Goal: Task Accomplishment & Management: Complete application form

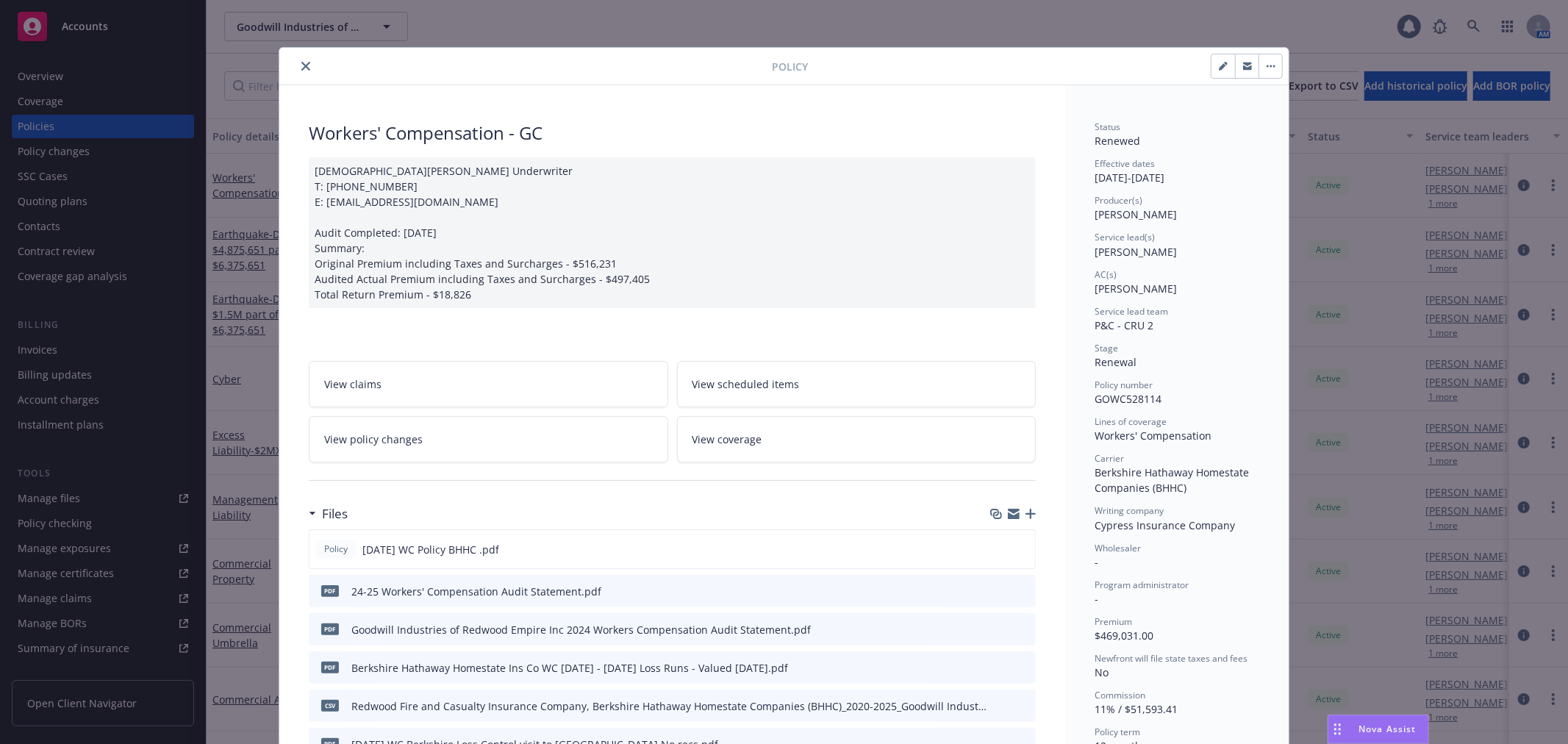
drag, startPoint x: 302, startPoint y: 67, endPoint x: 295, endPoint y: 71, distance: 8.1
click at [302, 67] on icon "close" at bounding box center [305, 65] width 8 height 8
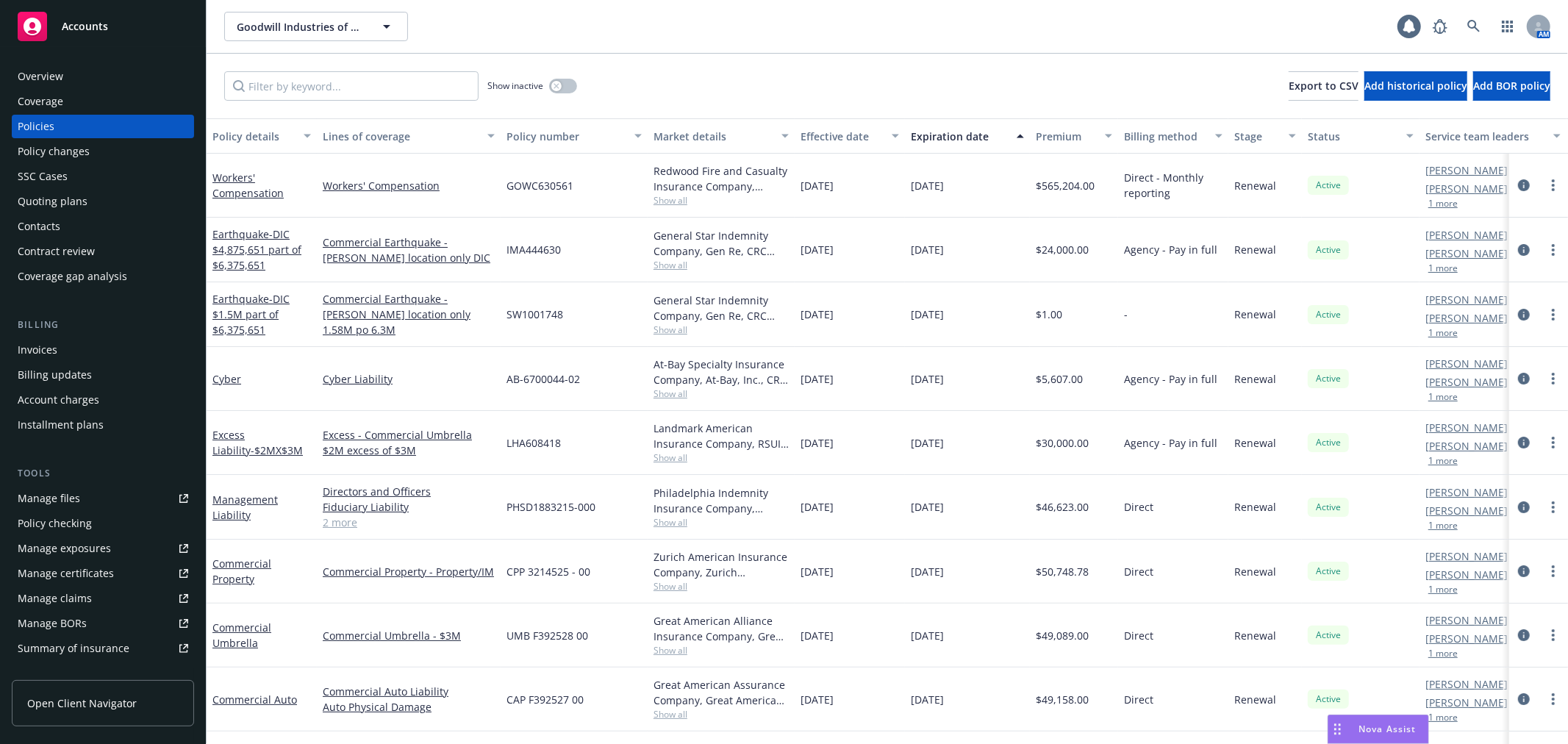
click at [123, 150] on div "Policy changes" at bounding box center [103, 151] width 171 height 24
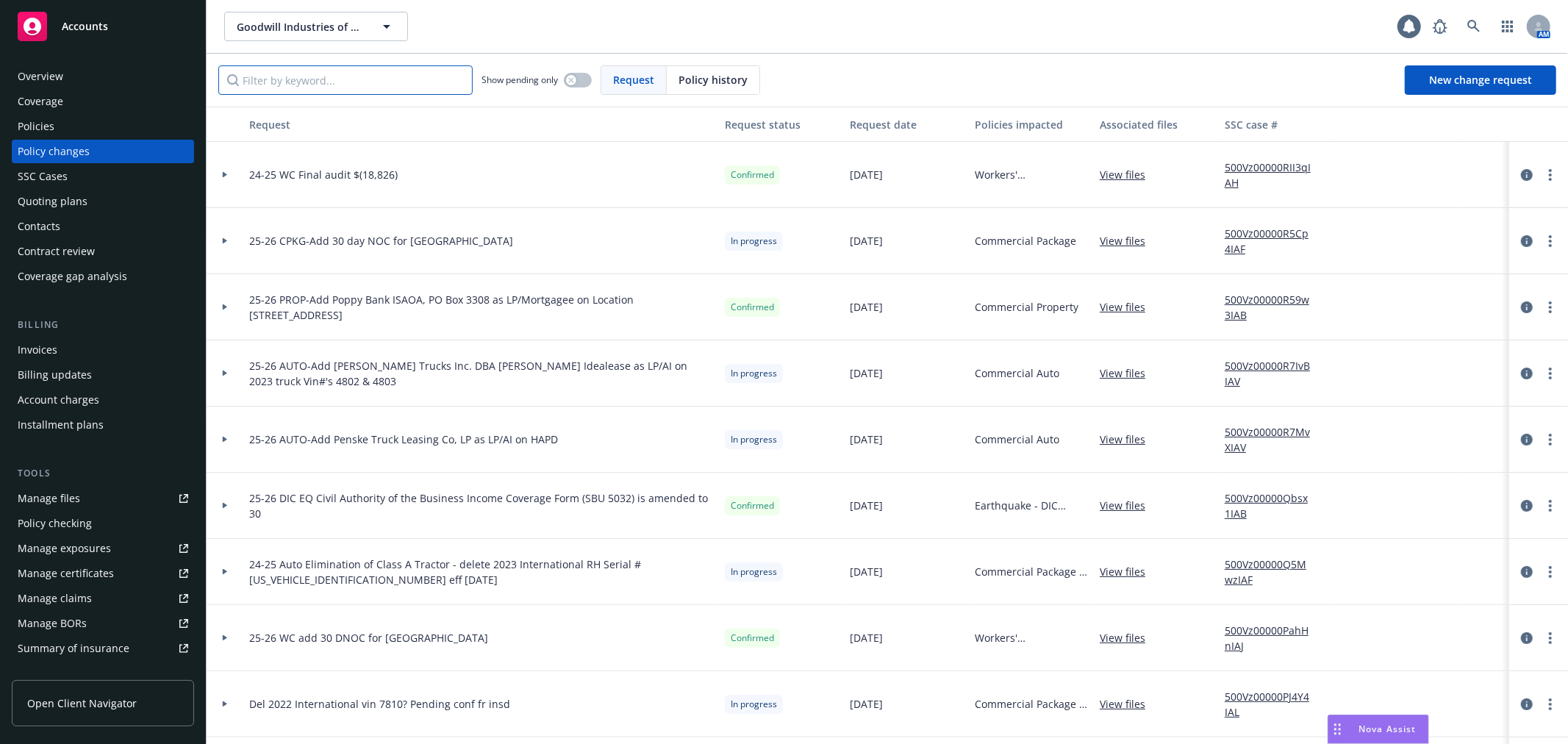
click at [322, 92] on input "Filter by keyword..." at bounding box center [345, 79] width 254 height 29
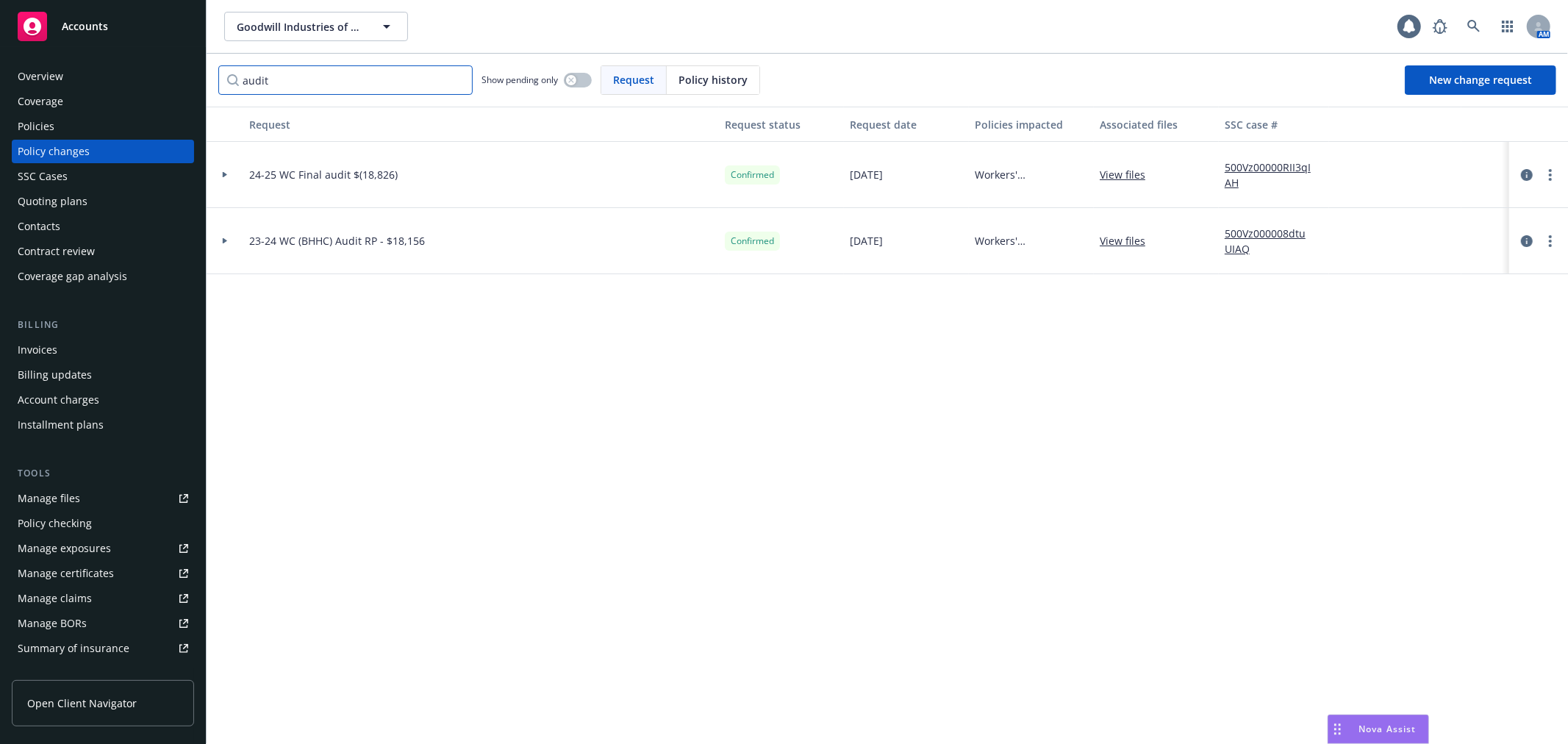
type input "audit"
click at [224, 245] on div at bounding box center [225, 241] width 37 height 66
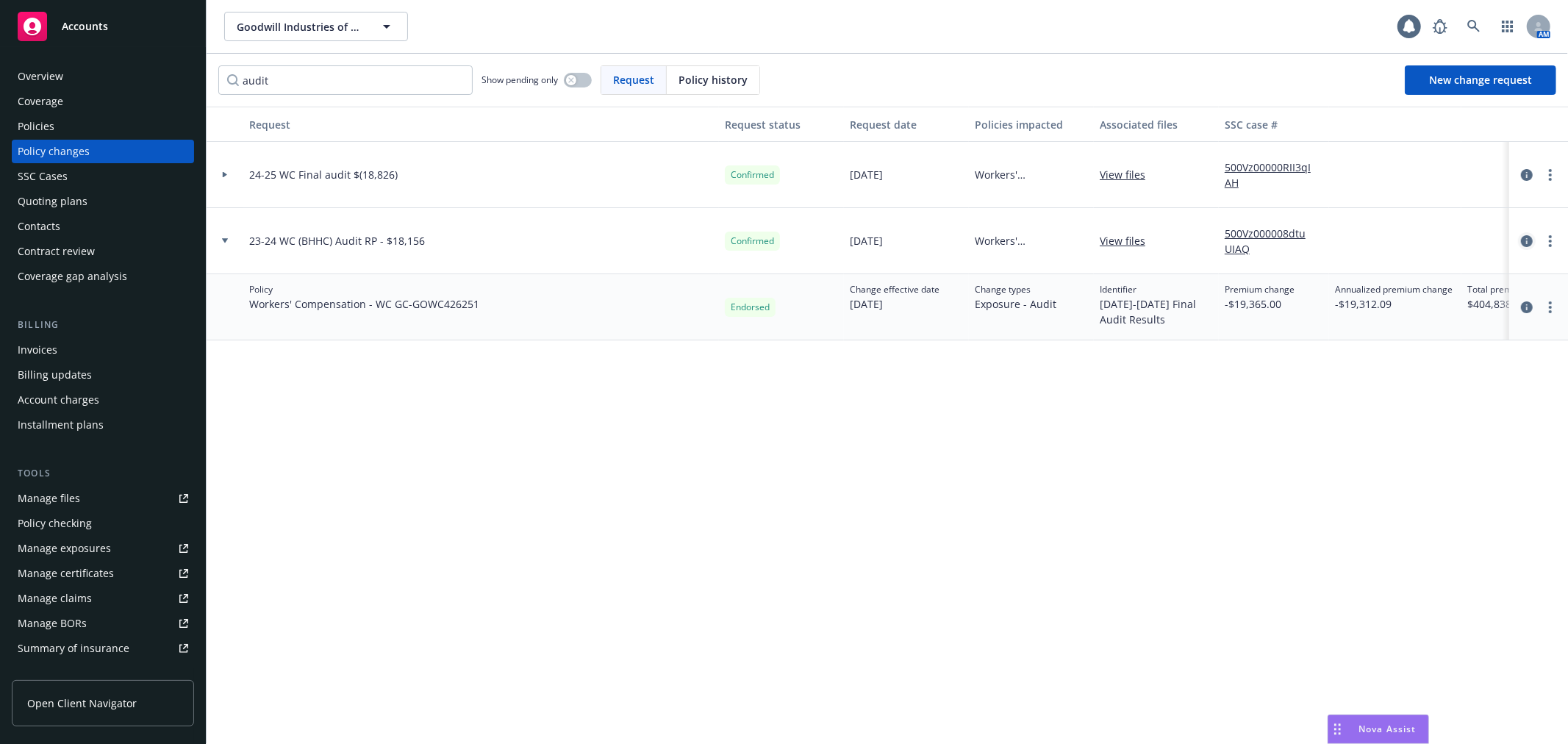
click at [1522, 241] on icon "circleInformation" at bounding box center [1526, 241] width 11 height 11
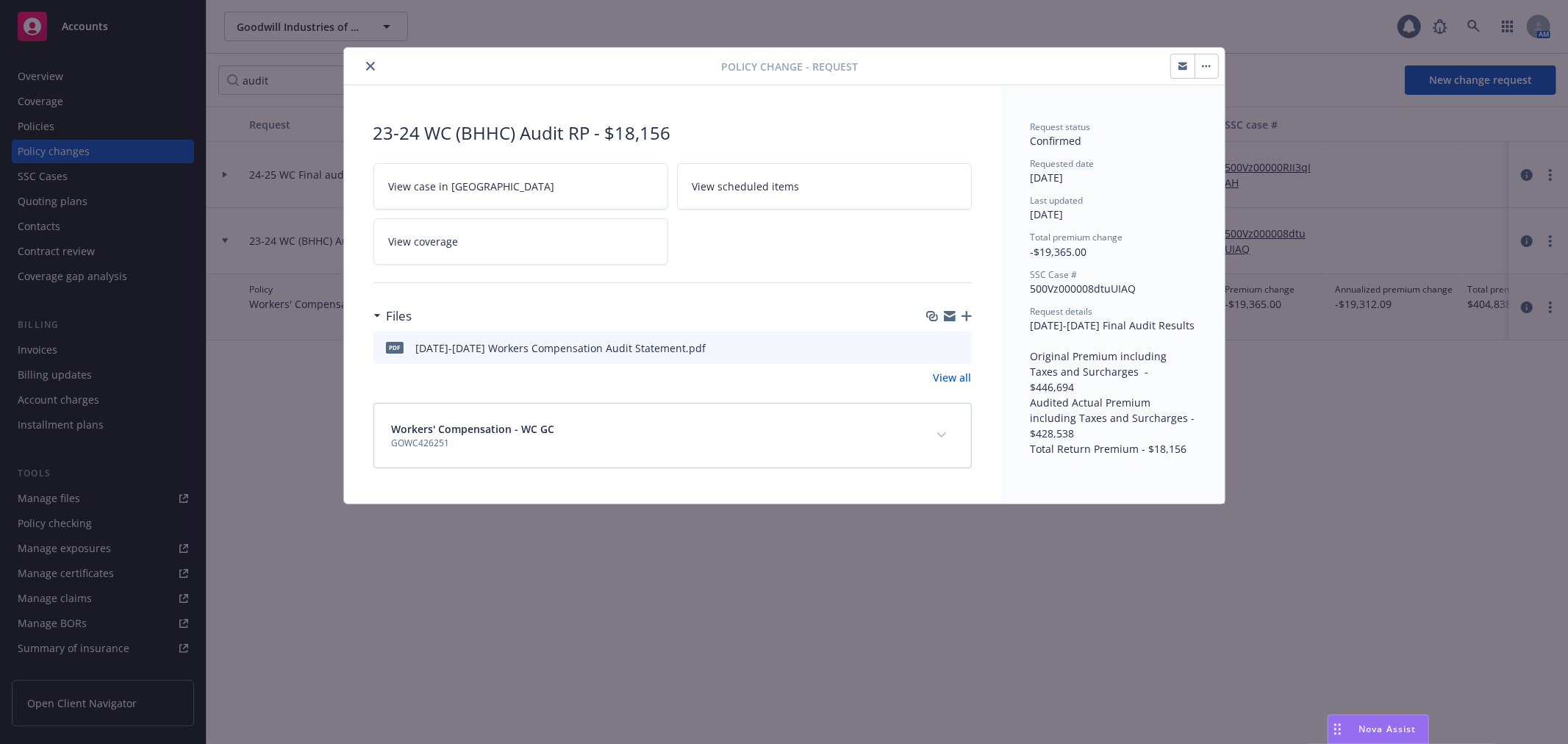
click at [370, 68] on icon "close" at bounding box center [370, 65] width 8 height 8
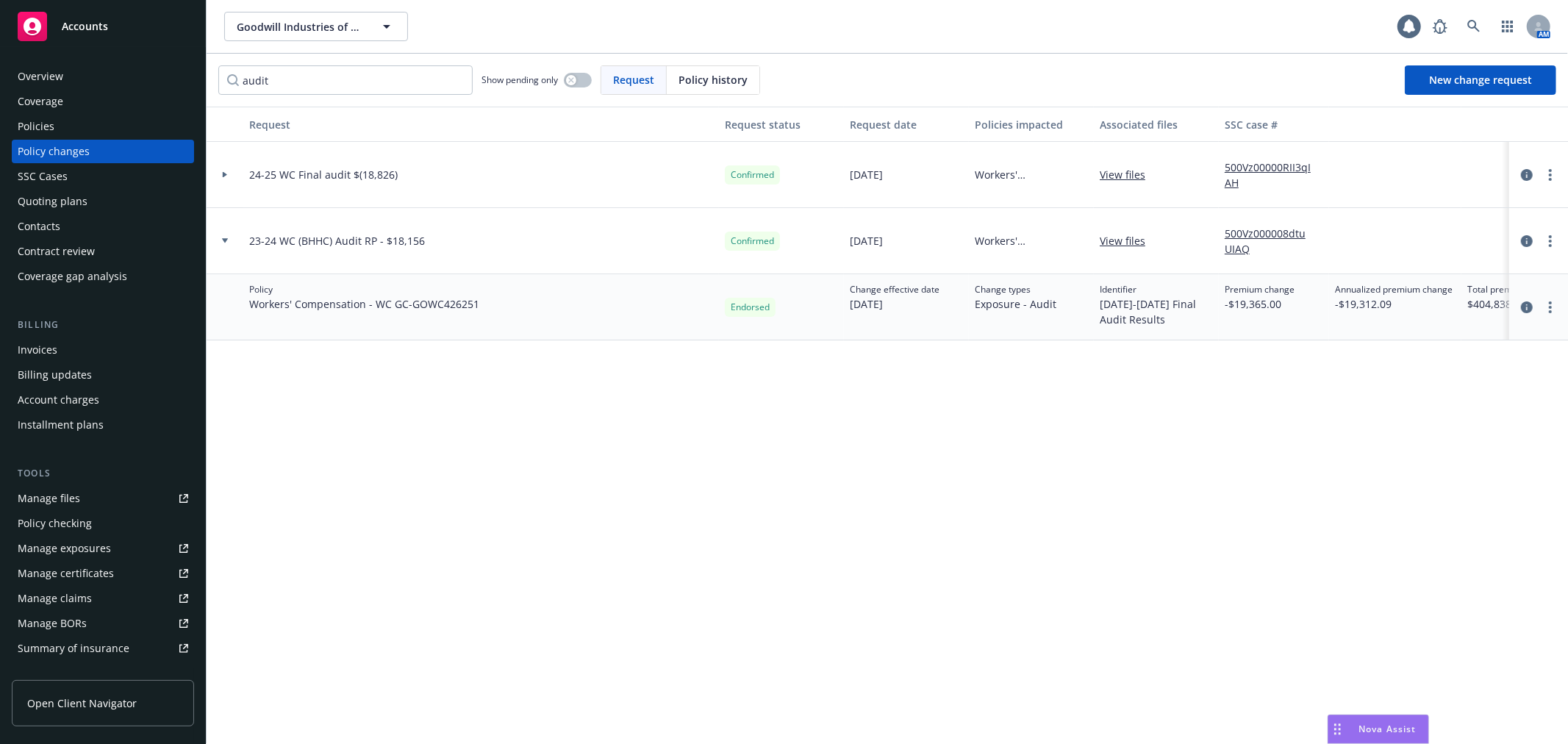
click at [160, 221] on div "Contacts" at bounding box center [103, 226] width 171 height 24
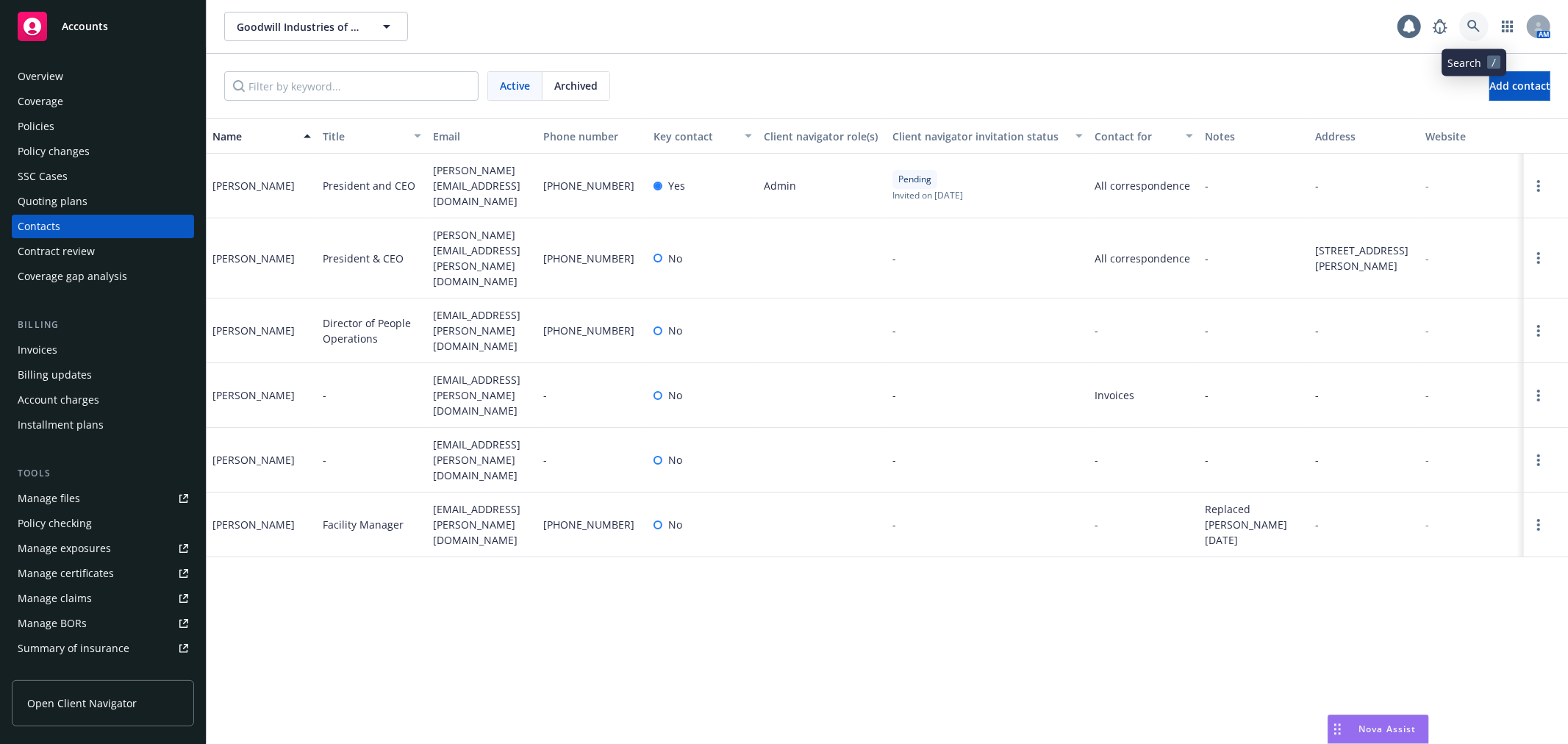
click at [1477, 31] on icon at bounding box center [1474, 26] width 13 height 13
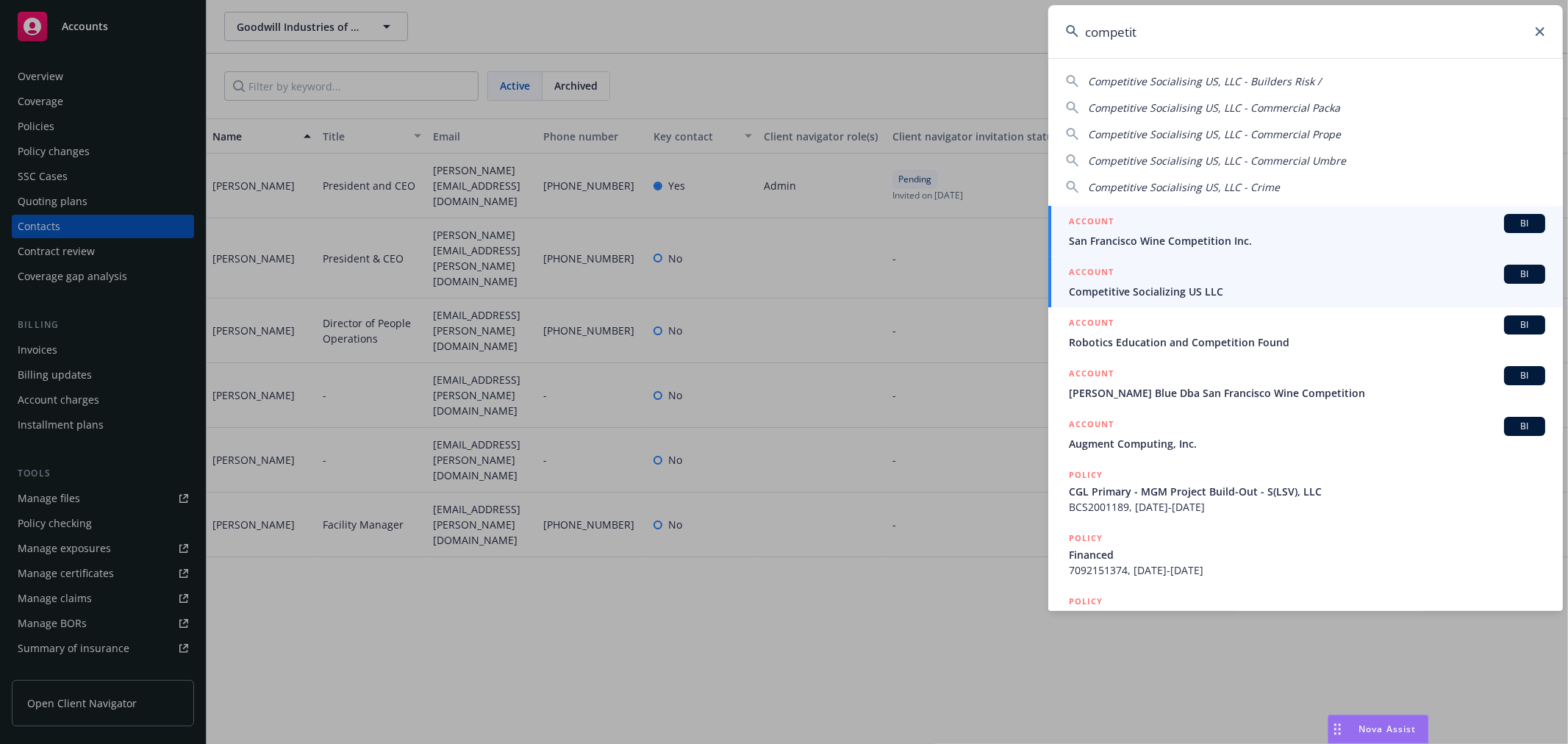
type input "competit"
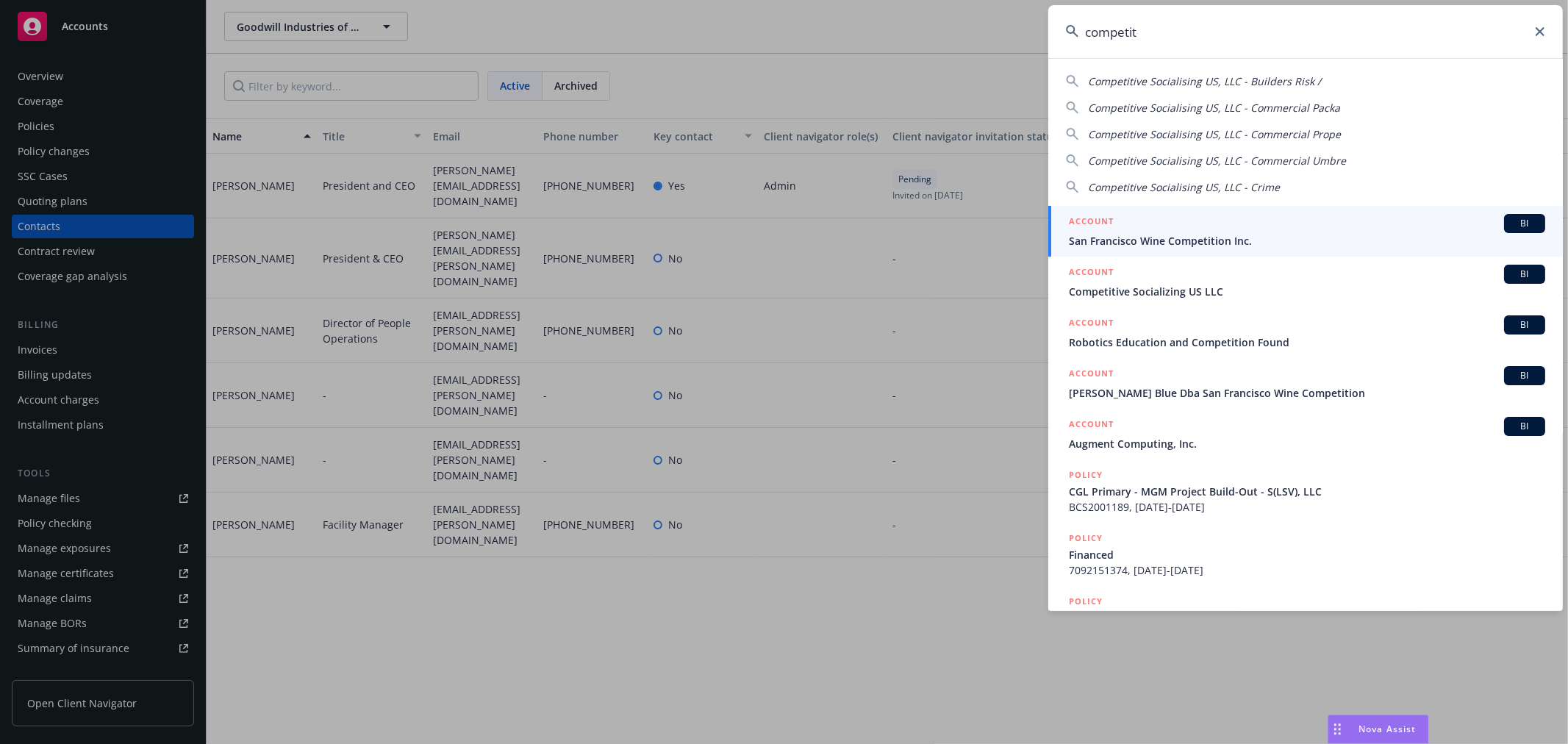
click at [1220, 283] on div "ACCOUNT BI Competitive Socializing US LLC" at bounding box center [1307, 281] width 476 height 35
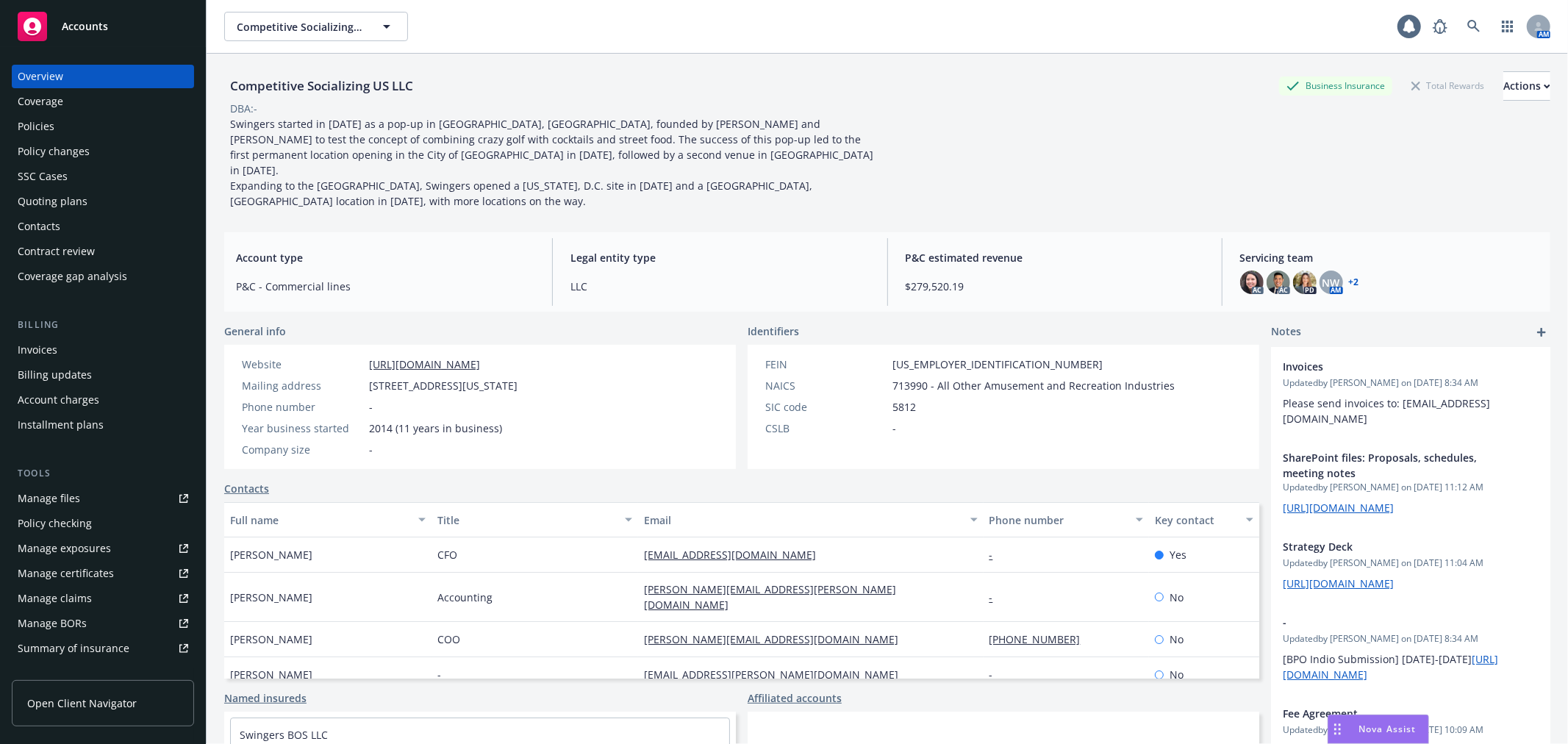
click at [136, 149] on div "Policy changes" at bounding box center [103, 151] width 171 height 24
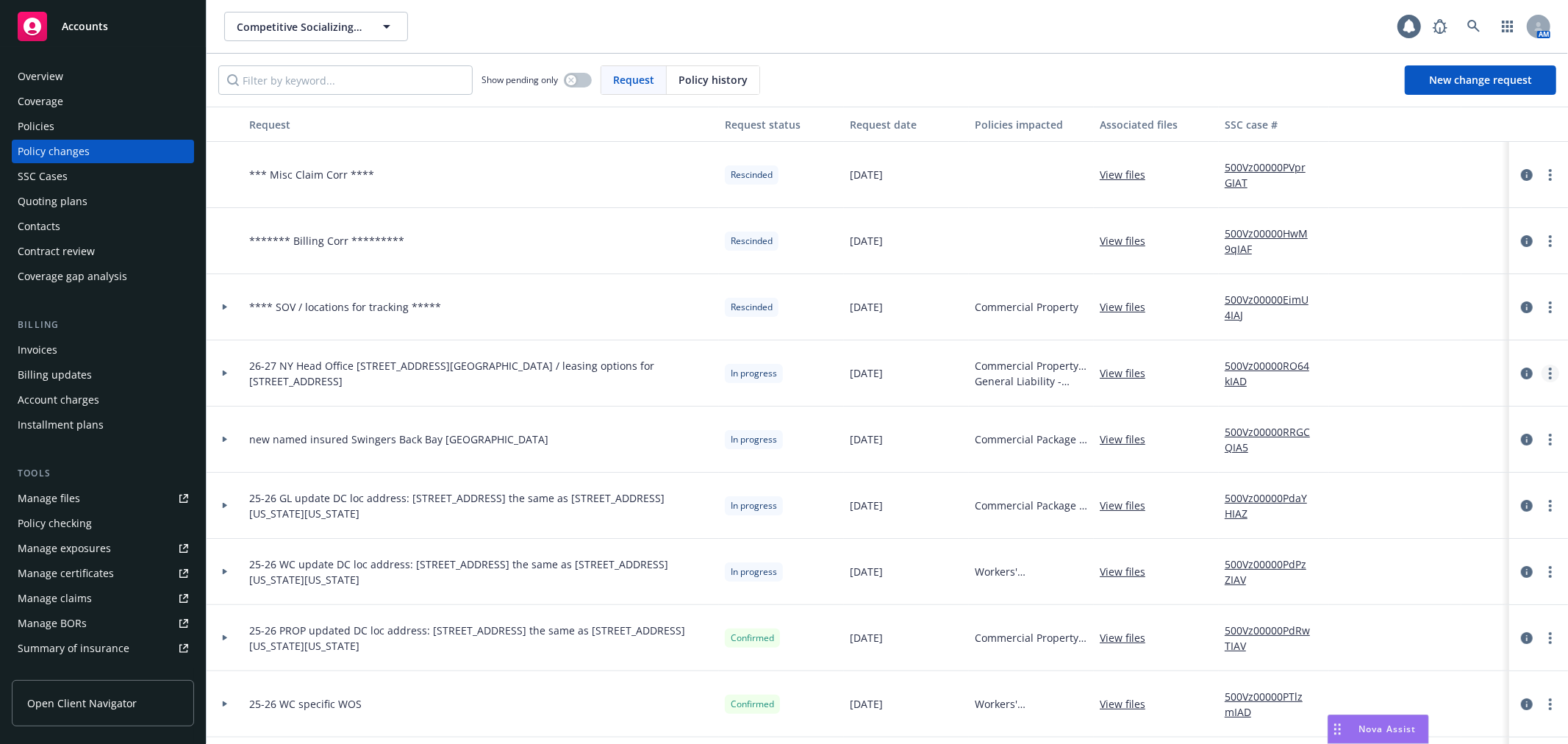
click at [1542, 371] on link "more" at bounding box center [1550, 373] width 18 height 18
click at [1493, 434] on link "Edit request summary" at bounding box center [1419, 432] width 252 height 29
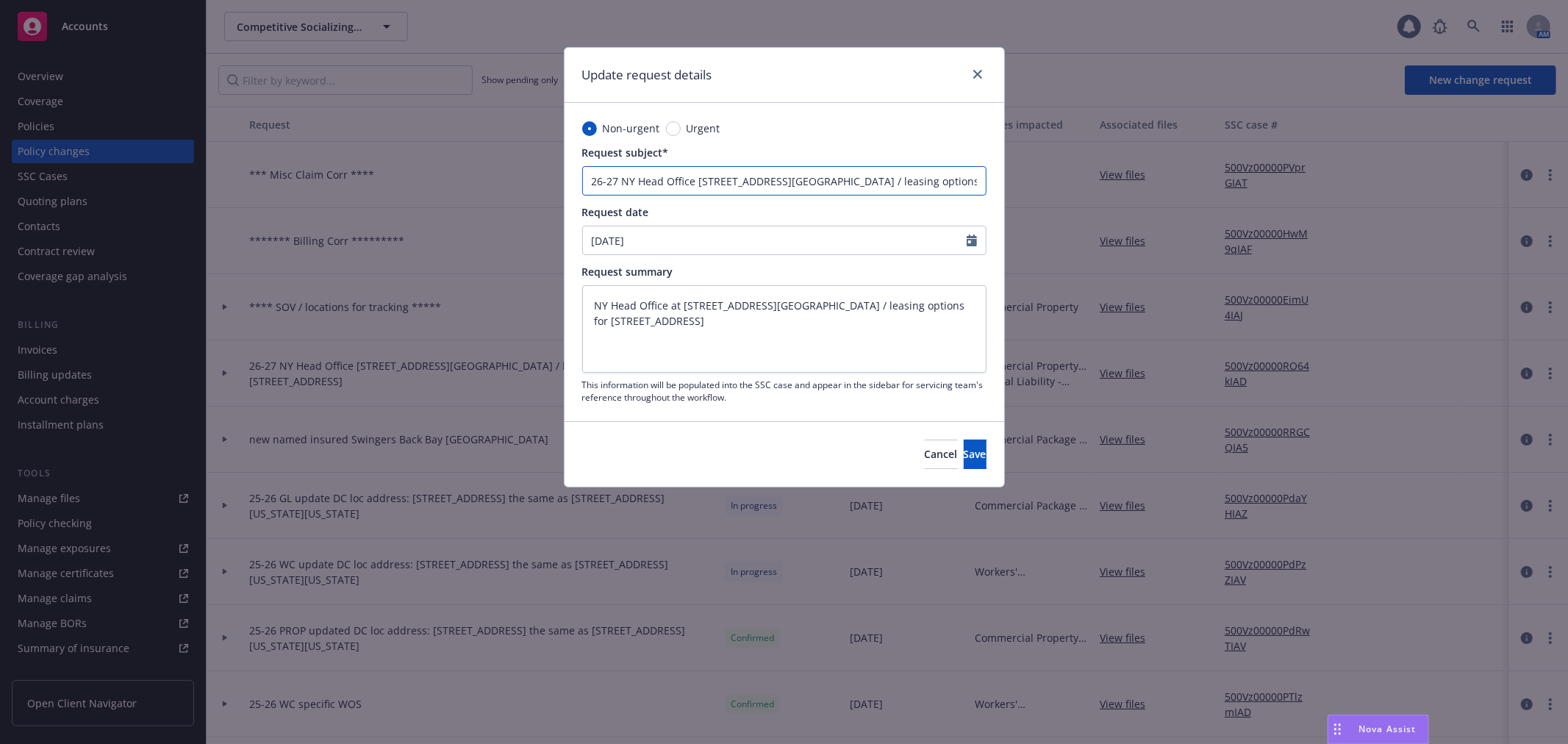
click at [622, 180] on input "26-27 NY Head Office 143 W. 29th St, 7th Floor / leasing options for 2026 / 240…" at bounding box center [784, 180] width 404 height 29
type input "26-27 NNY Head Office 143 W. 29th St, 7th Floor / leasing options for 2026 / 24…"
type textarea "x"
type input "26-27 NeNY Head Office 143 W. 29th St, 7th Floor / leasing options for 2026 / 2…"
type textarea "x"
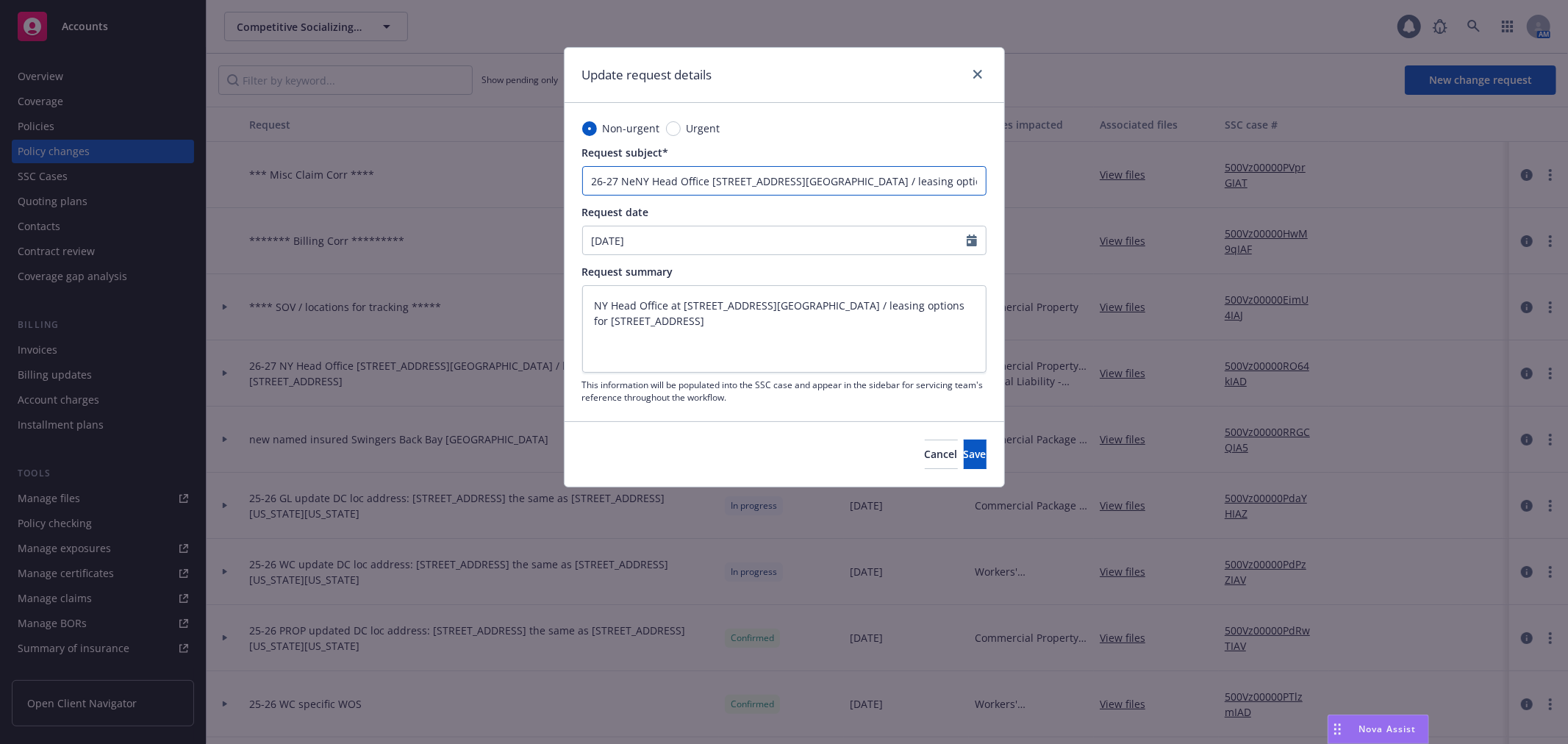
type input "26-27 NewNY Head Office 143 W. 29th St, 7th Floor / leasing options for 2026 / …"
type textarea "x"
type input "26-27 New NY Head Office 143 W. 29th St, 7th Floor / leasing options for 2026 /…"
type textarea "x"
type input "26-27 New lNY Head Office 143 W. 29th St, 7th Floor / leasing options for 2026 …"
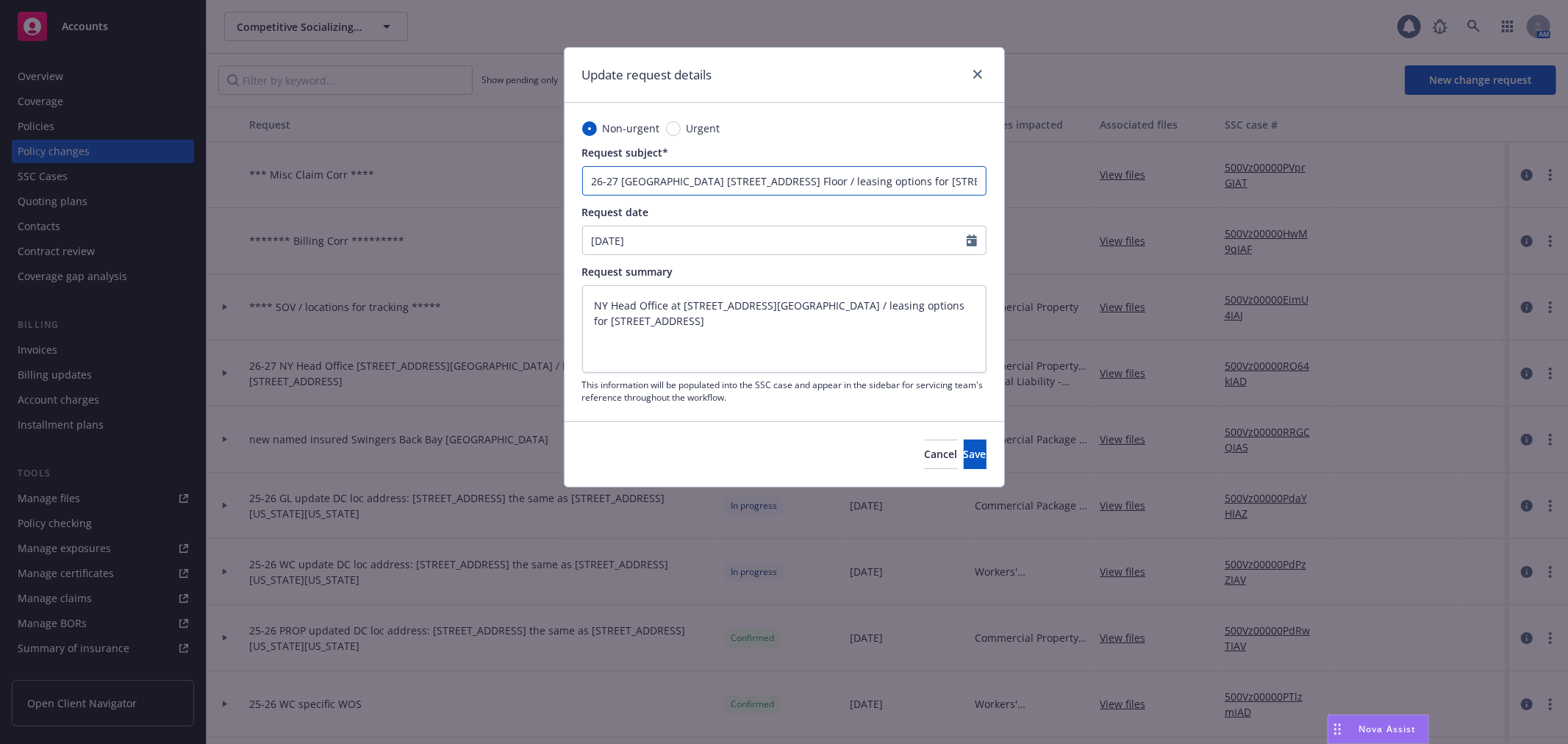
type textarea "x"
type input "26-27 New leNY Head Office 143 W. 29th St, 7th Floor / leasing options for 2026…"
type textarea "x"
type input "26-27 New leaNY Head Office 143 W. 29th St, 7th Floor / leasing options for 202…"
type textarea "x"
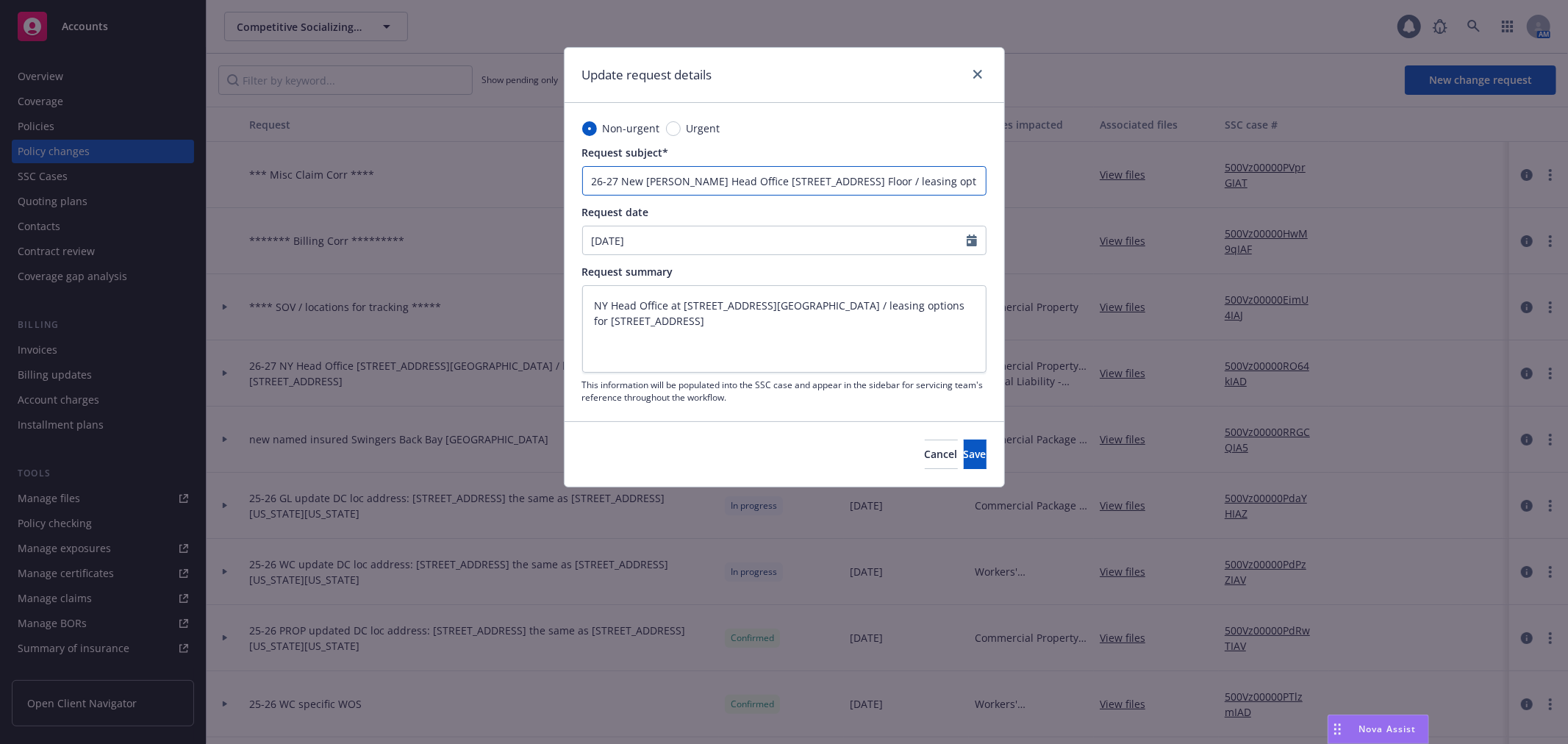
type input "26-27 New leasNY Head Office 143 W. 29th St, 7th Floor / leasing options for 20…"
type textarea "x"
type input "26-27 New leaseNY Head Office 143 W. 29th St, 7th Floor / leasing options for 2…"
type textarea "x"
type input "26-27 New lease NY Head Office 143 W. 29th St, 7th Floor / leasing options for …"
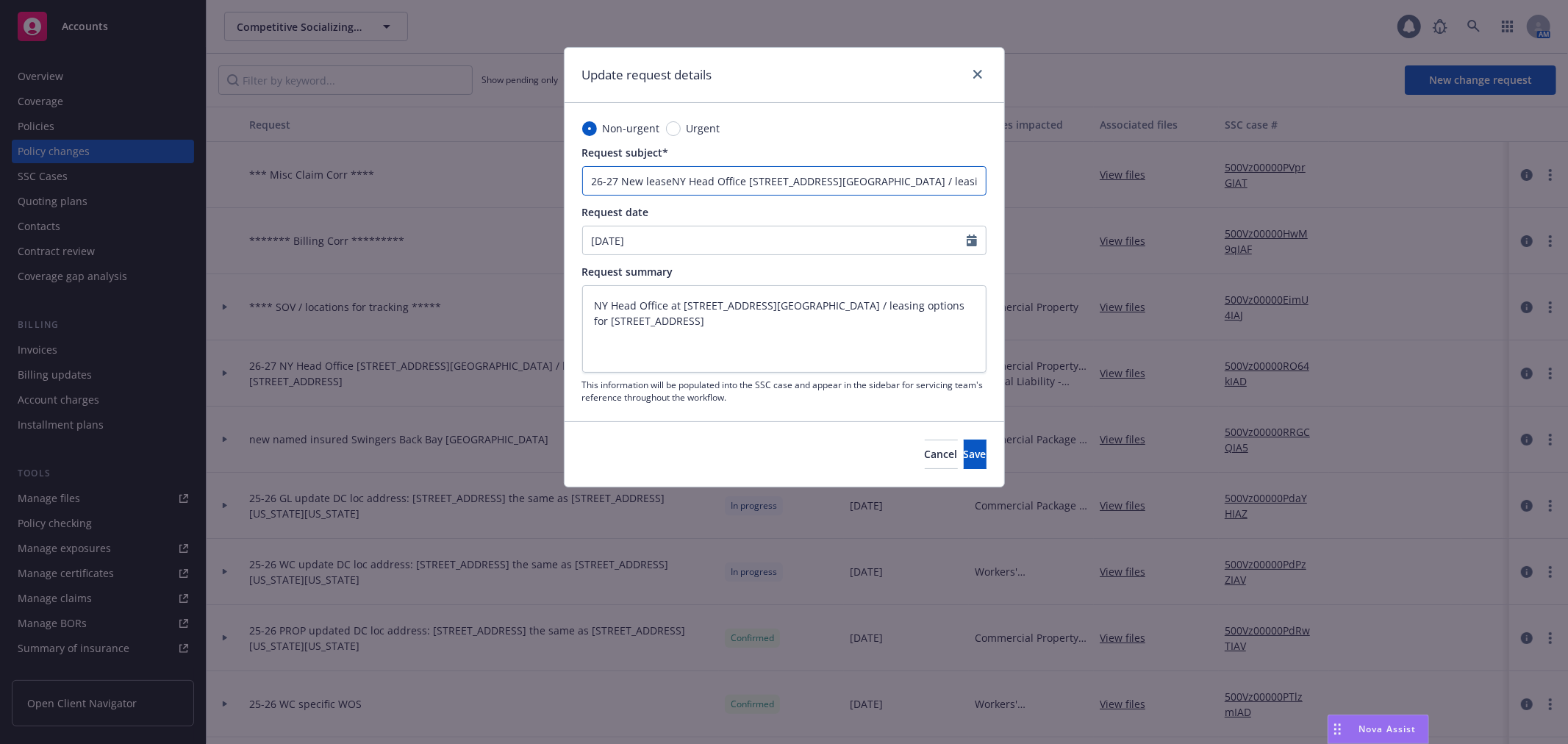
type textarea "x"
paste input "May 1st, 2026"
type input "26-27 New lease May 1st, 2026NY Head Office 143 W. 29th St, 7th Floor / leasing…"
type textarea "x"
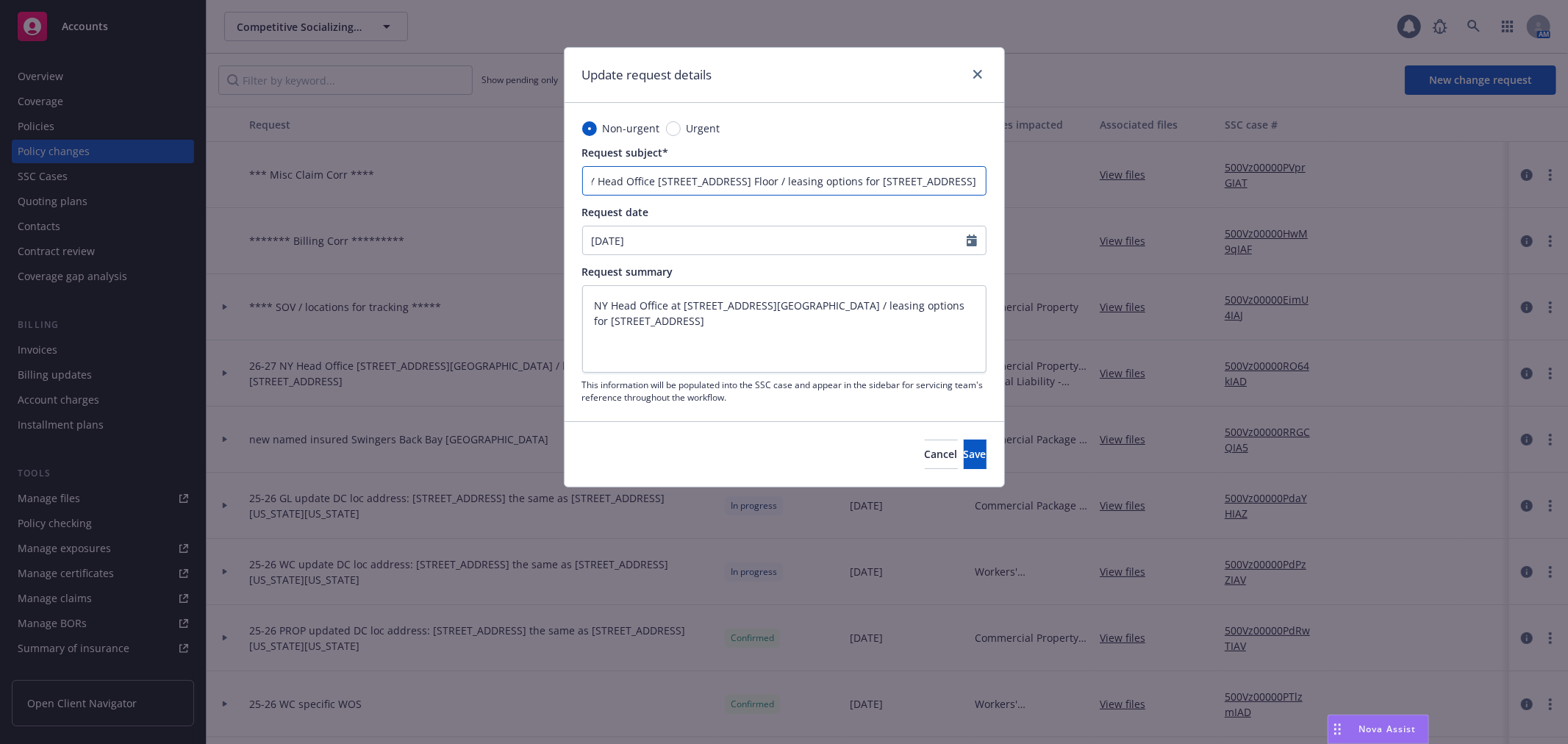
type input "26-27 New lease May 1st, 2026"
type textarea "x"
click at [674, 177] on input "26-27 New lease May 1st, 2026" at bounding box center [784, 180] width 404 height 29
type input "26-27 New lease sMay 1st, 2026"
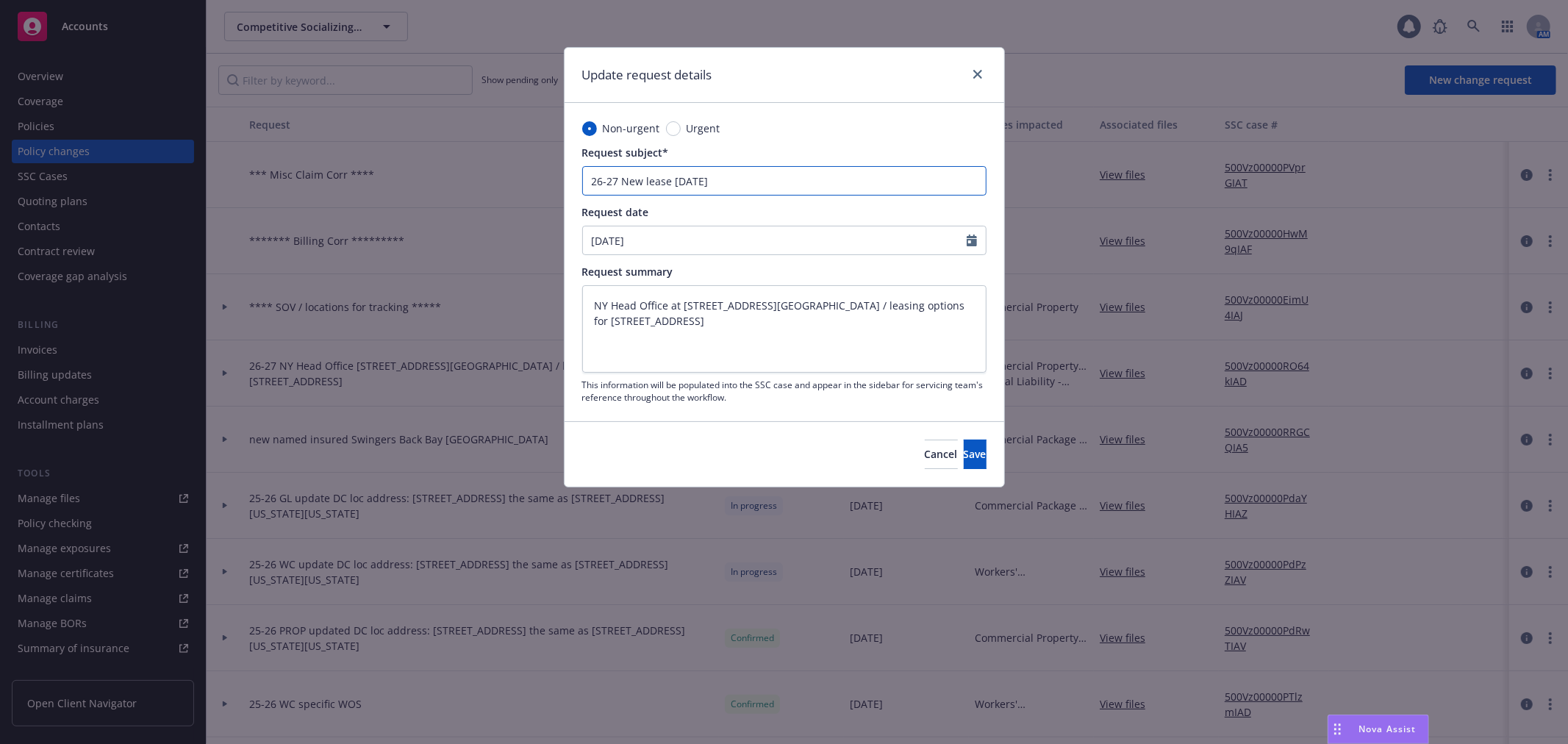
type textarea "x"
type input "26-27 New lease stMay 1st, 2026"
type textarea "x"
type input "26-27 New lease staMay 1st, 2026"
type textarea "x"
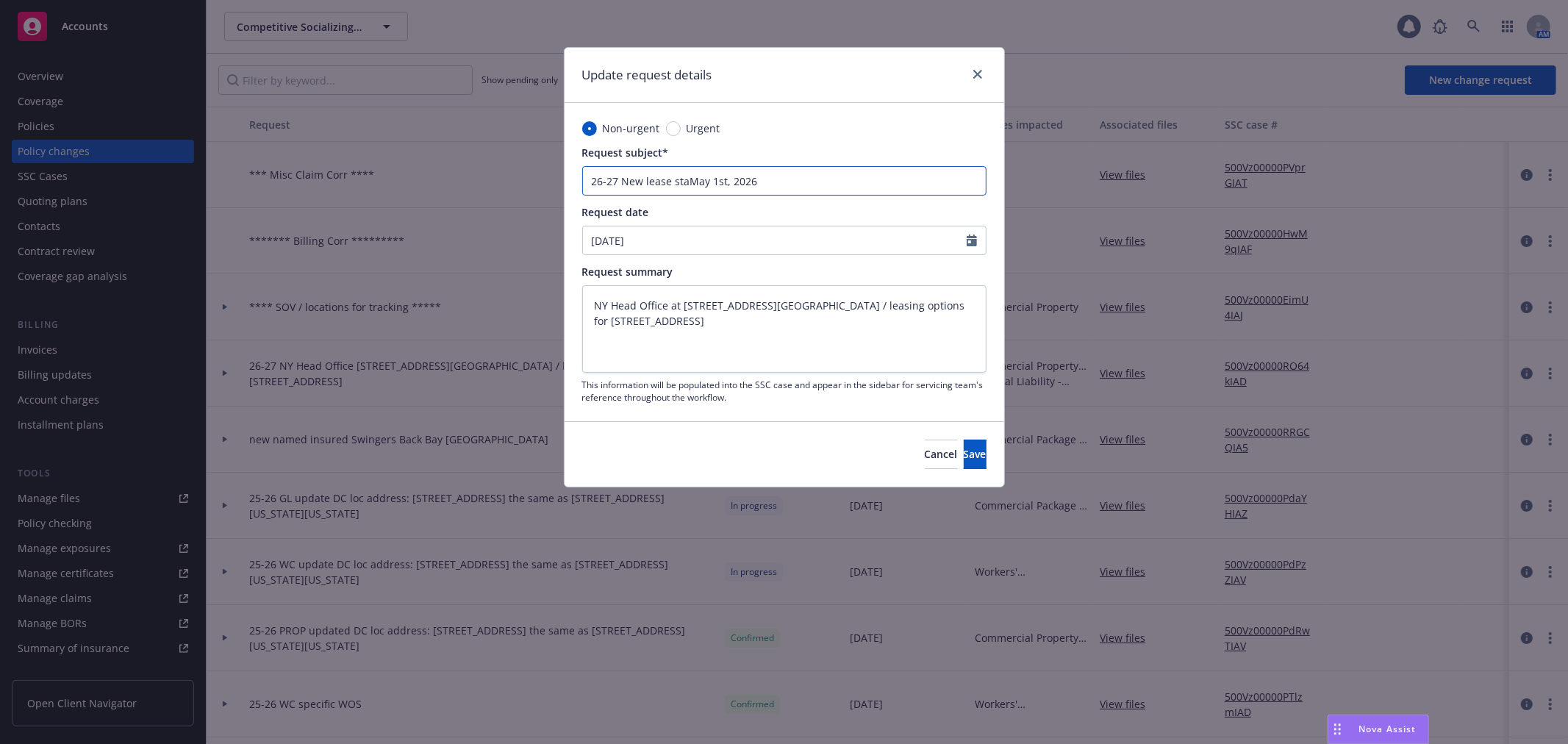
type input "26-27 New lease starMay 1st, 2026"
type textarea "x"
type input "26-27 New lease startMay 1st, 2026"
type textarea "x"
type input "26-27 New lease start May 1st, 2026"
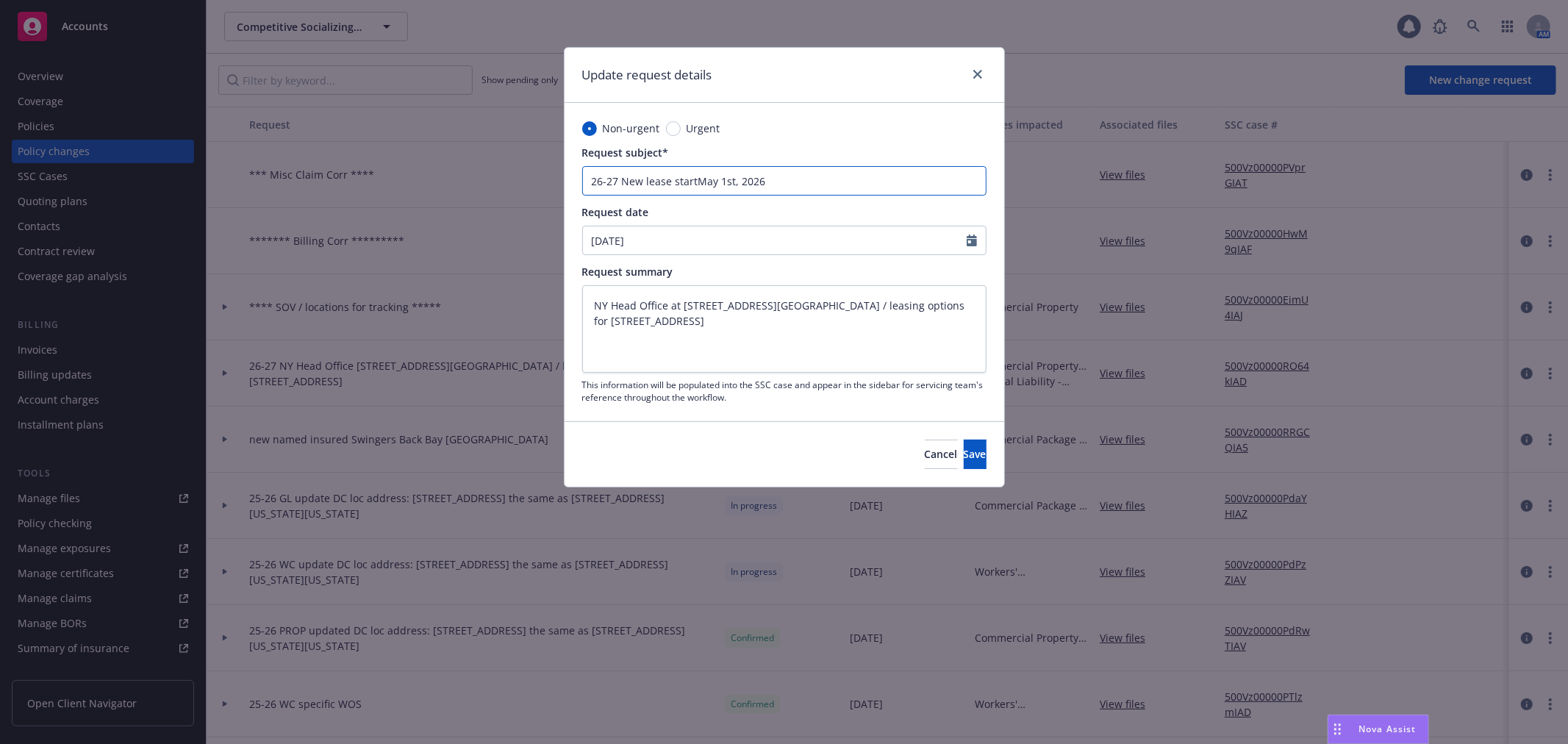
type textarea "x"
type input "26-27 New lease start dMay 1st, 2026"
type textarea "x"
type input "26-27 New lease start daMay 1st, 2026"
type textarea "x"
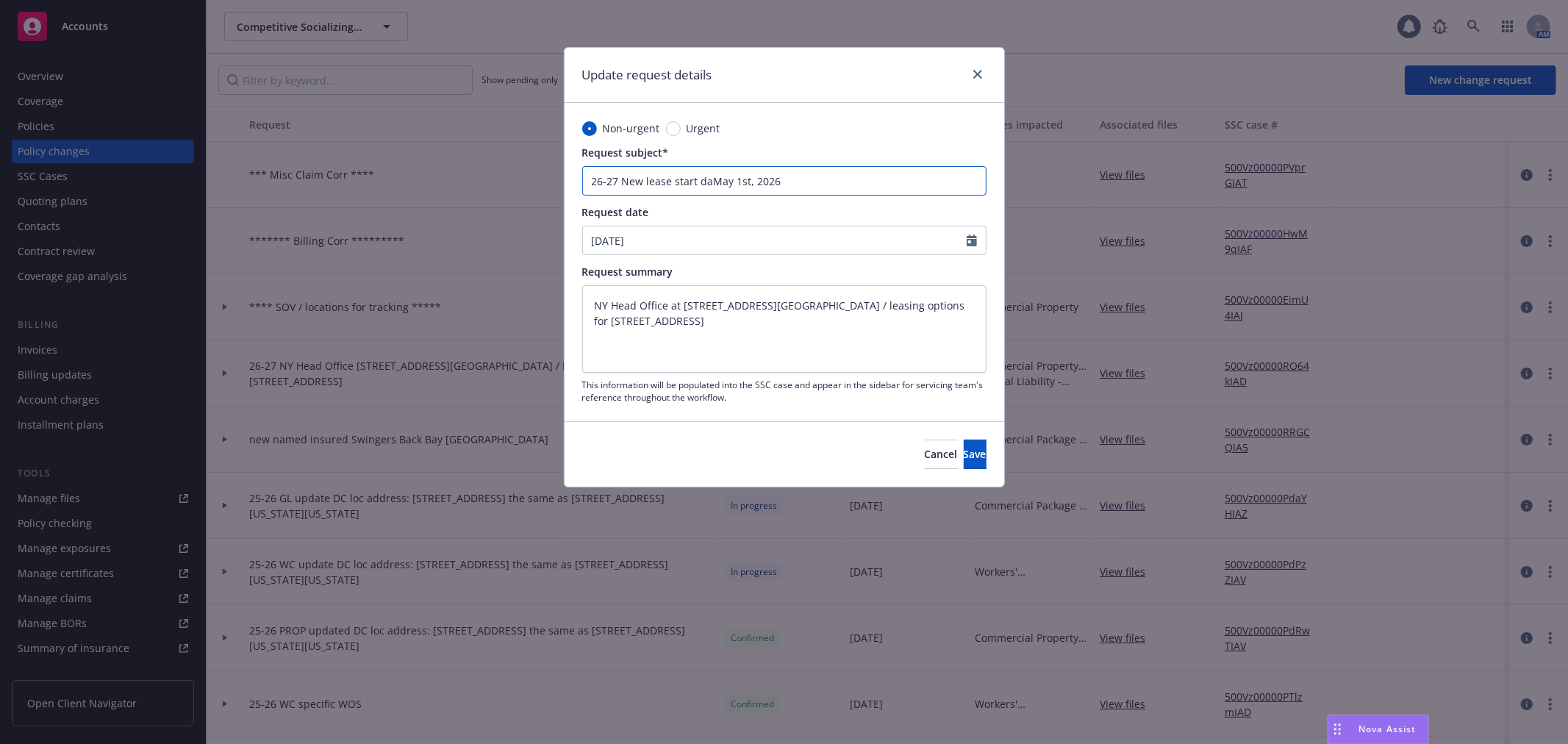
type input "26-27 New lease start datMay 1st, 2026"
type textarea "x"
type input "26-27 New lease start dateMay 1st, 2026"
type textarea "x"
type input "26-27 New lease start date May 1st, 2026"
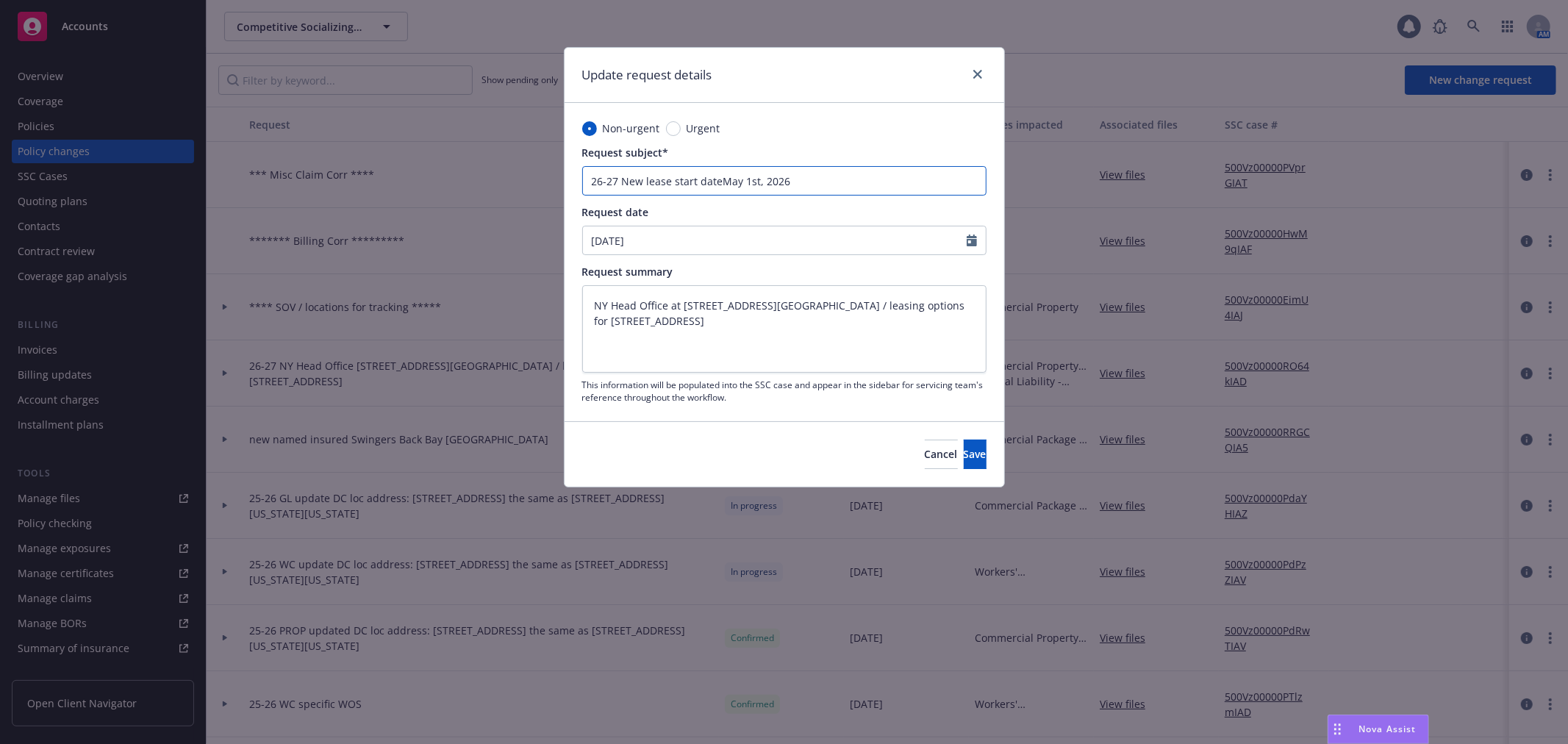
type textarea "x"
click at [864, 173] on input "26-27 New lease start date May 1st, 2026" at bounding box center [784, 180] width 404 height 29
type input "26-27 New lease start date May 1st, 2026-"
type textarea "x"
type input "26-27 New lease start date May 1st, 2026-"
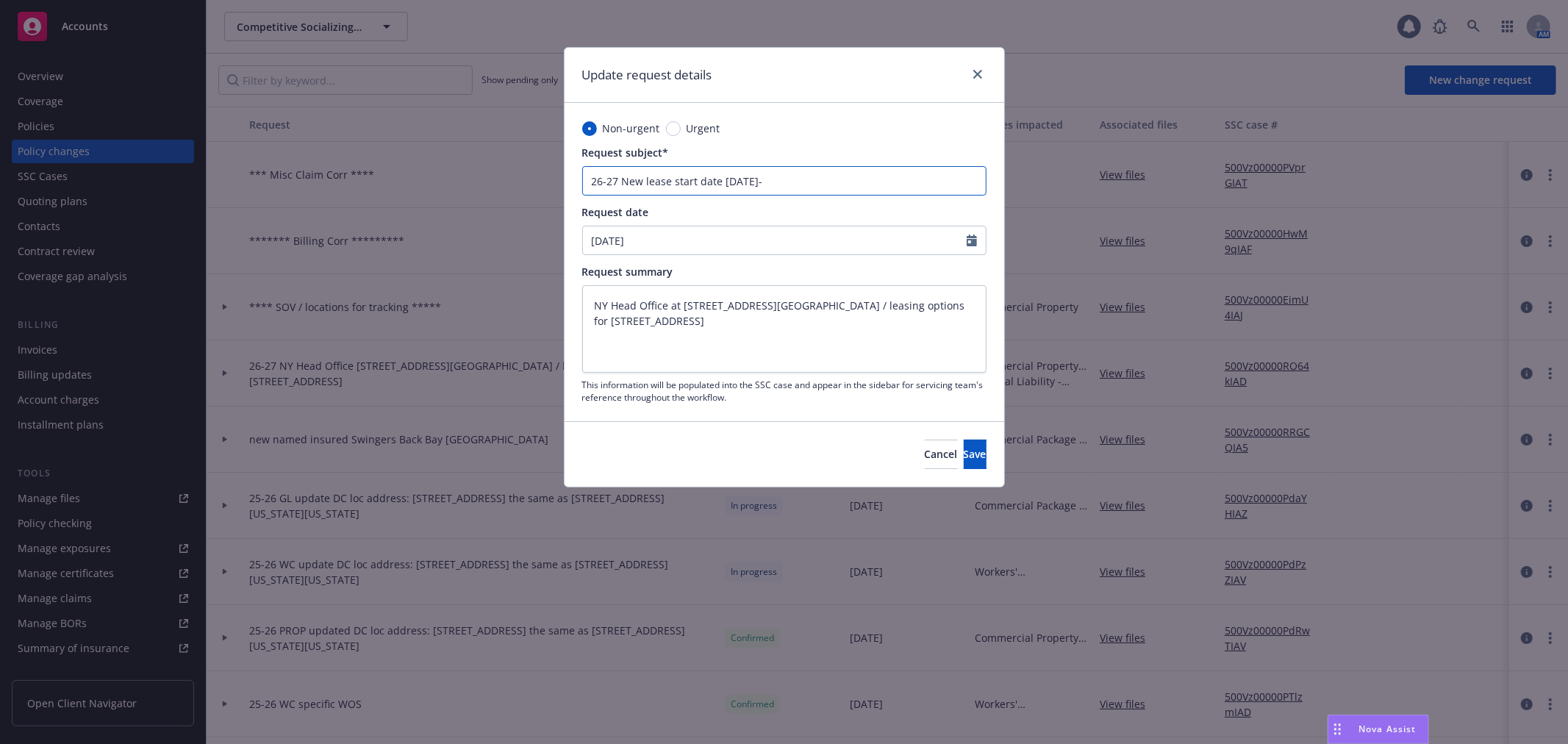
type textarea "x"
type input "26-27 New lease start date May 1st, 2026-"
type textarea "x"
type input "26-27 New lease start date May 1st, 2026"
type textarea "x"
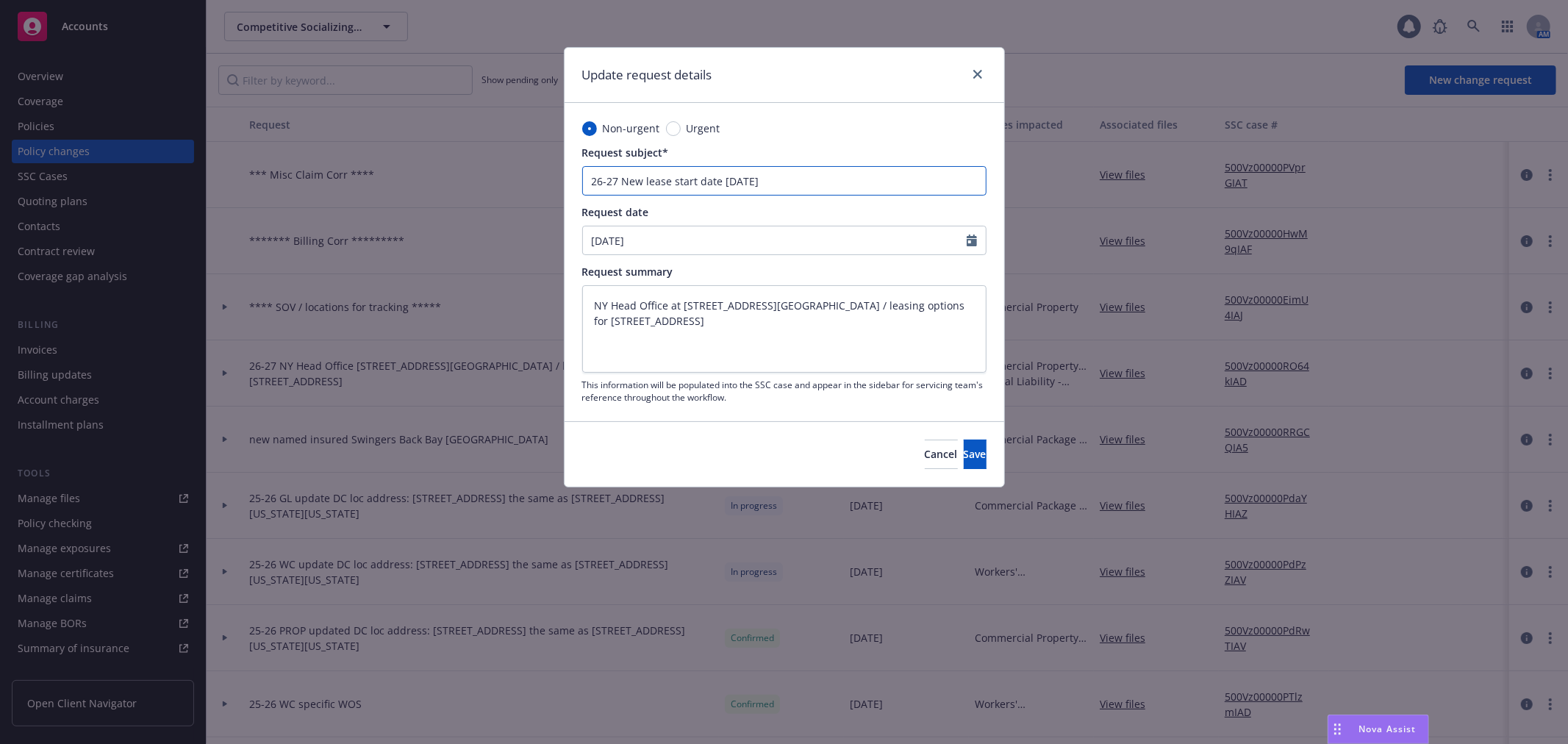
type input "26-27 New lease start date May 1st, 2026"
type textarea "x"
type input "26-27 New lease start date May 1st, 2026 -"
type textarea "x"
type input "26-27 New lease start date May 1st, 2026 -"
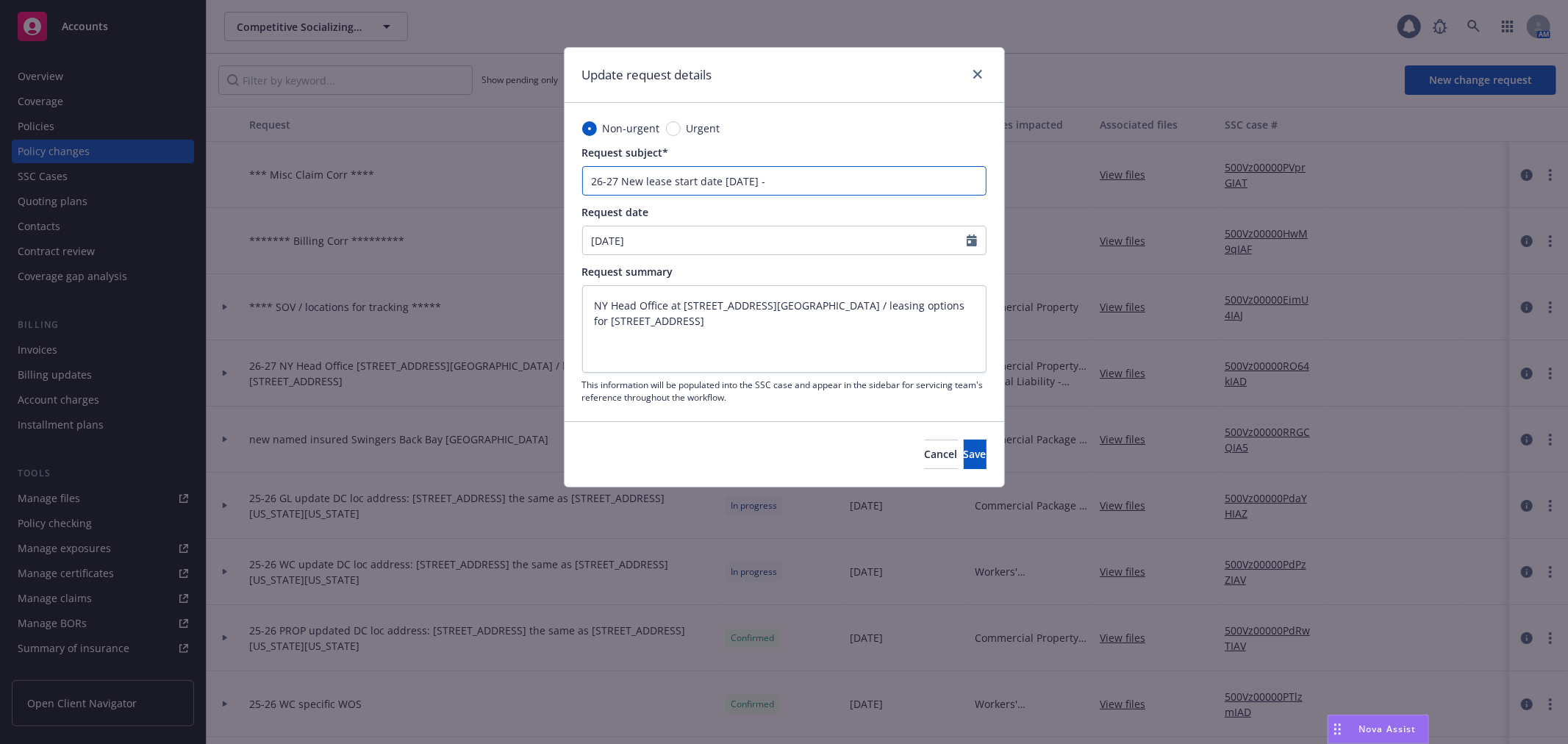
type textarea "x"
type input "26-27 New lease start date May 1st, 2026 - F"
type textarea "x"
type input "26-27 New lease start date May 1st, 2026 - Fo"
type textarea "x"
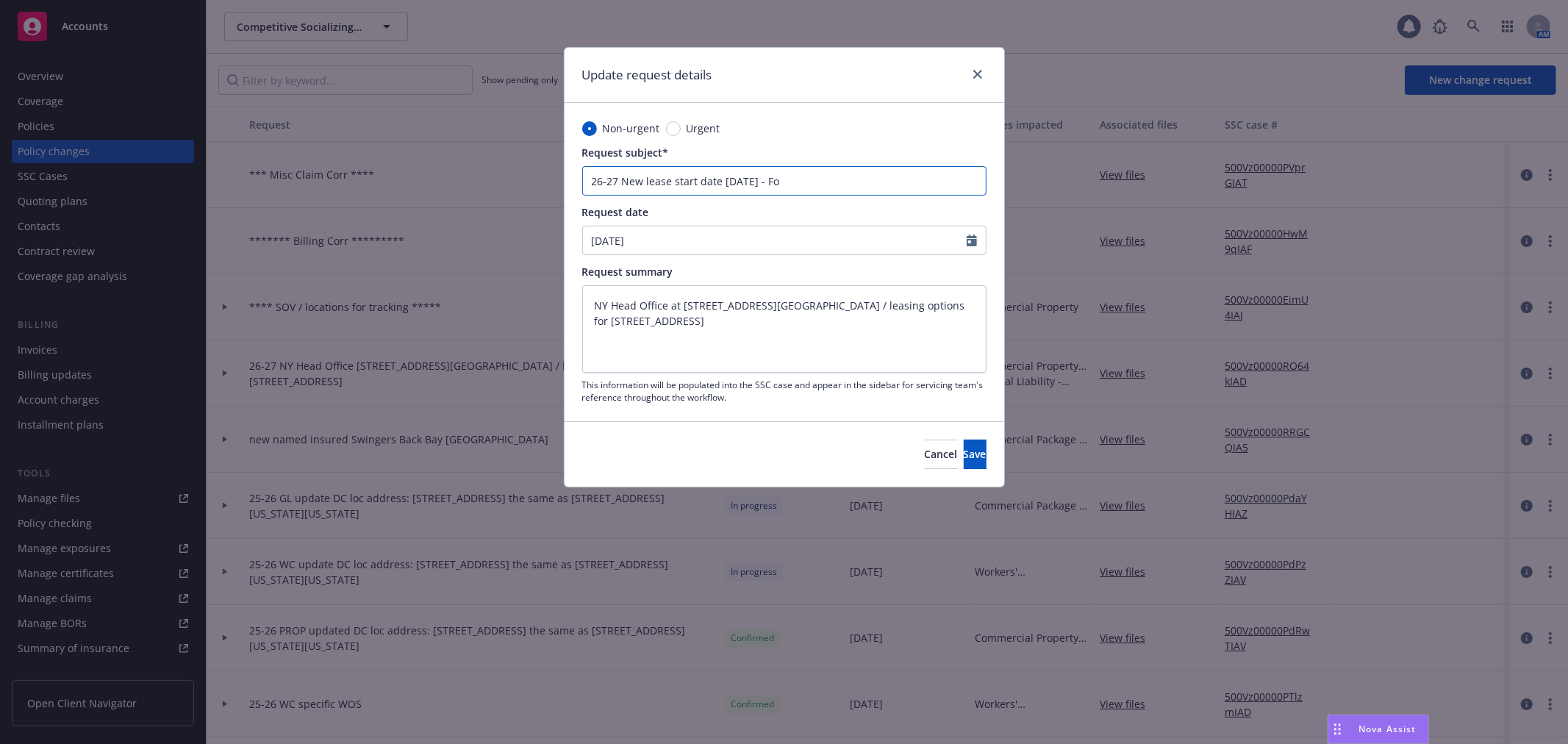
type input "26-27 New lease start date May 1st, 2026 - Fol"
type textarea "x"
type input "26-27 New lease start date May 1st, 2026 - Foll"
type textarea "x"
type input "26-27 New lease start date May 1st, 2026 - Follo"
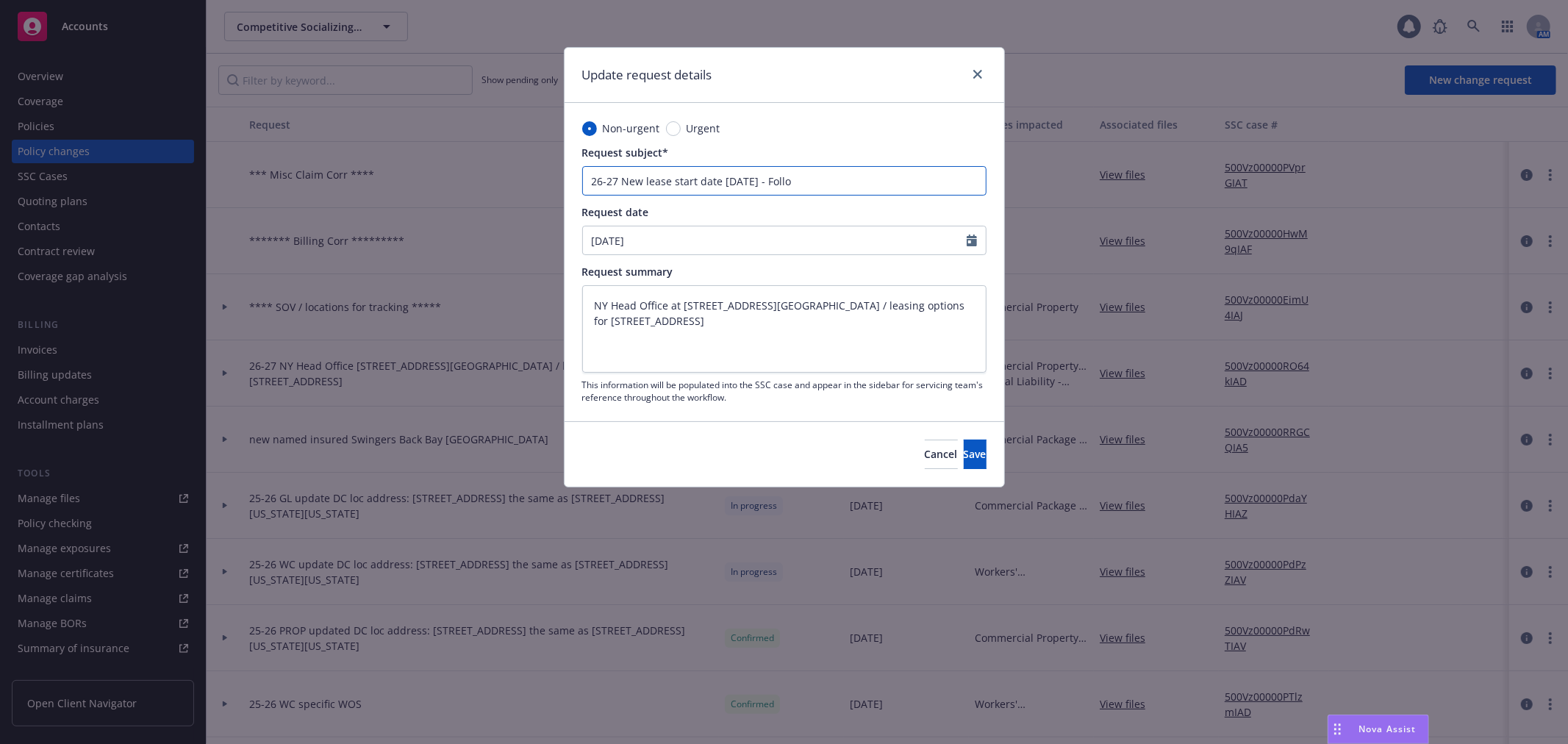
type textarea "x"
type input "26-27 New lease start date May 1st, 2026 - Follow"
type textarea "x"
type input "26-27 New lease start date May 1st, 2026 - Follow"
type textarea "x"
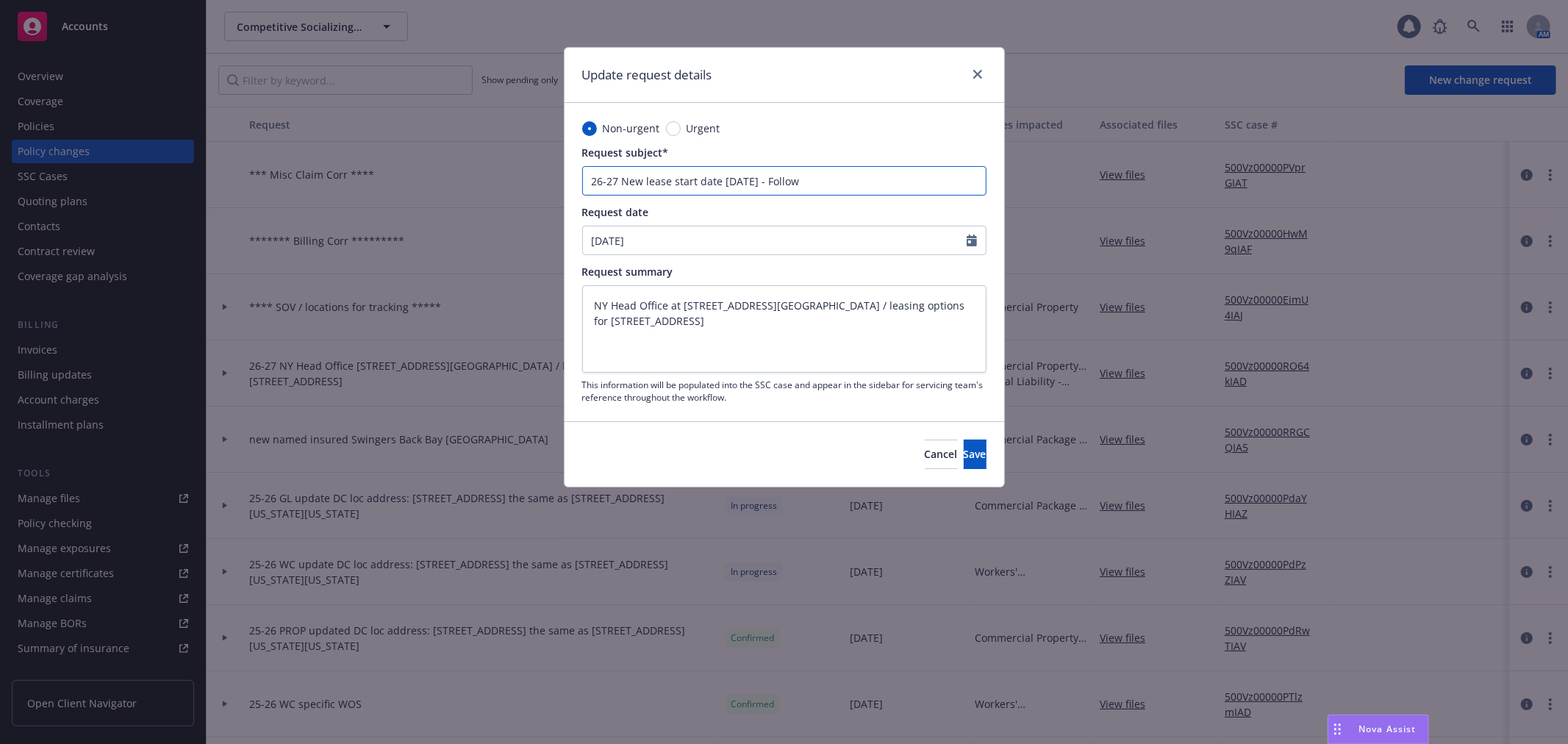
type input "26-27 New lease start date May 1st, 2026 - Follow u"
type textarea "x"
type input "26-27 New lease start date May 1st, 2026 - Follow up"
type textarea "x"
type input "26-27 New lease start date May 1st, 2026 - Follow up"
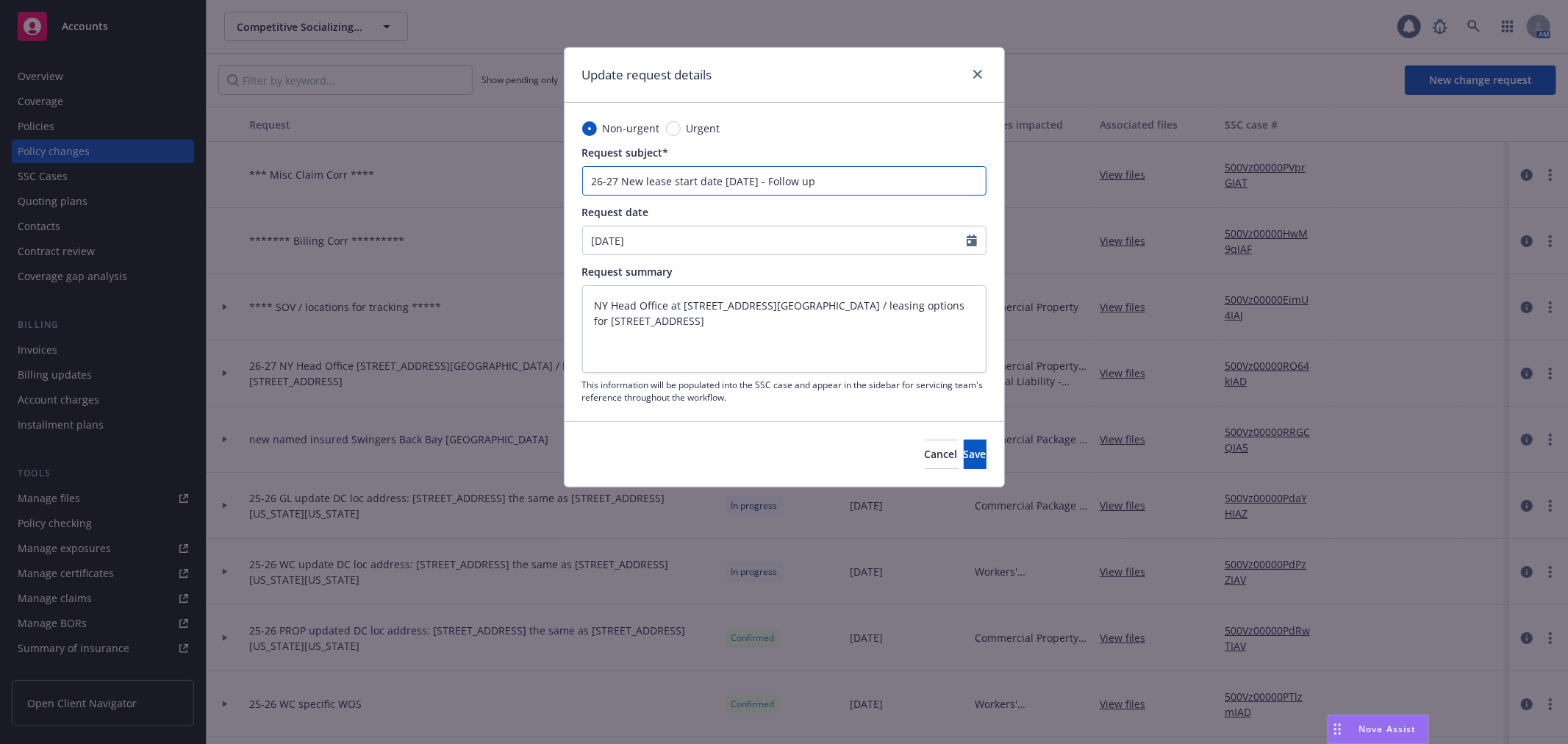
type textarea "x"
type input "26-27 New lease start date May 1st, 2026 - Follow up w"
type textarea "x"
type input "26-27 New lease start date May 1st, 2026 - Follow up wi"
type textarea "x"
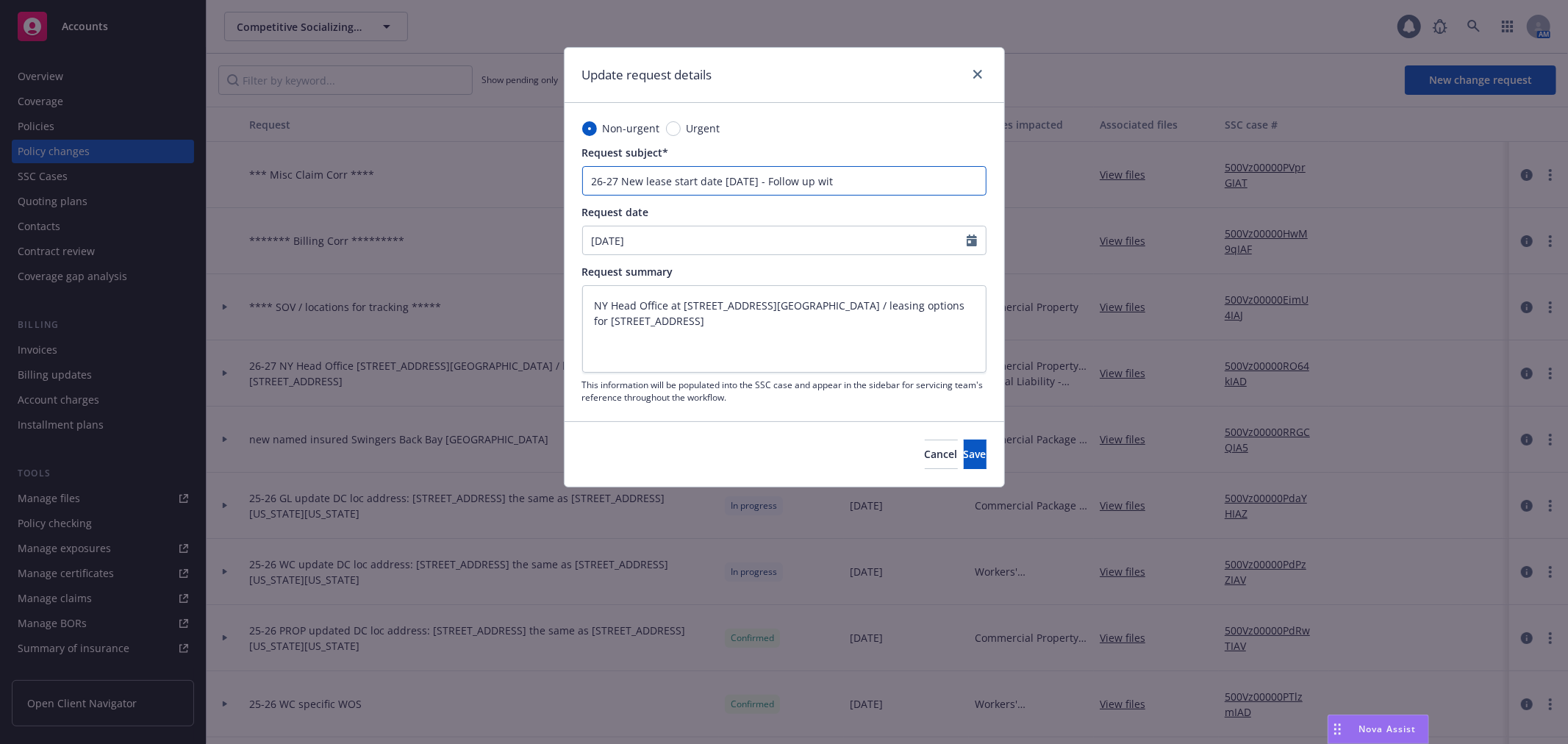
type input "26-27 New lease start date May 1st, 2026 - Follow up wity"
type textarea "x"
type input "26-27 New lease start date May 1st, 2026 - Follow up wityj"
type textarea "x"
type input "26-27 New lease start date May 1st, 2026 - Follow up wityj"
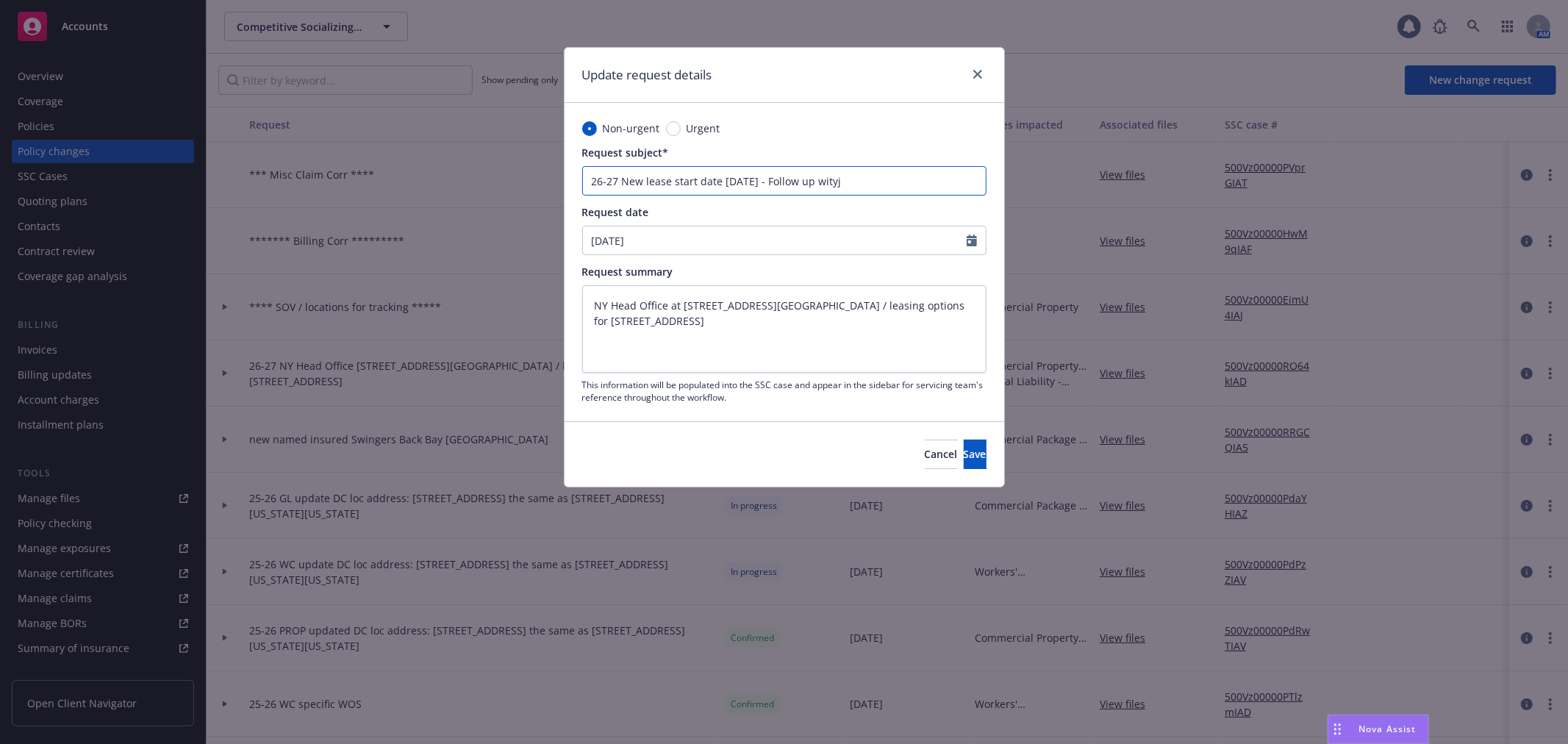
type textarea "x"
type input "26-27 New lease start date May 1st, 2026 - Follow up wity"
type textarea "x"
type input "26-27 New lease start date May 1st, 2026 - Follow up wit"
type textarea "x"
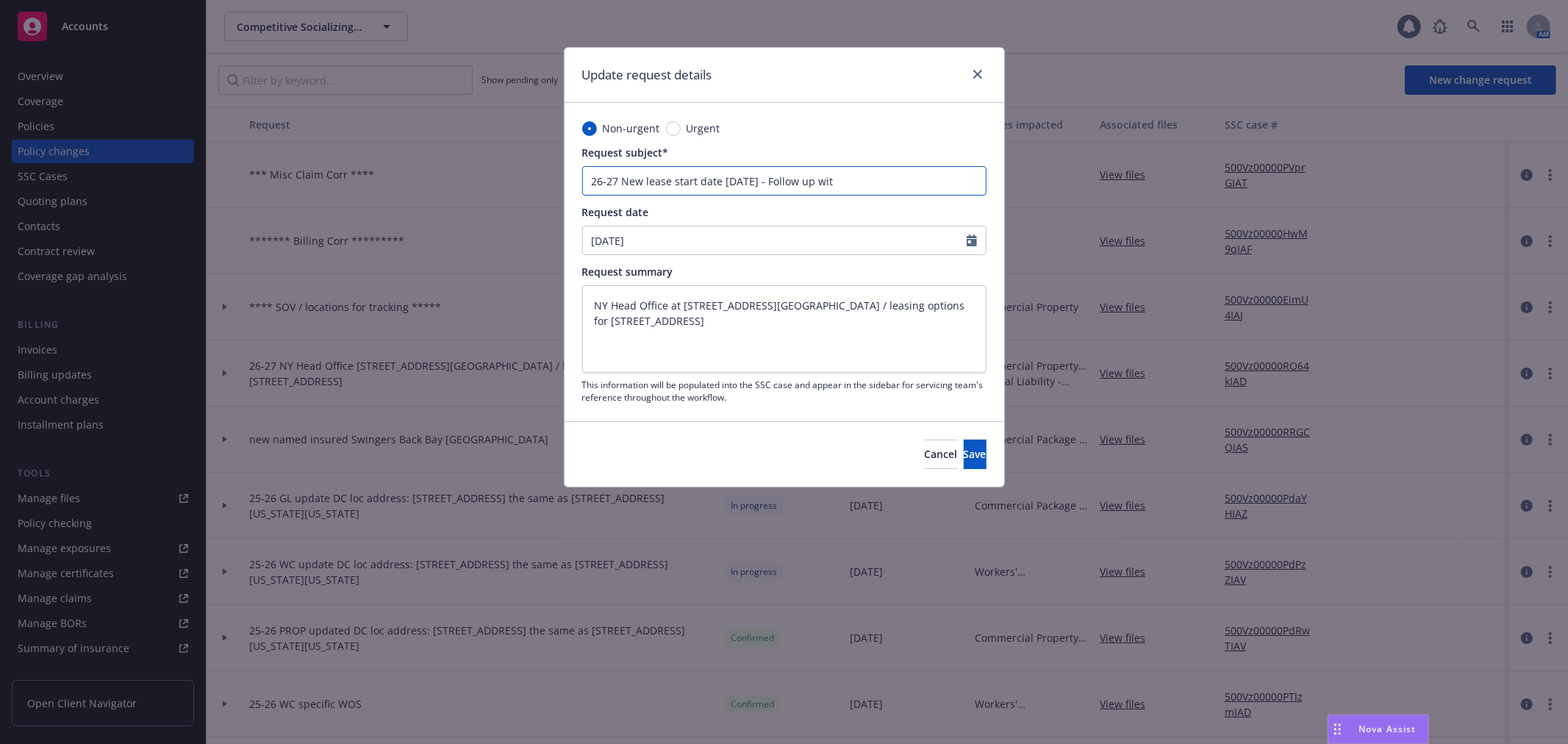
type input "26-27 New lease start date May 1st, 2026 - Follow up with"
type textarea "x"
type input "26-27 New lease start date May 1st, 2026 - Follow up with"
type textarea "x"
type input "26-27 New lease start date May 1st, 2026 - Follow up with I"
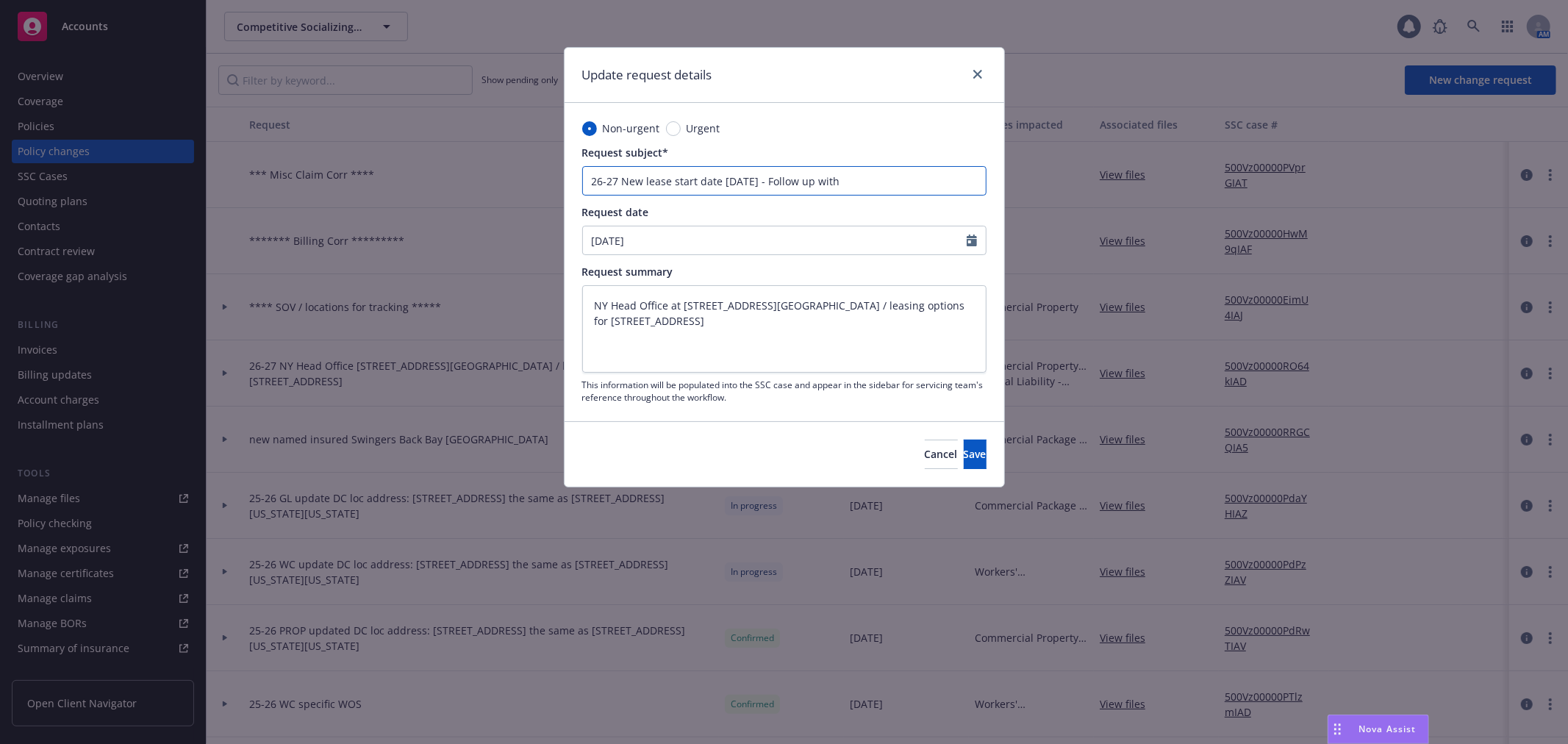
type textarea "x"
type input "26-27 New lease start date May 1st, 2026 - Follow up with IN"
type textarea "x"
type input "26-27 New lease start date May 1st, 2026 - Follow up with INSD"
type textarea "x"
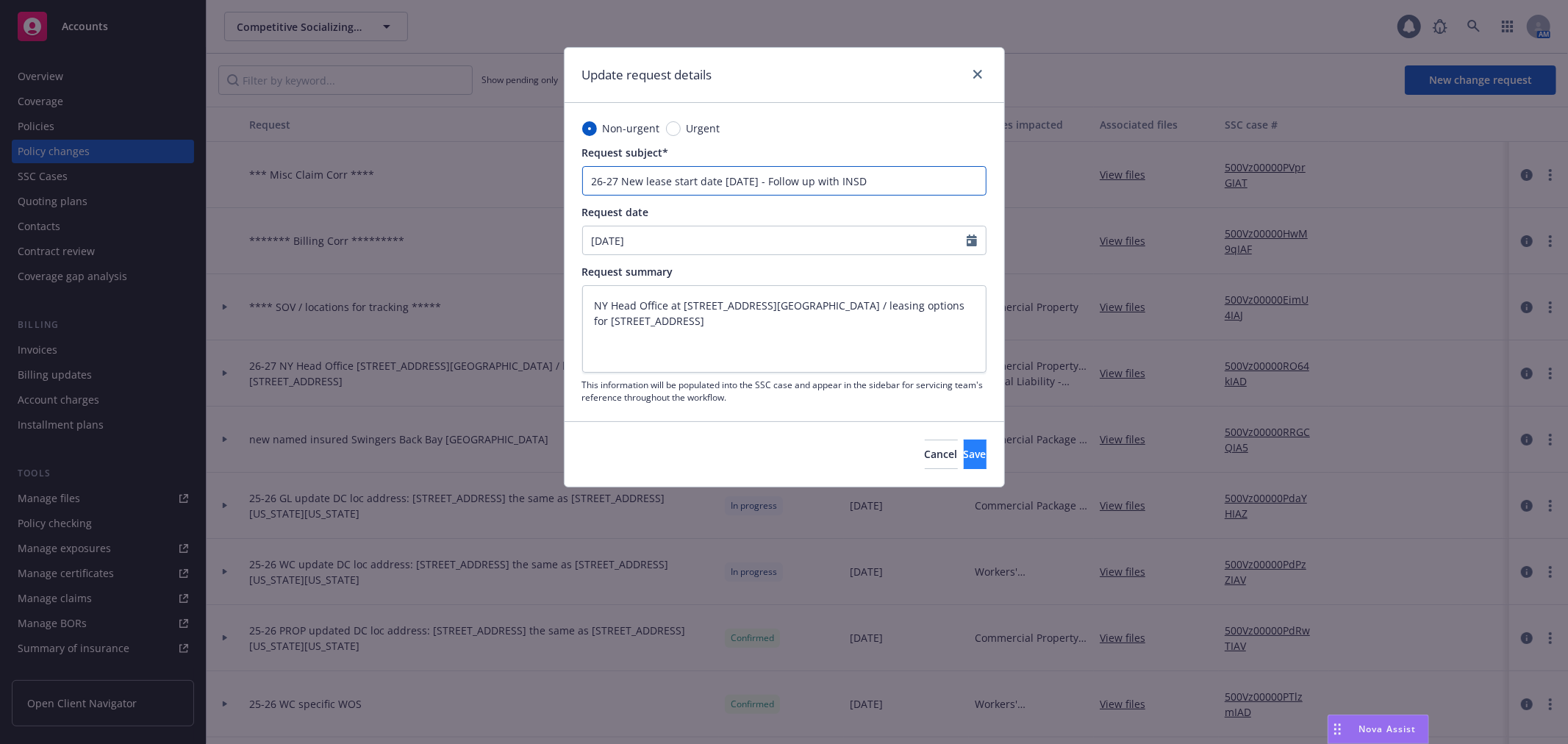
type input "26-27 New lease start date May 1st, 2026 - Follow up with INSD"
click at [972, 452] on button "Save" at bounding box center [975, 454] width 23 height 29
type textarea "x"
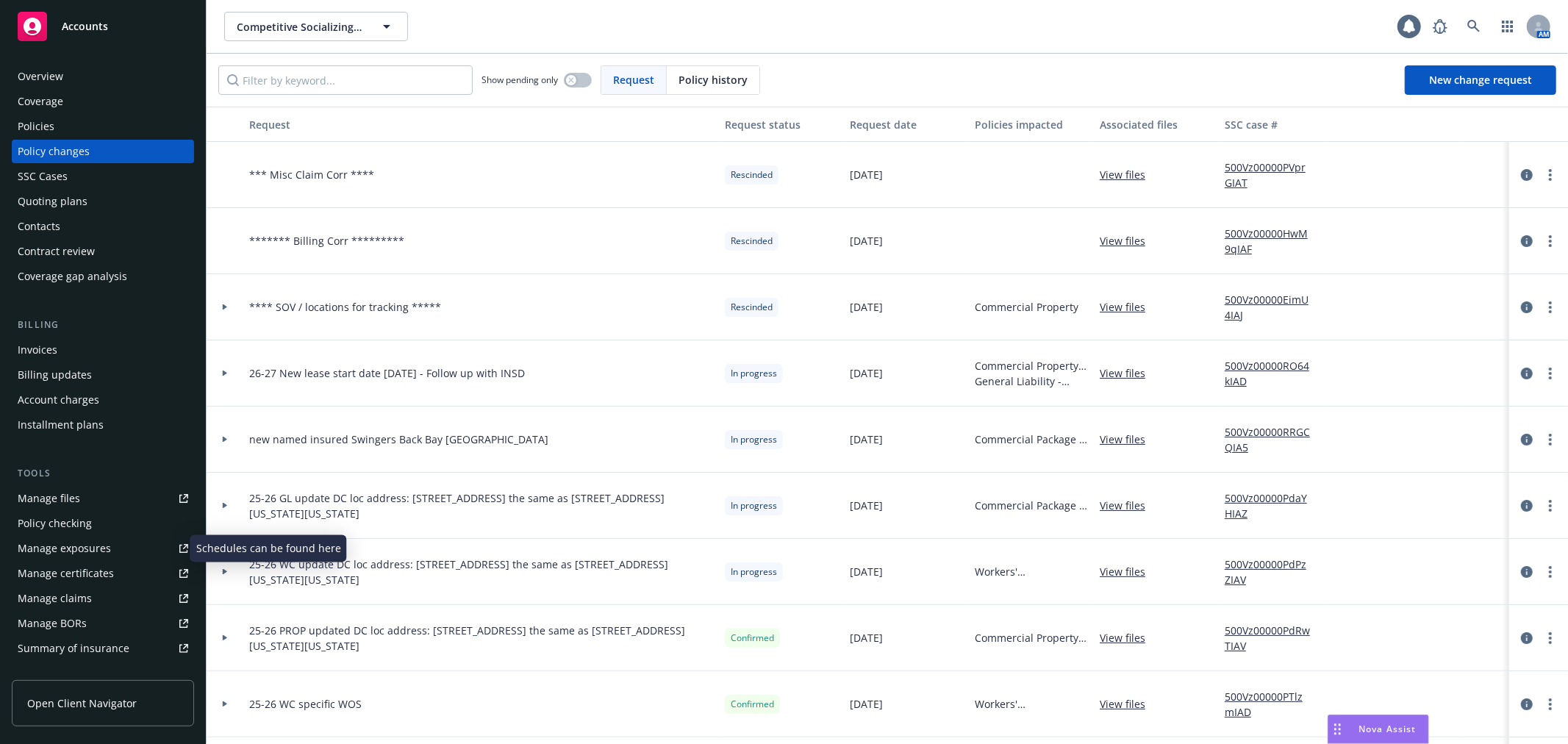
click at [128, 549] on link "Manage exposures" at bounding box center [102, 548] width 182 height 24
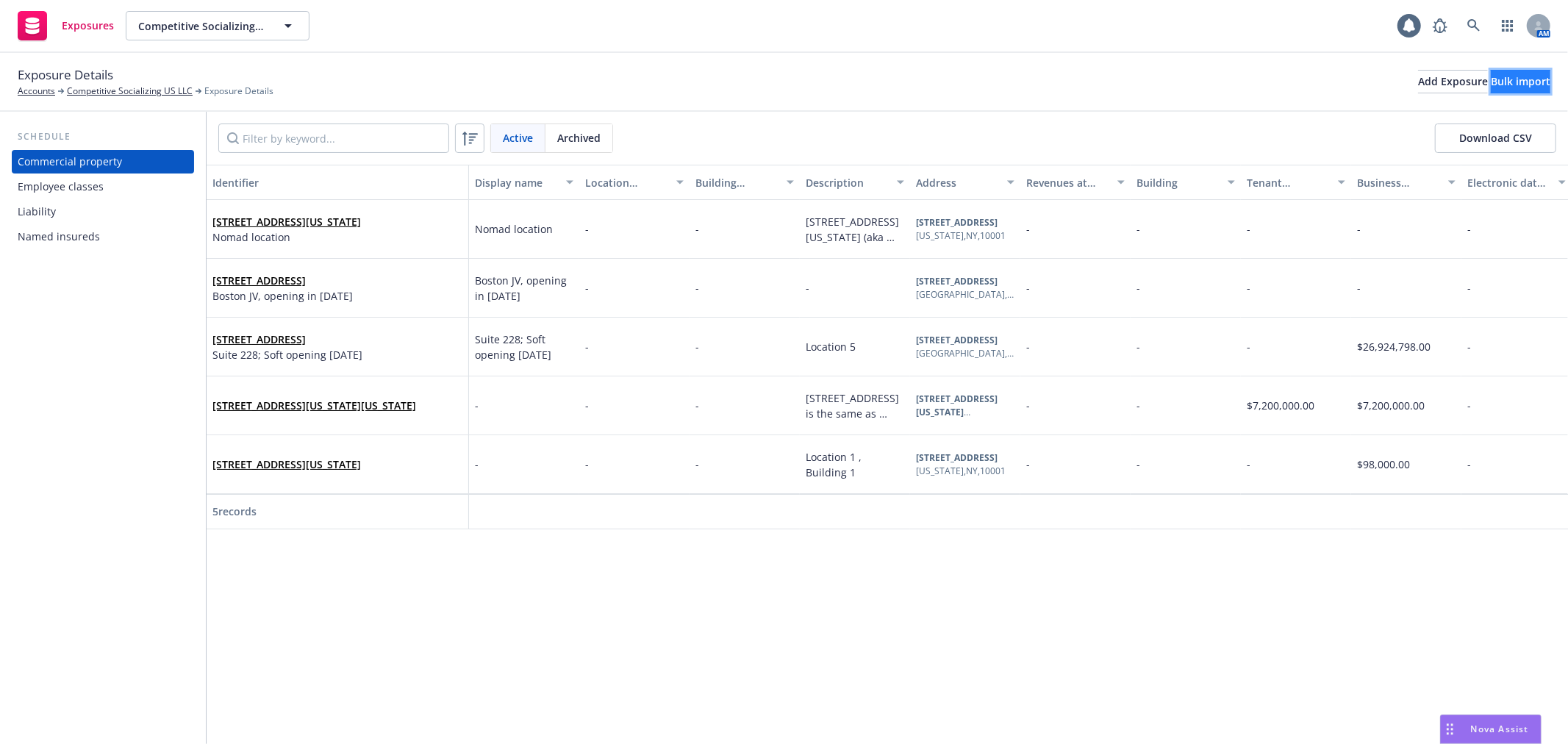
click at [1491, 79] on div "Bulk import" at bounding box center [1520, 81] width 59 height 22
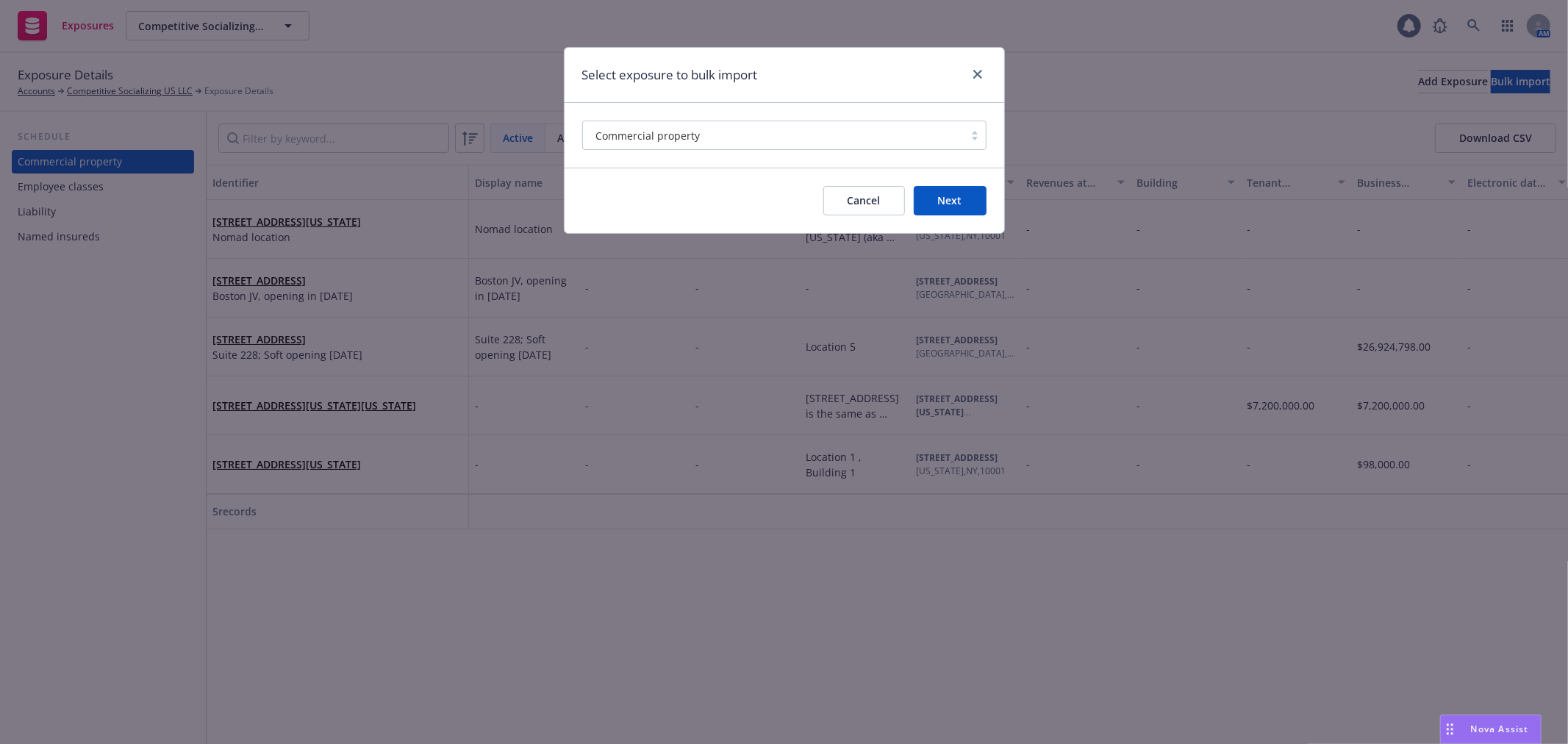
click at [971, 196] on button "Next" at bounding box center [950, 200] width 73 height 29
click at [860, 204] on button "Cancel" at bounding box center [864, 200] width 81 height 29
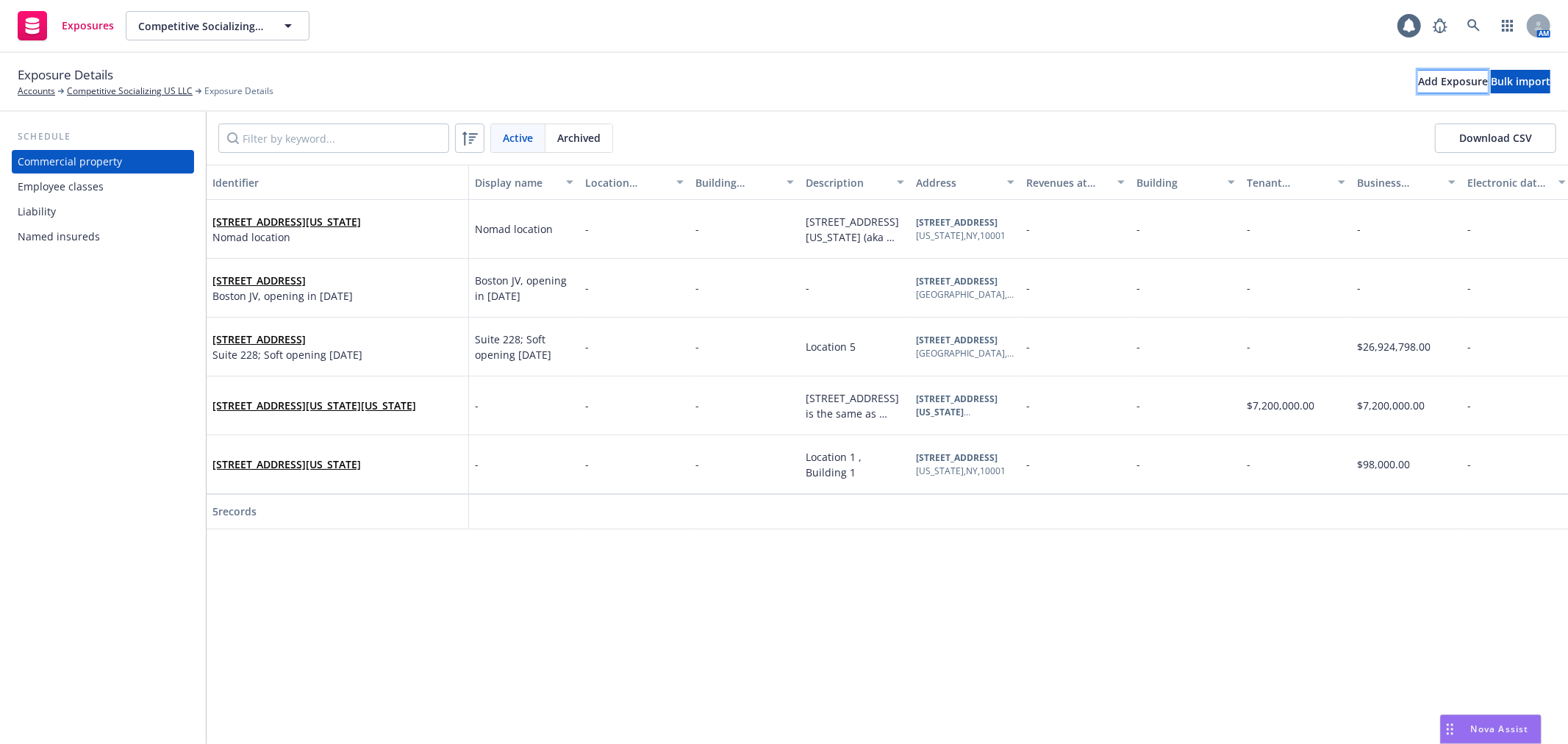
click at [1418, 90] on div "Add Exposure" at bounding box center [1453, 81] width 70 height 22
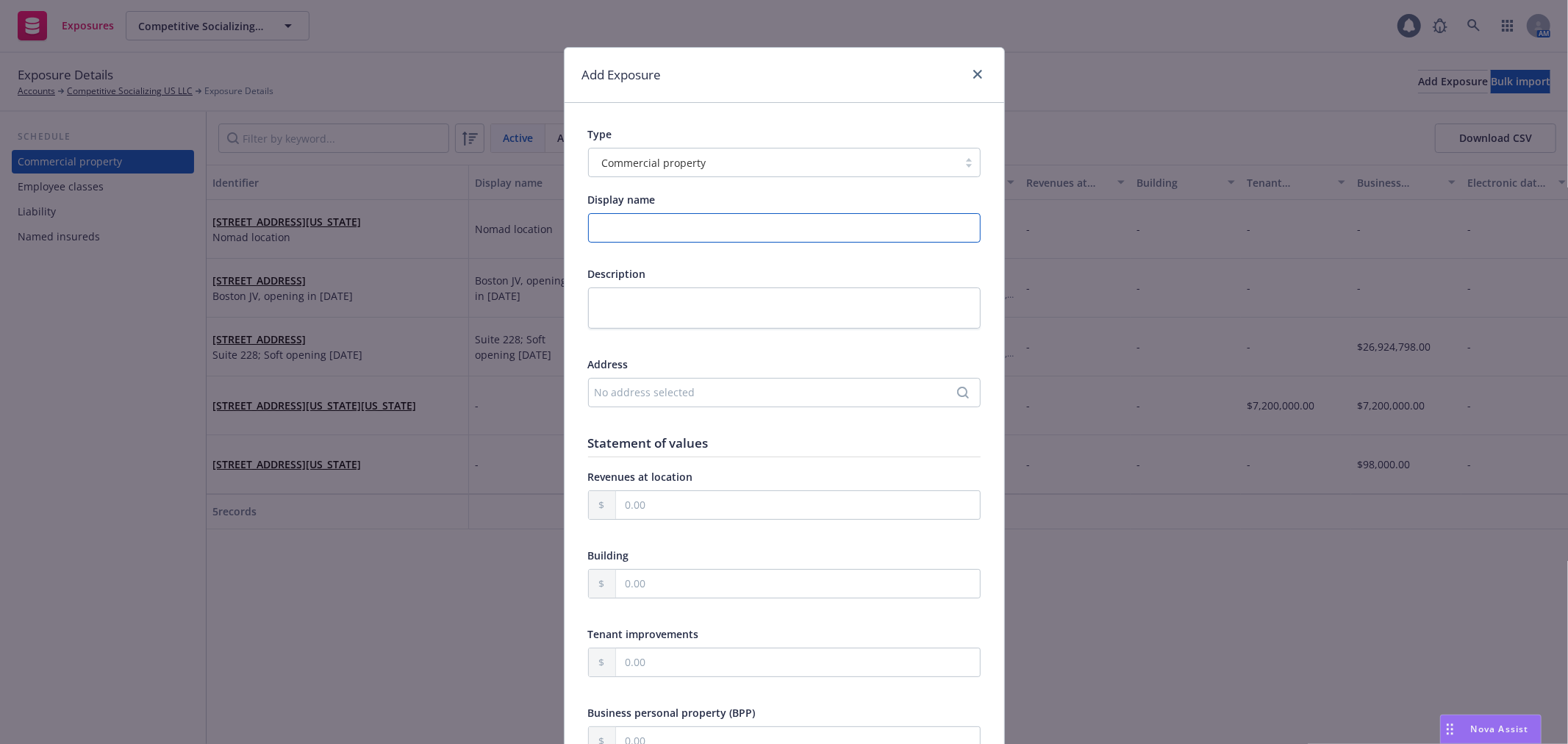
click at [659, 228] on input "Display name" at bounding box center [784, 228] width 393 height 29
paste input "240 W 40th Street, New York, NY 10018"
click at [745, 230] on input "**PENDING - New lease in 2026 240 W 40th Street, New York, NY 10018" at bounding box center [784, 228] width 393 height 29
click at [744, 230] on input "**PENDING - New lease in 2026 240 W 40th Street, New York, NY 10018" at bounding box center [784, 228] width 393 height 29
type input "**PENDING - New lease in 2026: 240 W 40th Street, New York, NY 10018"
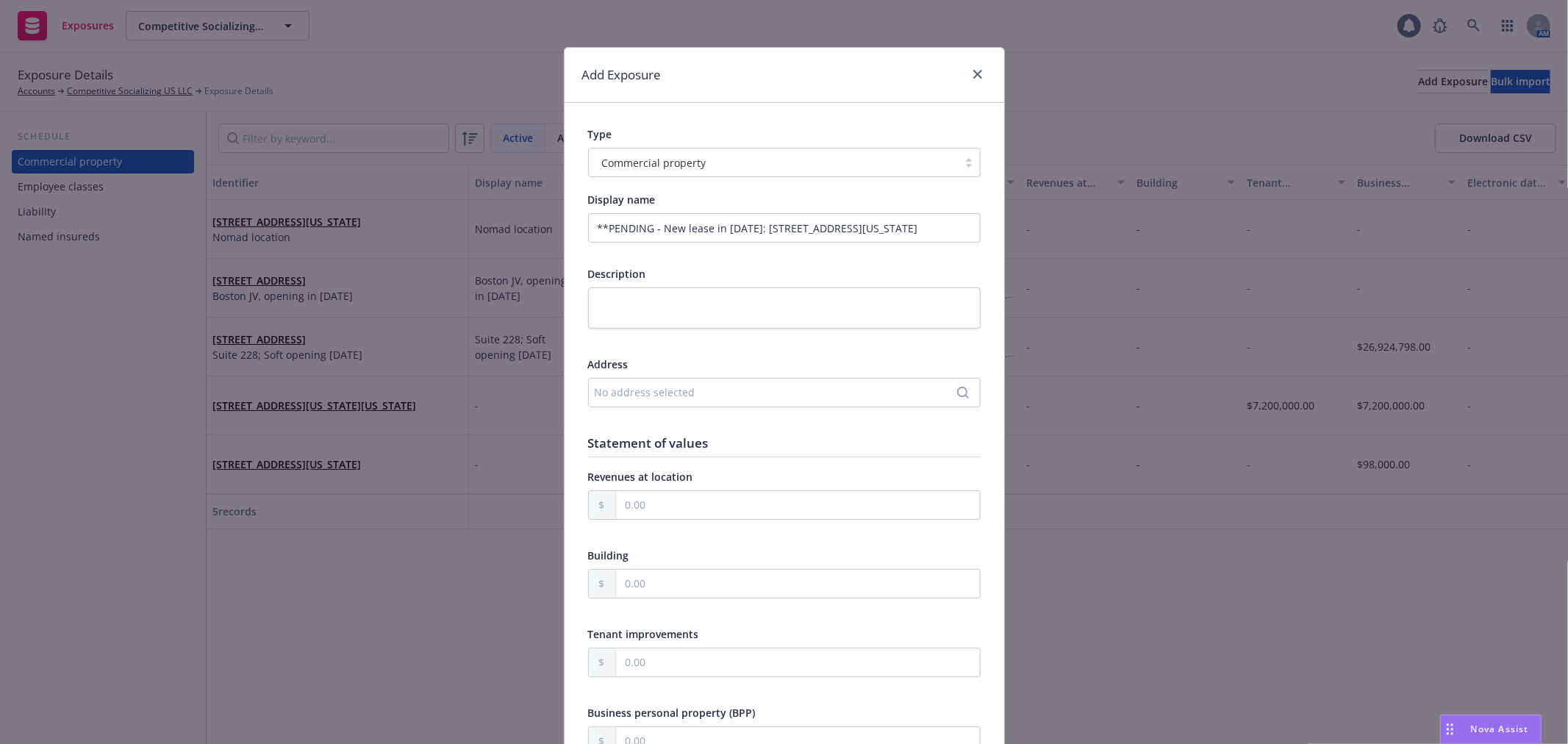
click at [702, 392] on div "No address selected" at bounding box center [777, 392] width 364 height 15
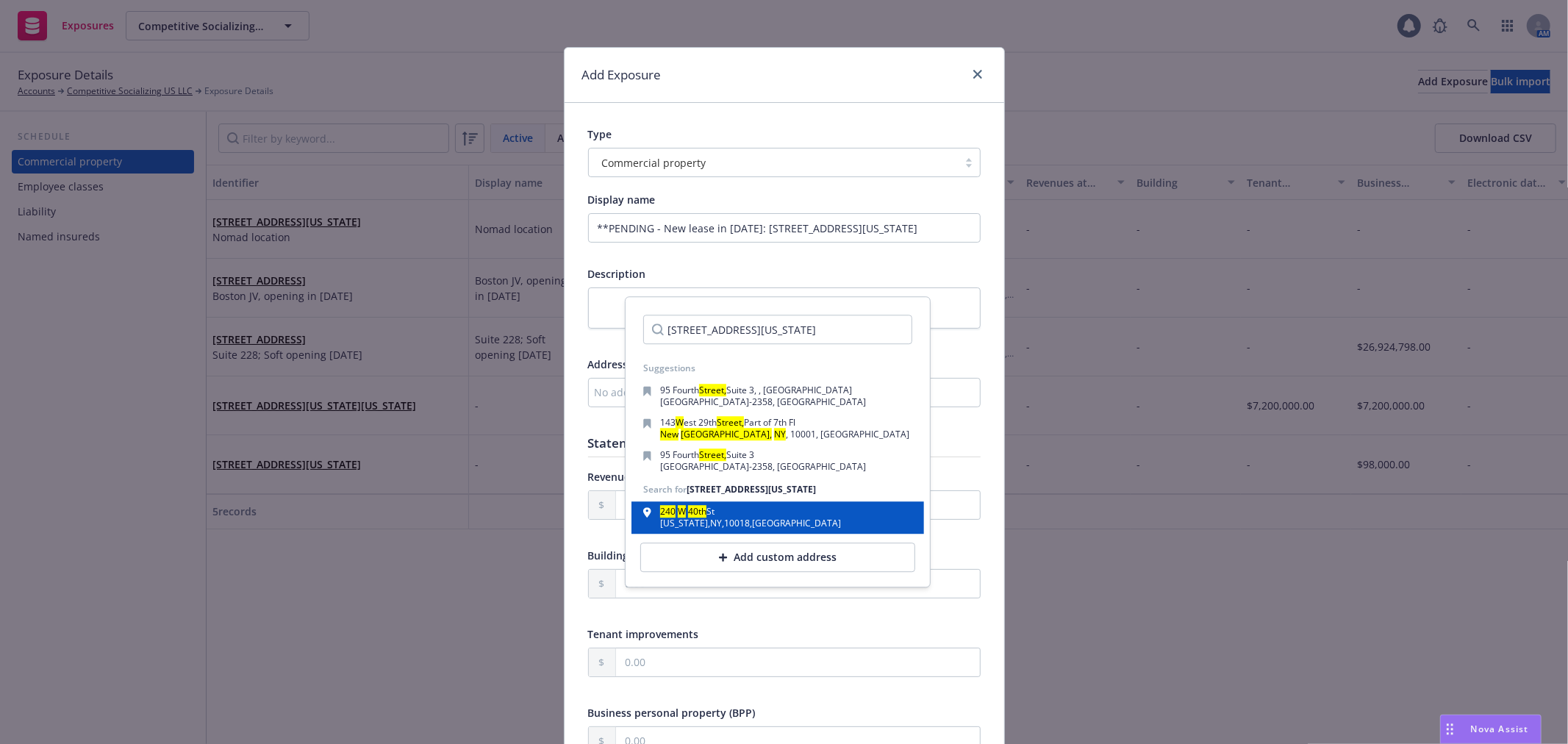
type input "240 W 40th Street, New York, NY 10018"
click at [720, 515] on div "240 W 40th St" at bounding box center [750, 514] width 181 height 11
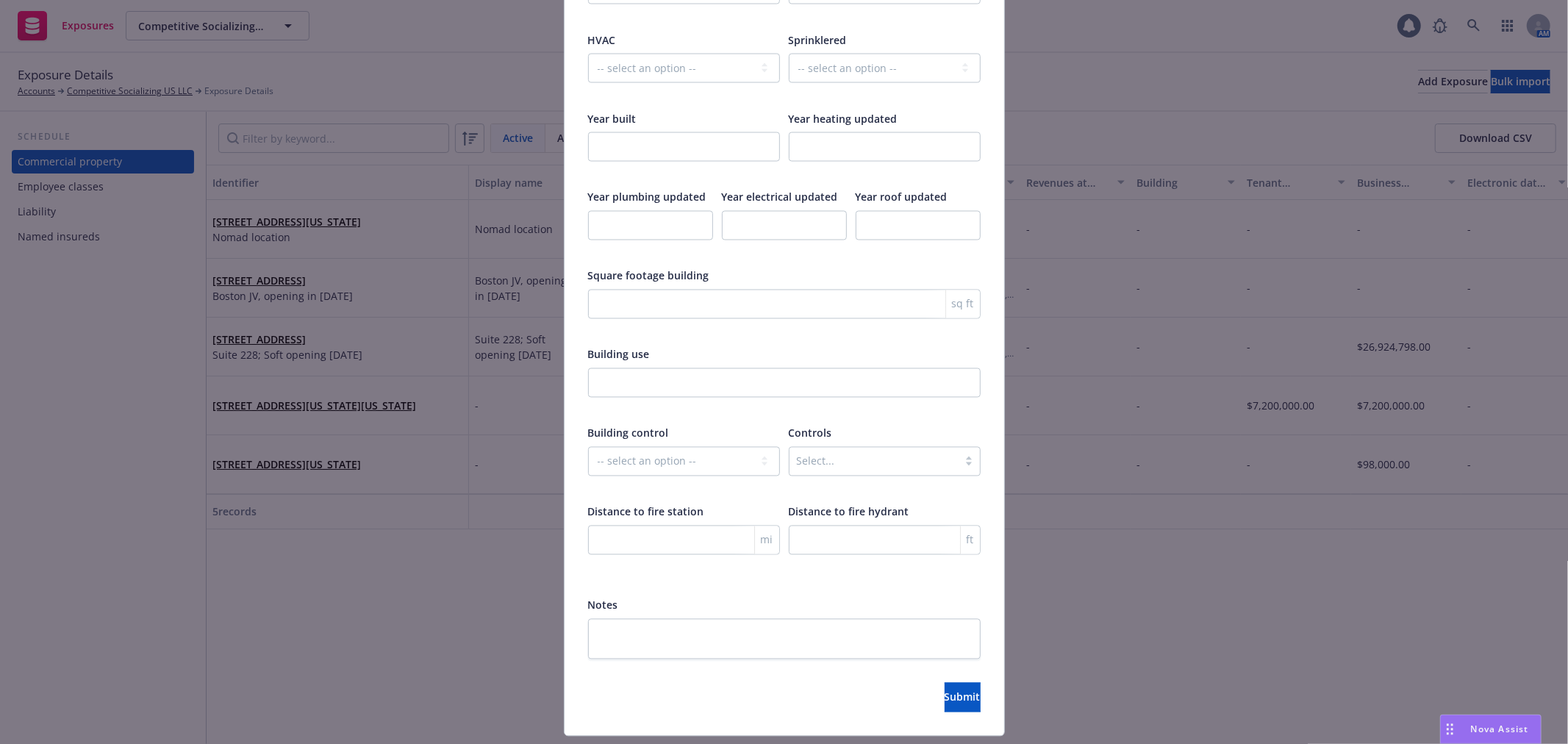
scroll to position [2240, 0]
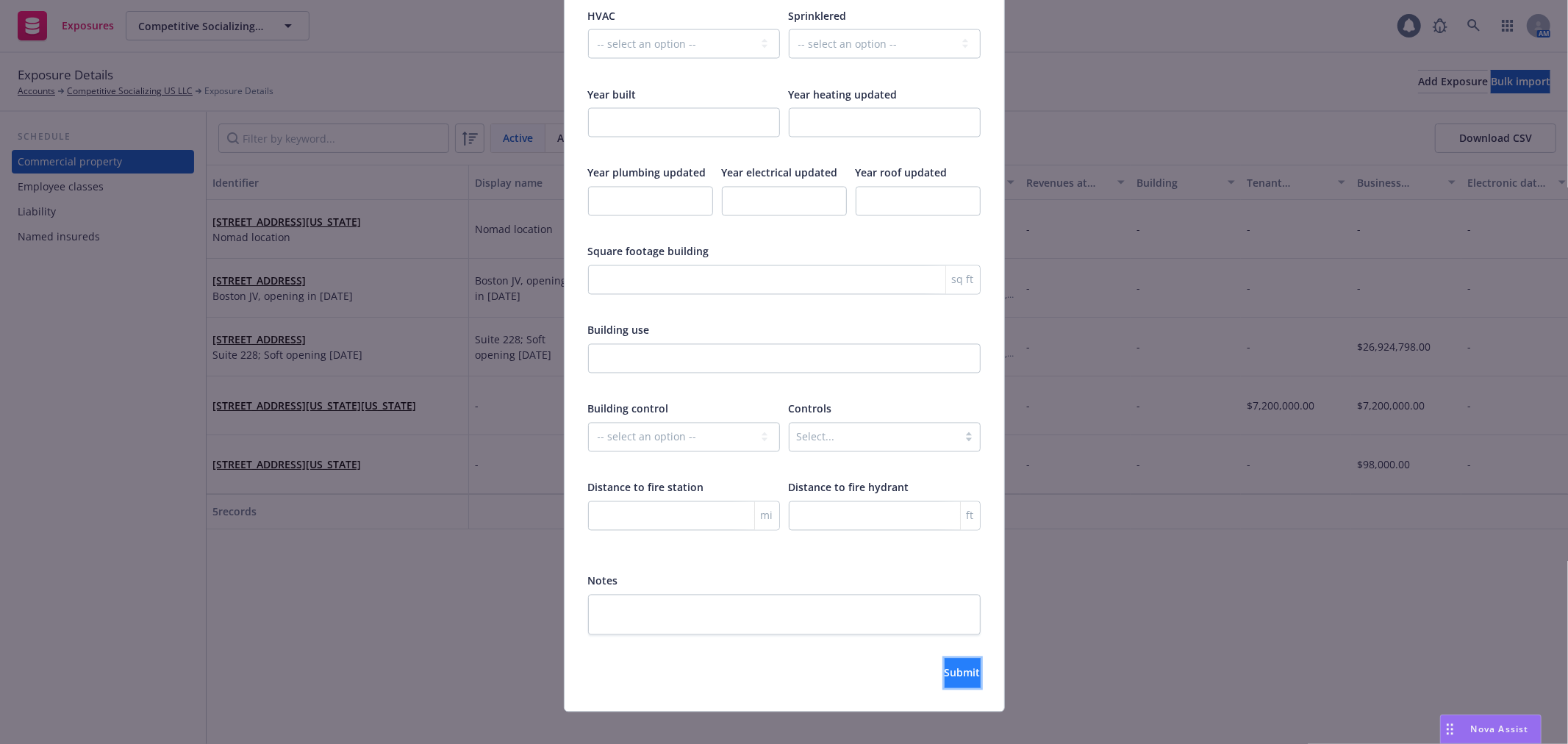
click at [944, 666] on span "Submit" at bounding box center [962, 672] width 36 height 14
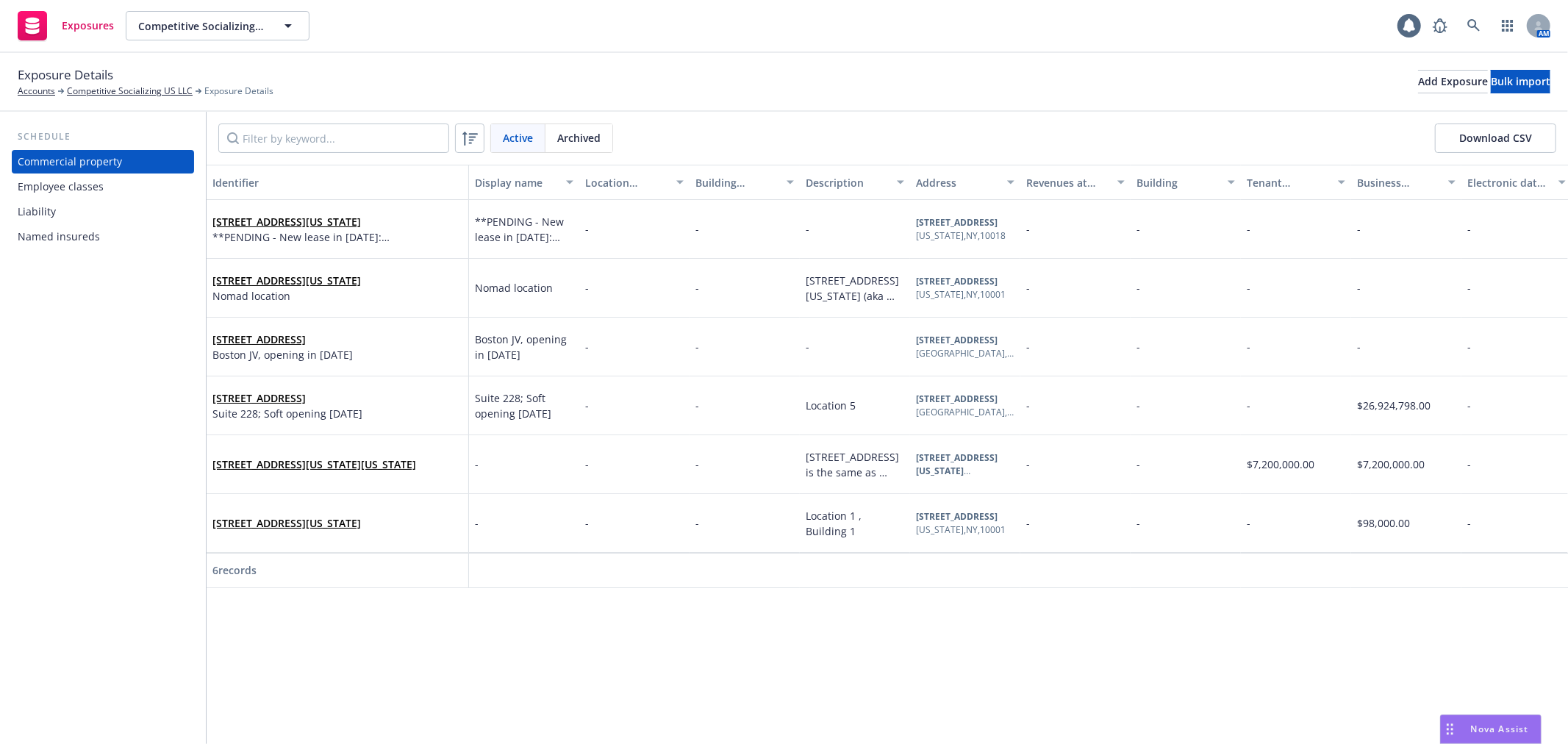
click at [112, 237] on div "Named insureds" at bounding box center [103, 236] width 171 height 24
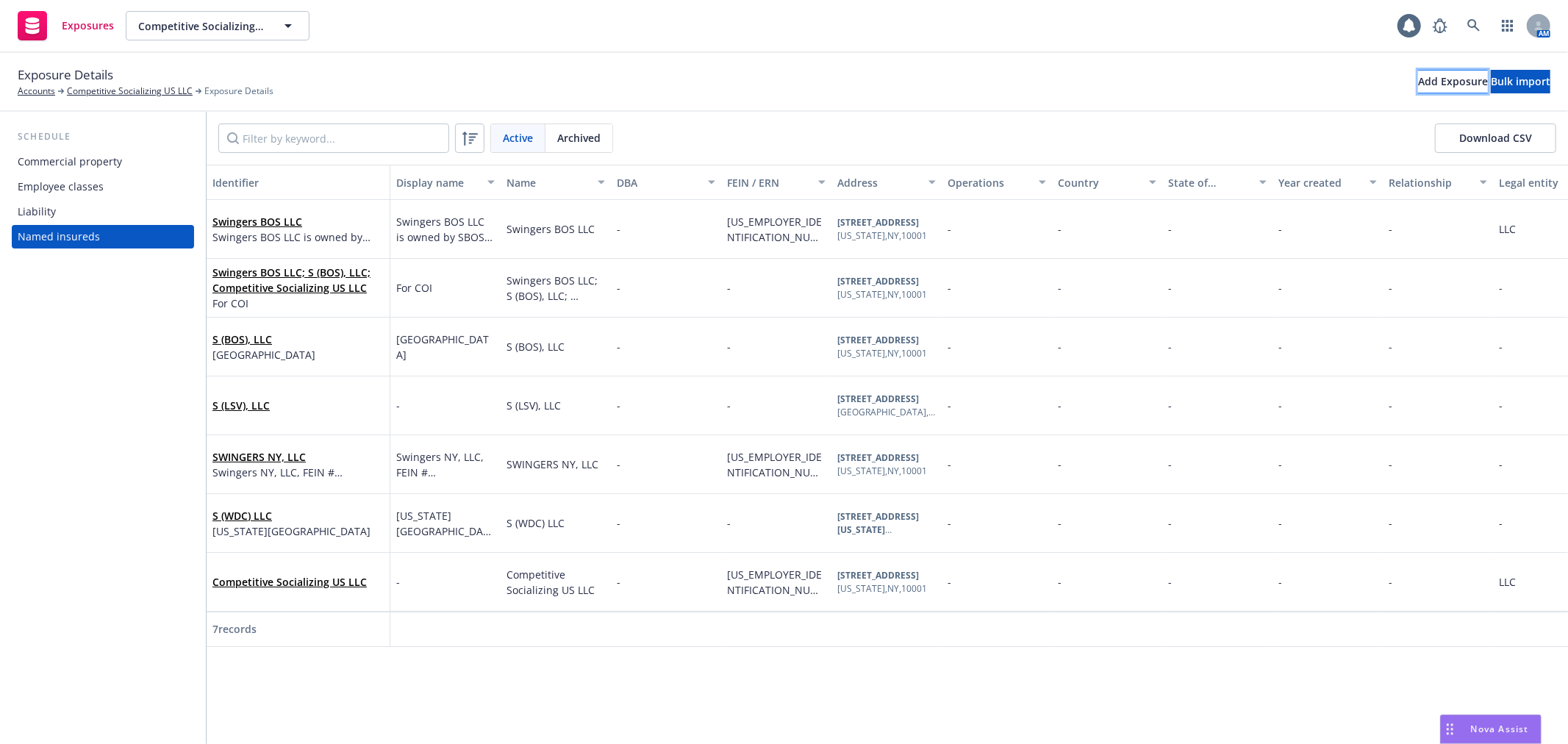
click at [1418, 74] on div "Add Exposure" at bounding box center [1453, 81] width 70 height 22
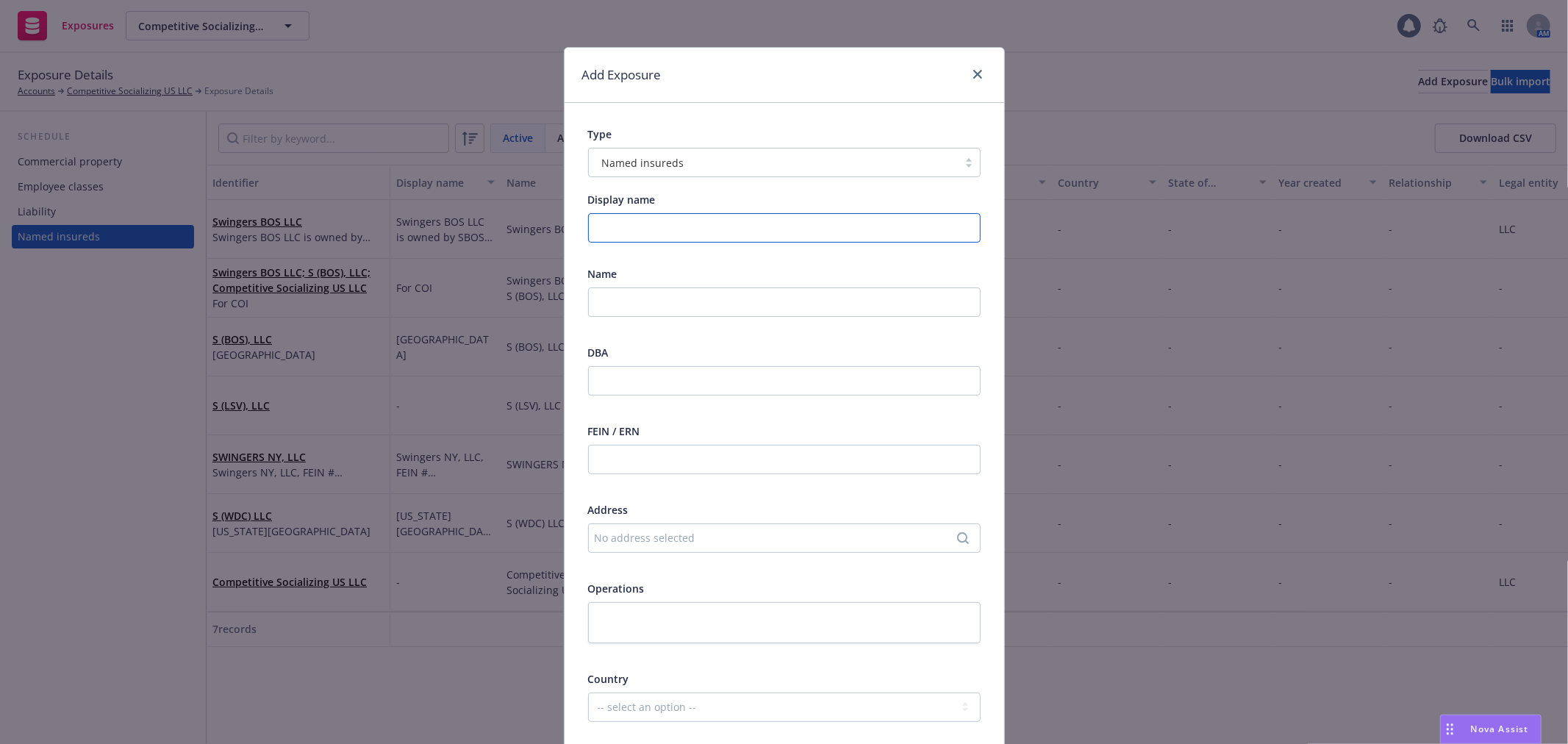
click at [666, 233] on input "Display name" at bounding box center [784, 228] width 393 height 29
paste input "Swingers Back Bay Boston"
type input "Swingers Back Bay Boston??"
click at [672, 300] on input "text" at bounding box center [784, 301] width 393 height 29
paste input "Swingers Back Bay Boston"
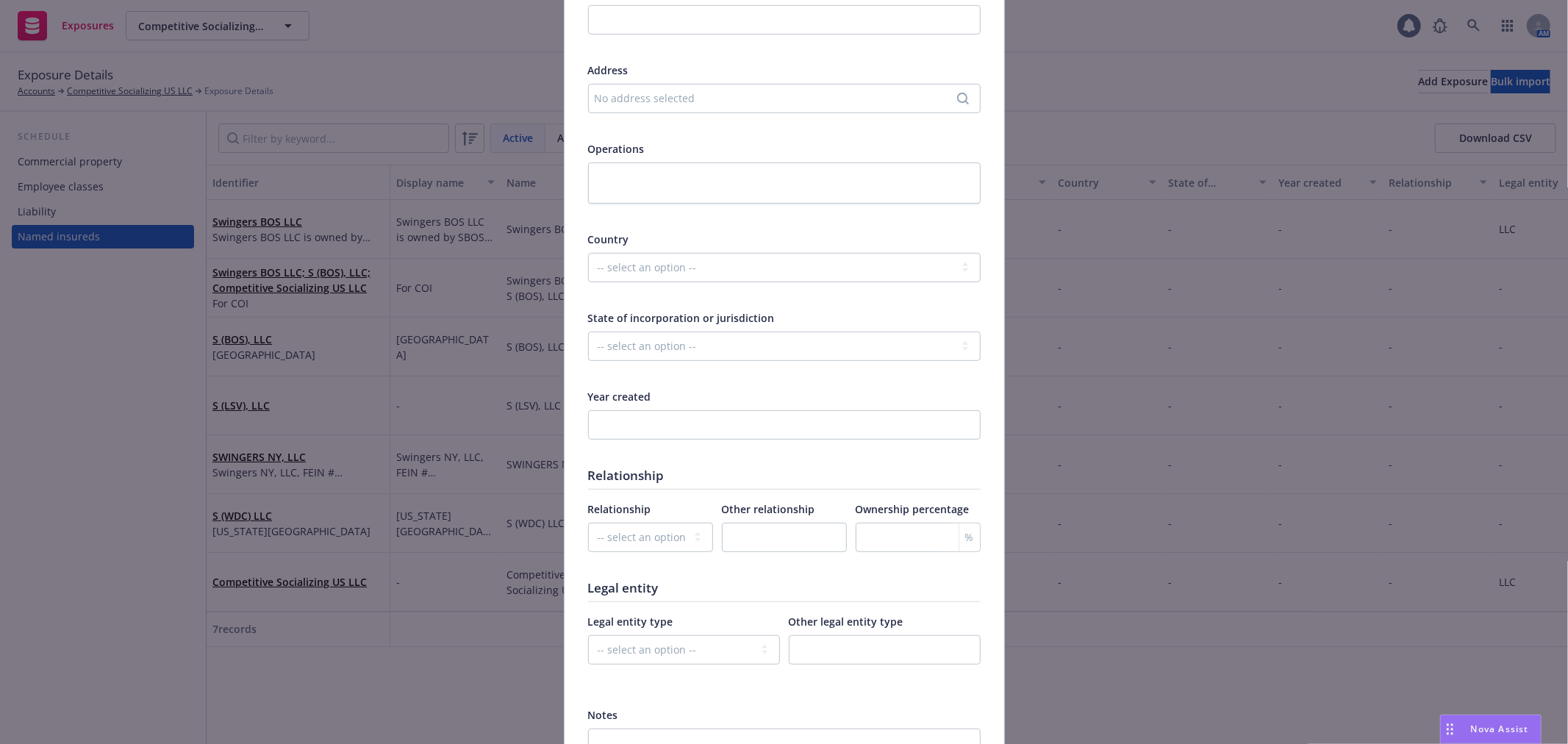
scroll to position [588, 0]
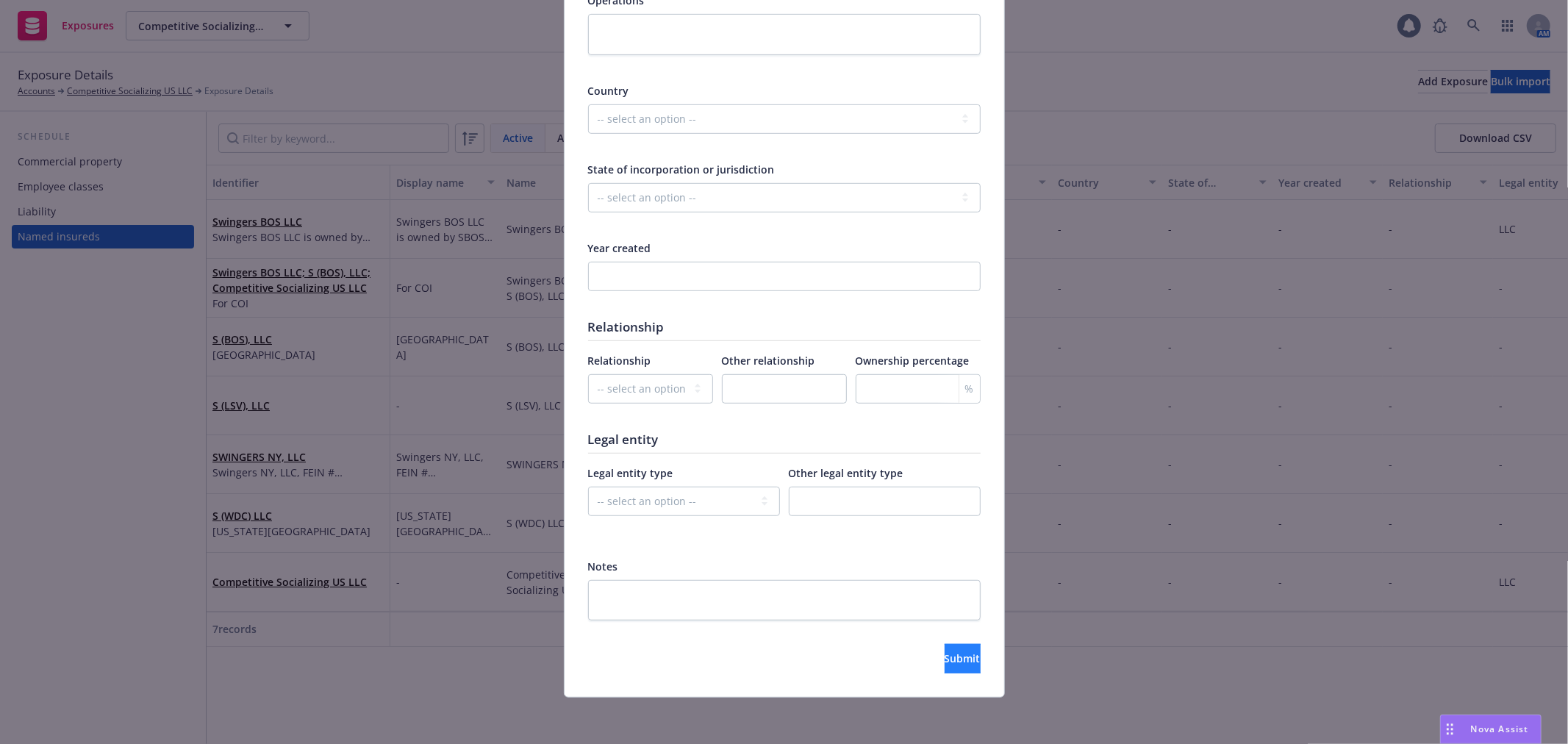
type input "Swingers Back Bay Boston - PENDING review"
click at [944, 652] on span "Submit" at bounding box center [962, 658] width 36 height 14
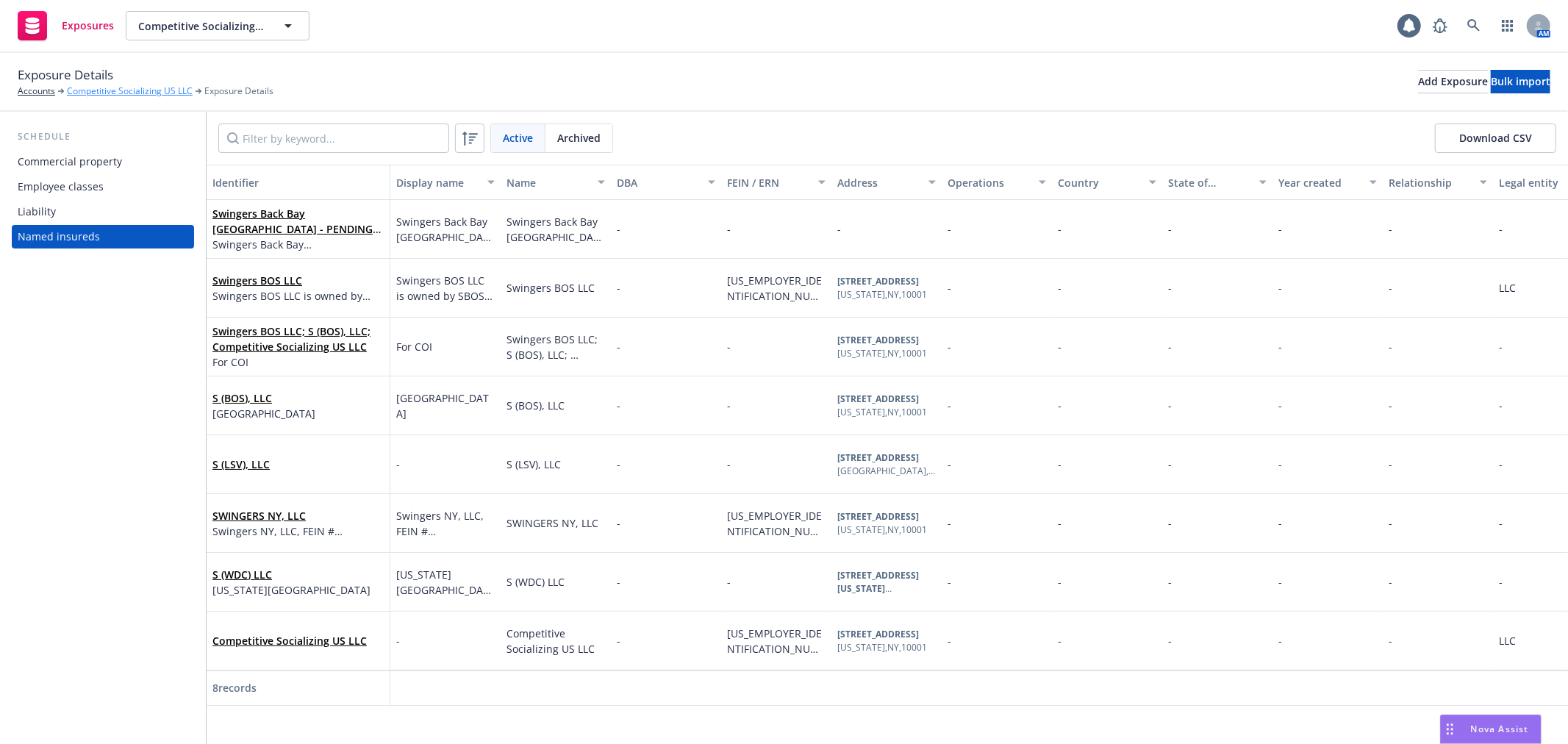
click at [116, 86] on link "Competitive Socializing US LLC" at bounding box center [129, 92] width 126 height 13
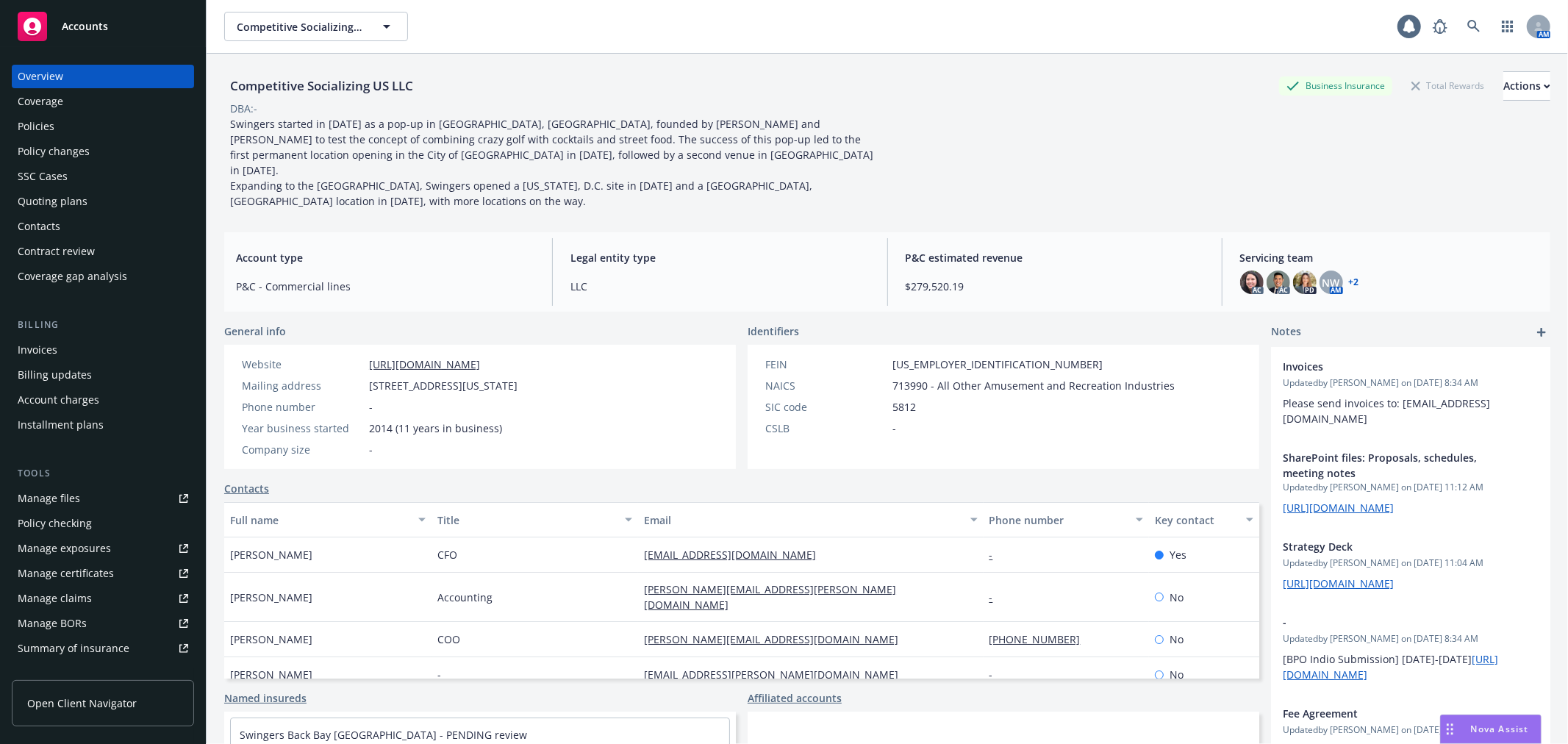
click at [106, 150] on div "Policy changes" at bounding box center [103, 151] width 171 height 24
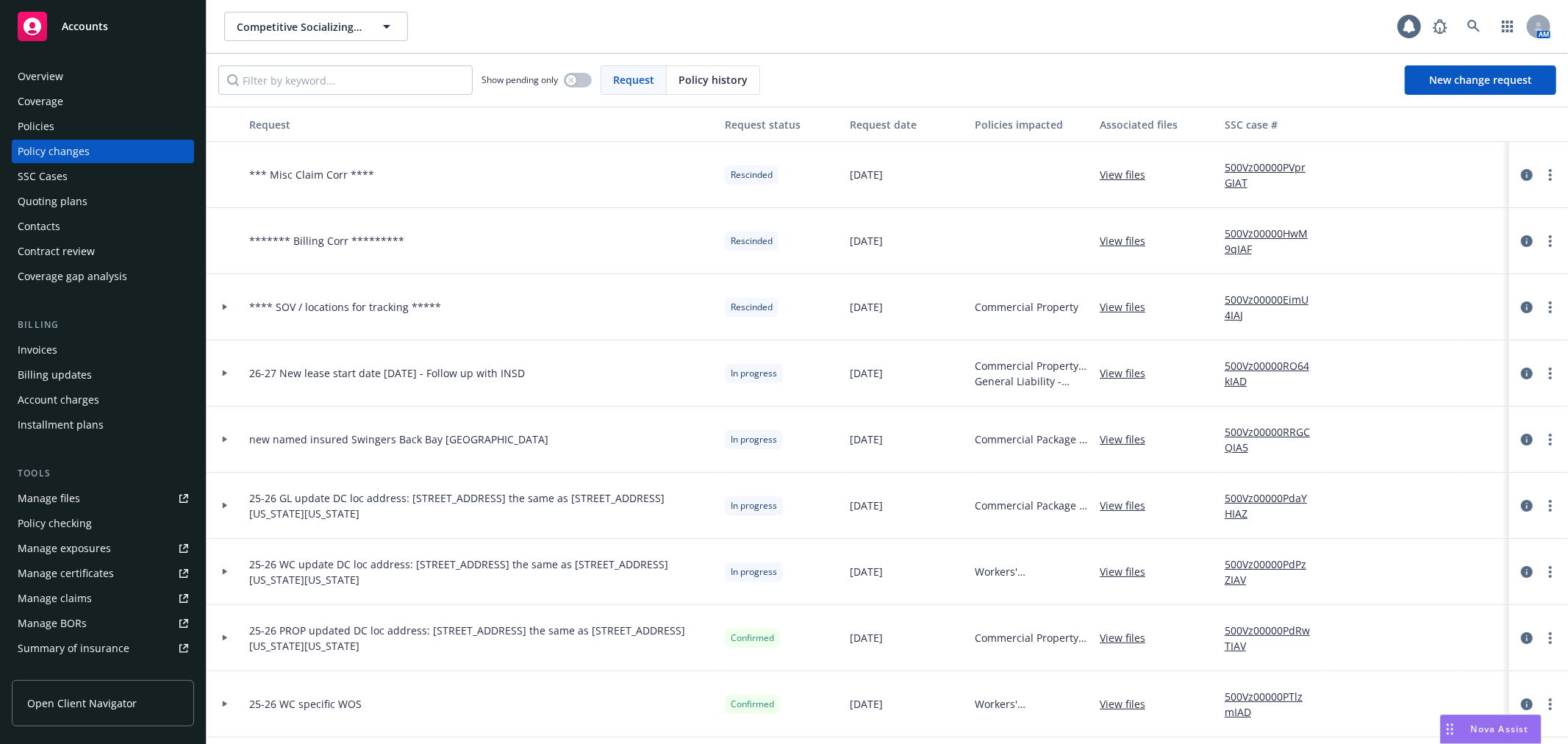
click at [89, 134] on div "Policies" at bounding box center [103, 126] width 171 height 24
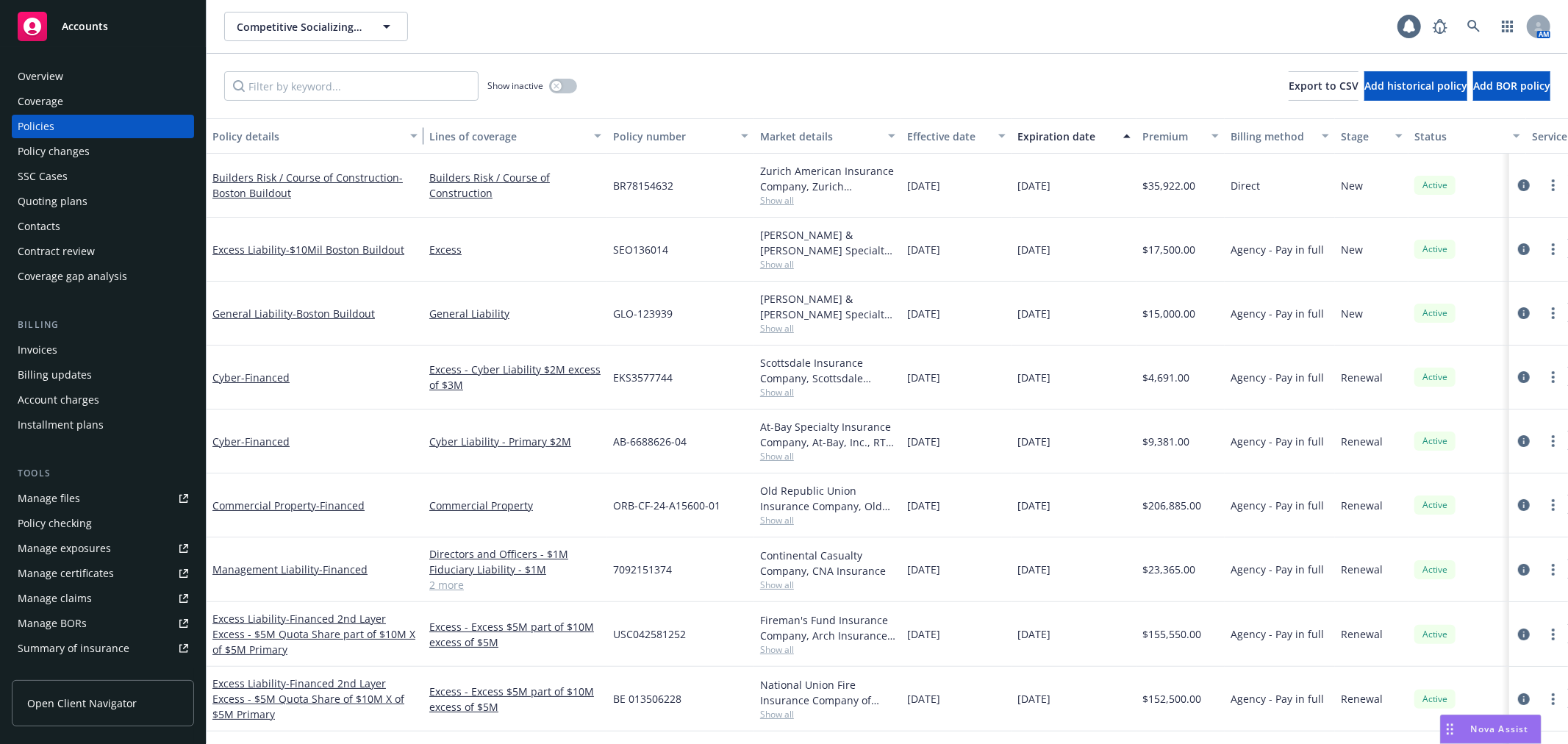
drag, startPoint x: 307, startPoint y: 144, endPoint x: 413, endPoint y: 152, distance: 106.3
click at [413, 152] on div "button" at bounding box center [416, 136] width 8 height 34
click at [1289, 90] on span "Export to CSV" at bounding box center [1324, 85] width 70 height 14
click at [75, 149] on div "Policy changes" at bounding box center [54, 151] width 72 height 24
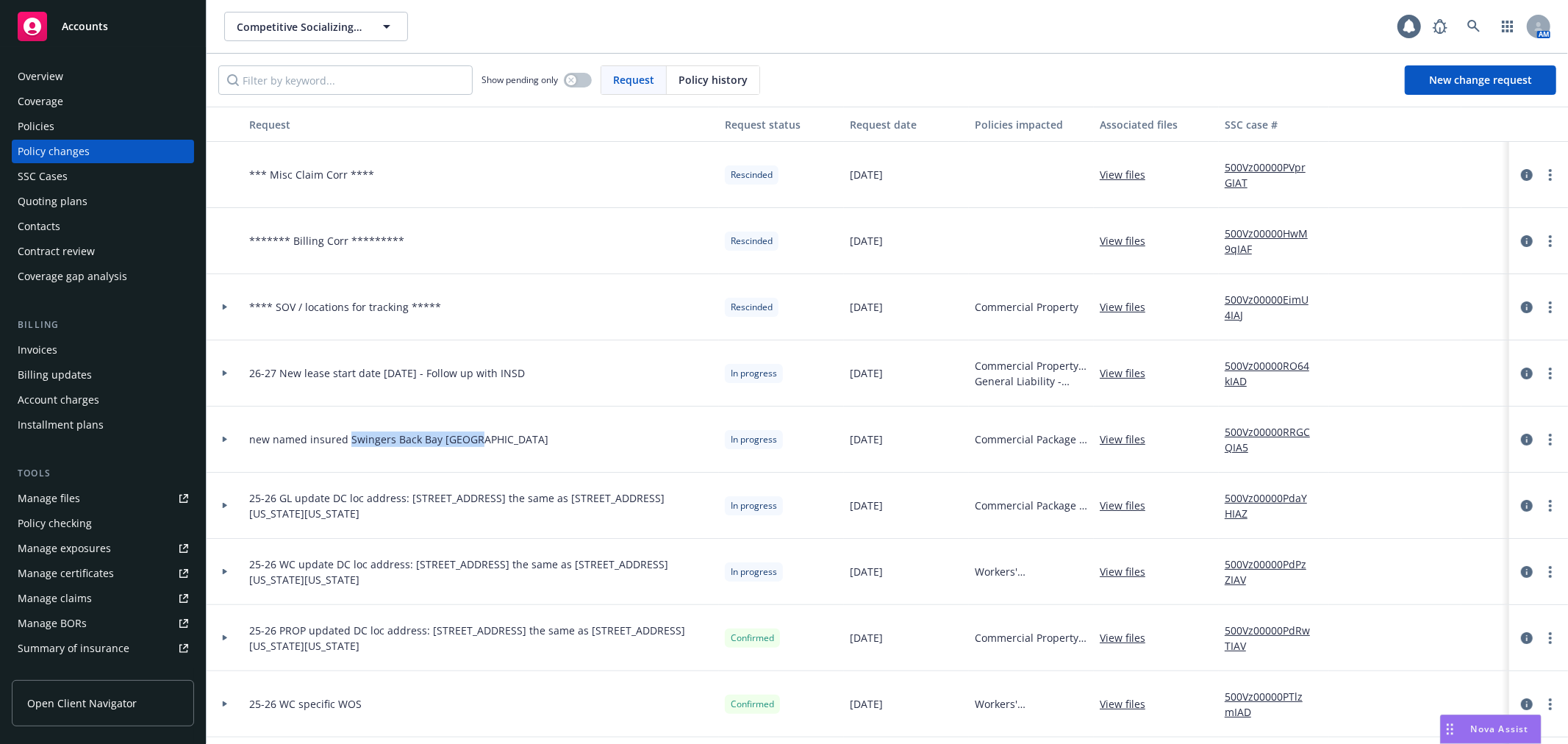
drag, startPoint x: 481, startPoint y: 436, endPoint x: 370, endPoint y: 429, distance: 111.2
click at [347, 439] on div "new named insured Swingers Back Bay Boston" at bounding box center [481, 440] width 476 height 66
copy span "Swingers Back Bay Boston"
click at [228, 439] on div at bounding box center [225, 438] width 25 height 5
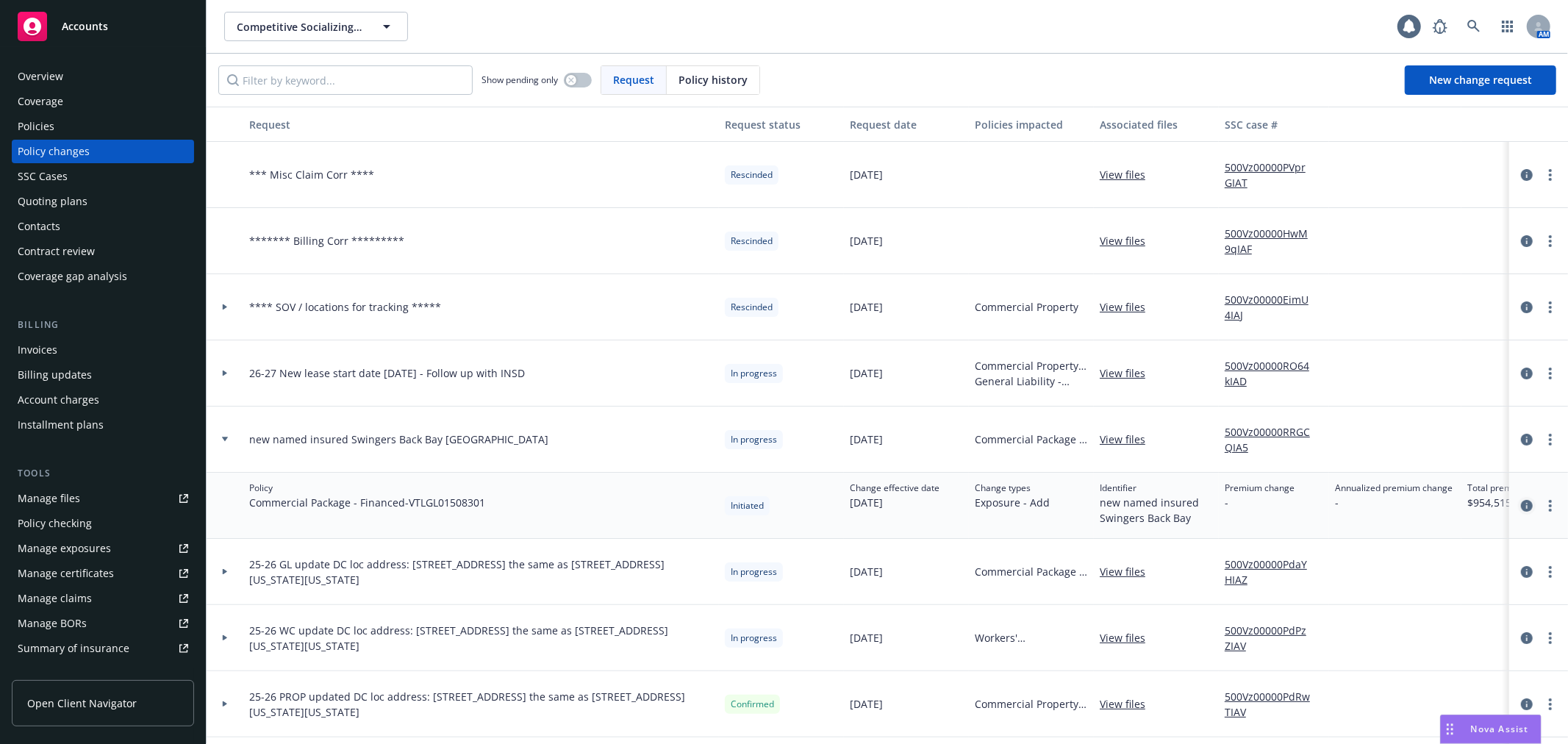
click at [1521, 504] on icon "circleInformation" at bounding box center [1526, 505] width 11 height 11
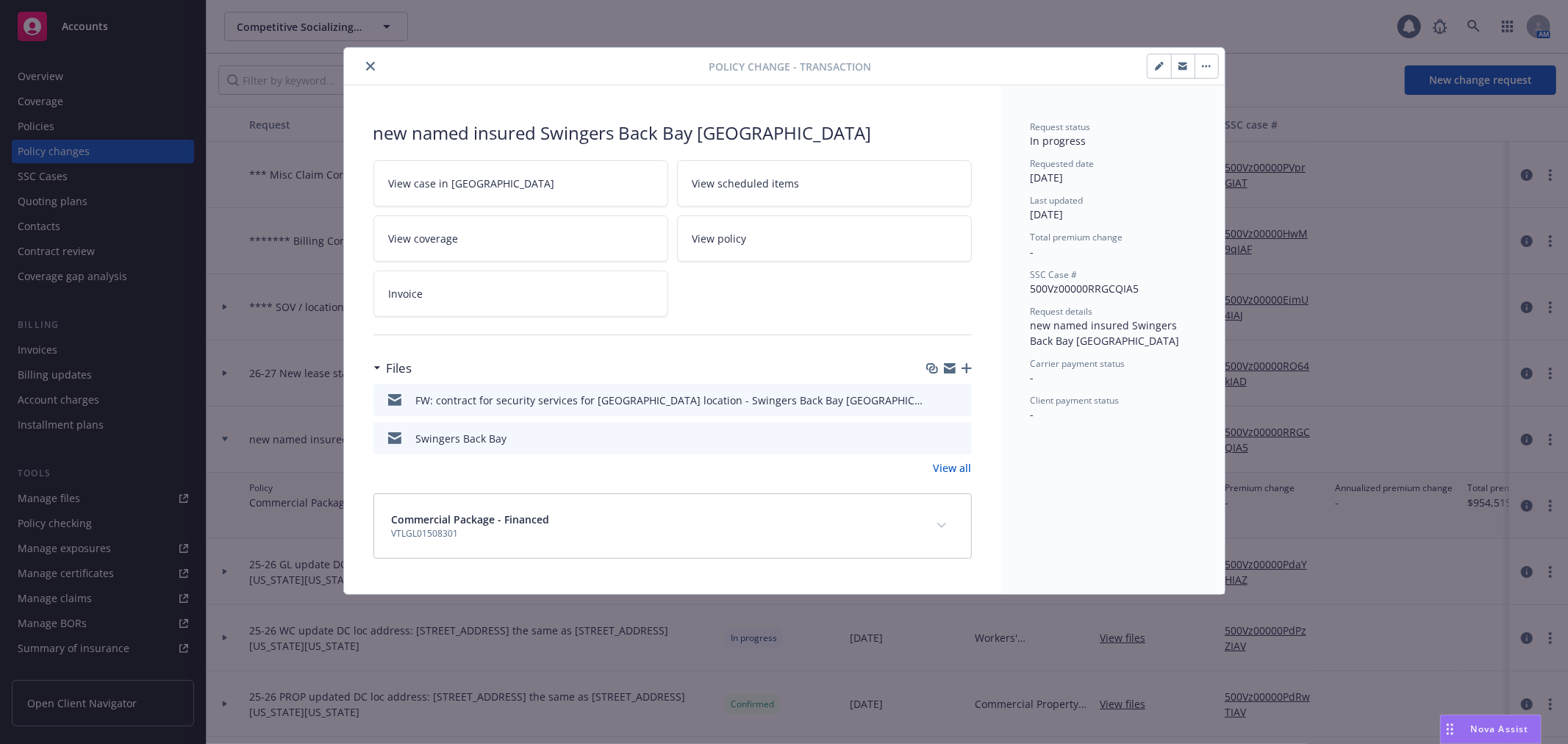
click at [950, 367] on icon "button" at bounding box center [950, 365] width 11 height 5
click at [362, 72] on div at bounding box center [530, 66] width 360 height 18
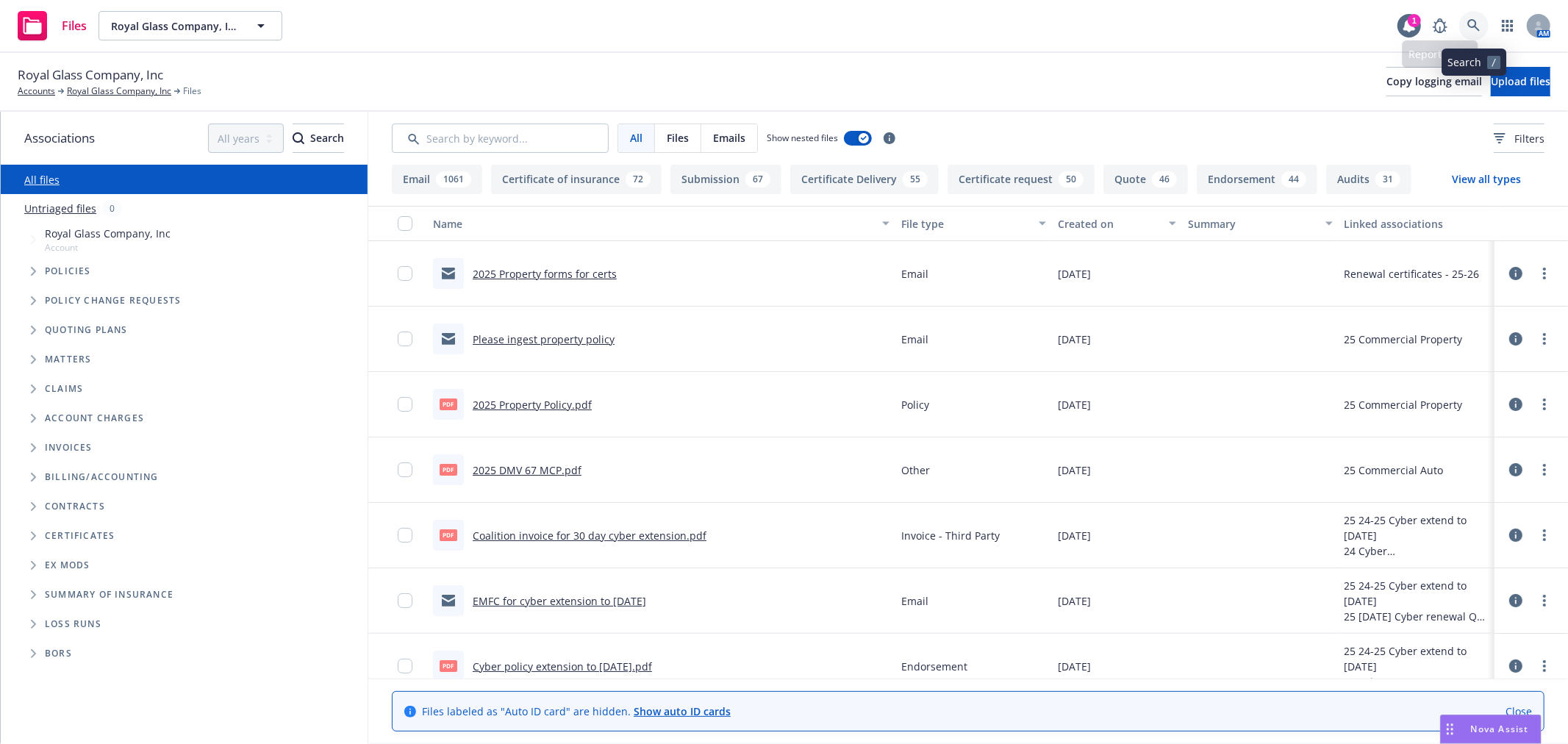
click at [1481, 25] on link at bounding box center [1473, 25] width 29 height 29
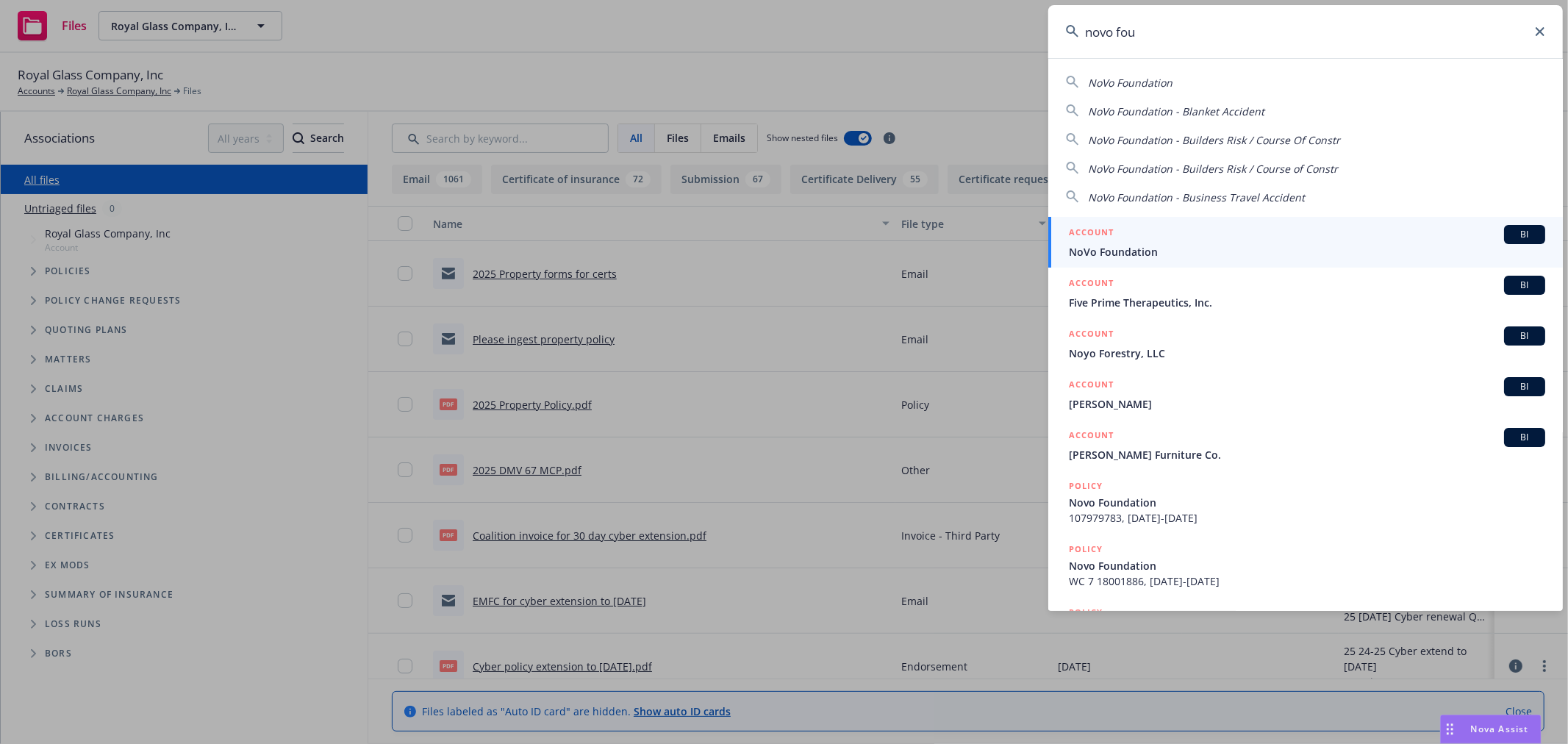
type input "novo fou"
click at [1166, 244] on div "ACCOUNT BI" at bounding box center [1307, 234] width 476 height 19
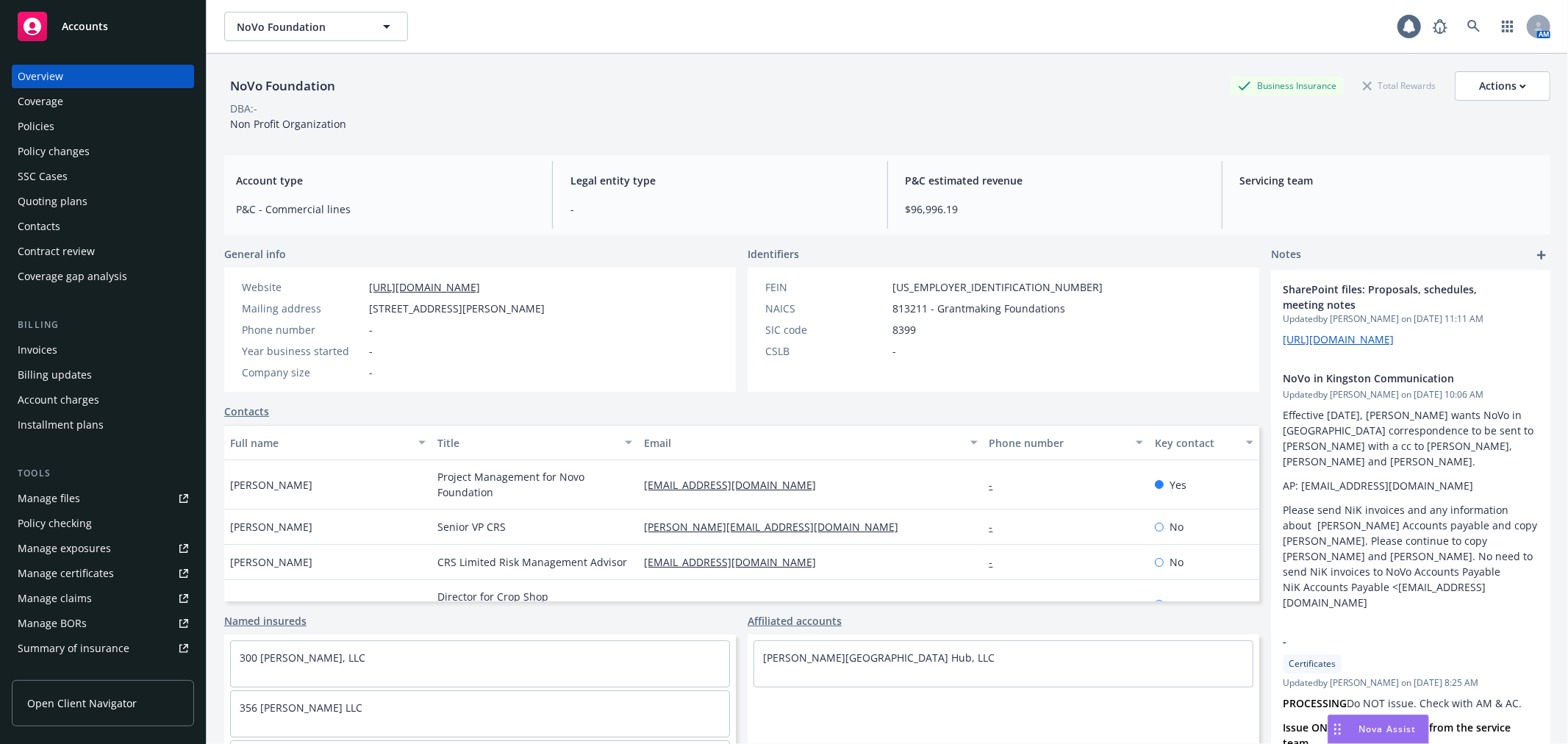
click at [109, 147] on div "Policy changes" at bounding box center [103, 151] width 171 height 24
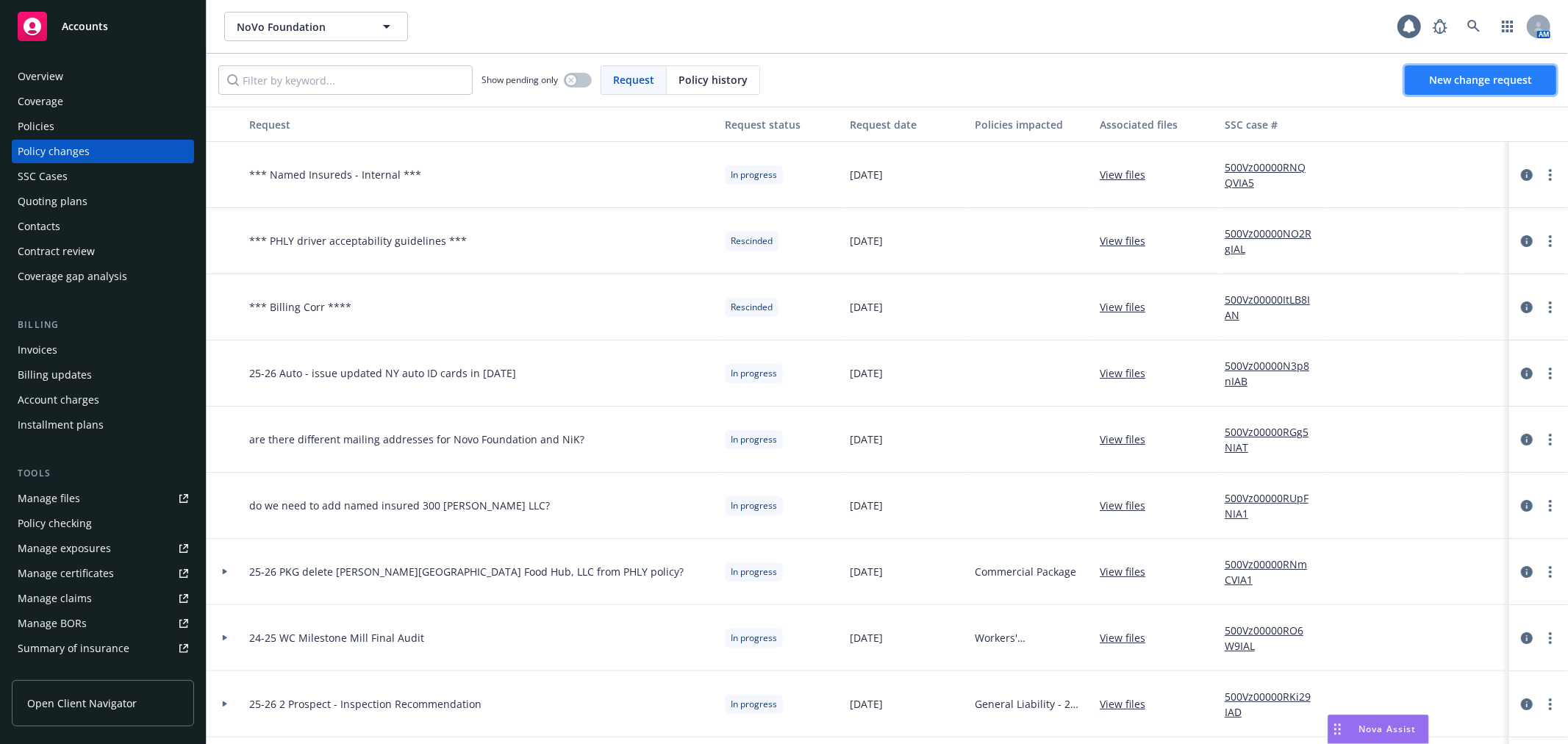
click at [1463, 83] on span "New change request" at bounding box center [1479, 79] width 103 height 14
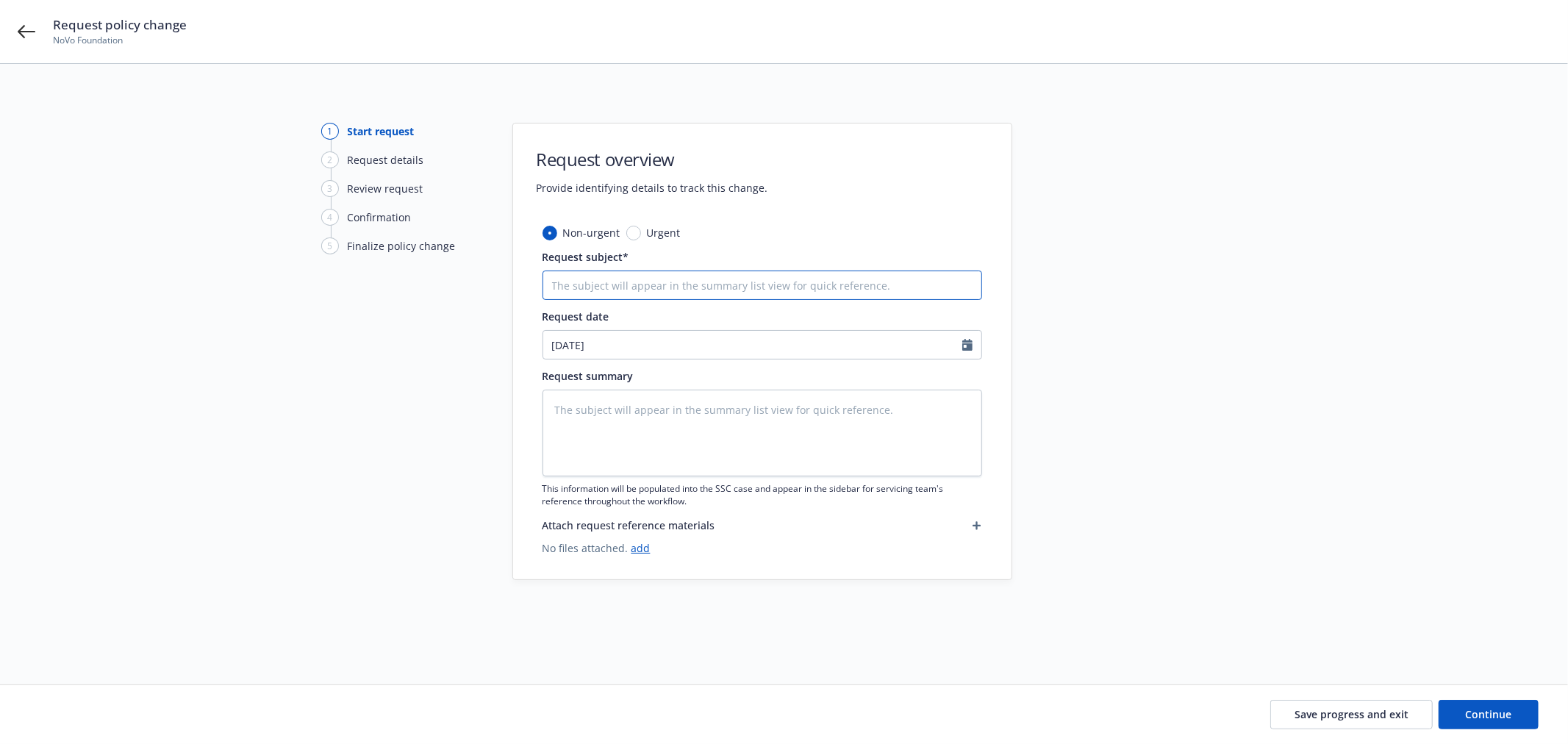
click at [658, 289] on input "Request subject*" at bounding box center [763, 284] width 440 height 29
type textarea "x"
type input "2"
type textarea "x"
type input "25"
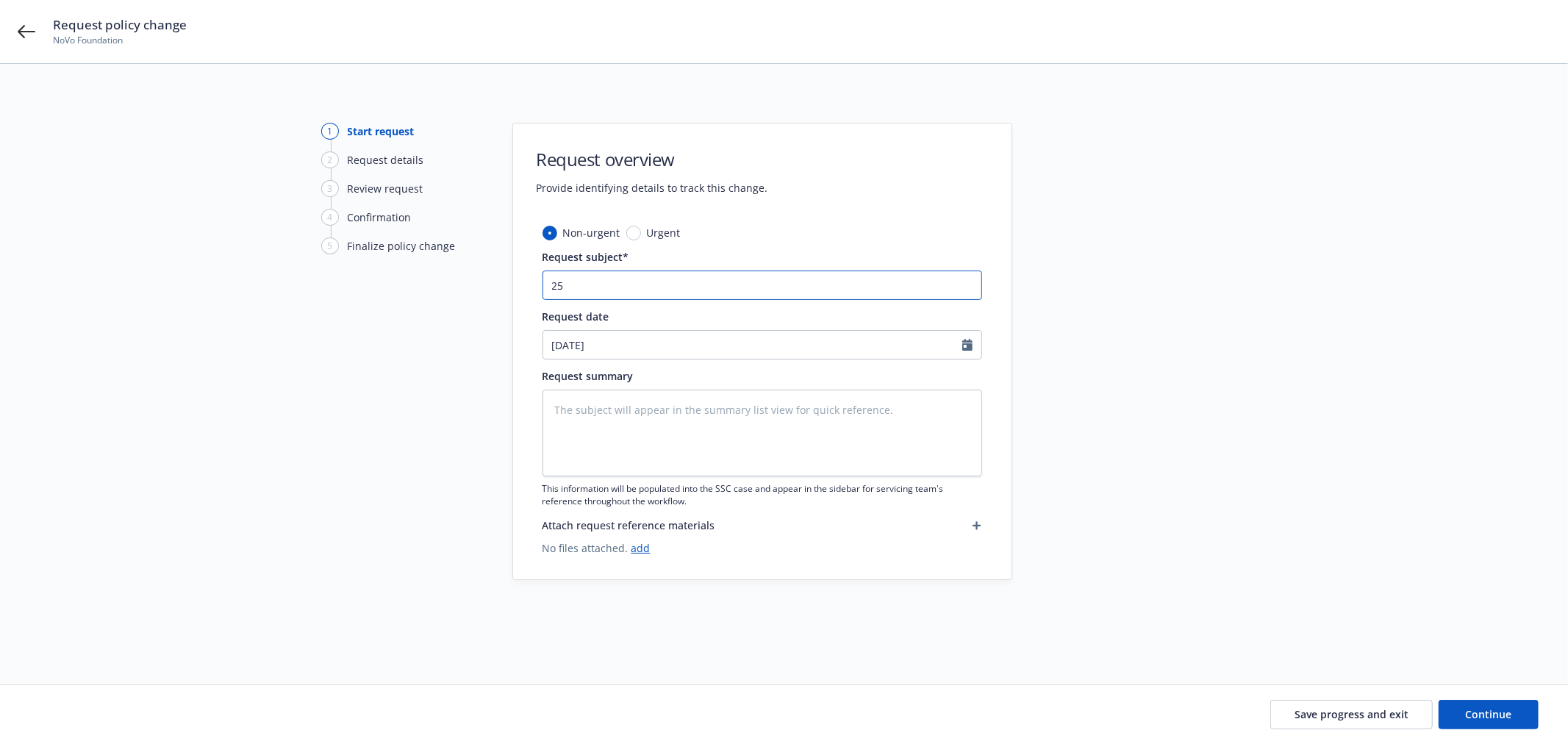
type textarea "x"
type input "25-"
type textarea "x"
type input "25-2"
type textarea "x"
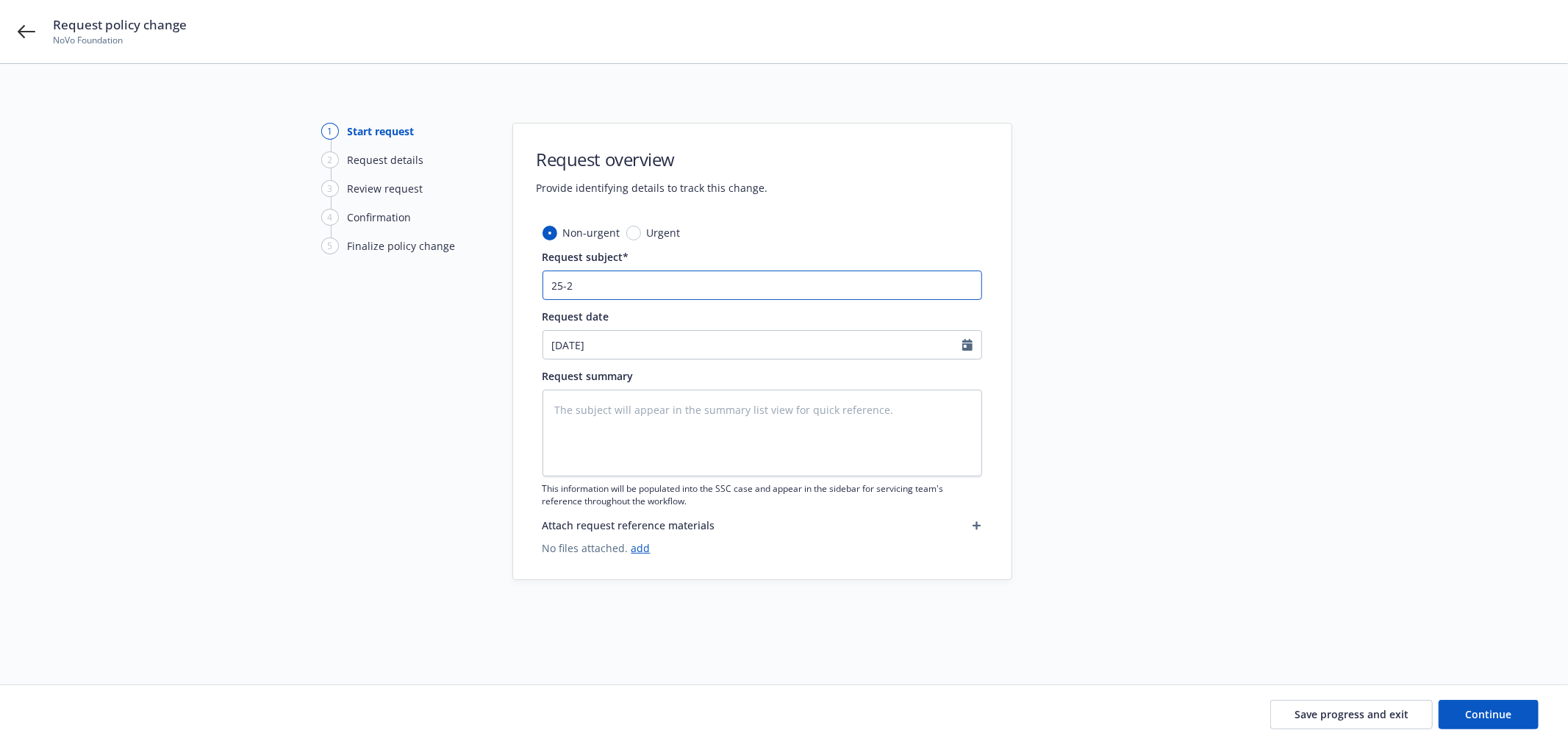
type input "25-26"
type textarea "x"
type input "25-26"
type textarea "x"
type input "25-26 G"
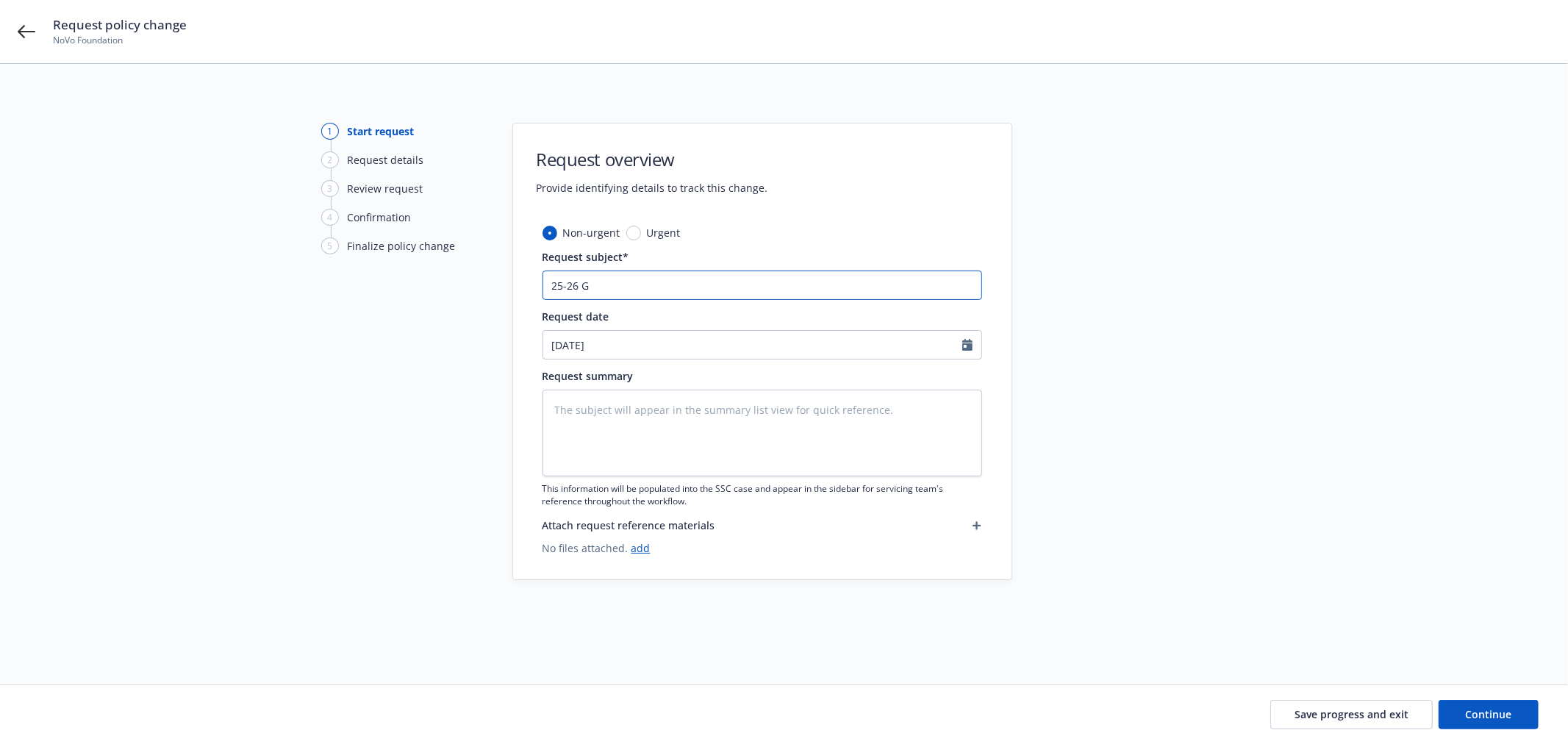
type textarea "x"
type input "25-26 GL"
type textarea "x"
type input "25-26 GL"
type textarea "x"
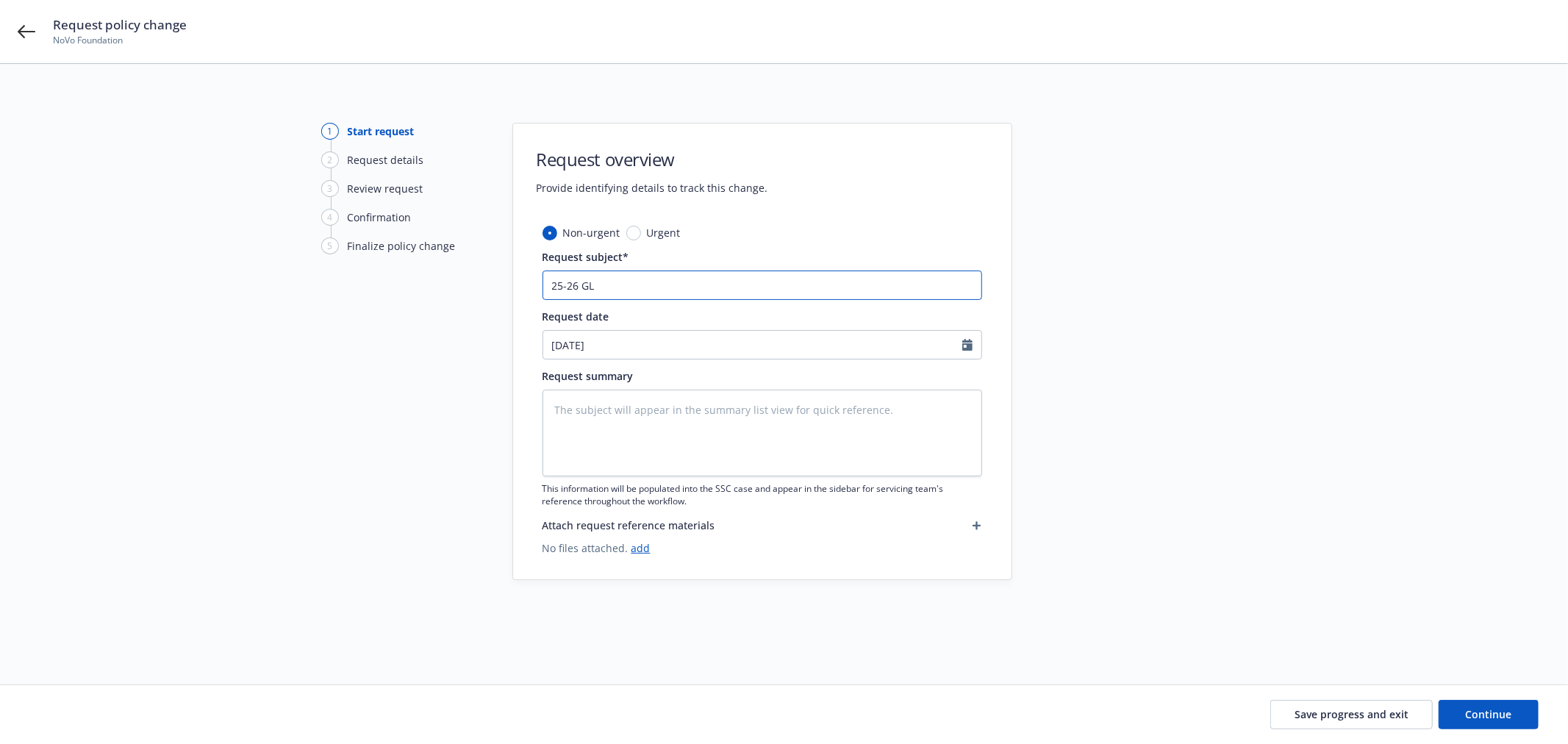
type input "25-26 GL a"
type textarea "x"
type input "25-26 GL ad"
type textarea "x"
type input "25-26 GL add"
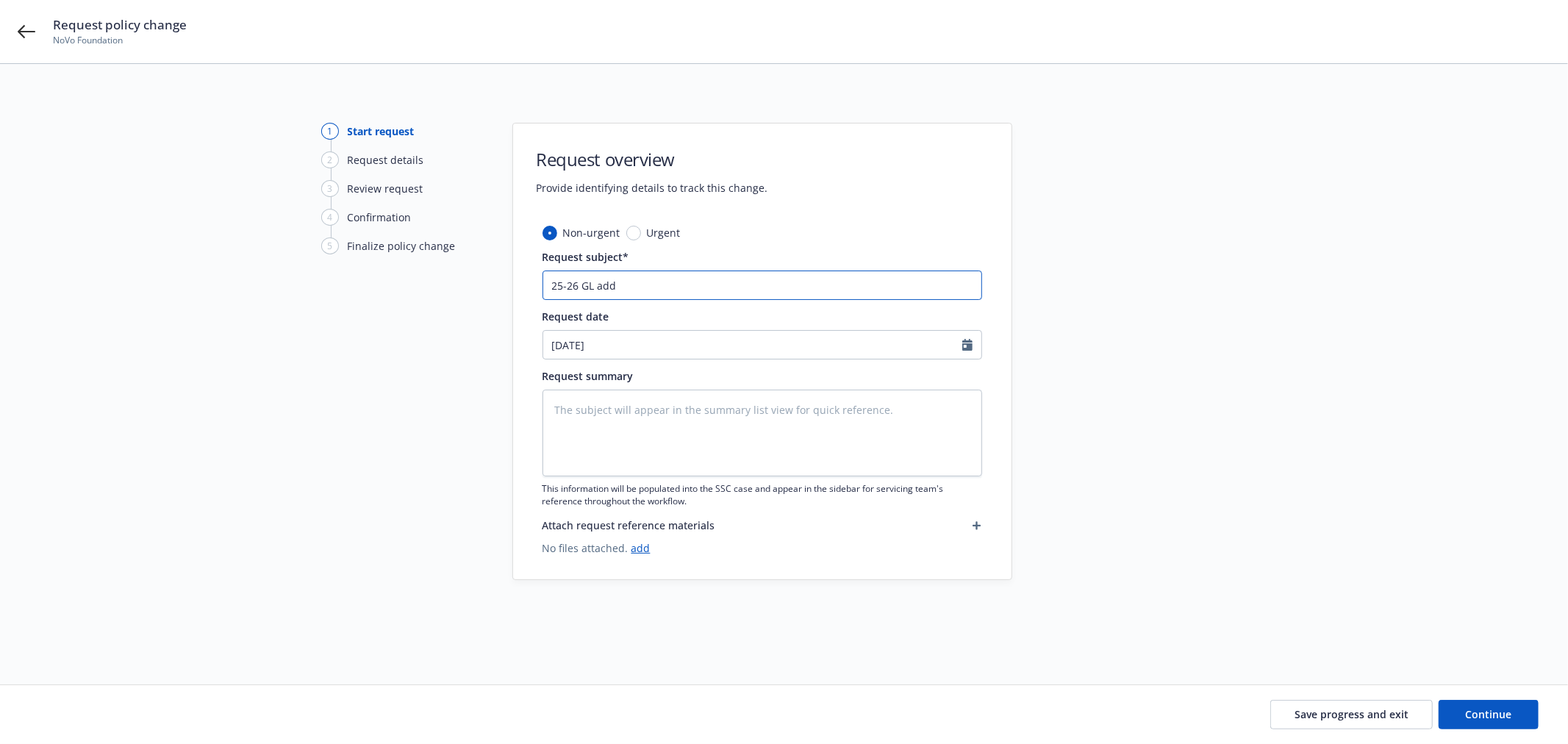
type textarea "x"
type input "25-26 GL add"
paste input "Hurley Reformed Church - 300 WYNKOOP KC, LLC is party to the easement"
type textarea "x"
type input "25-26 GL add Hurley Reformed Church - 300 WYNKOOP KC, LLC is party to the easem…"
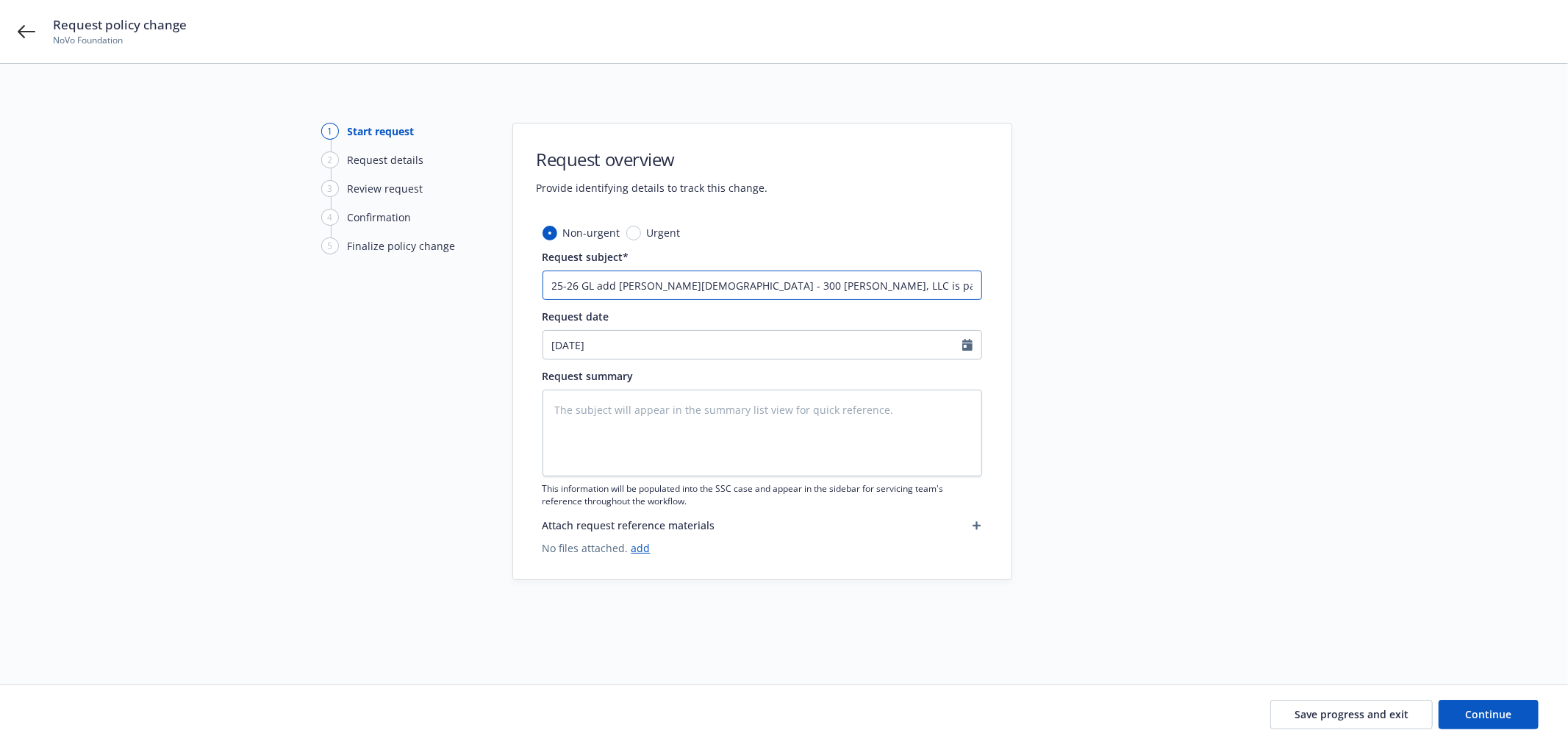
scroll to position [0, 5]
click at [732, 283] on input "25-26 GL add Hurley Reformed Church - 300 WYNKOOP KC, LLC is party to the easem…" at bounding box center [763, 284] width 440 height 29
type textarea "x"
type input "25-26 GL add Hurley Reformed Church - 300 WYNKOOP KC, LLC is party to the easem…"
type textarea "x"
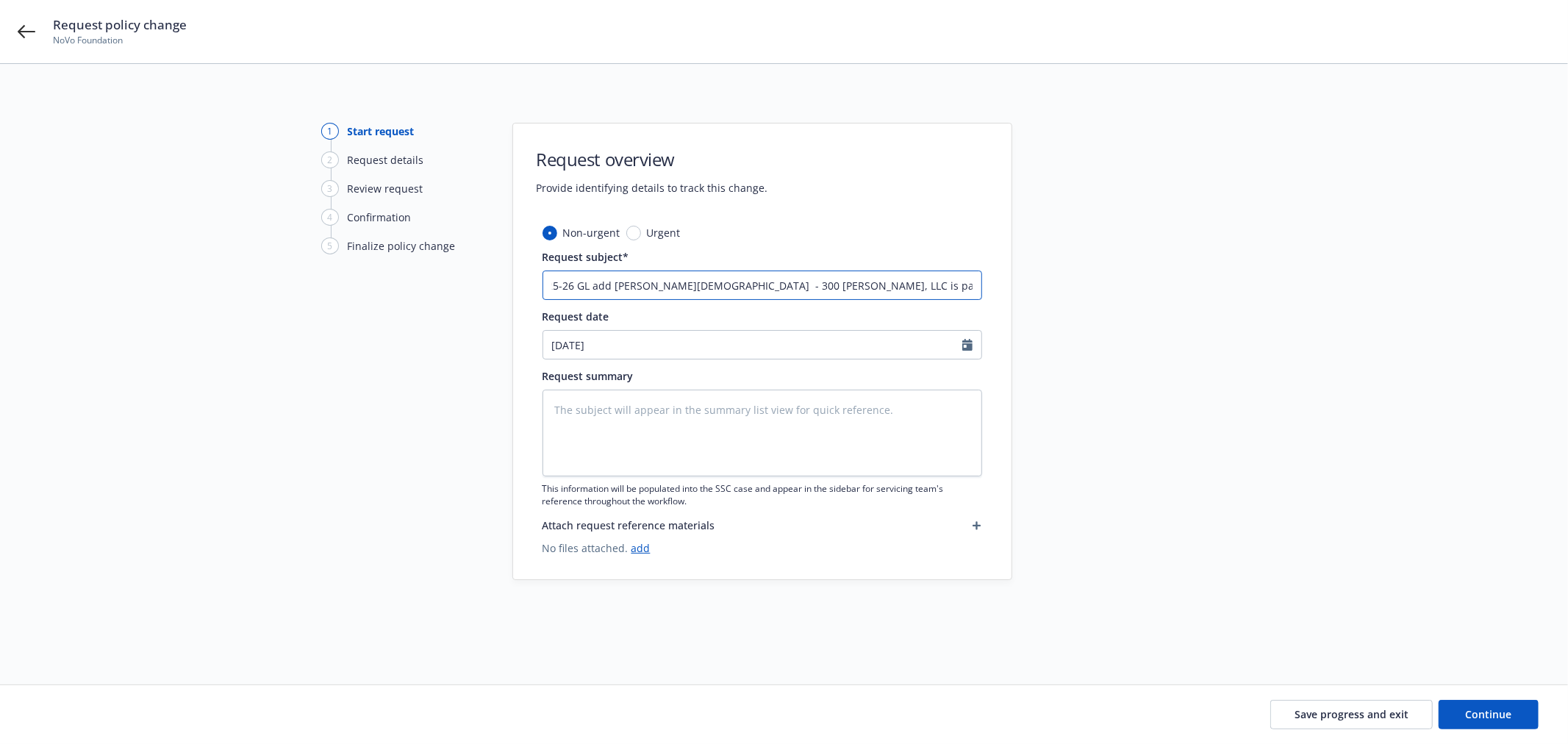
type input "25-26 GL add Hurley Reformed Church a - 300 WYNKOOP KC, LLC is party to the eas…"
type textarea "x"
type input "25-26 GL add Hurley Reformed Church as - 300 WYNKOOP KC, LLC is party to the ea…"
type textarea "x"
type input "25-26 GL add Hurley Reformed Church as - 300 WYNKOOP KC, LLC is party to the ea…"
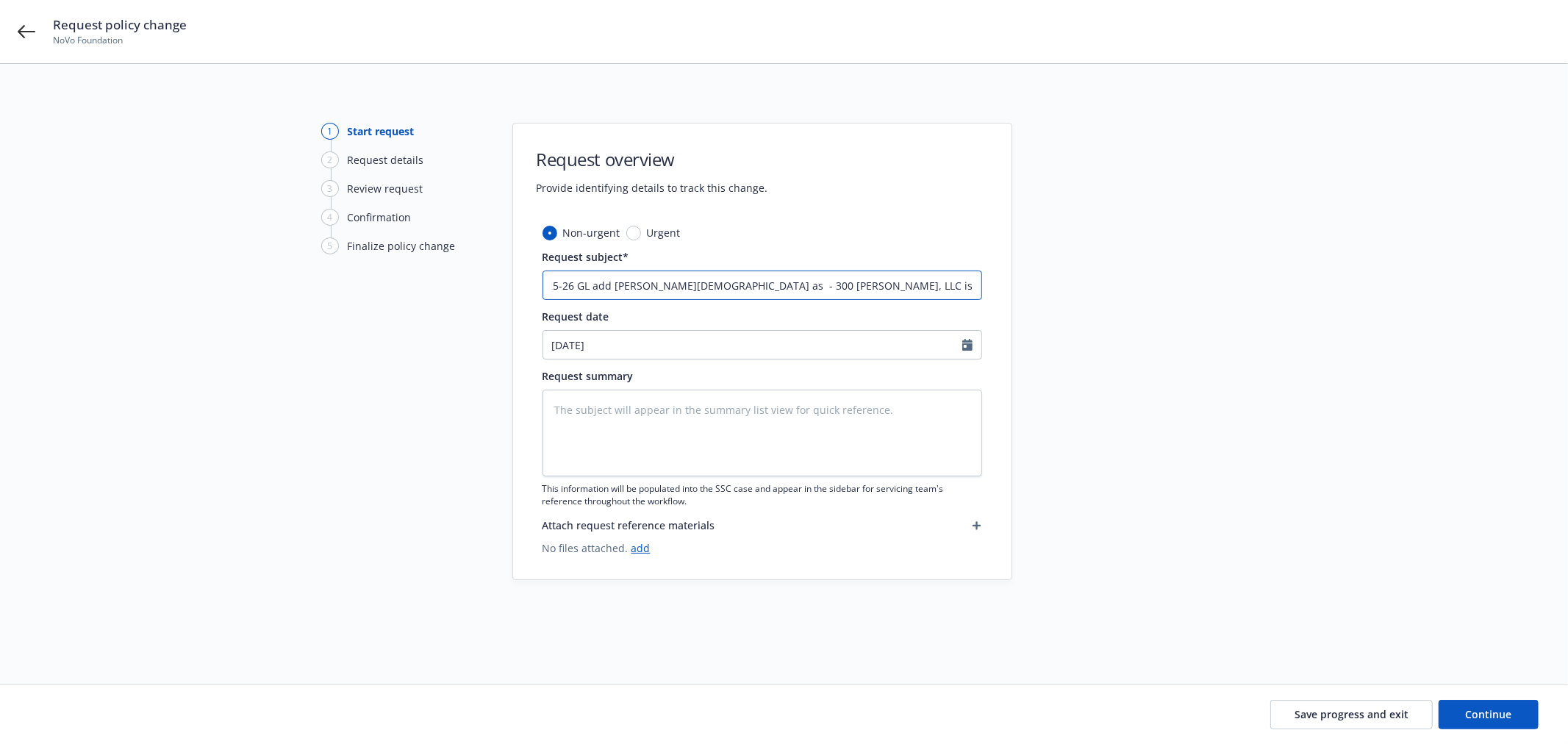
type textarea "x"
type input "25-26 GL add Hurley Reformed Church as A - 300 WYNKOOP KC, LLC is party to the …"
type textarea "x"
type input "25-26 GL add Hurley Reformed Church as AI - 300 WYNKOOP KC, LLC is party to the…"
type textarea "x"
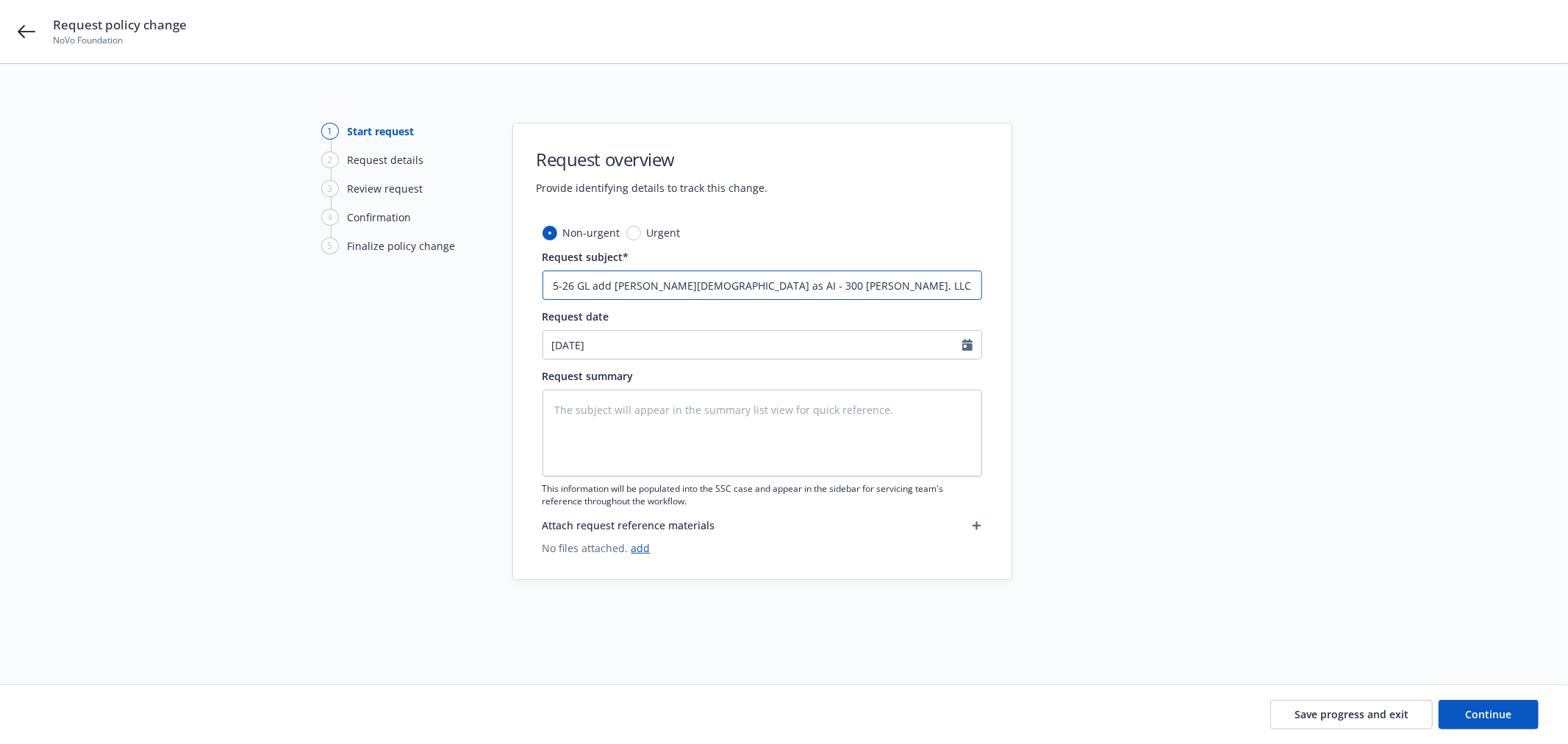
type input "25-26 GL add Hurley Reformed Church as AI 300 WYNKOOP KC, LLC is party to the e…"
type textarea "x"
type input "25-26 GL add Hurley Reformed Church as AI ( 300 WYNKOOP KC, LLC is party to the…"
type textarea "x"
type input "25-26 GL add Hurley Reformed Church as AI (300 WYNKOOP KC, LLC is party to the …"
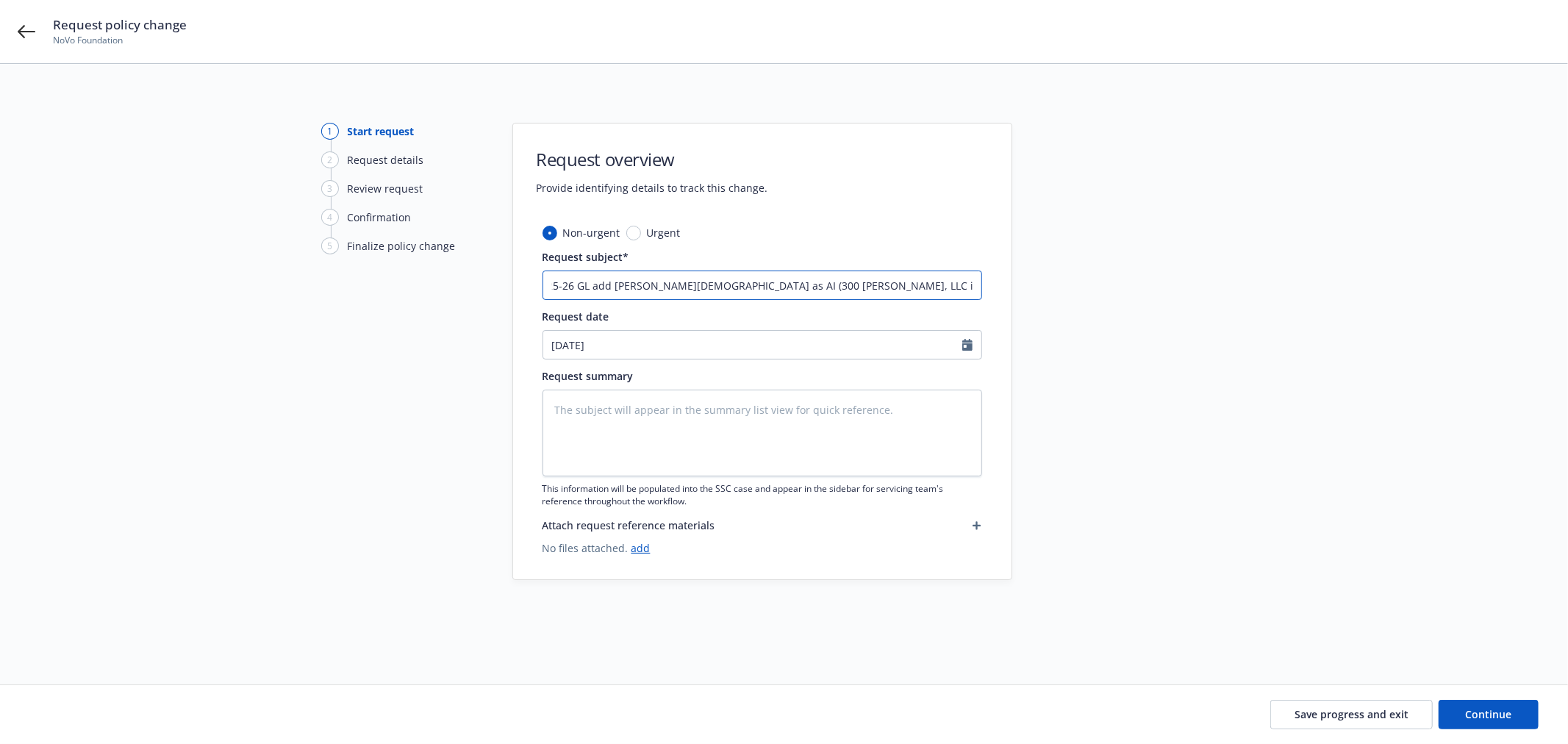
scroll to position [0, 27]
type textarea "x"
type input "25-26 GL add Hurley Reformed Church as AI (300 WYNKOOP KC, LLC is party to the …"
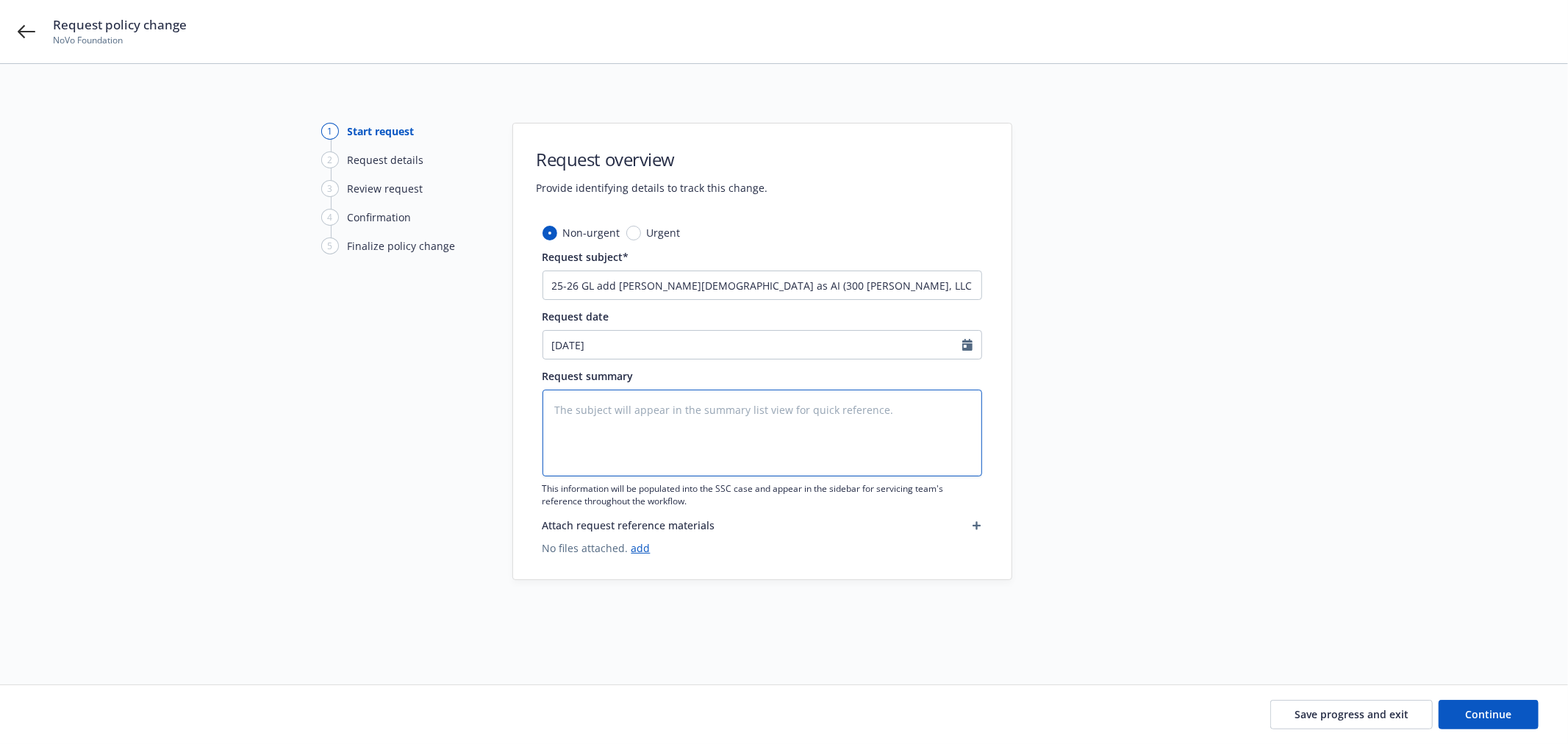
click at [703, 428] on textarea at bounding box center [763, 433] width 440 height 87
paste textarea "From: Natalya Warner <natalya.warner@newfront.com> Sent: Wednesday, August 27, …"
type textarea "x"
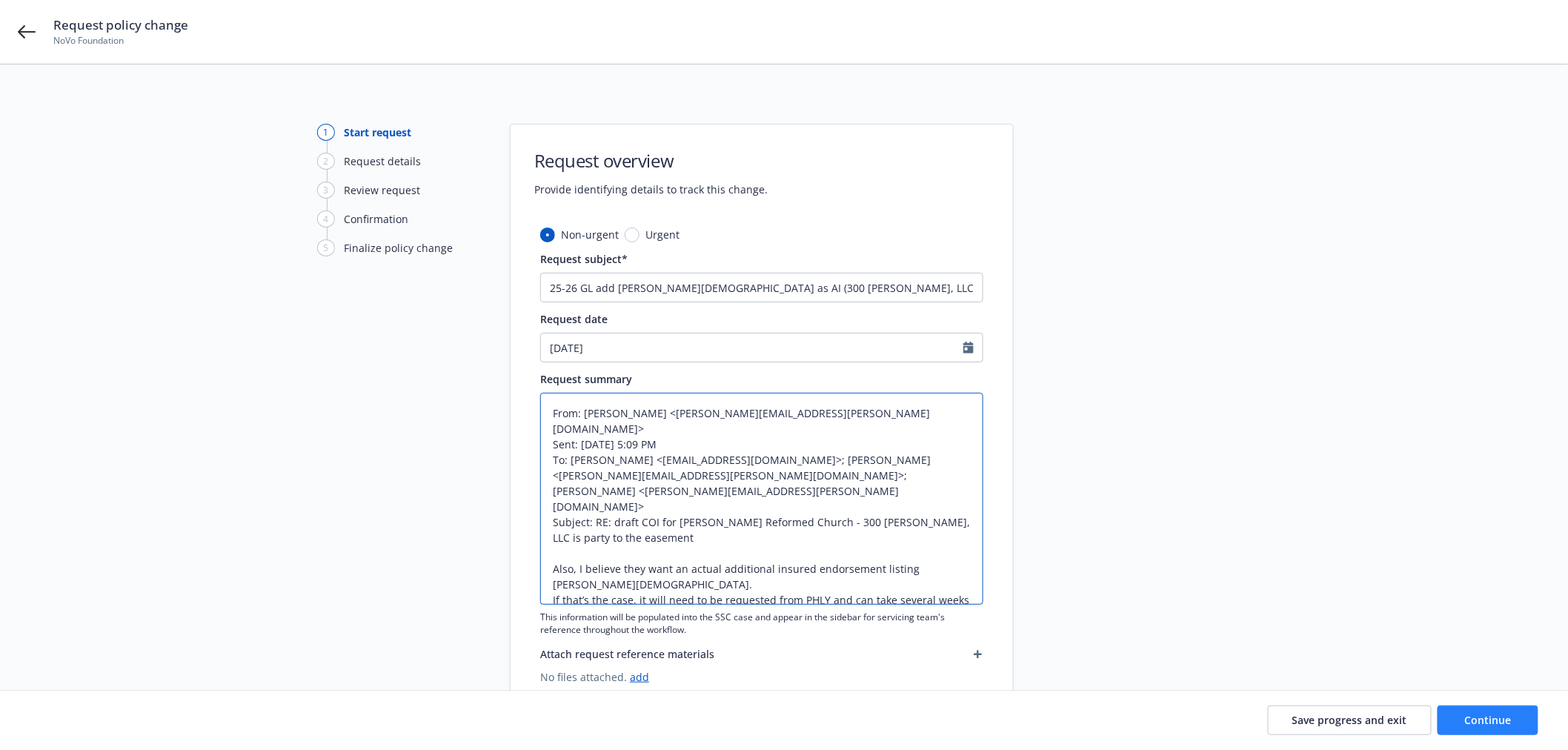
type textarea "From: Natalya Warner <natalya.warner@newfront.com> Sent: Wednesday, August 27, …"
click at [1502, 719] on span "Continue" at bounding box center [1488, 720] width 47 height 14
type textarea "x"
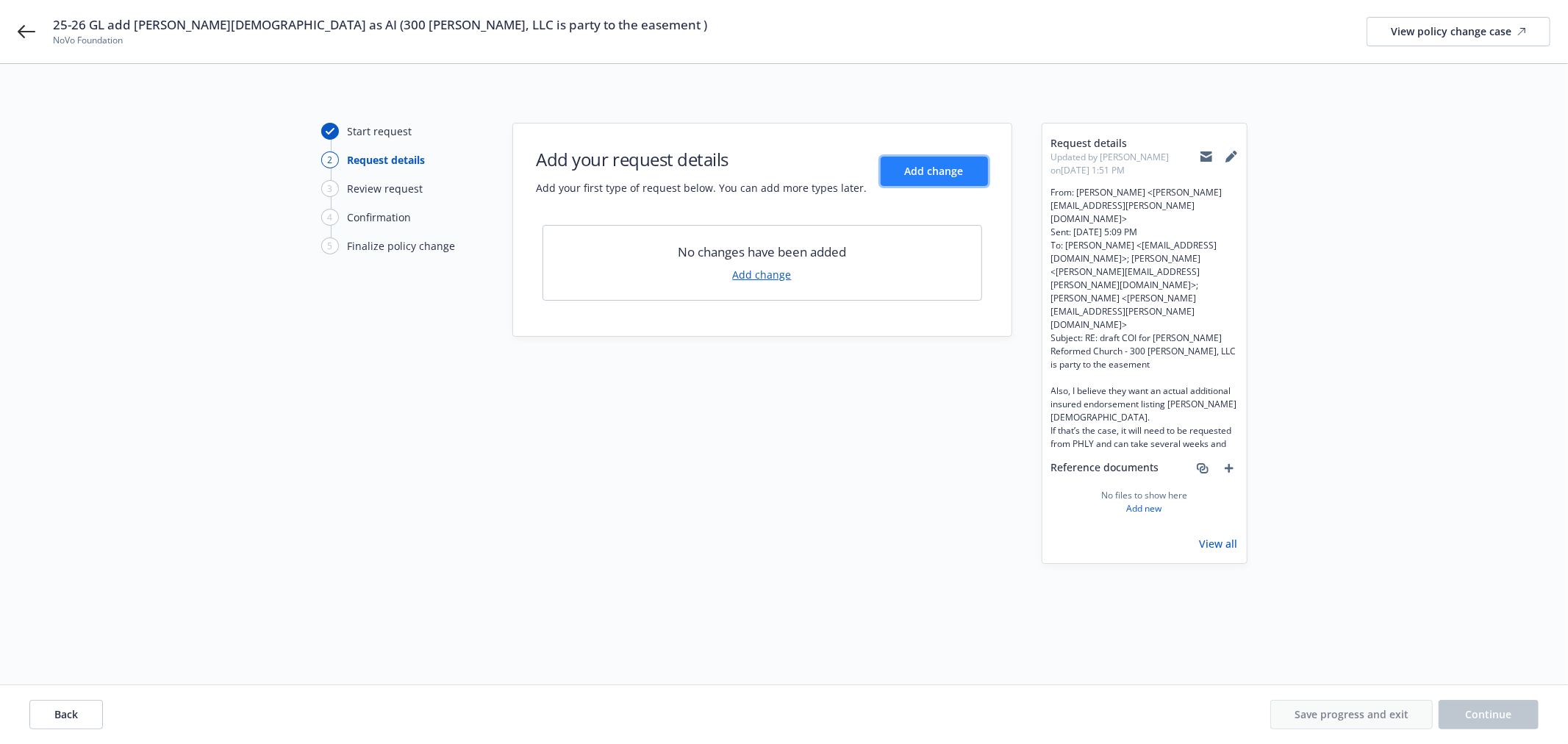
click at [940, 164] on span "Add change" at bounding box center [934, 171] width 59 height 14
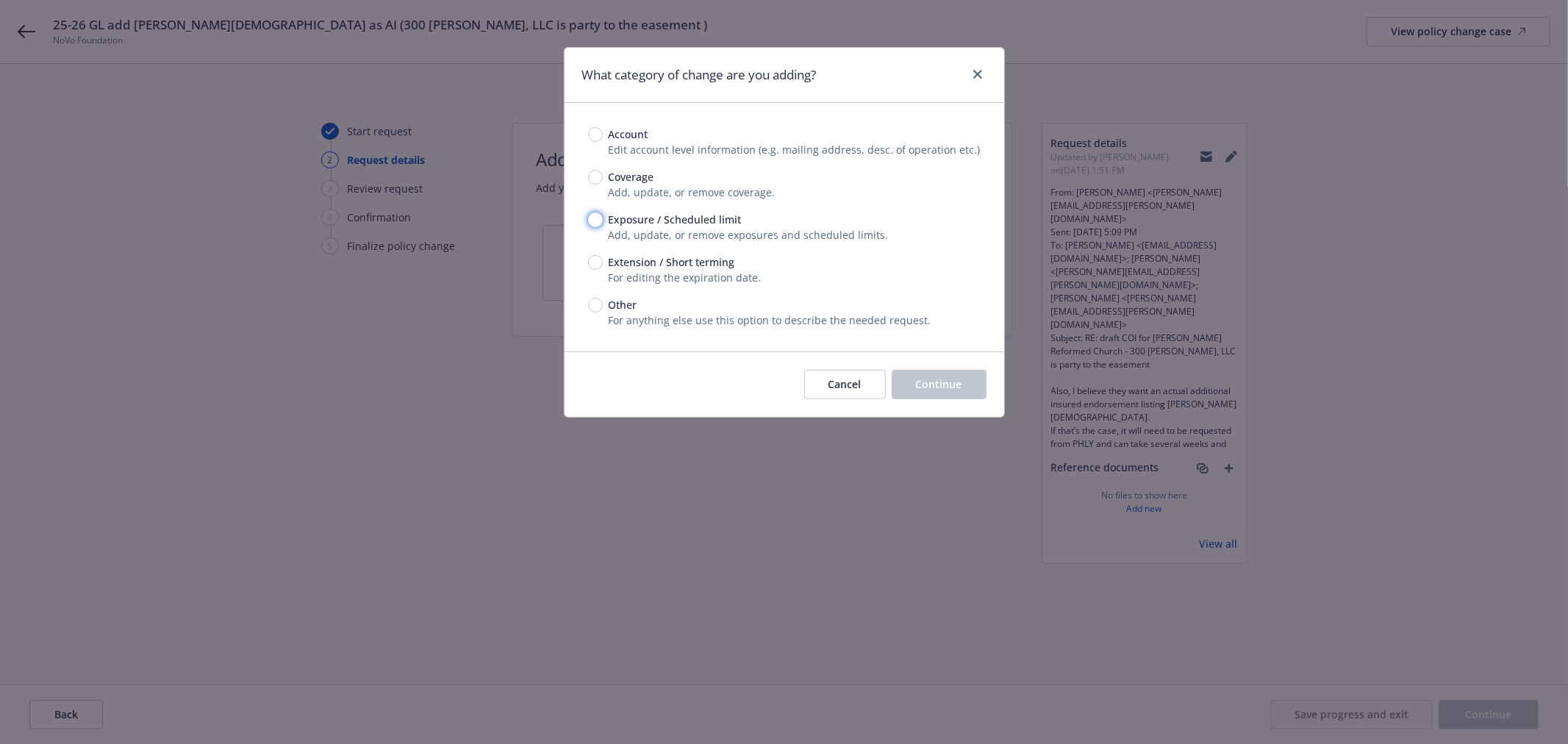
drag, startPoint x: 600, startPoint y: 214, endPoint x: 635, endPoint y: 229, distance: 38.1
click at [599, 216] on input "Exposure / Scheduled limit" at bounding box center [596, 220] width 15 height 15
radio input "true"
click at [958, 388] on span "Continue" at bounding box center [938, 383] width 46 height 14
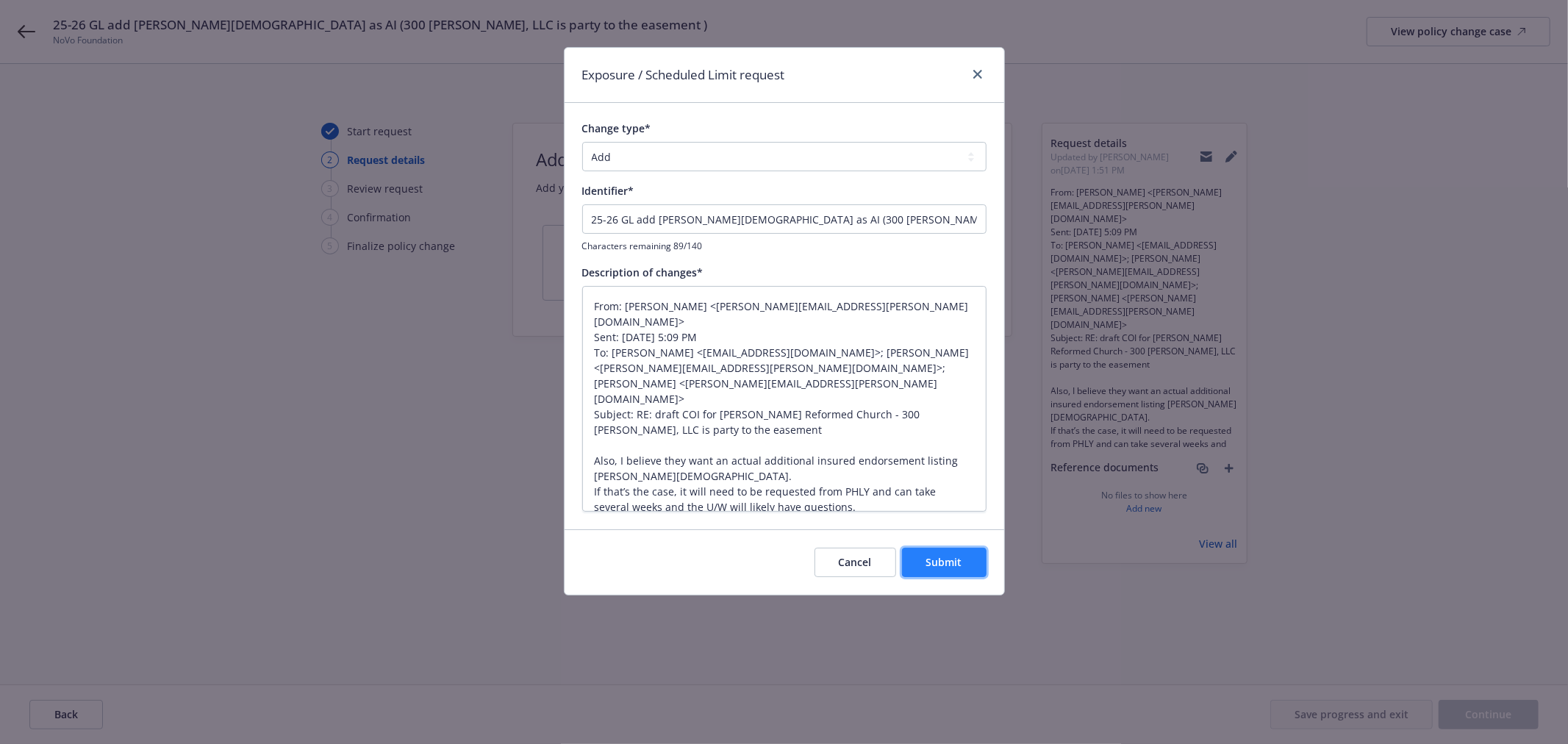
click at [960, 559] on span "Submit" at bounding box center [944, 562] width 36 height 14
type textarea "x"
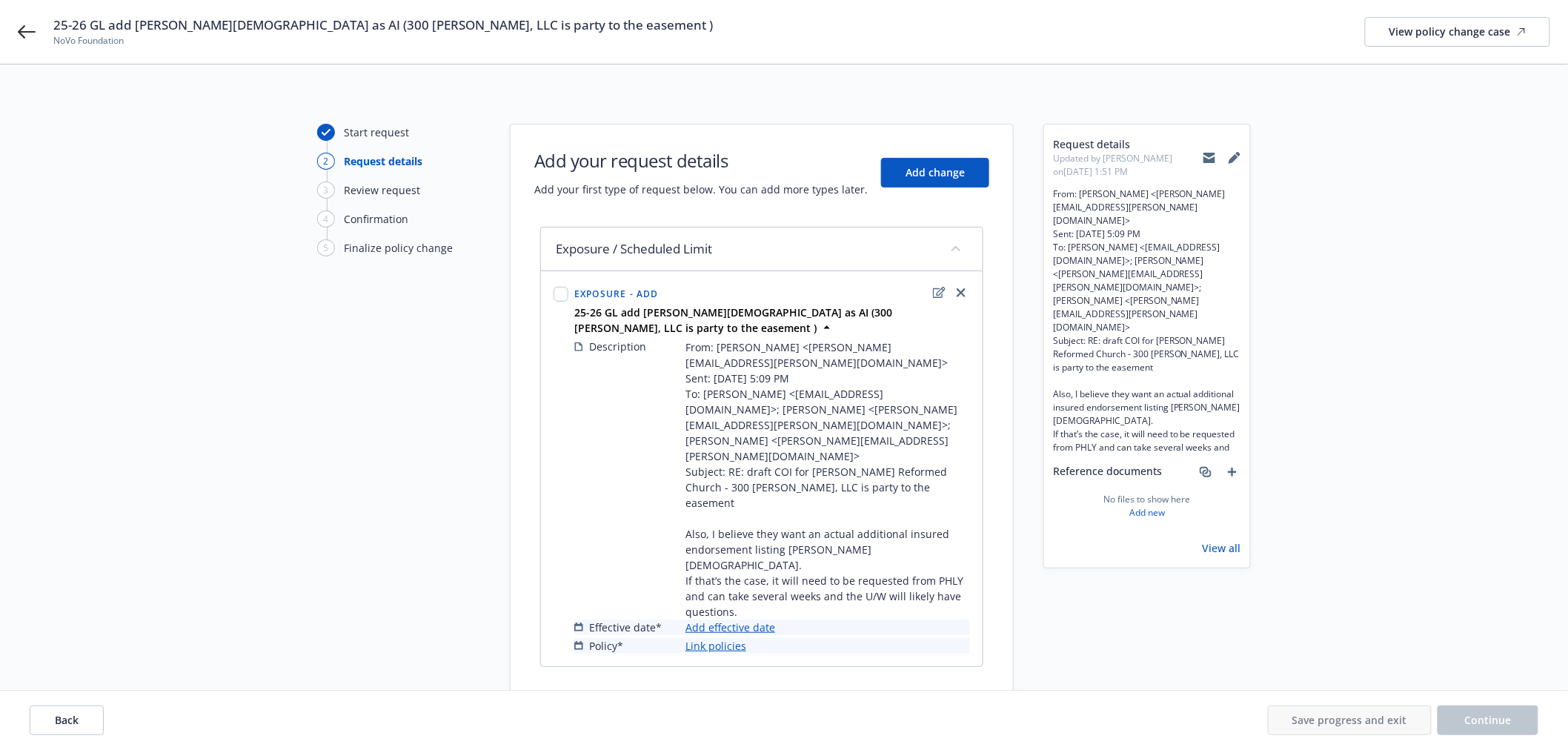
click at [723, 620] on link "Add effective date" at bounding box center [730, 627] width 89 height 15
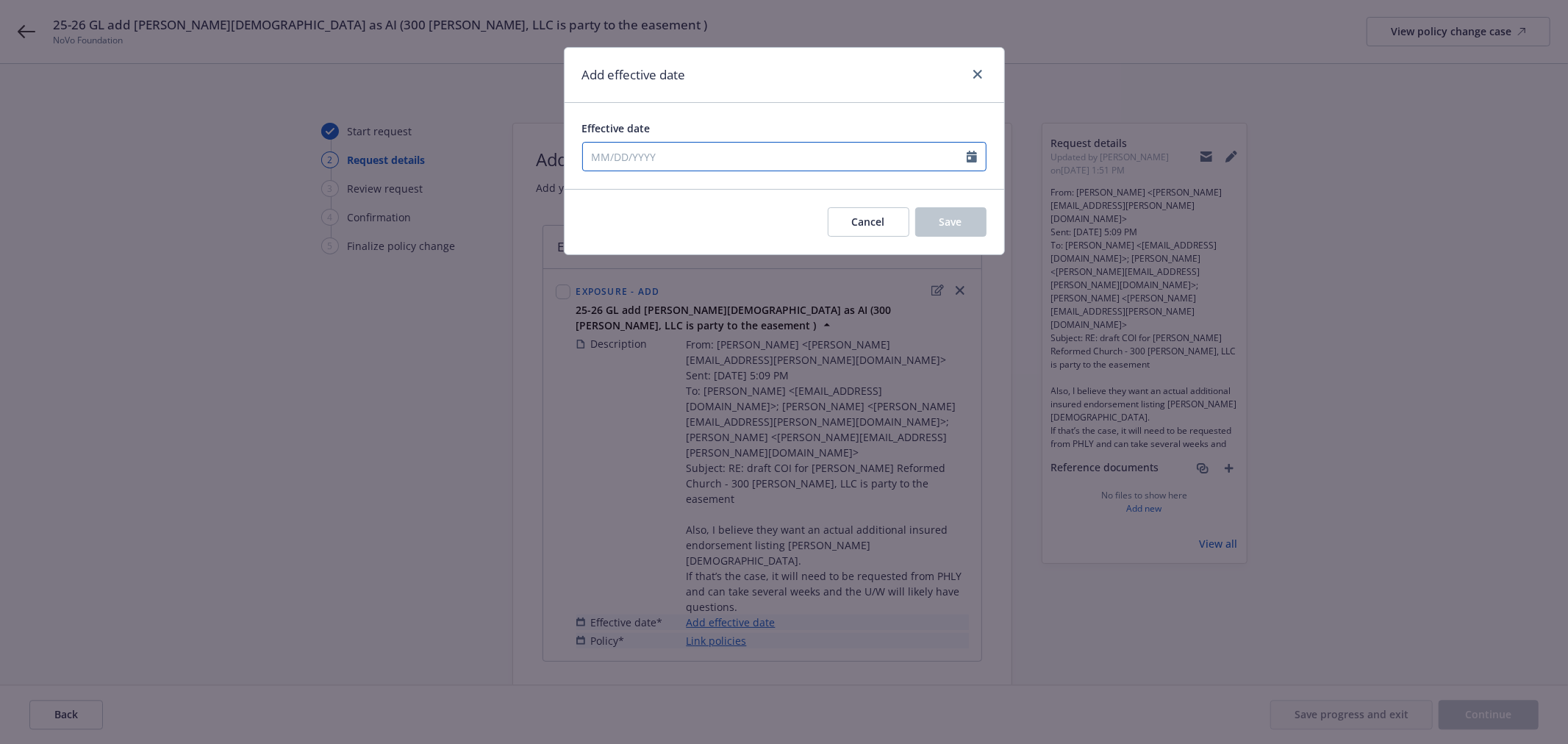
click at [754, 158] on input "Effective date" at bounding box center [774, 157] width 383 height 28
select select "8"
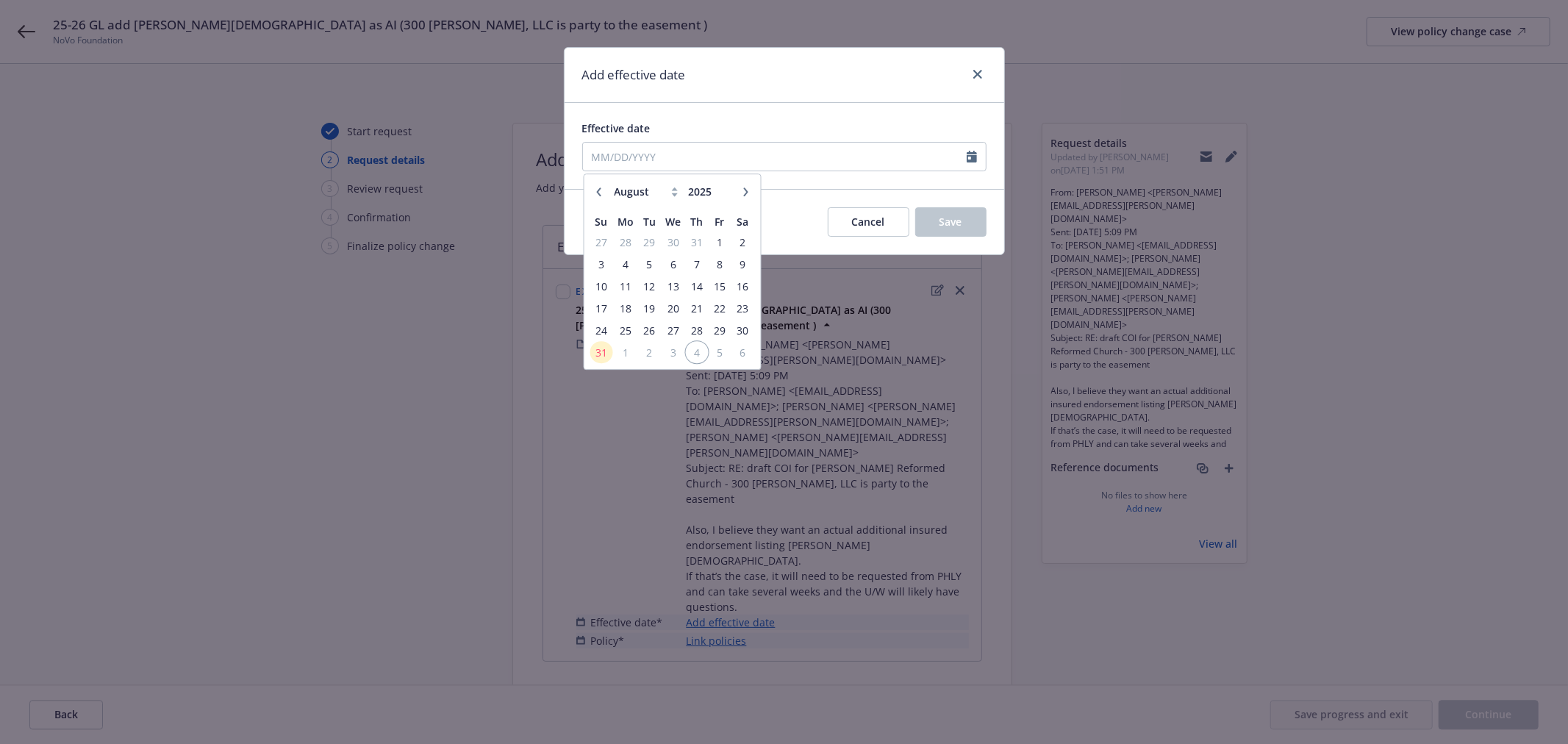
click at [699, 350] on span "4" at bounding box center [696, 352] width 20 height 18
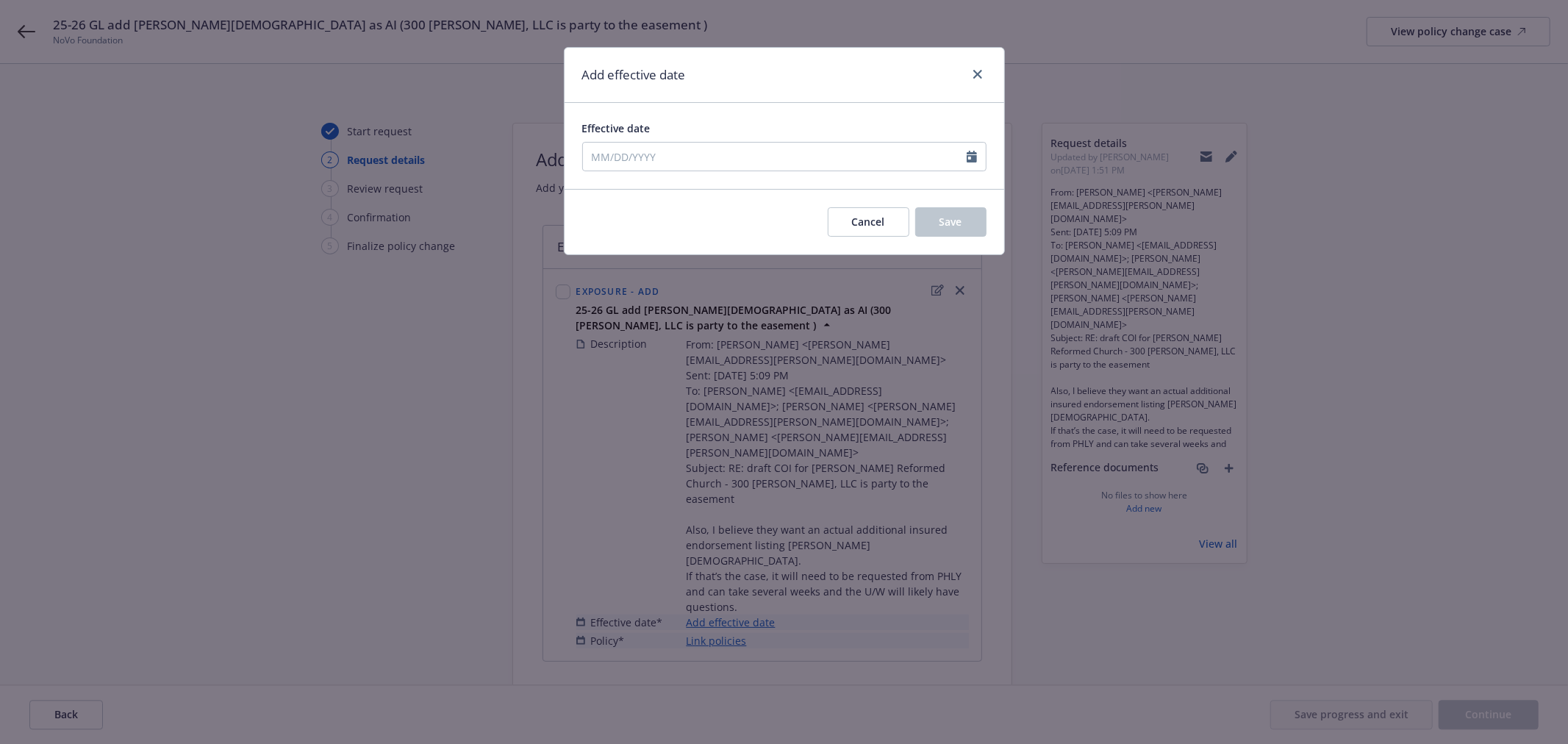
type input "09/04/2025"
click at [966, 223] on button "Save" at bounding box center [951, 222] width 72 height 29
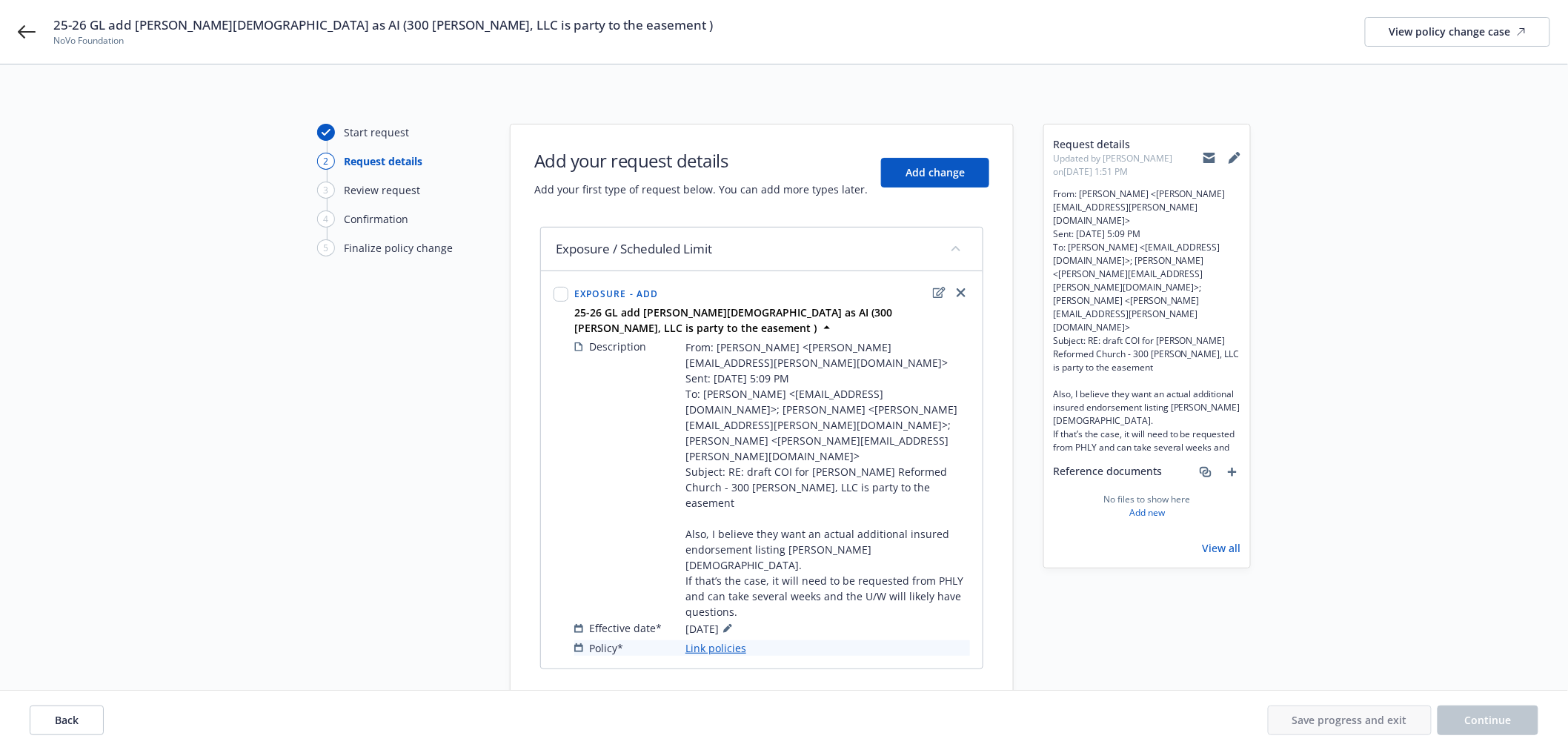
click at [729, 641] on link "Link policies" at bounding box center [716, 648] width 61 height 15
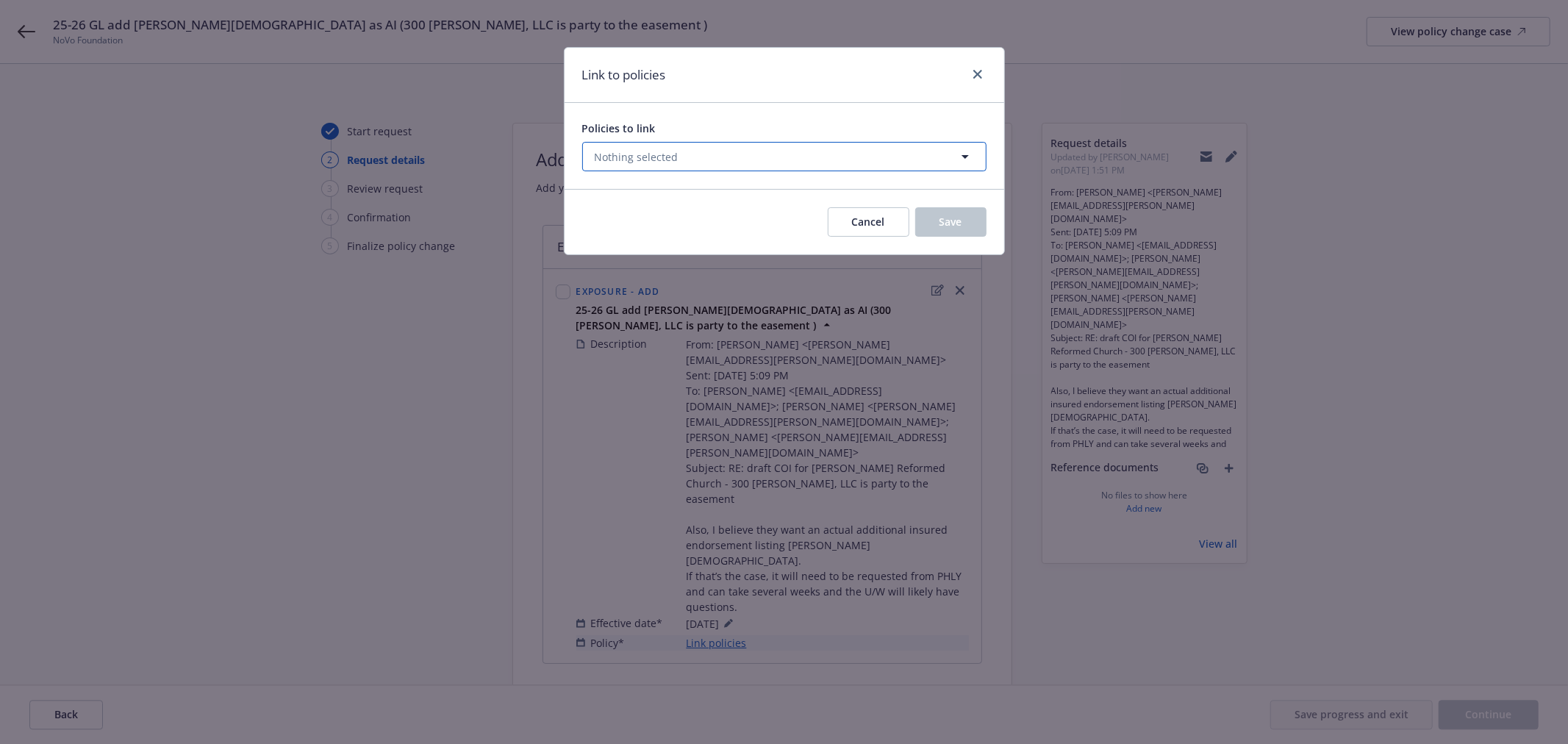
click at [731, 159] on button "Nothing selected" at bounding box center [784, 156] width 404 height 29
select select "ACTIVE"
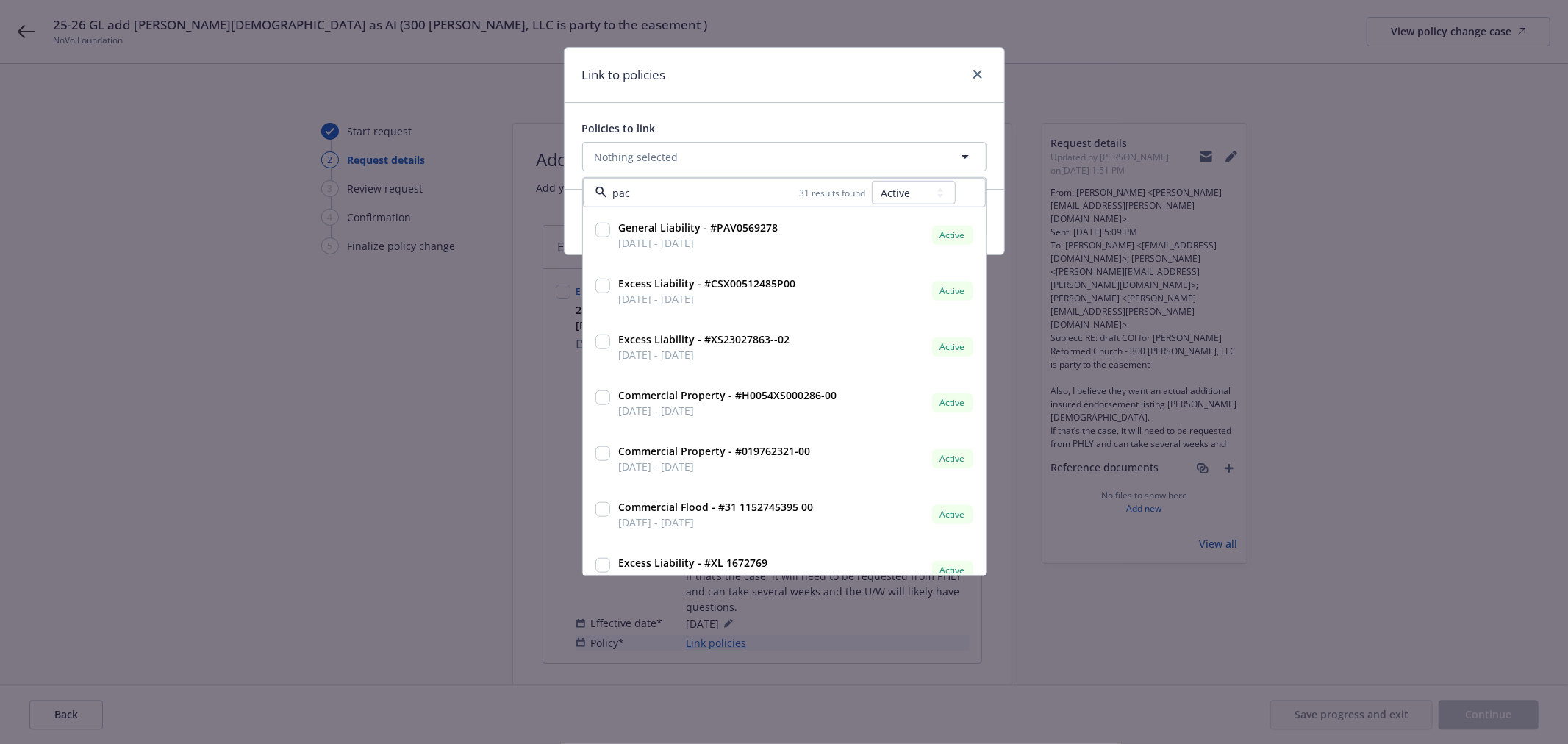
type input "pack"
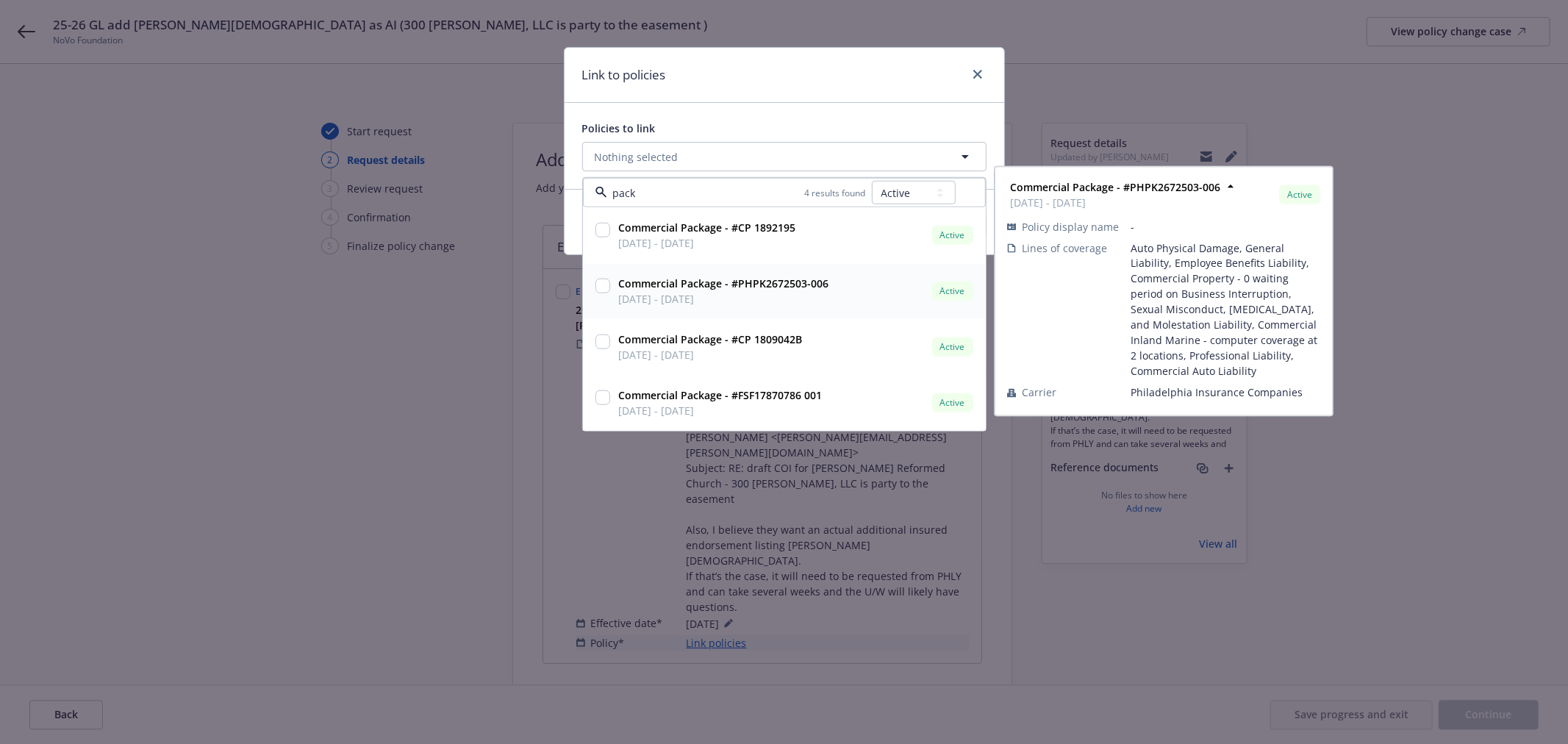
click at [599, 279] on input "checkbox" at bounding box center [603, 286] width 15 height 15
checkbox input "true"
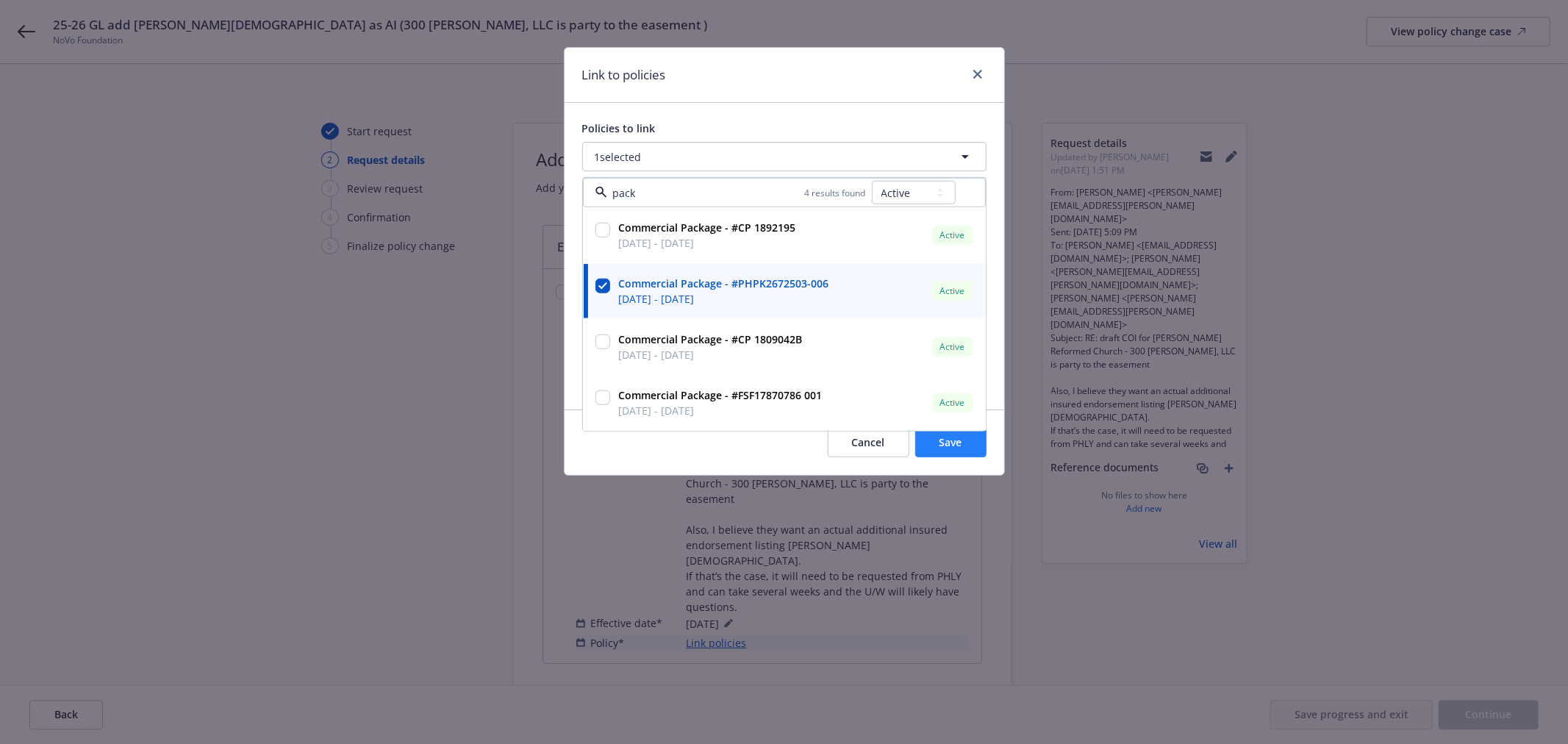
type input "pack"
click at [953, 436] on span "Save" at bounding box center [951, 442] width 23 height 14
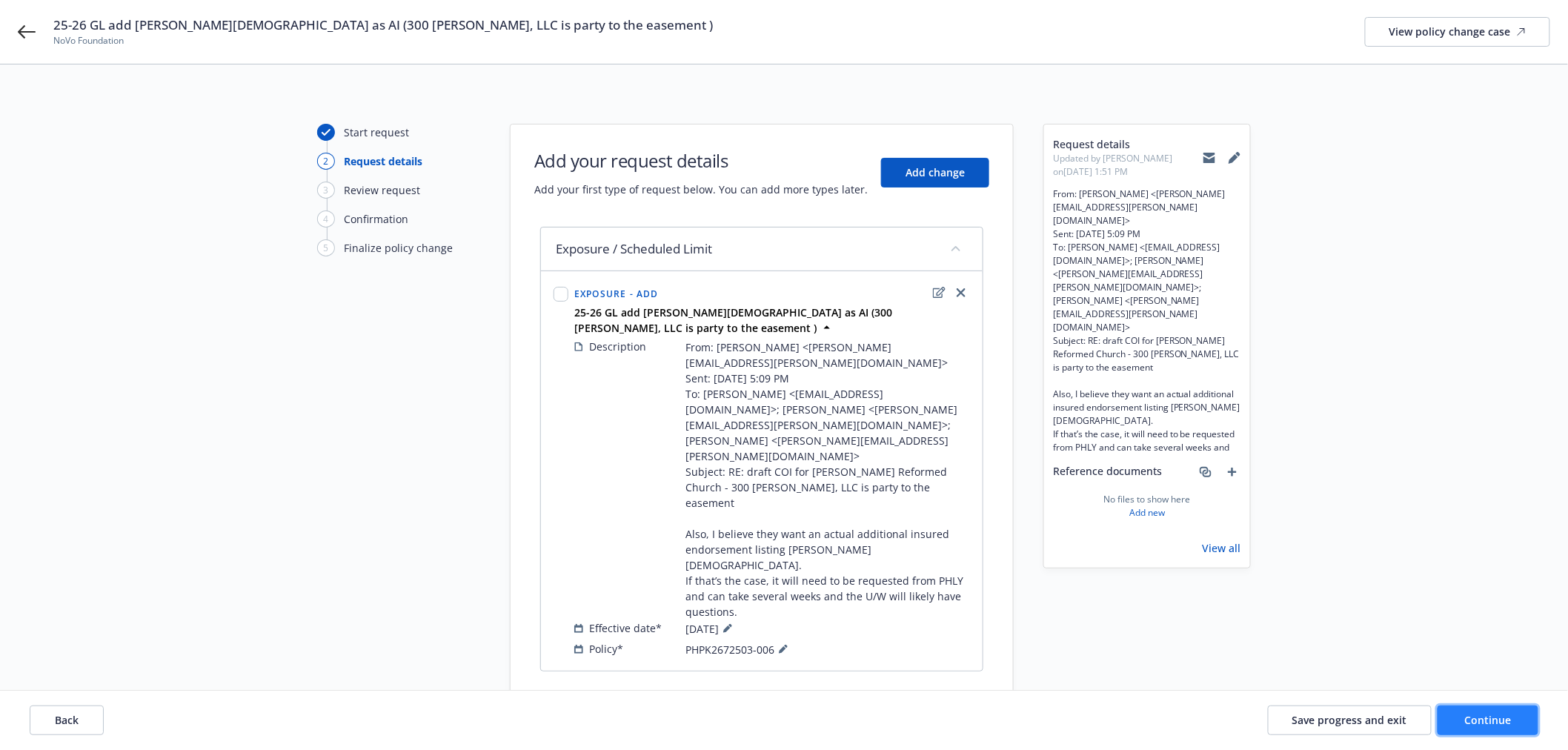
click at [1509, 715] on span "Continue" at bounding box center [1488, 720] width 47 height 14
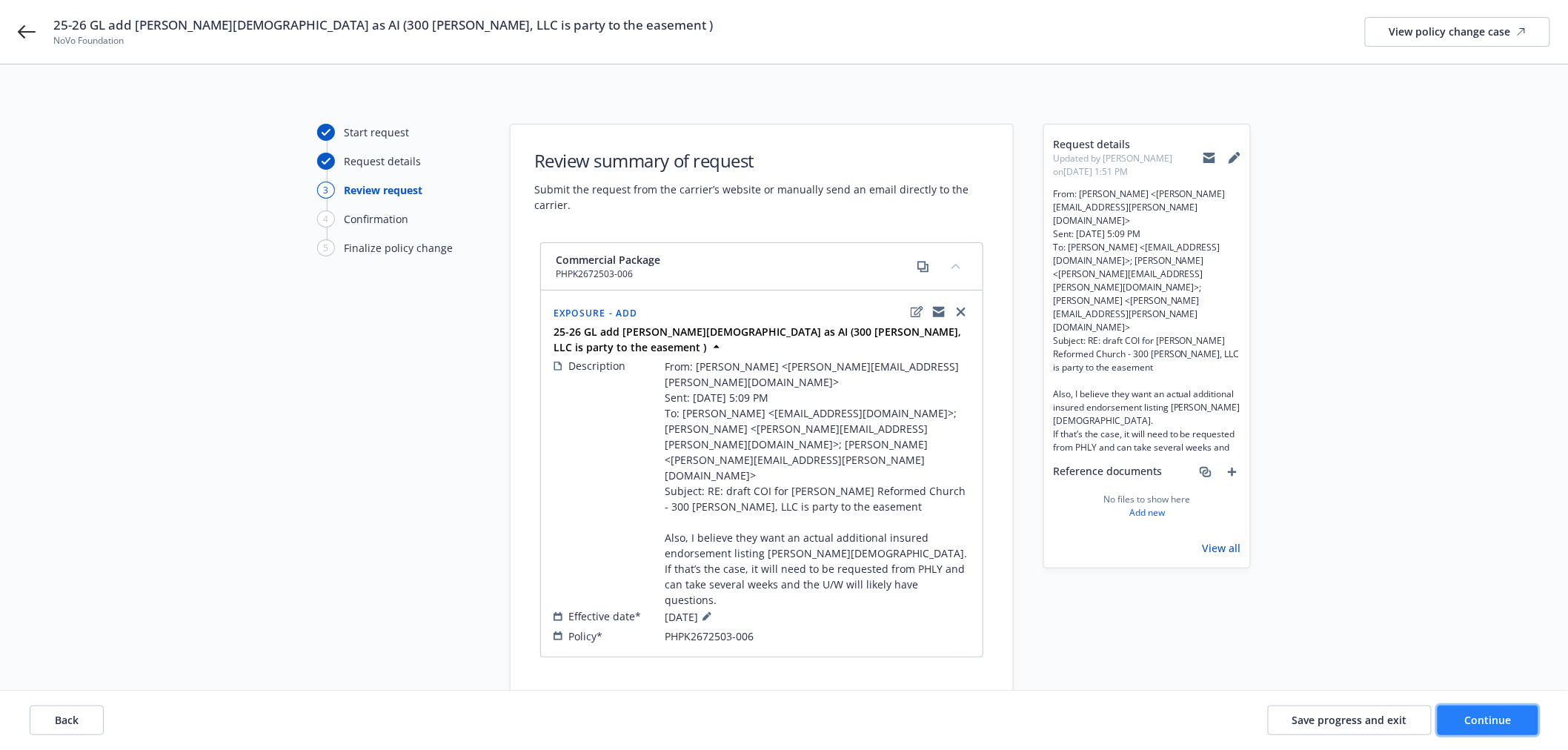
click at [1509, 716] on span "Continue" at bounding box center [1488, 720] width 47 height 14
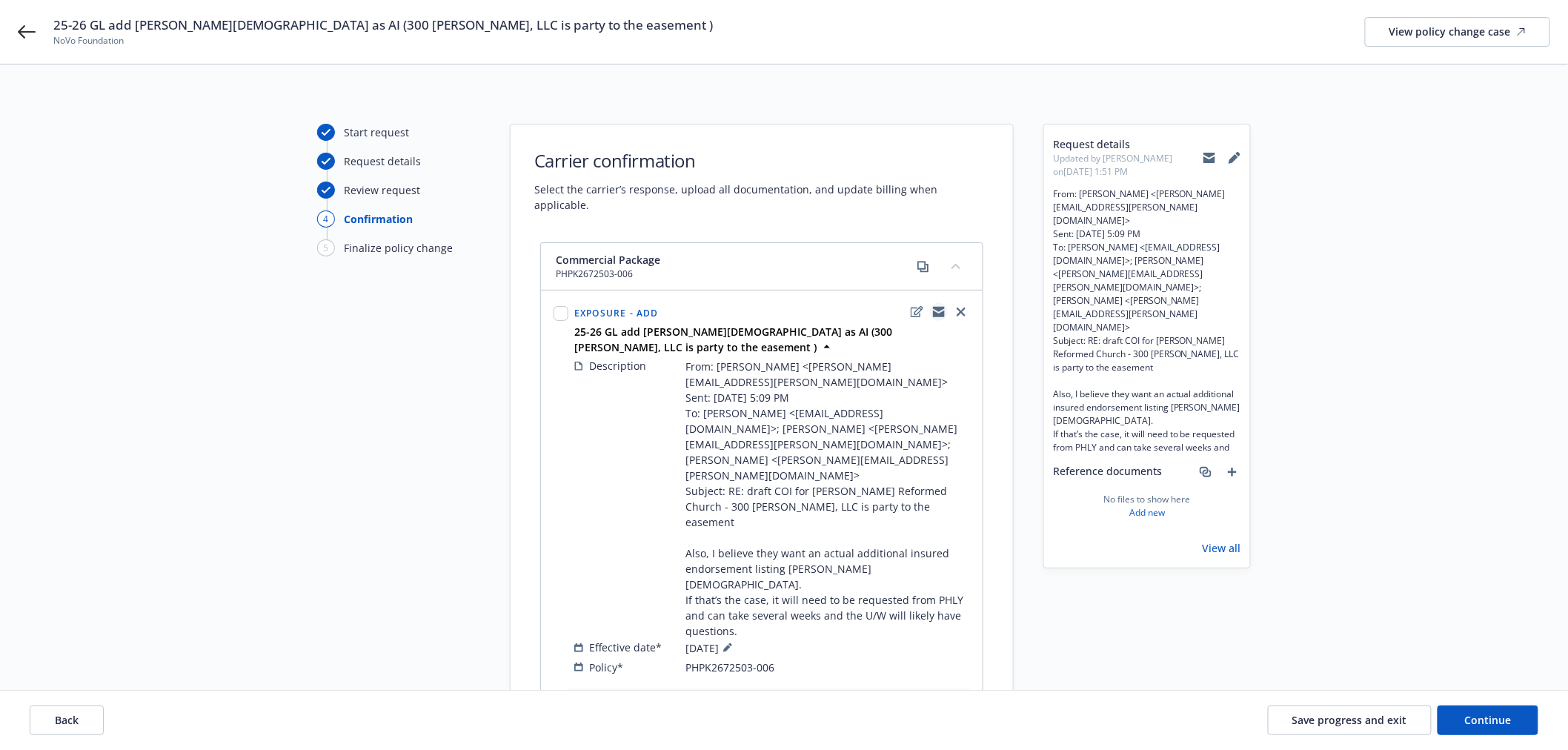
click at [945, 303] on link "copyLogging" at bounding box center [939, 311] width 18 height 18
click at [939, 306] on icon "copyLogging" at bounding box center [939, 308] width 11 height 5
click at [707, 660] on span "PHPK2672503-006" at bounding box center [729, 667] width 89 height 15
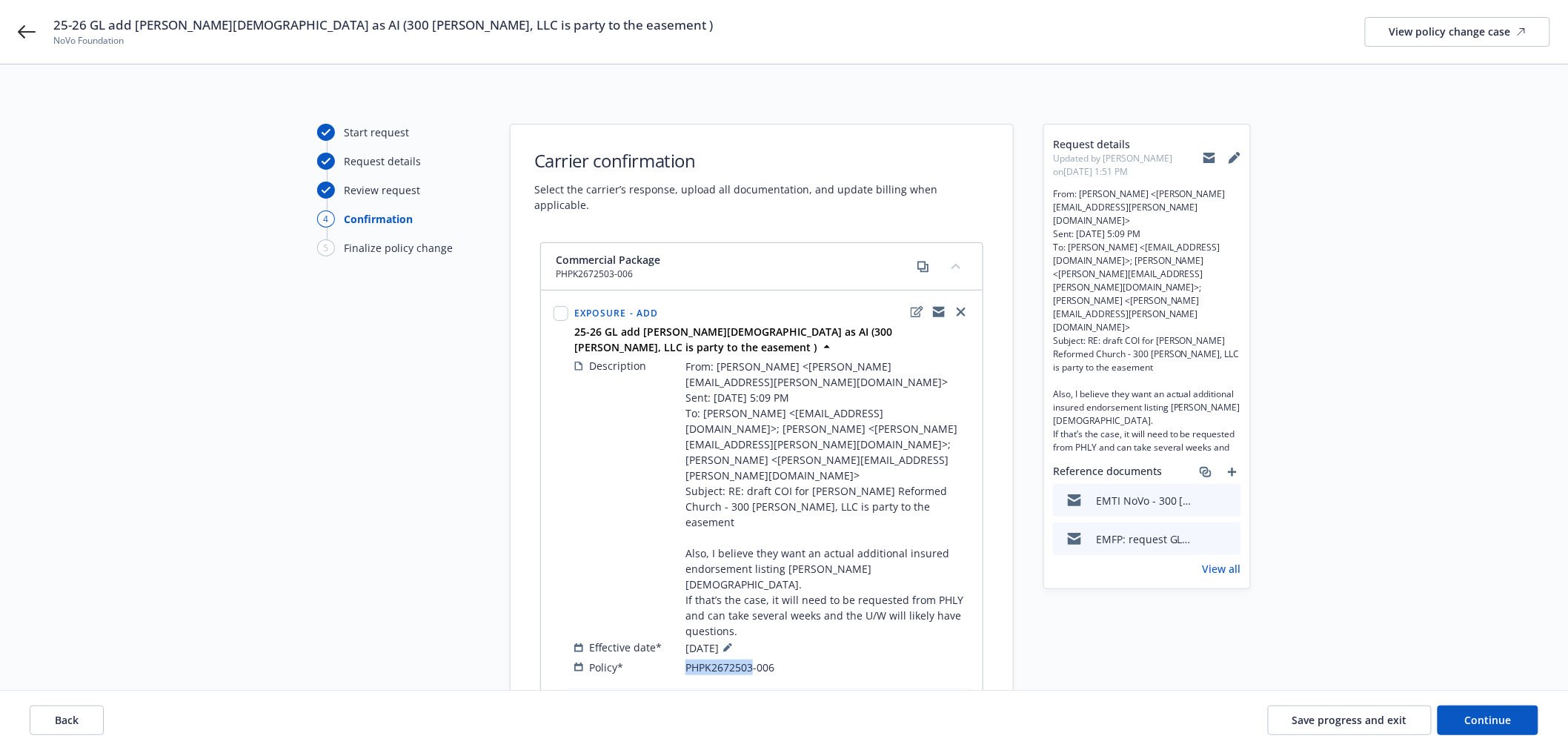
copy span "PHPK2672503"
click at [1336, 720] on span "Save progress and exit" at bounding box center [1350, 720] width 115 height 14
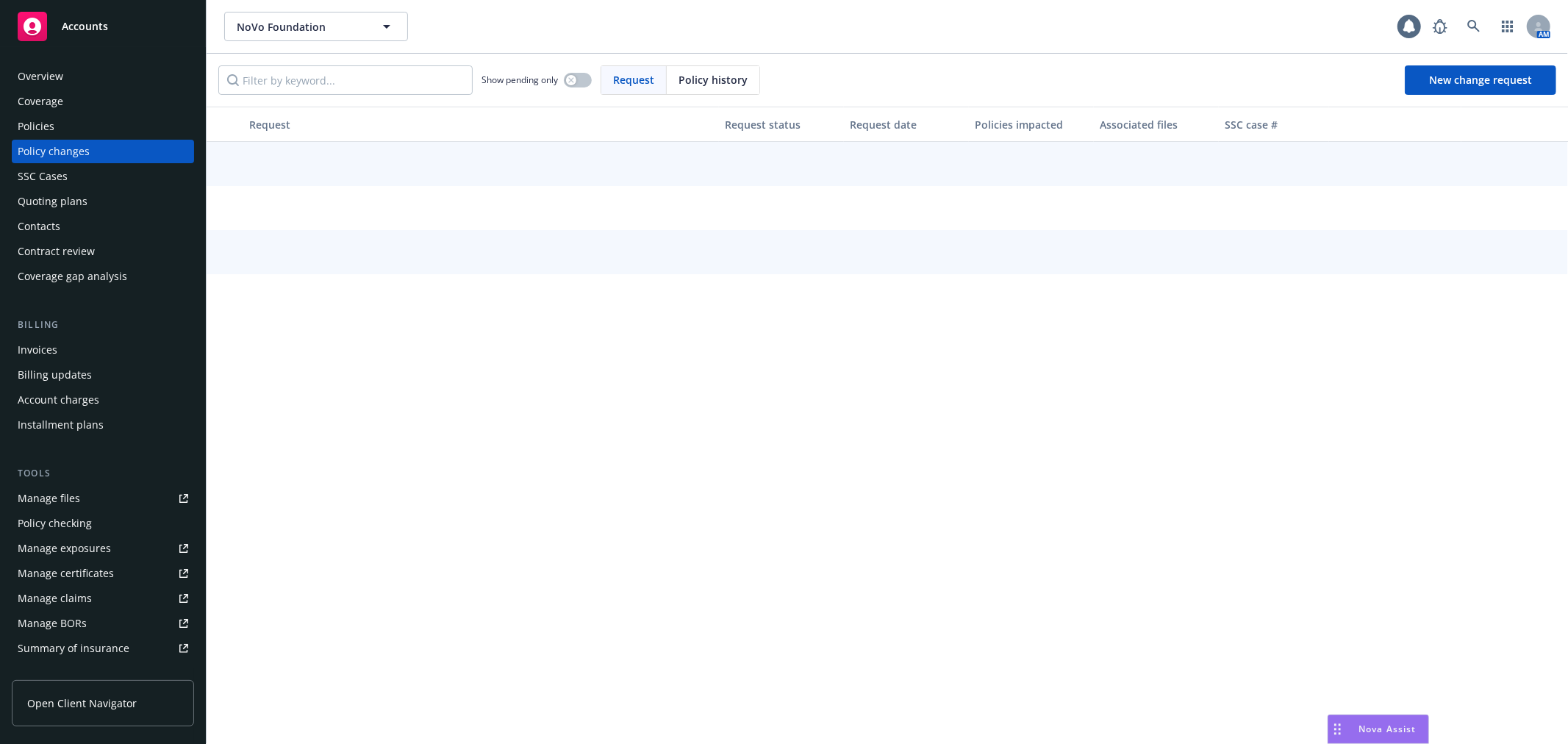
click at [108, 127] on div "Policies" at bounding box center [103, 126] width 171 height 24
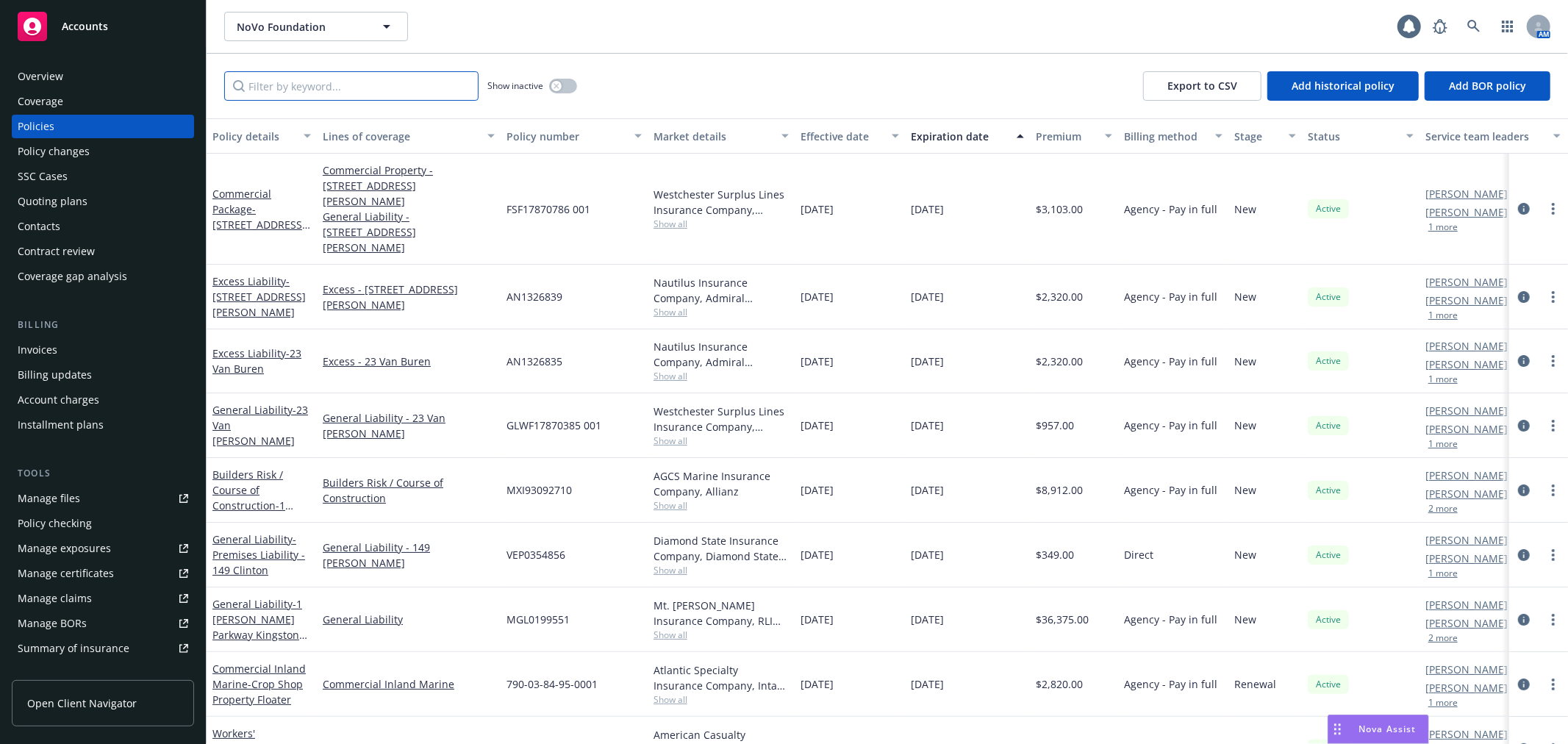
click at [362, 89] on input "Filter by keyword..." at bounding box center [350, 86] width 254 height 29
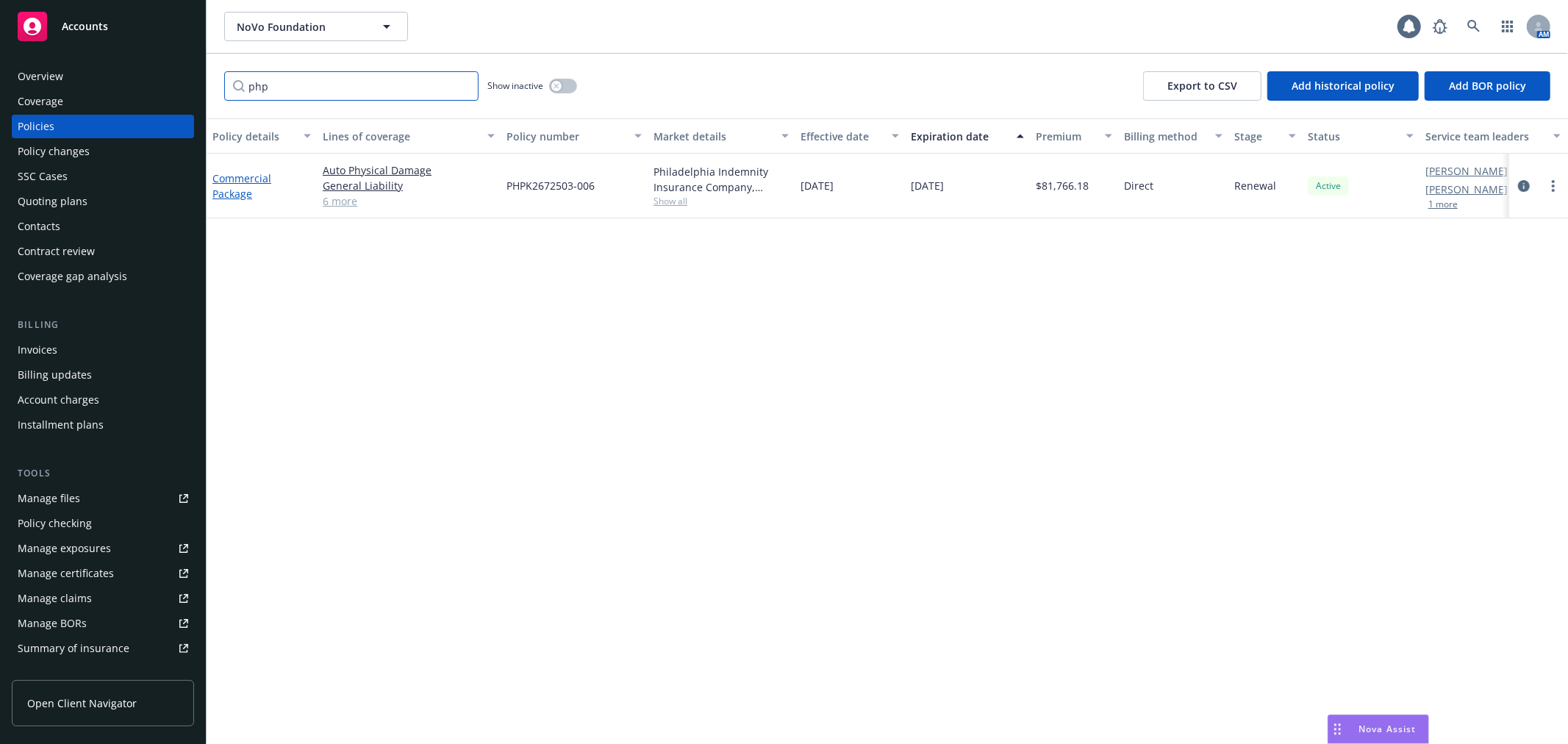
type input "php"
click at [237, 180] on link "Commercial Package" at bounding box center [242, 185] width 59 height 29
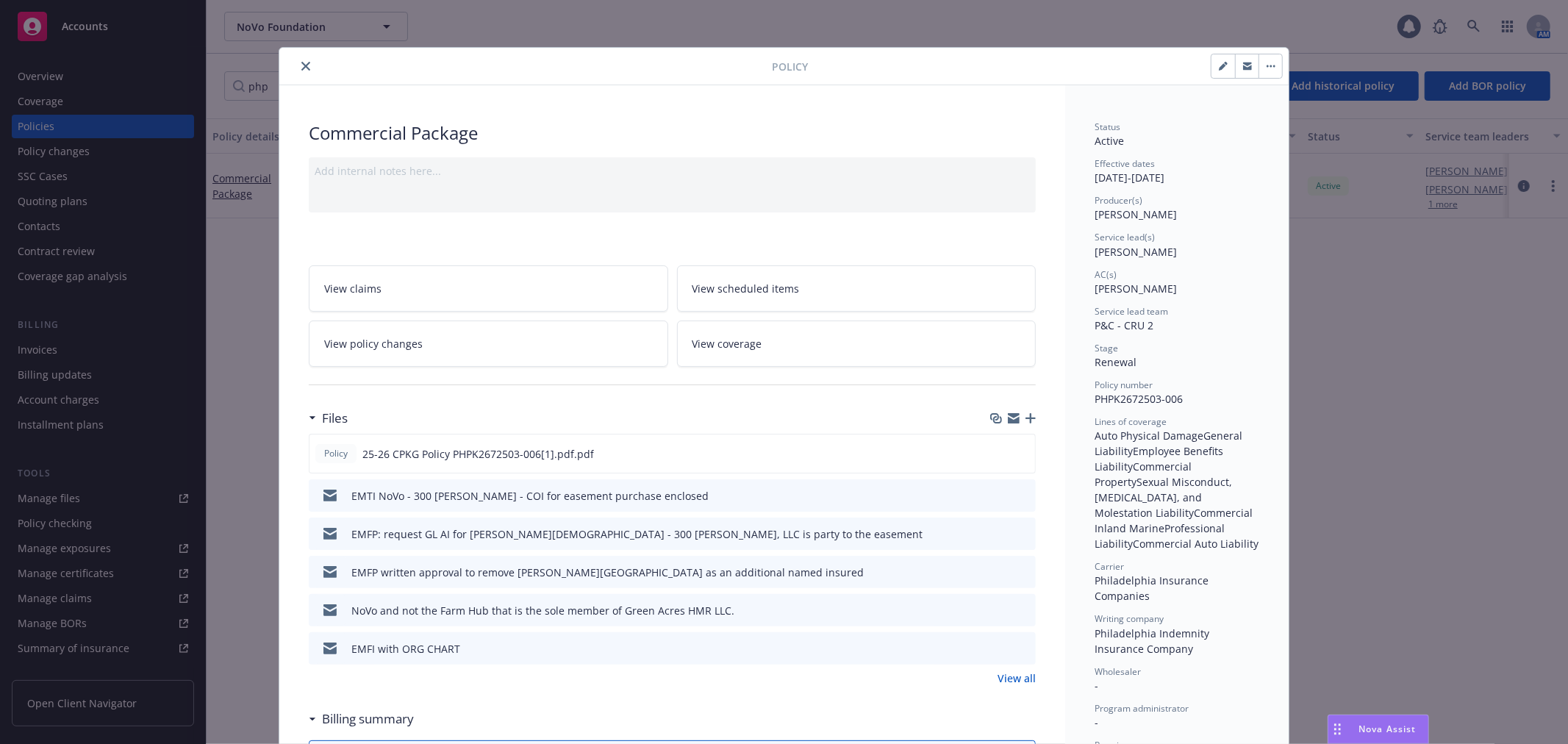
scroll to position [44, 0]
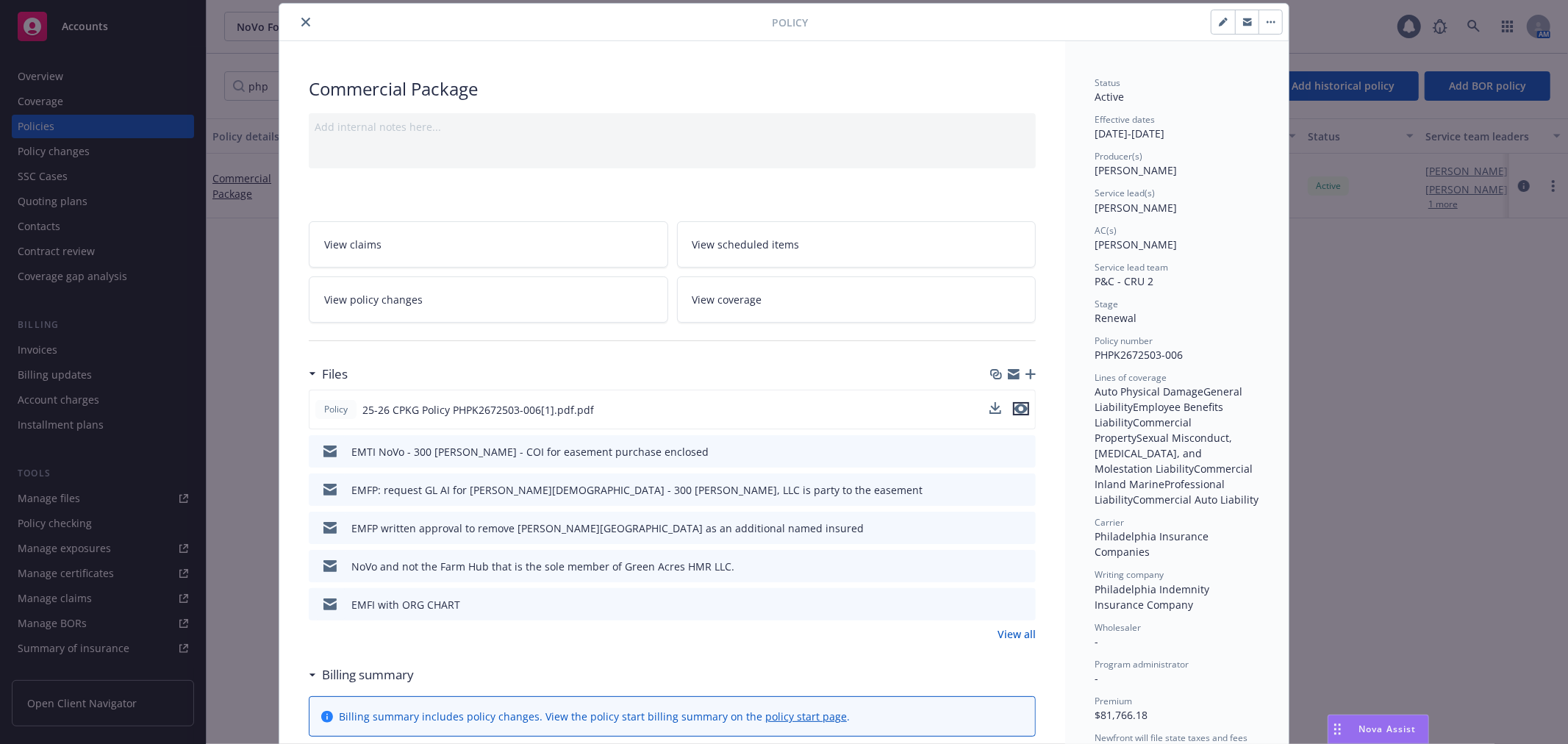
click at [1018, 406] on icon "preview file" at bounding box center [1020, 408] width 13 height 10
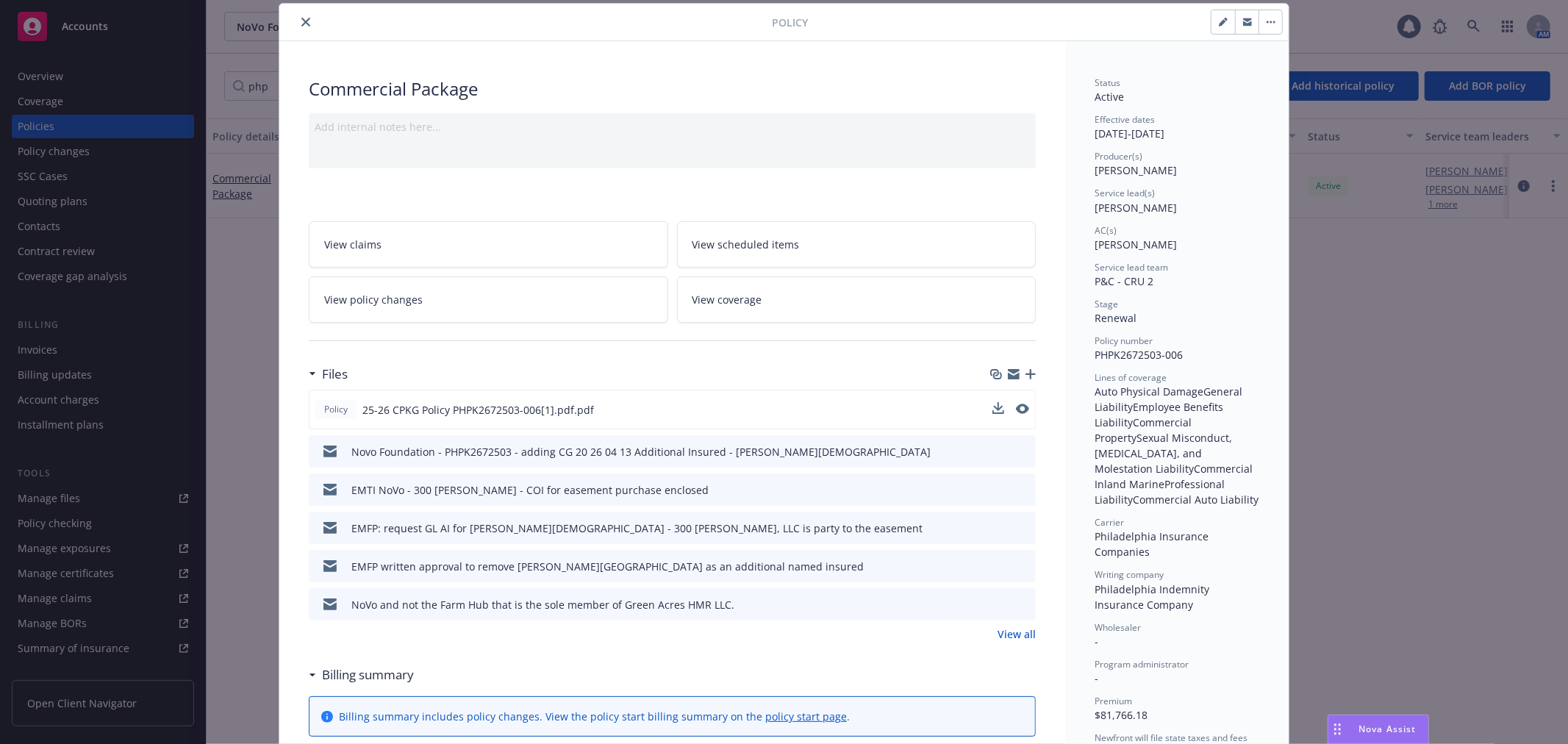
click at [301, 22] on icon "close" at bounding box center [305, 22] width 8 height 8
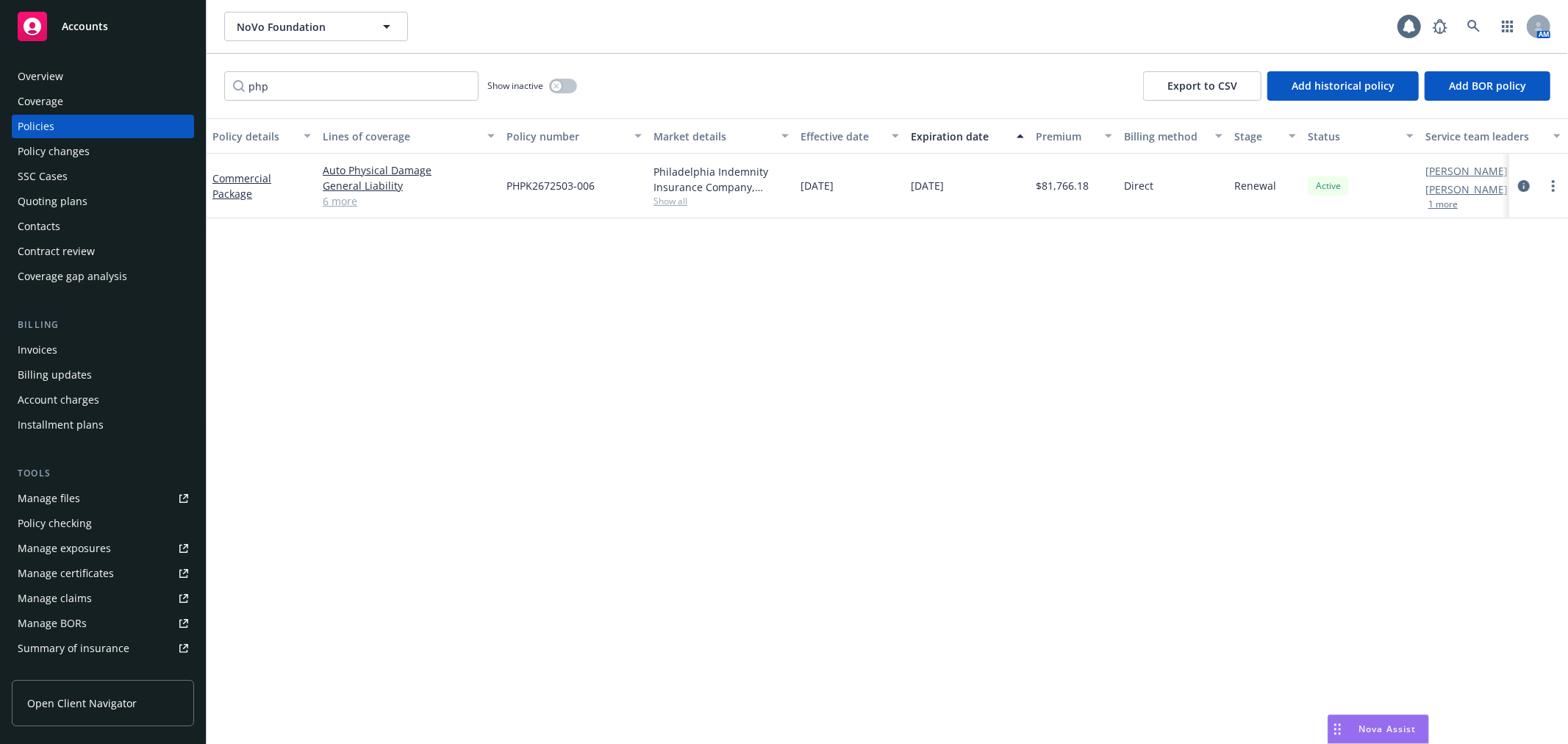
click at [114, 504] on link "Manage files" at bounding box center [102, 498] width 182 height 24
click at [95, 142] on div "Policy changes" at bounding box center [103, 151] width 171 height 24
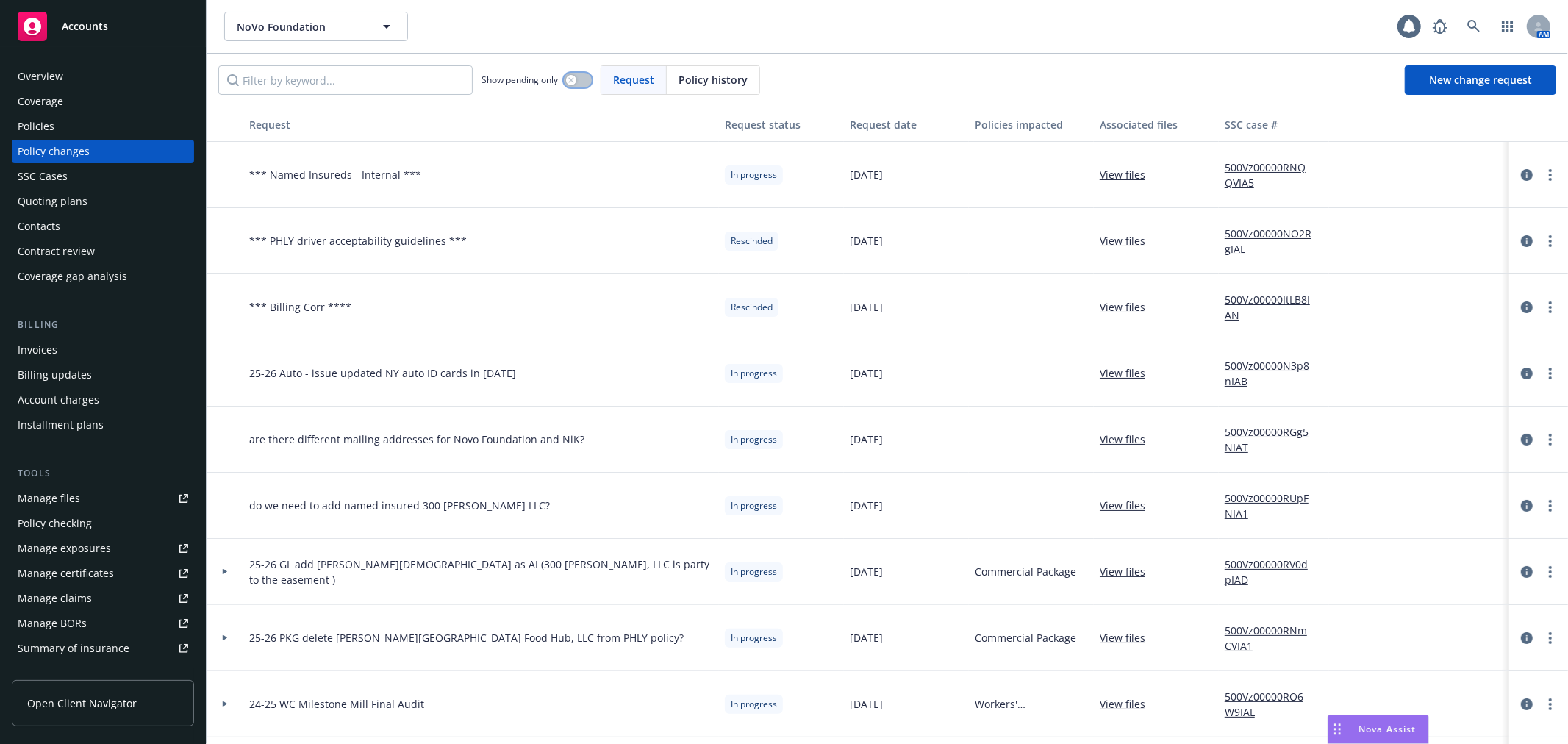
click at [577, 78] on button "button" at bounding box center [578, 80] width 28 height 15
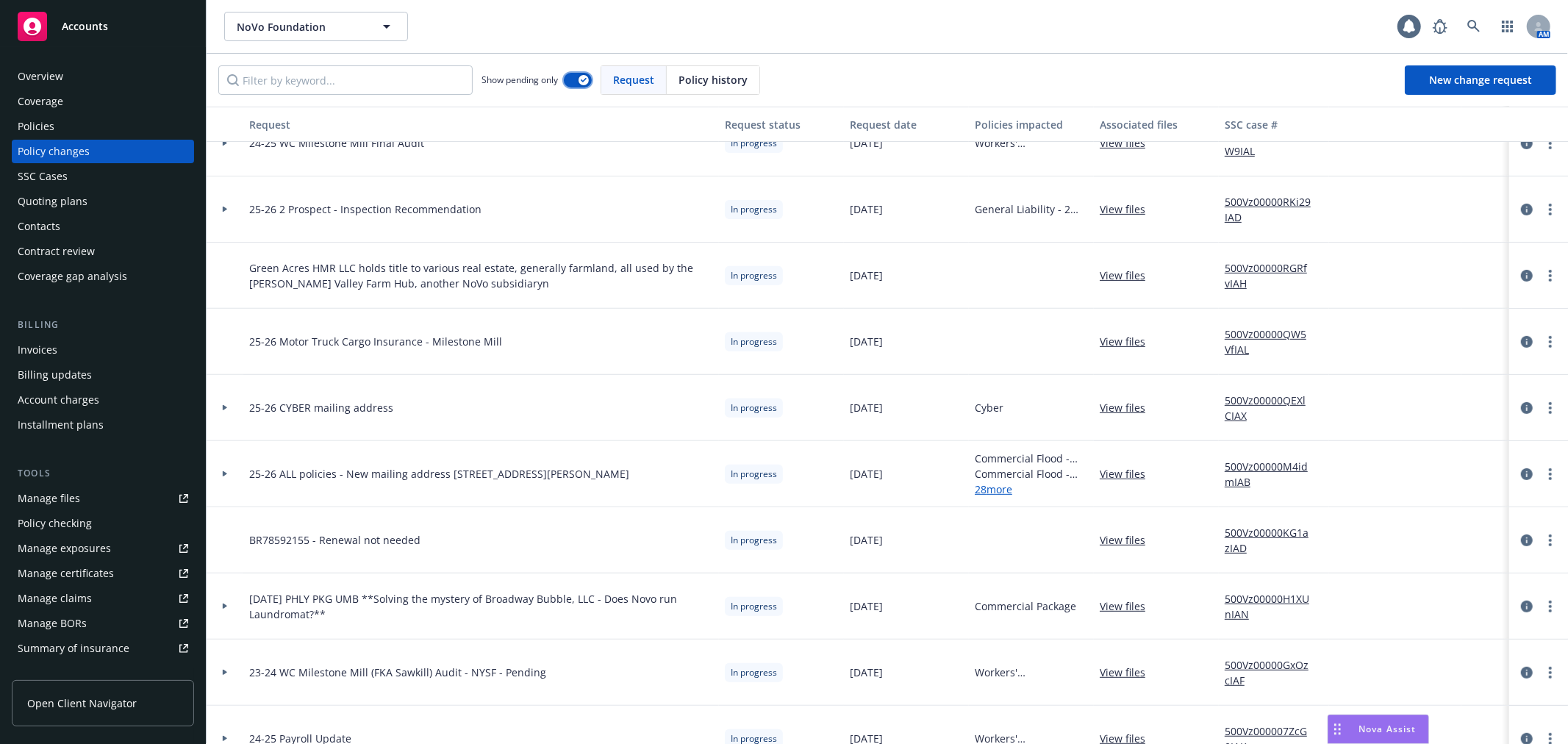
scroll to position [431, 0]
click at [77, 175] on div "SSC Cases" at bounding box center [103, 176] width 171 height 24
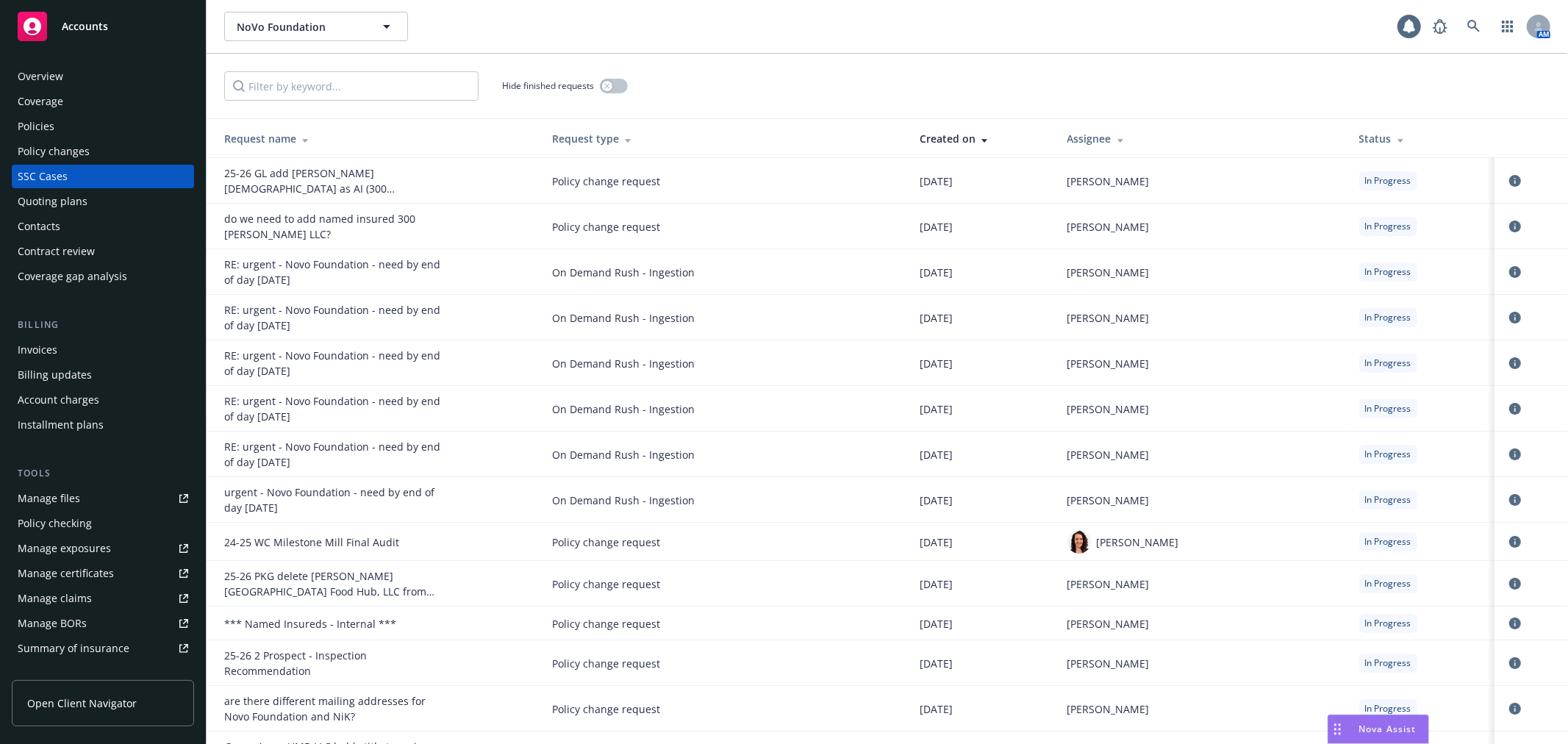
click at [1358, 137] on div "Status" at bounding box center [1421, 139] width 125 height 15
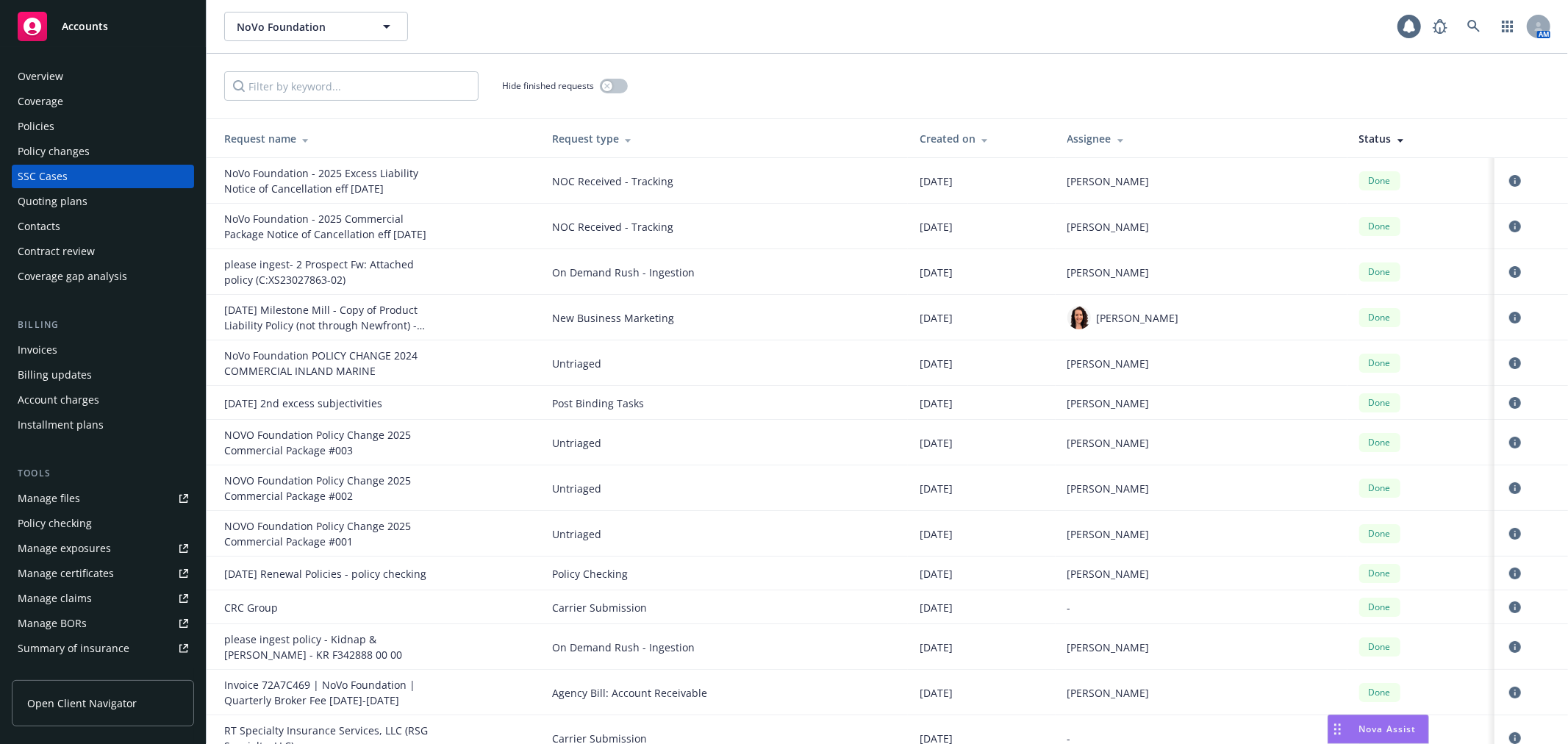
click at [1358, 137] on div "Status" at bounding box center [1421, 139] width 125 height 15
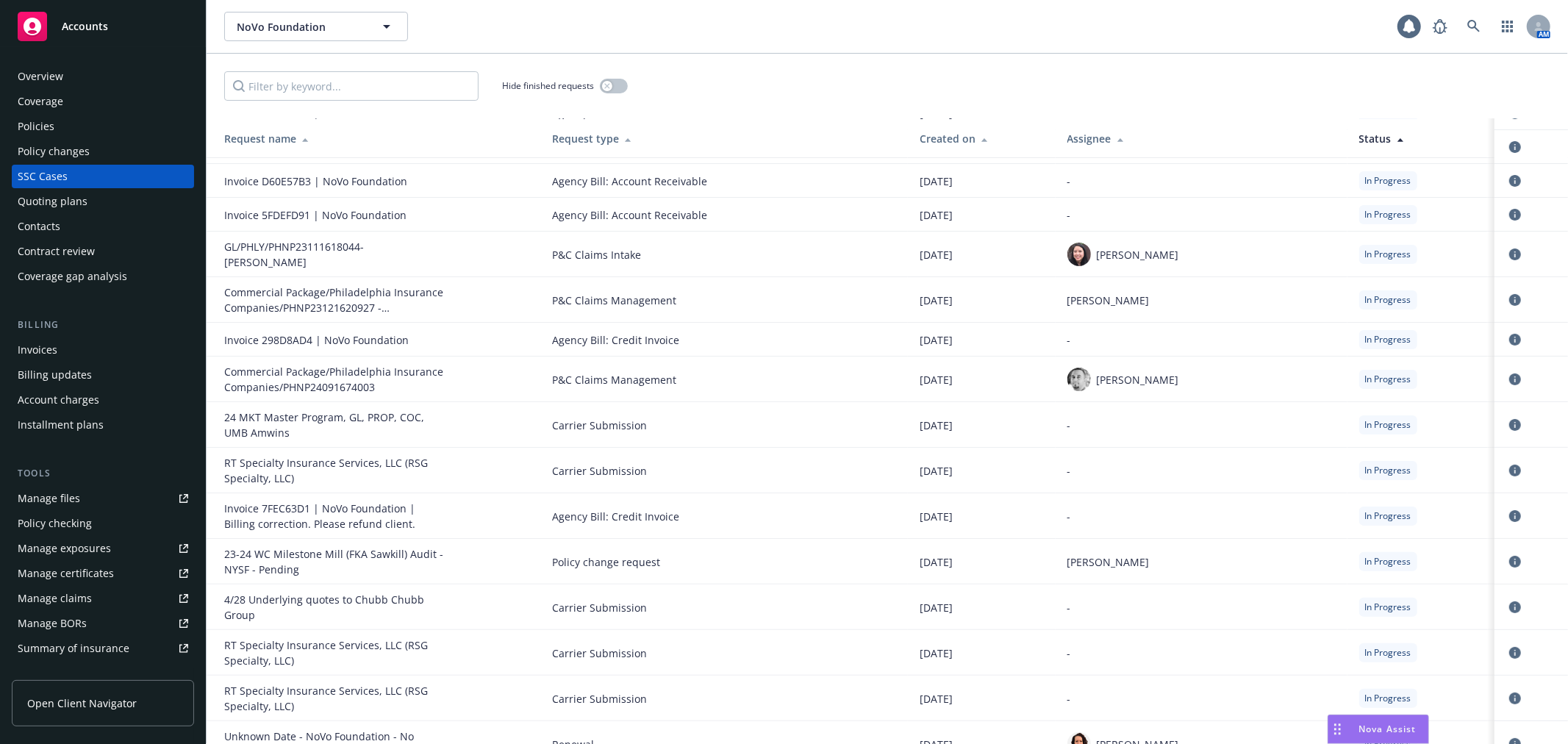
scroll to position [245, 0]
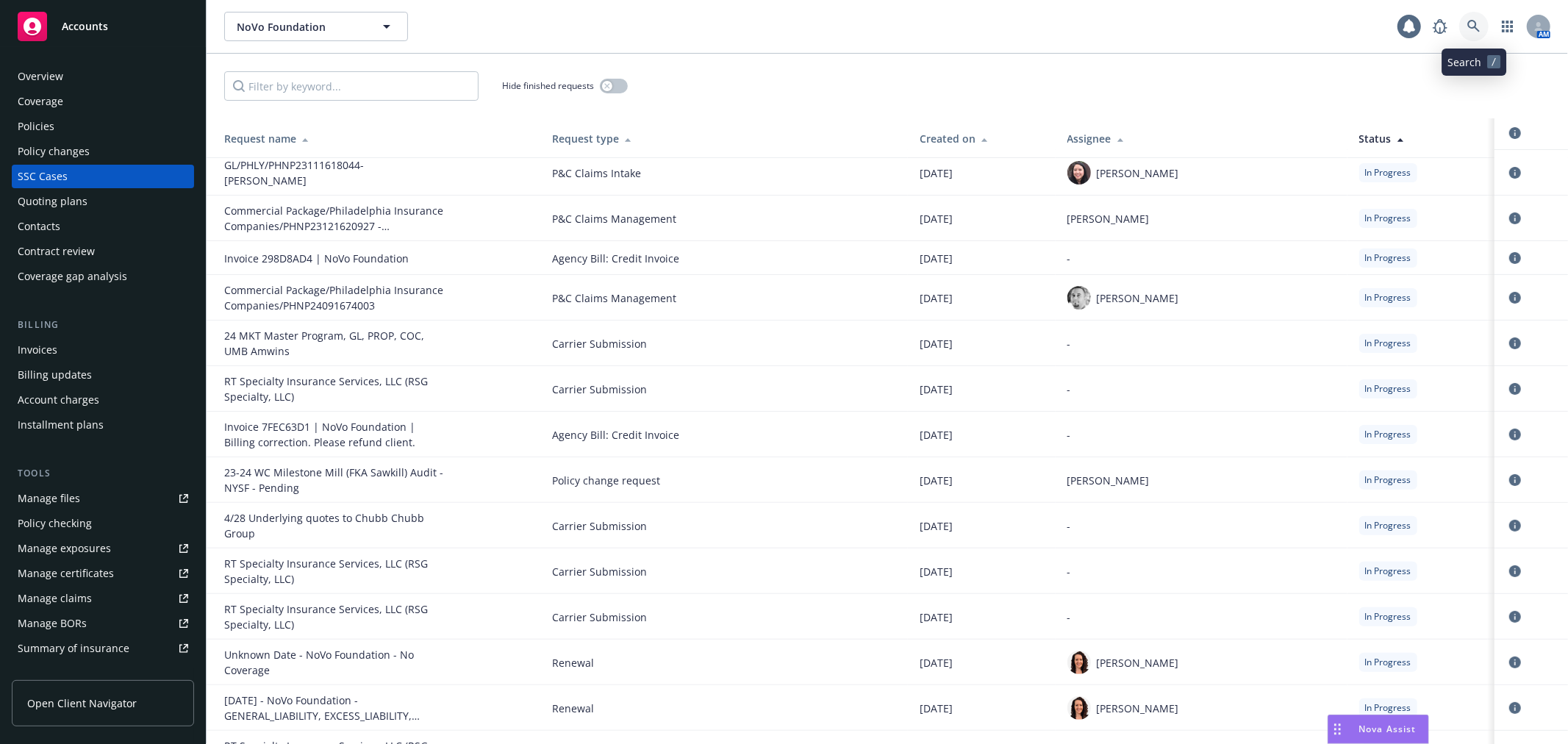
click at [1472, 27] on icon at bounding box center [1474, 26] width 13 height 13
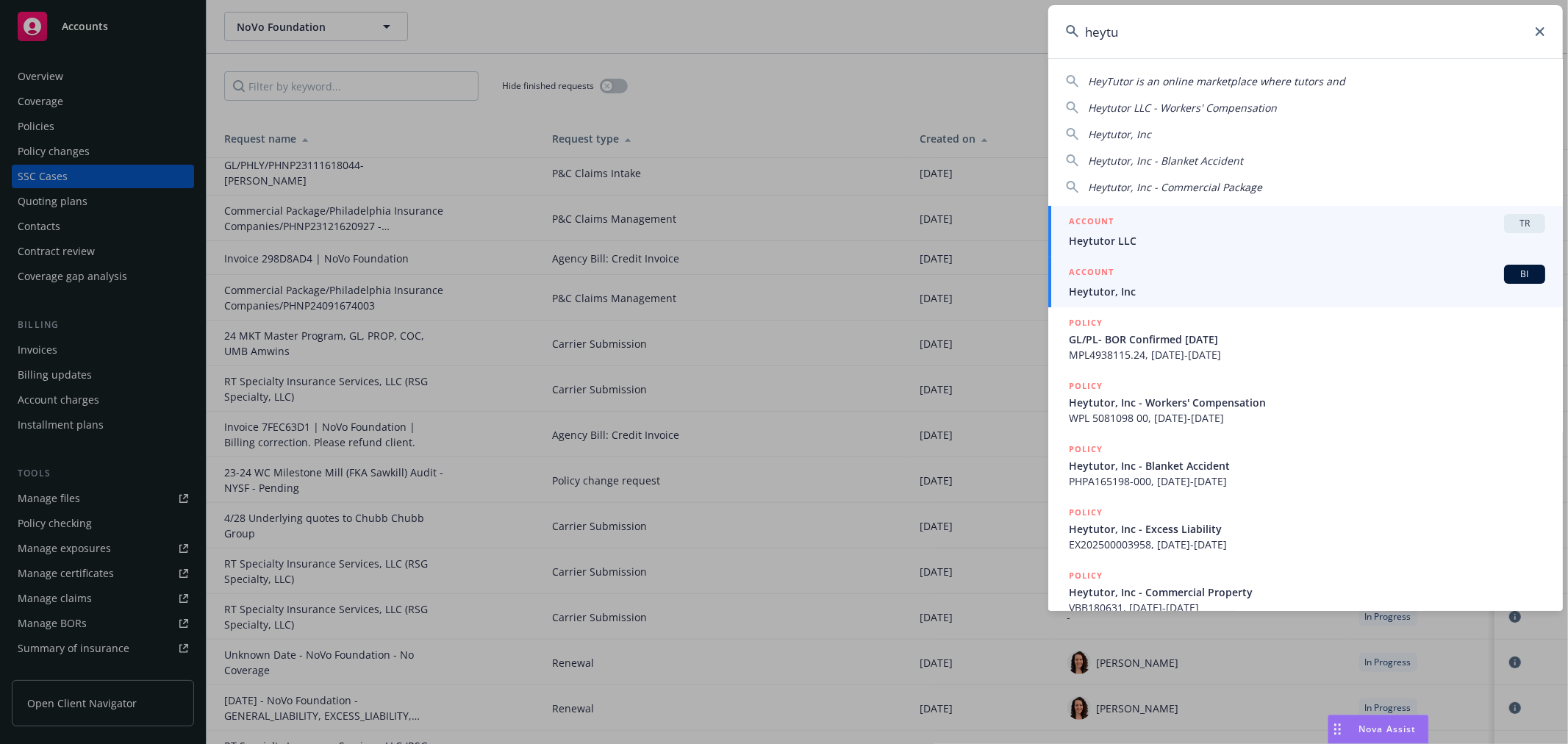
type input "heytu"
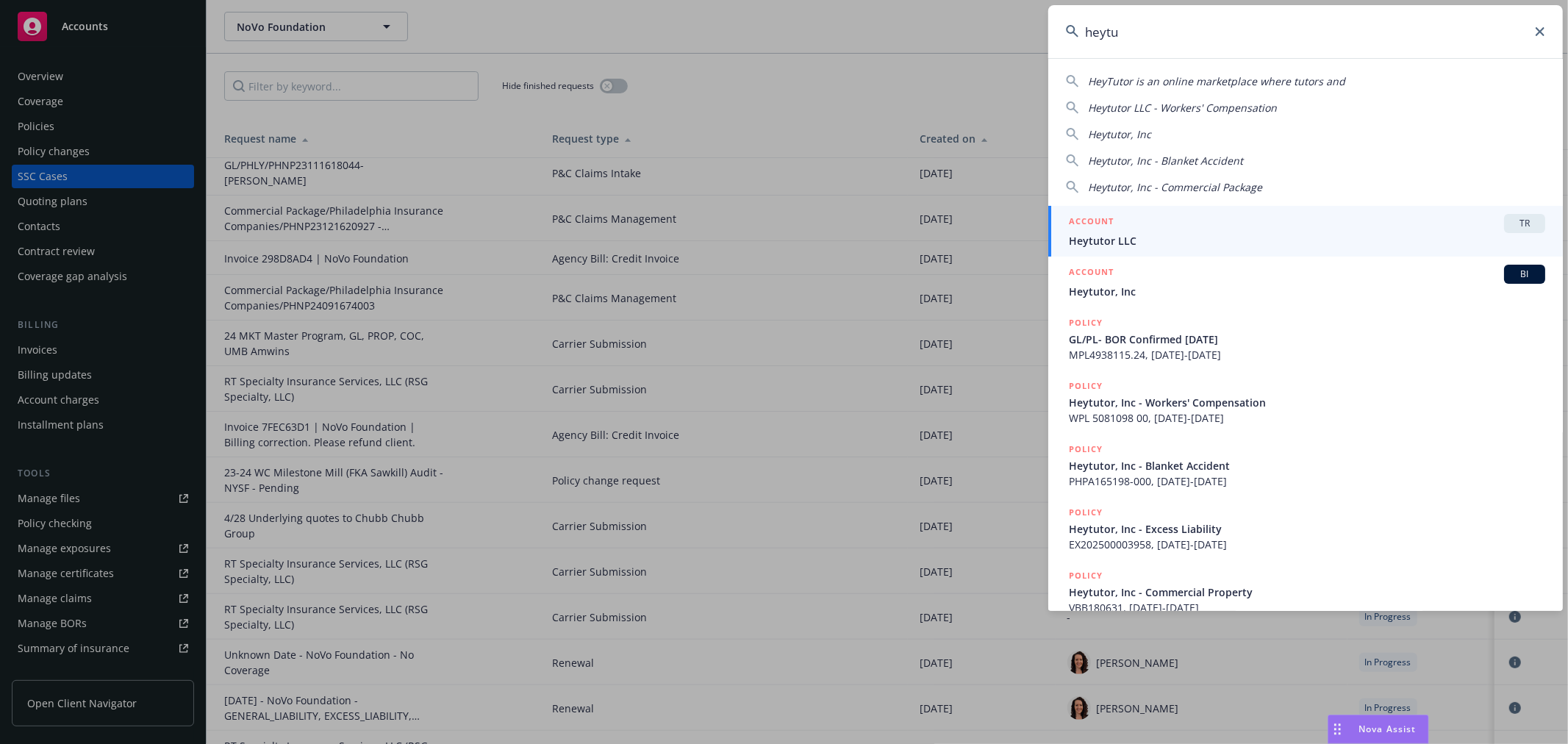
click at [1270, 284] on div "ACCOUNT BI Heytutor, Inc" at bounding box center [1307, 281] width 476 height 35
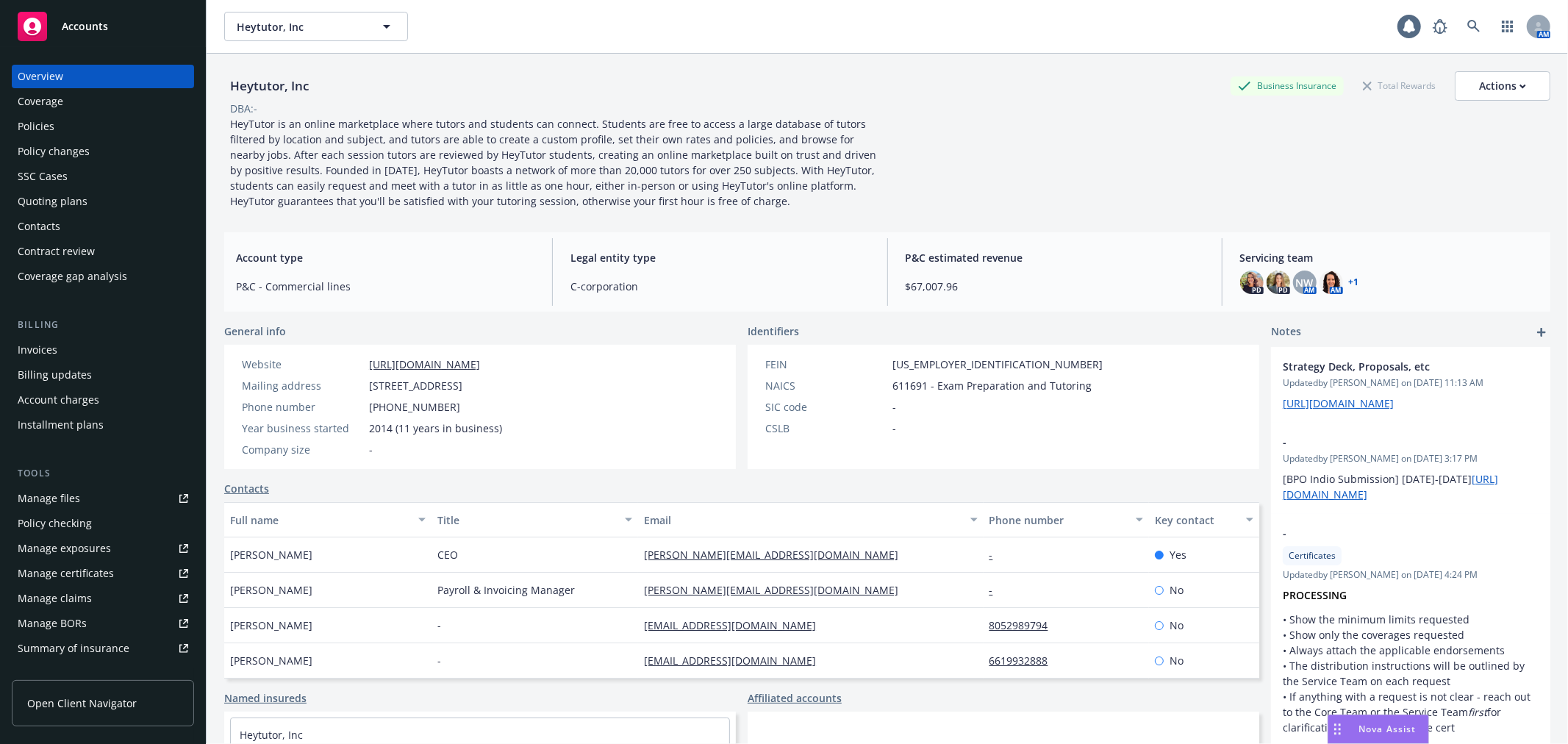
click at [76, 141] on div "Policy changes" at bounding box center [54, 151] width 72 height 24
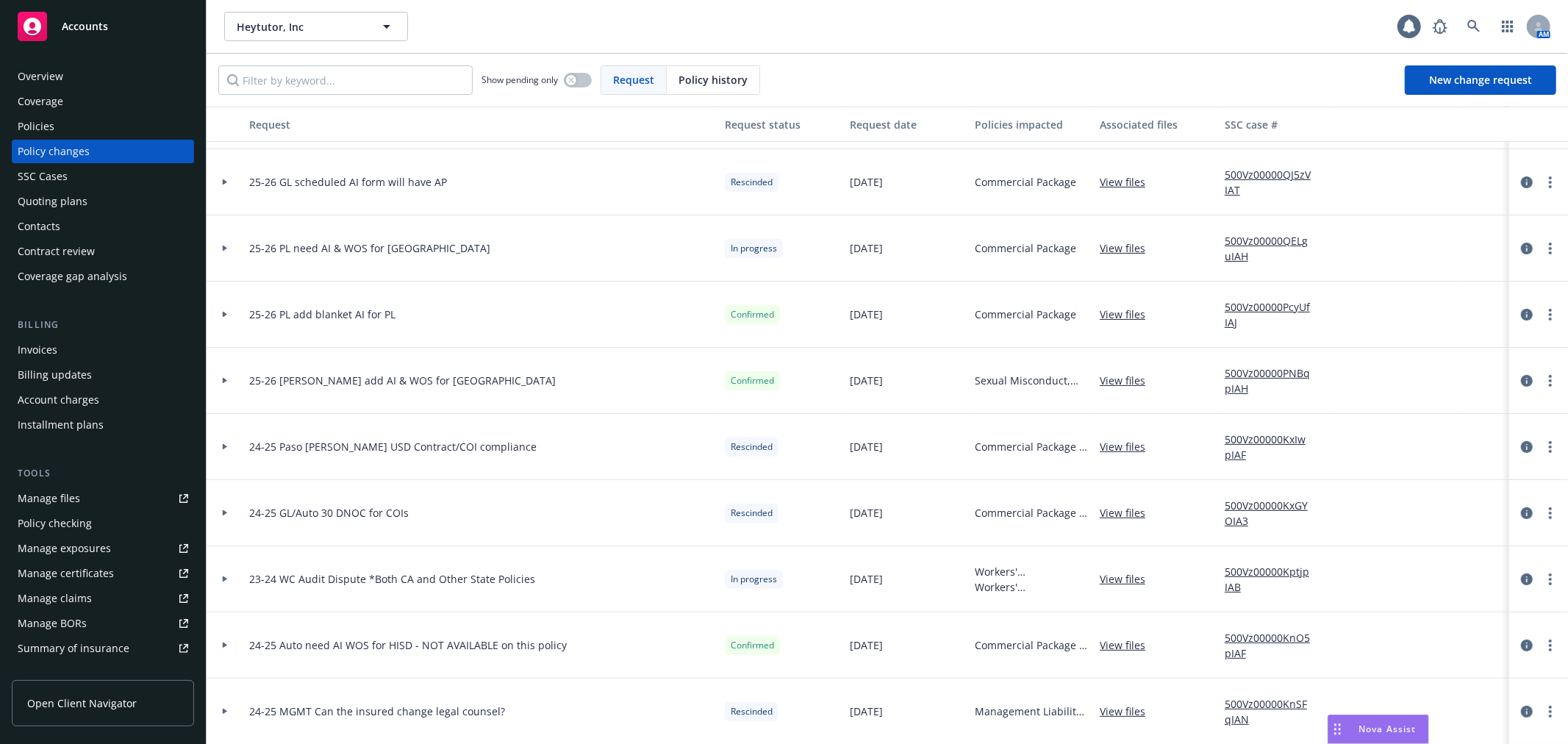
scroll to position [163, 0]
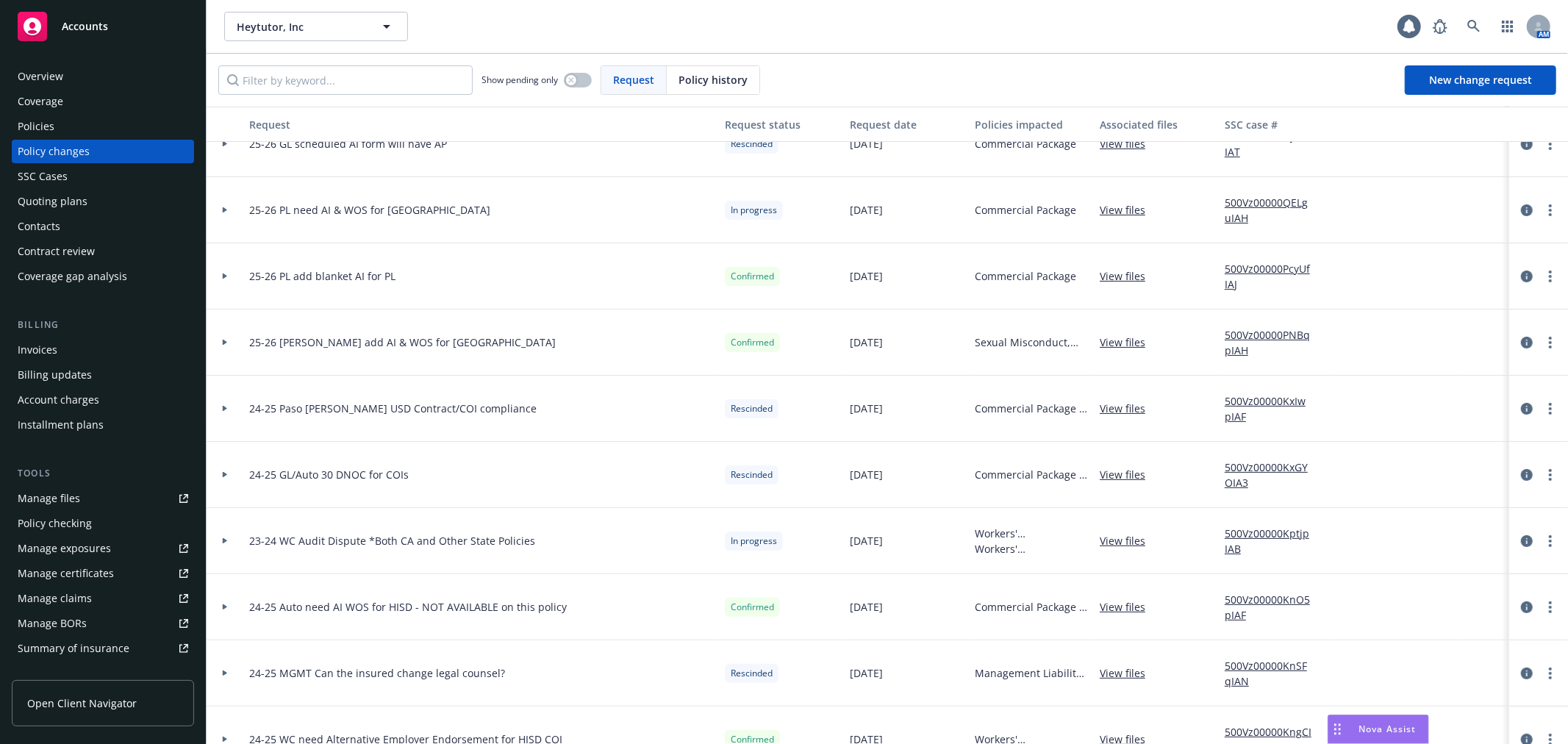
click at [227, 539] on icon at bounding box center [225, 540] width 6 height 5
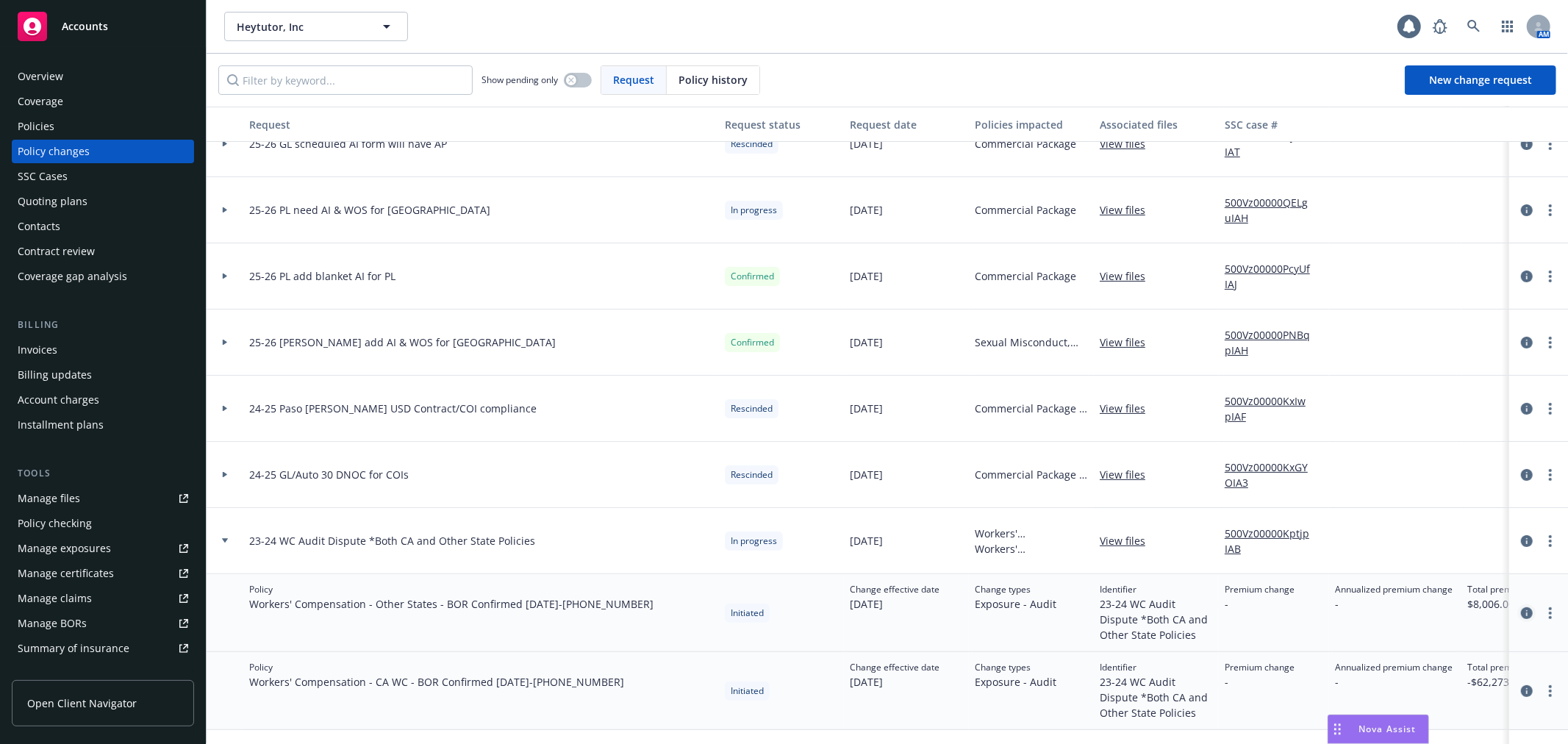
click at [1521, 616] on icon "circleInformation" at bounding box center [1526, 613] width 11 height 11
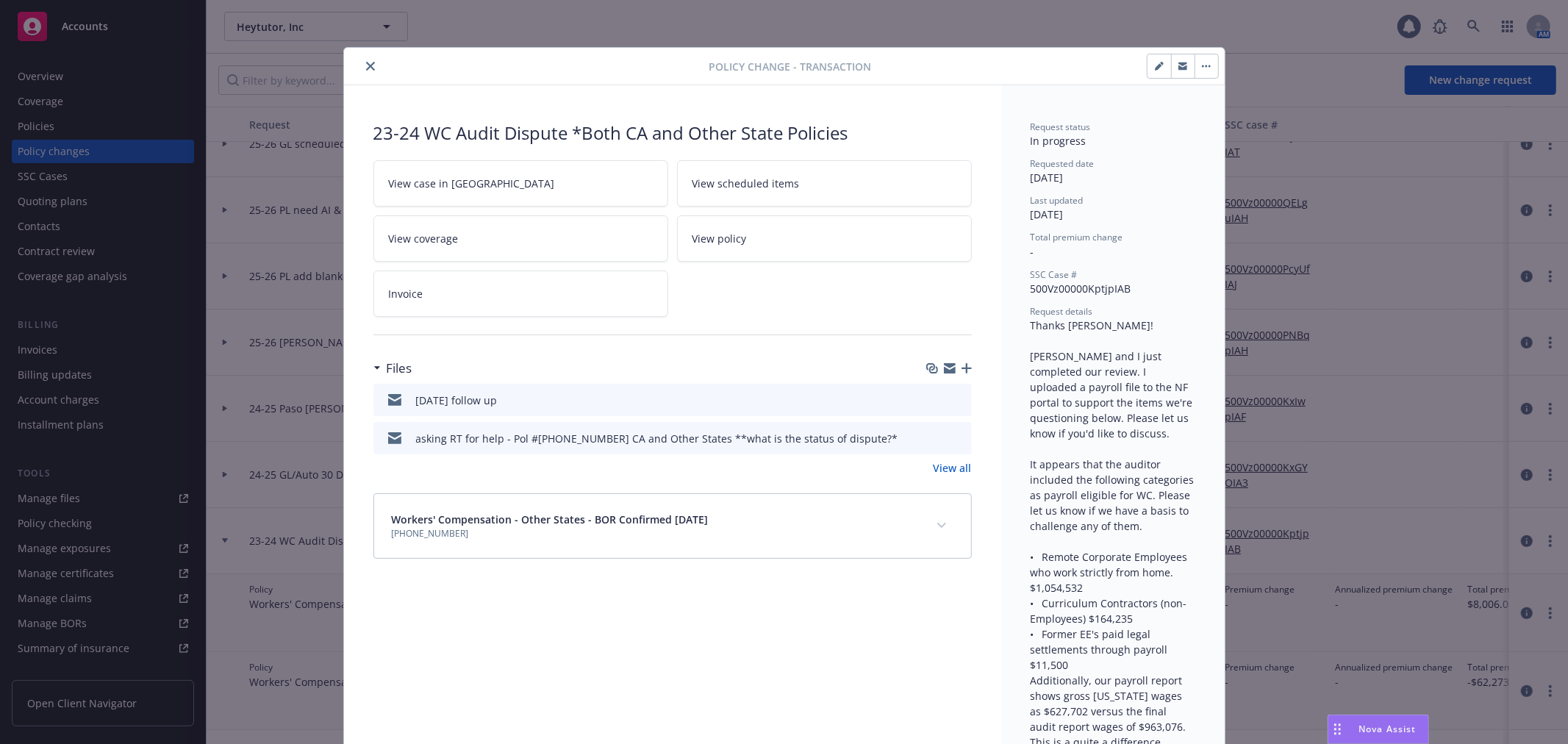
scroll to position [44, 0]
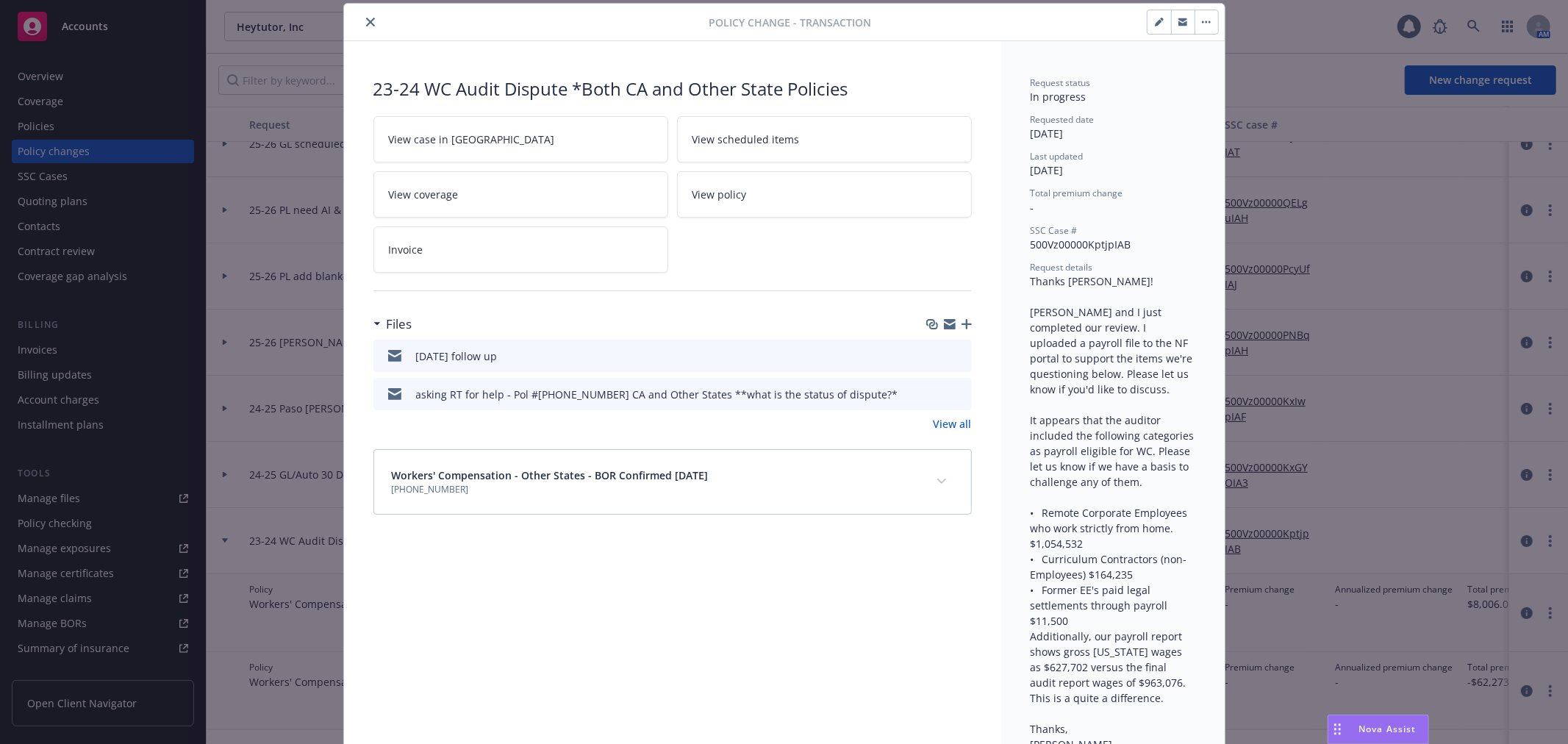
click at [944, 326] on icon "button" at bounding box center [950, 324] width 11 height 11
click at [944, 322] on icon "button" at bounding box center [950, 321] width 11 height 5
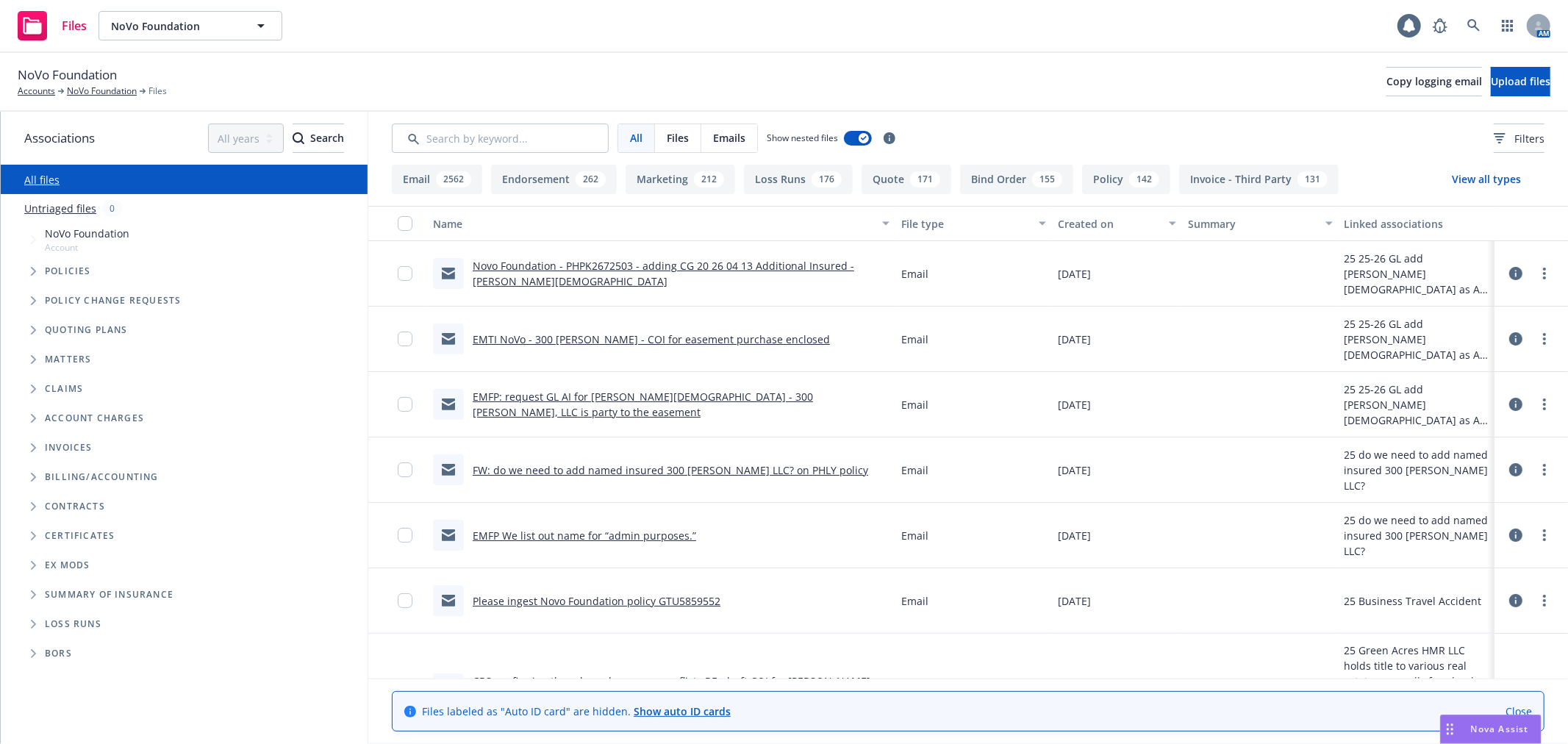
click at [776, 261] on link "Novo Foundation - PHPK2672503 - adding CG 20 26 04 13 Additional Insured - [PER…" at bounding box center [664, 273] width 381 height 29
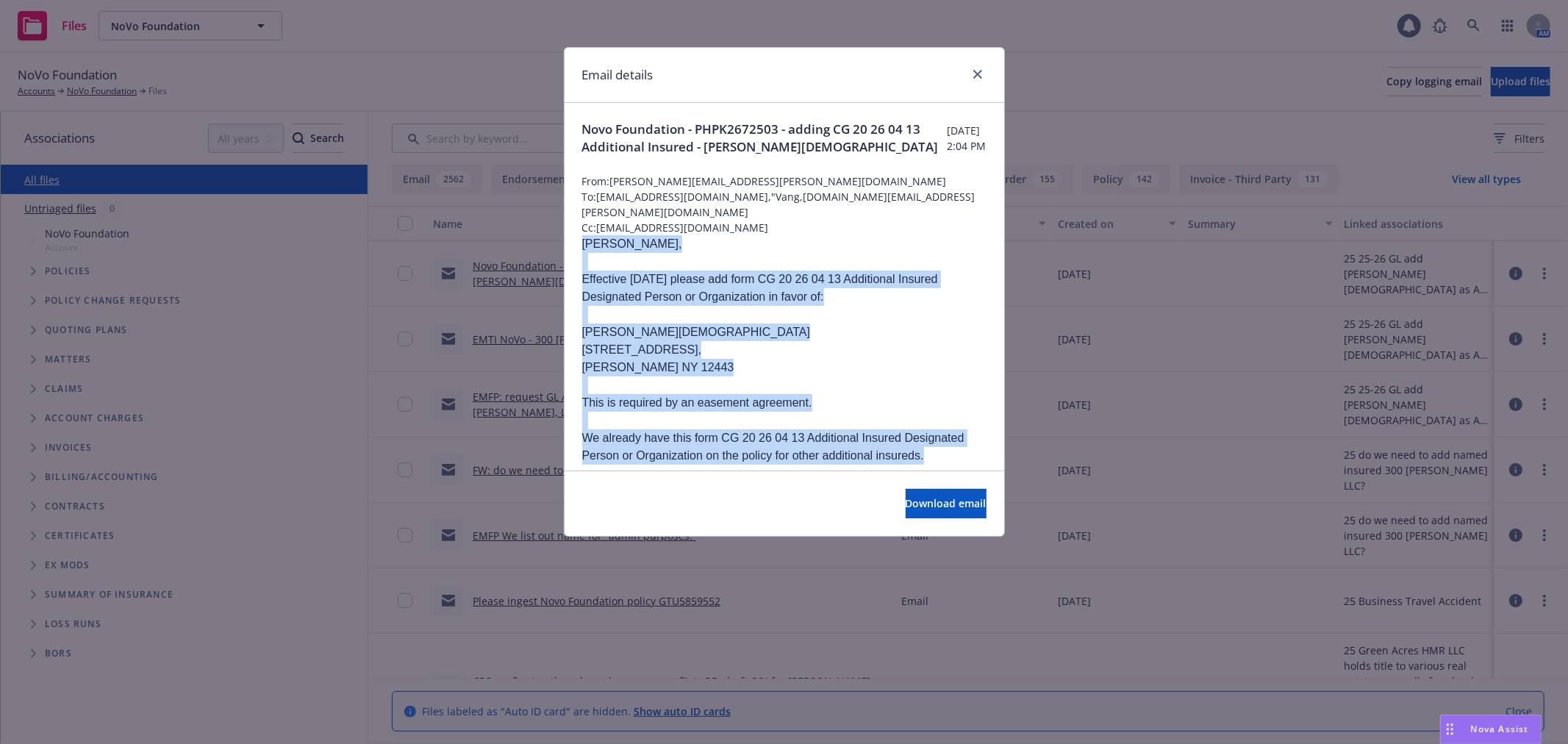
drag, startPoint x: 582, startPoint y: 244, endPoint x: 923, endPoint y: 454, distance: 400.5
click at [923, 454] on div "[PERSON_NAME], Effective [DATE] please add form CG 20 26 04 13 Additional Insur…" at bounding box center [784, 517] width 404 height 565
copy div "[PERSON_NAME], Effective [DATE] please add form CG 20 26 04 13 Additional Insur…"
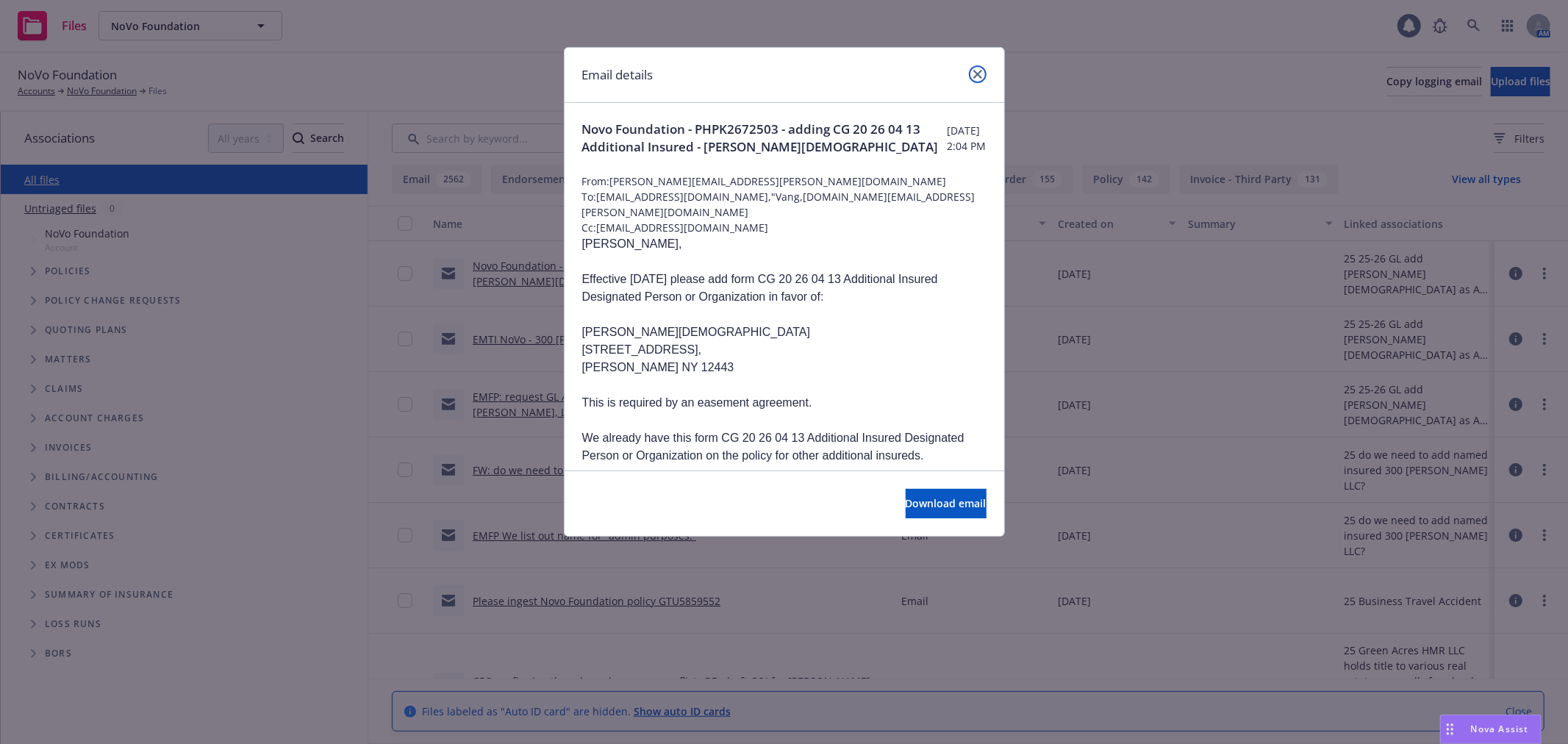
drag, startPoint x: 971, startPoint y: 72, endPoint x: 996, endPoint y: 82, distance: 26.9
click at [971, 74] on link "close" at bounding box center [977, 74] width 18 height 18
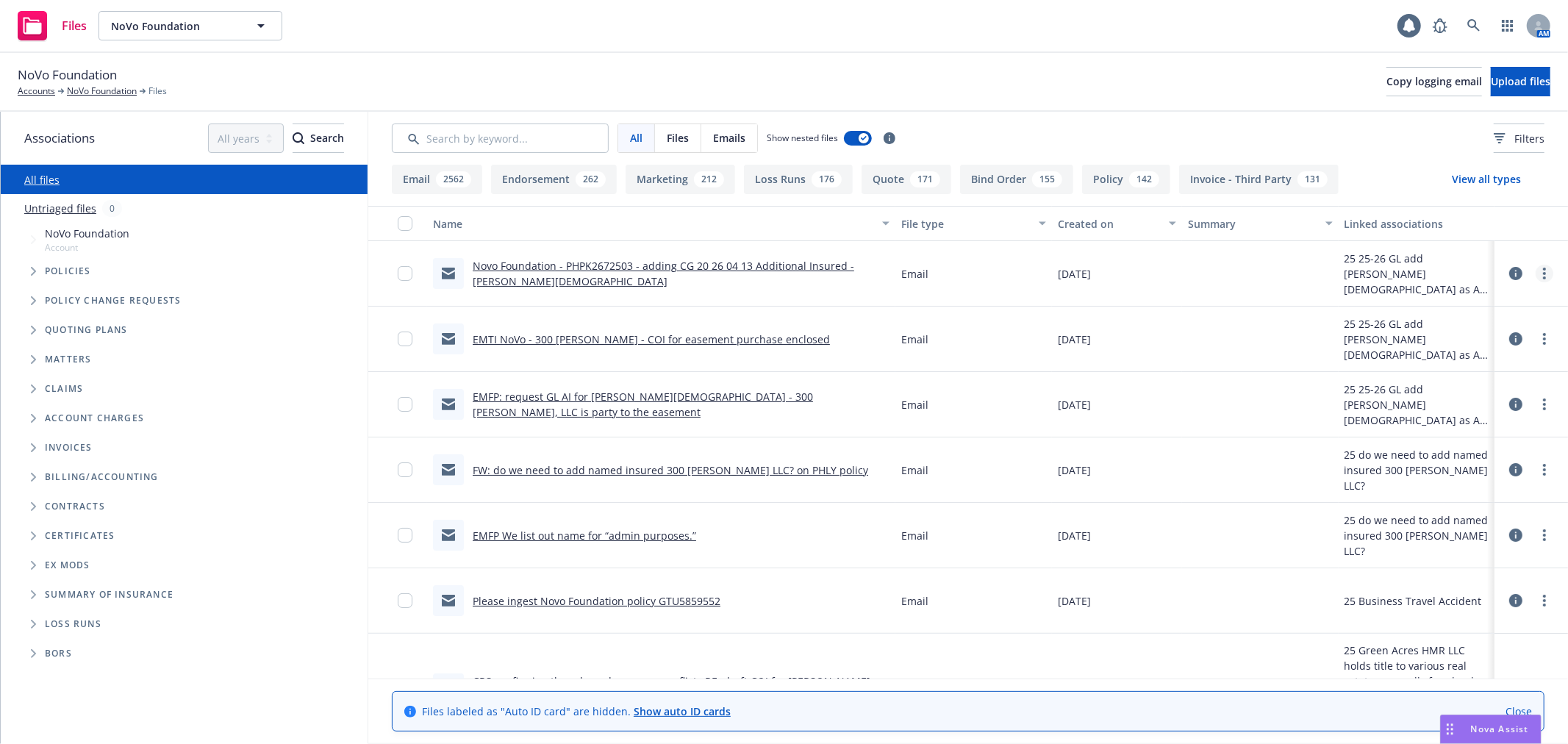
click at [1543, 279] on icon "more" at bounding box center [1543, 273] width 3 height 11
click at [1448, 366] on link "Edit" at bounding box center [1455, 362] width 146 height 29
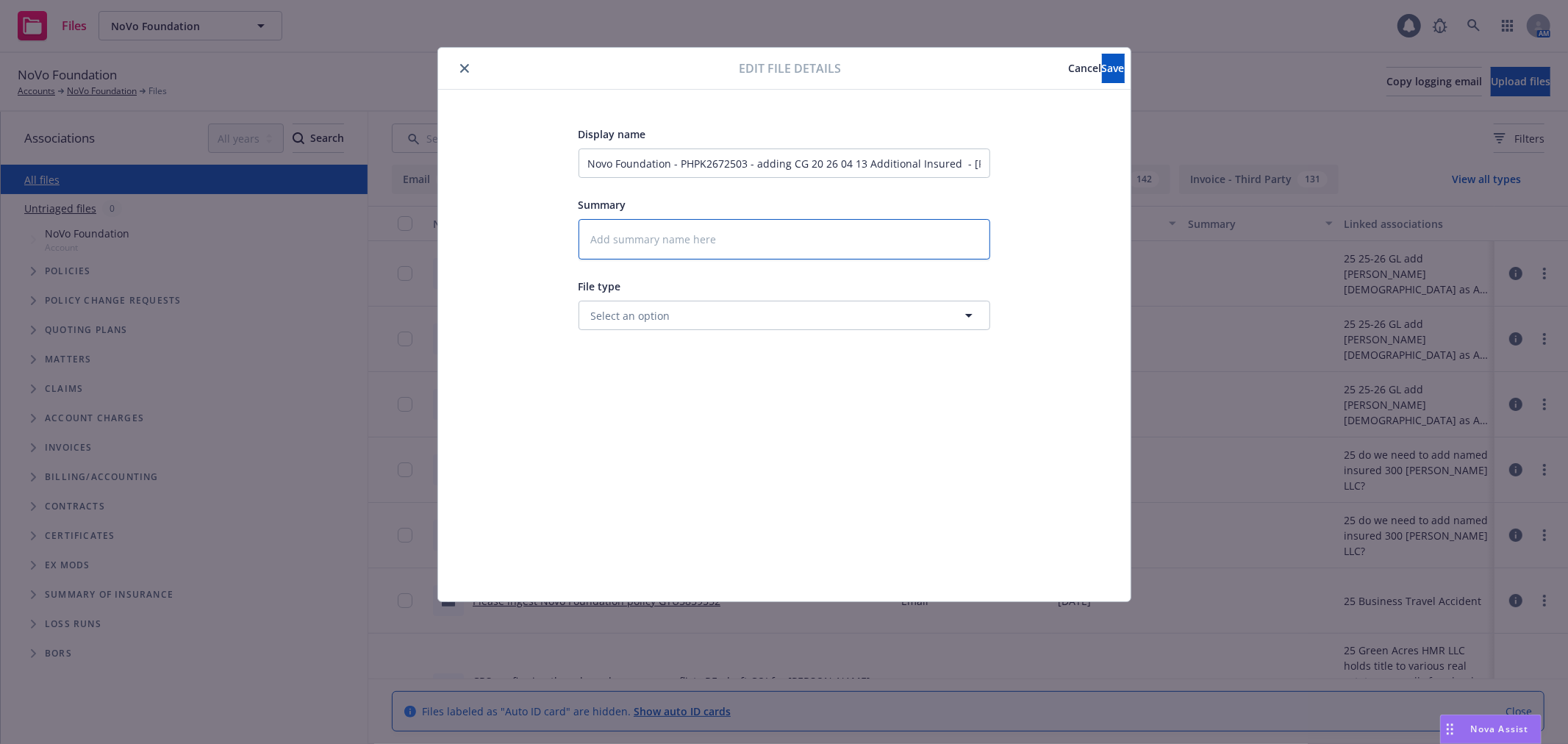
click at [791, 232] on textarea at bounding box center [784, 239] width 412 height 41
paste textarea "[PERSON_NAME], Effective [DATE] please add form CG 20 26 04 13 Additional Insur…"
type textarea "x"
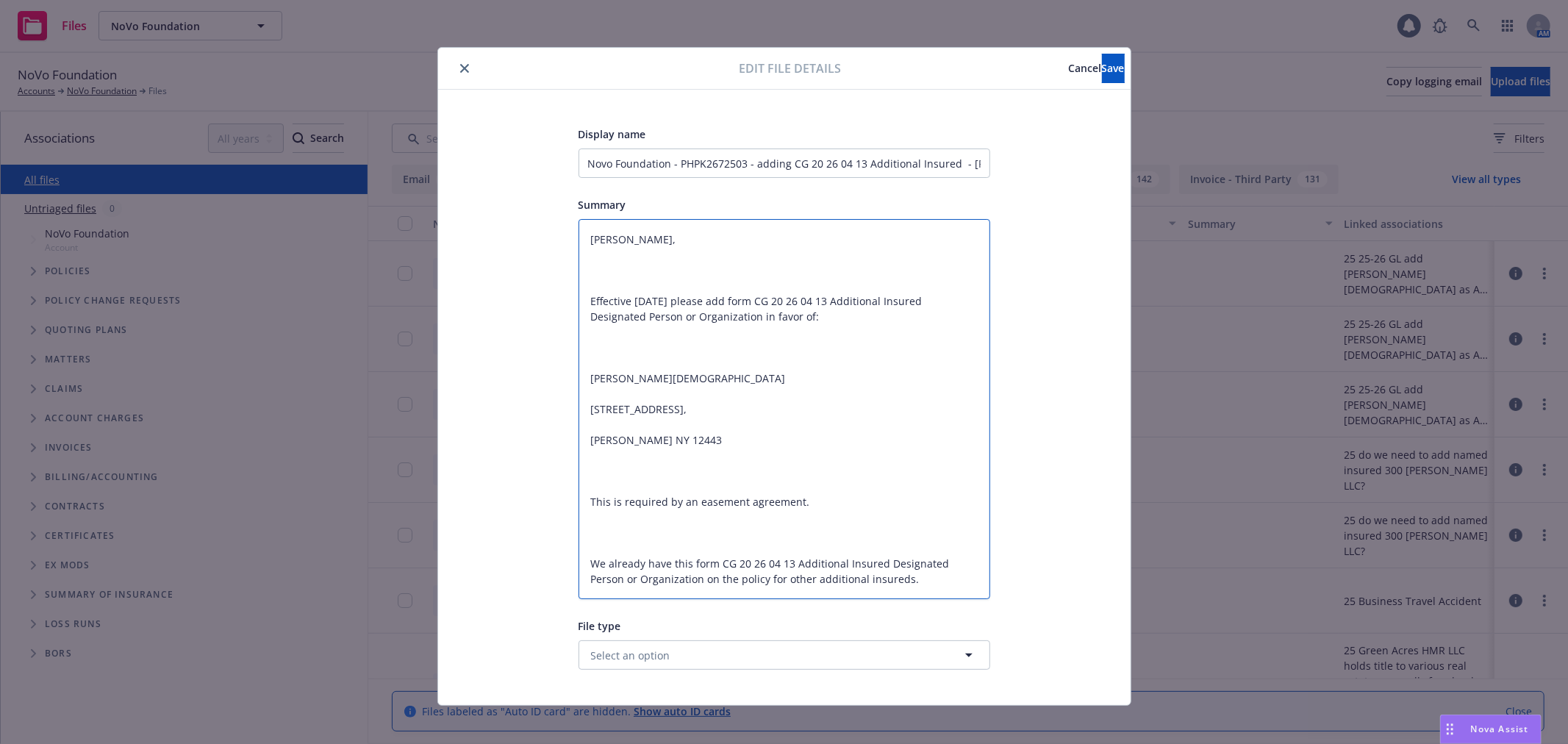
type textarea "[PERSON_NAME], Effective [DATE] please add form CG 20 26 04 13 Additional Insur…"
click at [663, 163] on input "Novo Foundation - PHPK2672503 - adding CG 20 26 04 13 Additional Insured - [PER…" at bounding box center [784, 162] width 412 height 29
type textarea "x"
type input "E - PHPK2672503 - adding CG 20 26 04 13 Additional Insured - [PERSON_NAME][DEMO…"
type textarea "x"
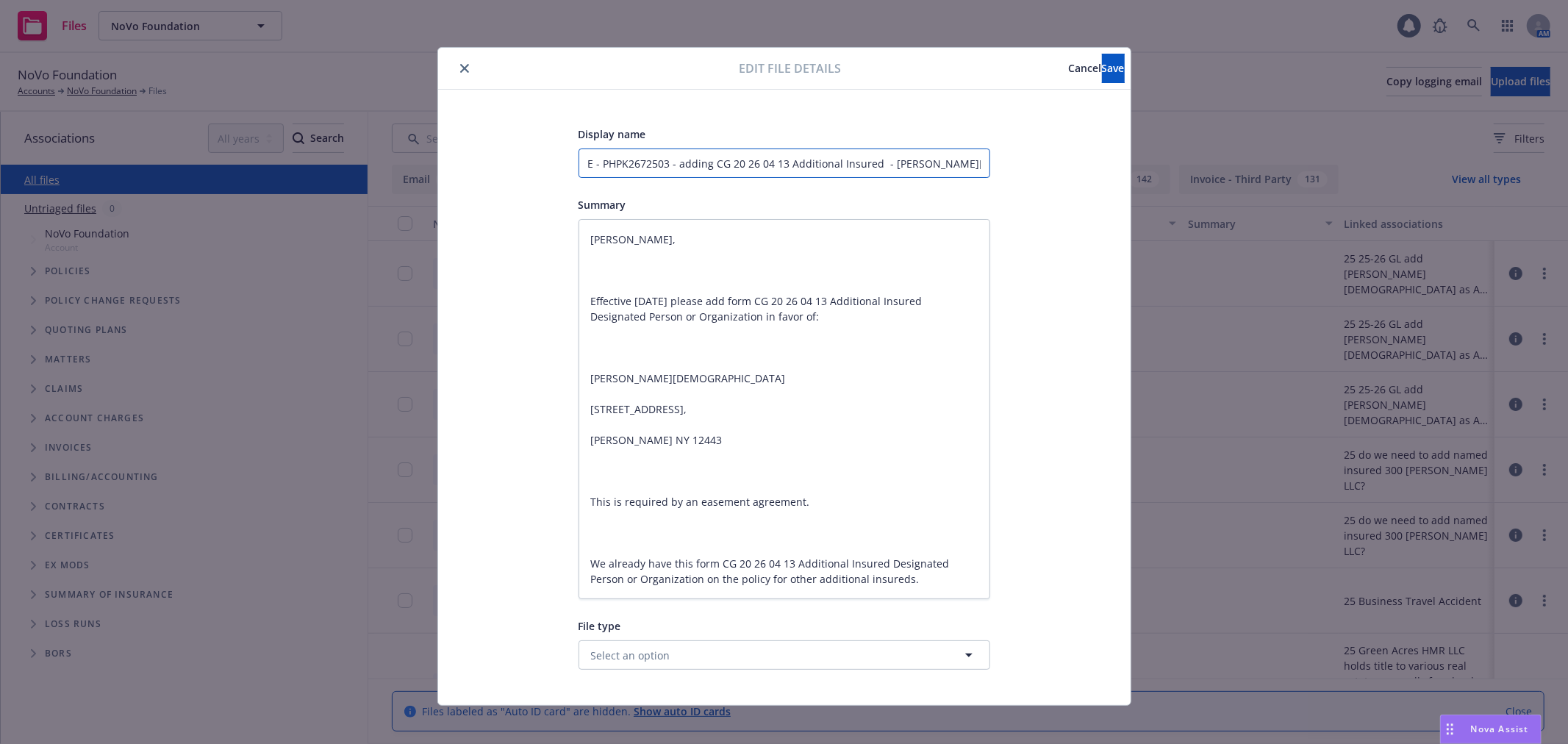
type input "EM - PHPK2672503 - adding CG 20 26 04 13 Additional Insured - [PERSON_NAME][DEM…"
type textarea "x"
type input "EMT - PHPK2672503 - adding CG 20 26 04 13 Additional Insured - [PERSON_NAME][DE…"
type textarea "x"
type input "EMTC - PHPK2672503 - adding CG 20 26 04 13 Additional Insured - [PERSON_NAME][D…"
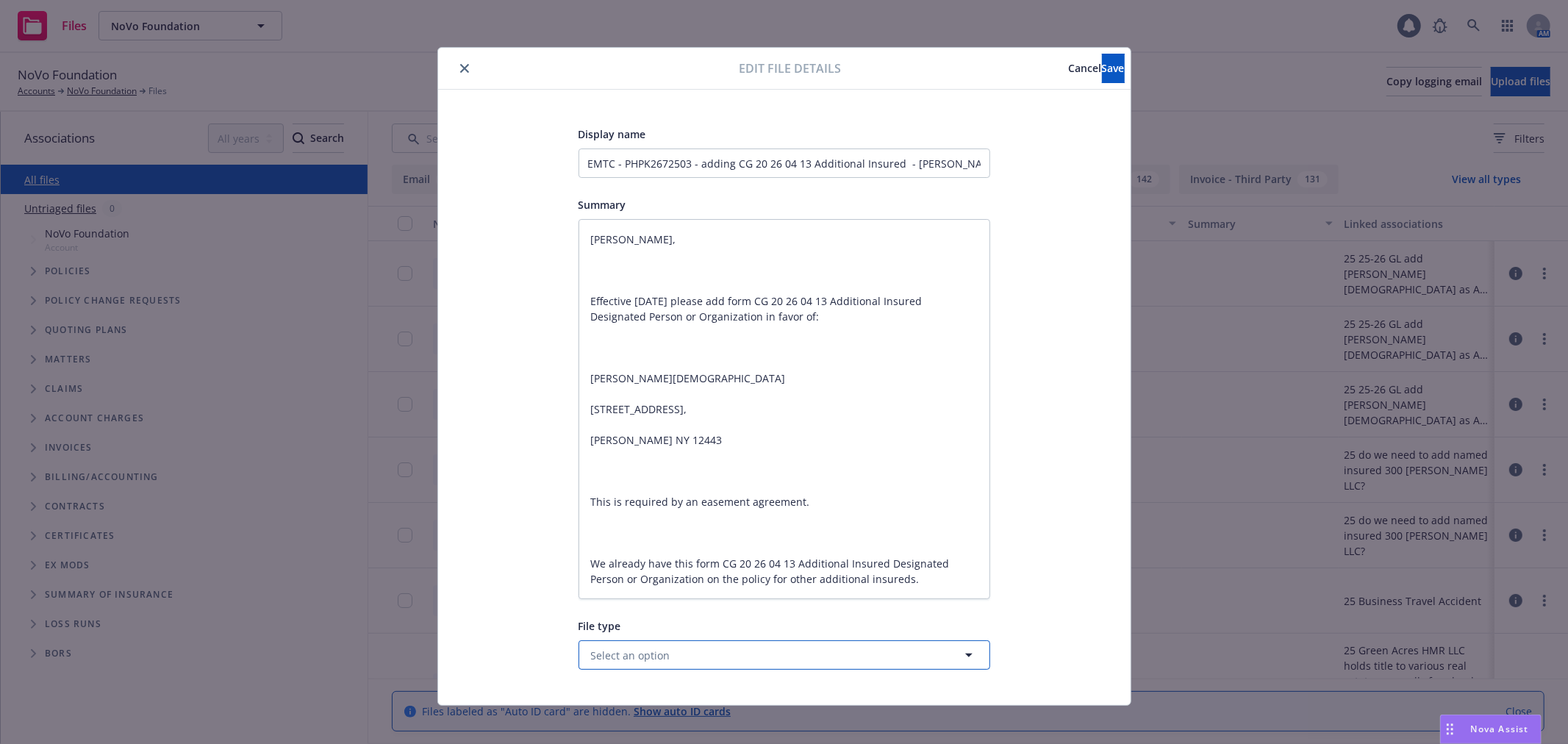
click at [649, 660] on span "Select an option" at bounding box center [631, 655] width 79 height 15
type input "[PERSON_NAME]"
click at [649, 617] on span "Change request" at bounding box center [633, 614] width 79 height 15
click at [1102, 67] on span "Save" at bounding box center [1113, 68] width 23 height 14
type textarea "x"
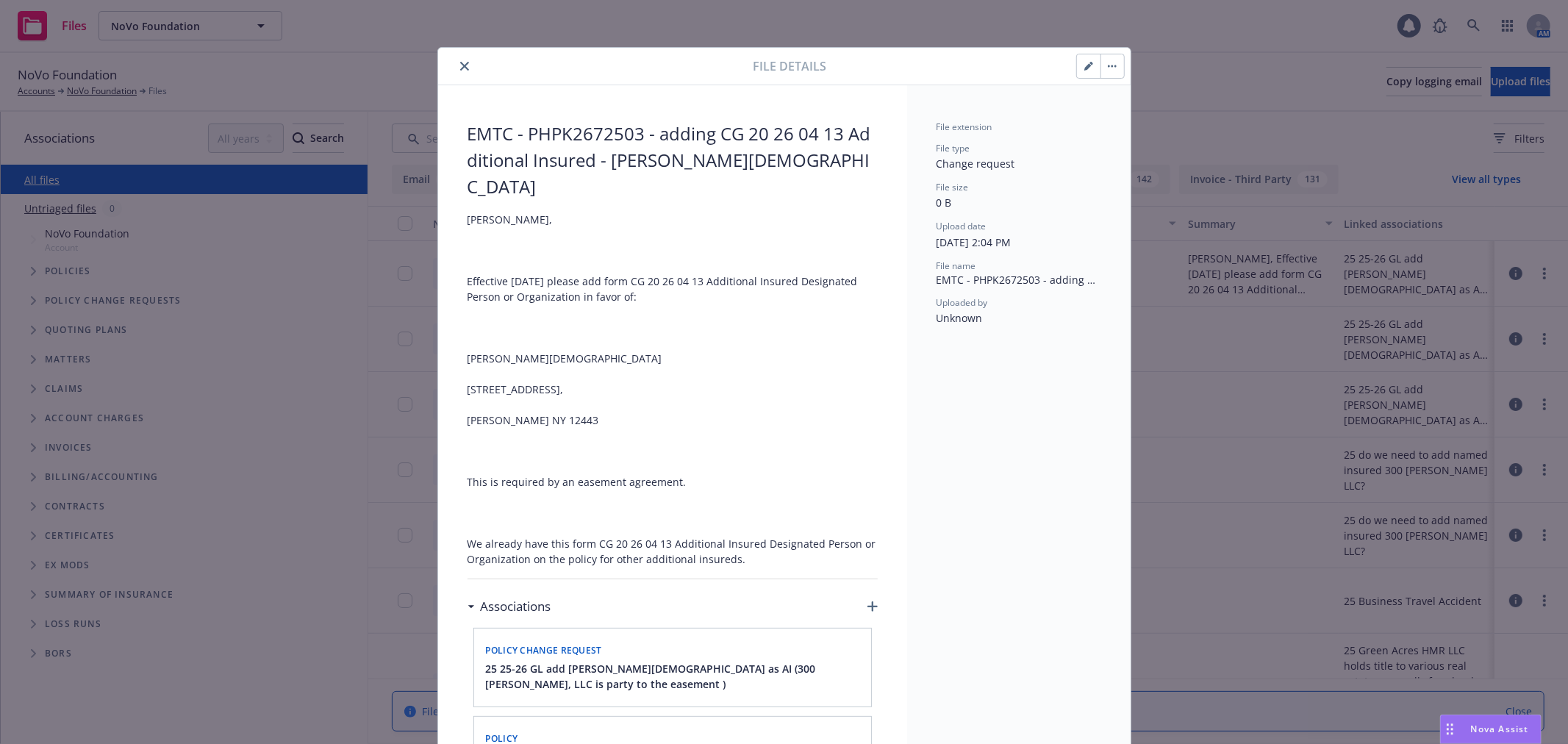
click at [460, 65] on icon "close" at bounding box center [464, 65] width 8 height 8
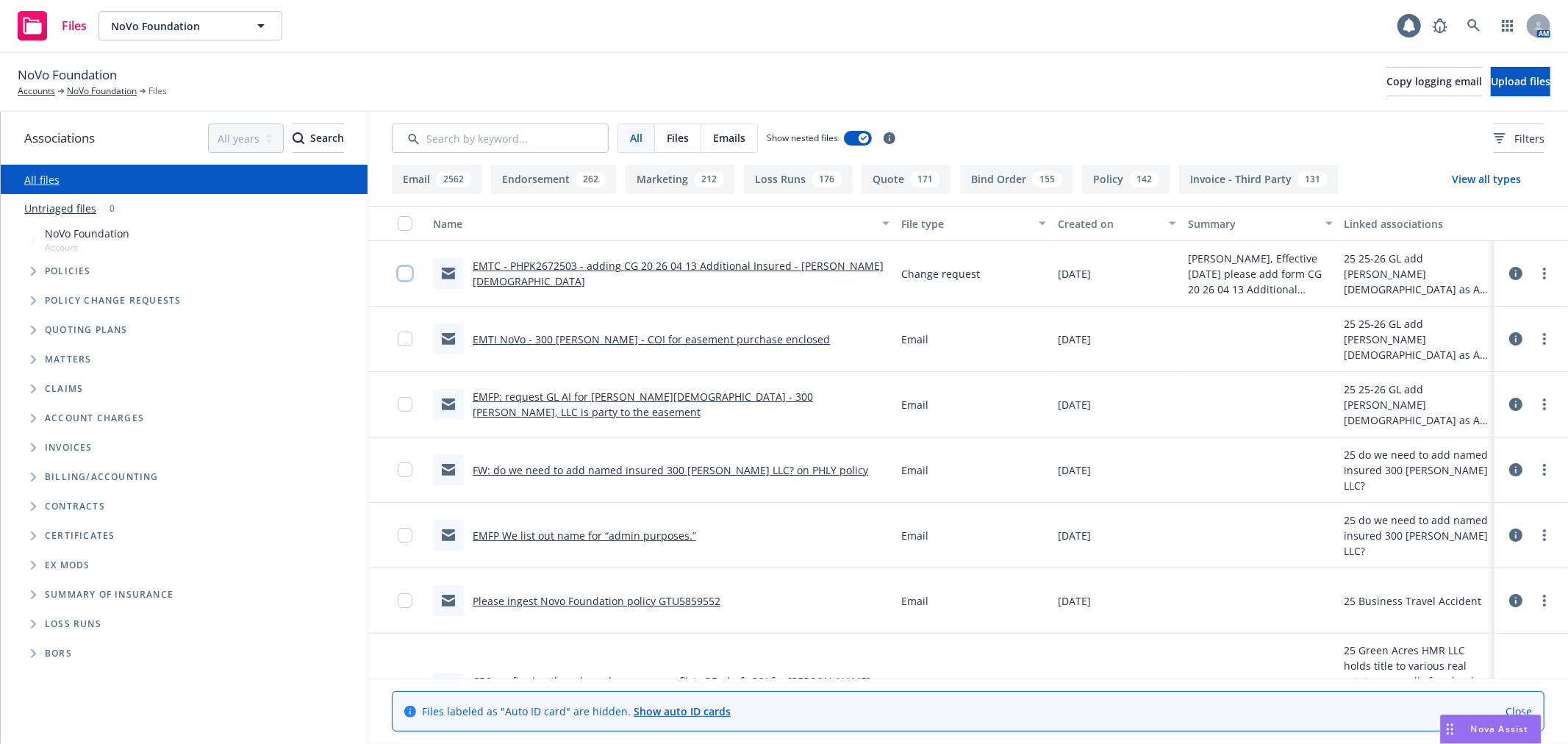
click at [398, 274] on input "checkbox" at bounding box center [405, 274] width 15 height 15
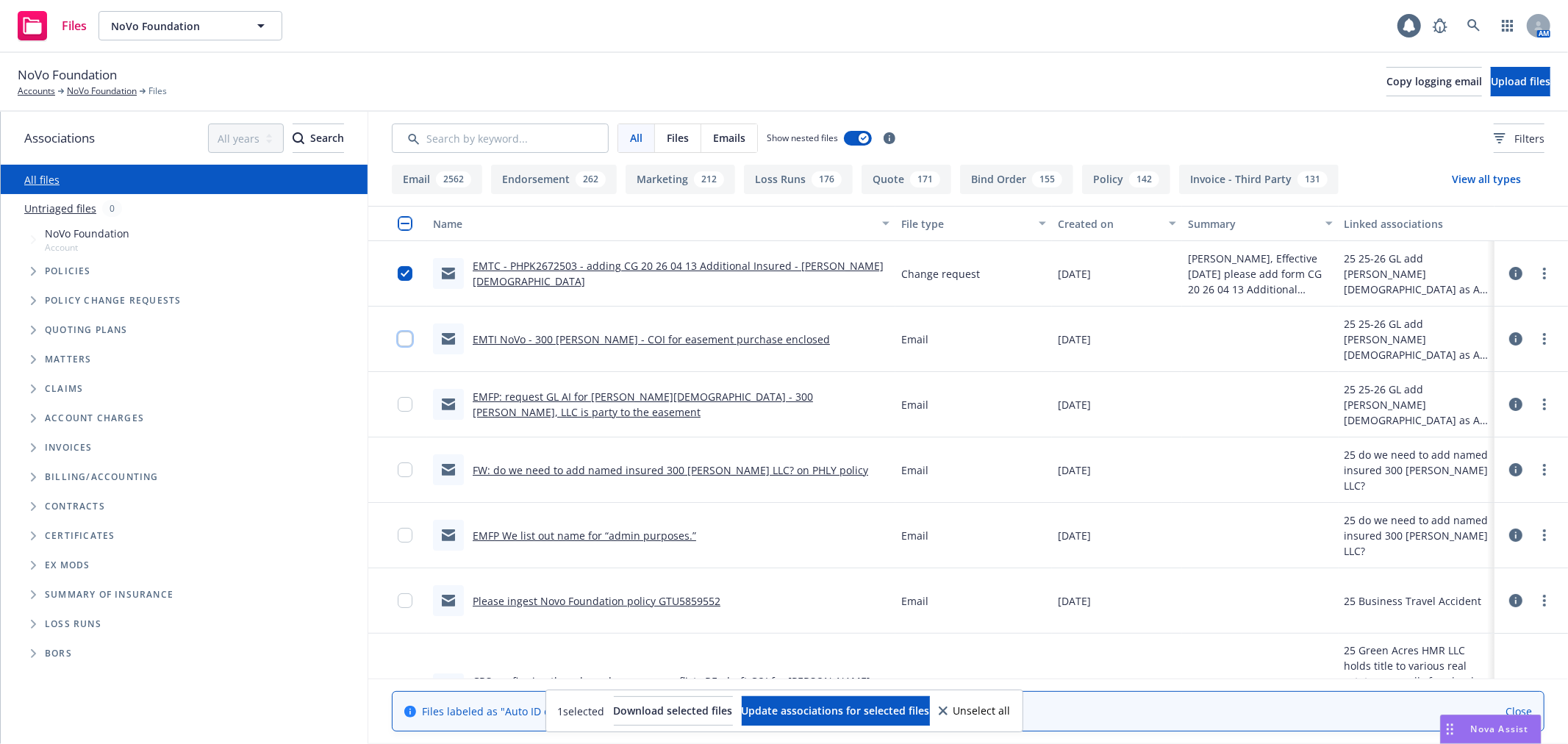
click at [397, 340] on input "checkbox" at bounding box center [405, 339] width 15 height 15
click at [401, 404] on input "checkbox" at bounding box center [405, 404] width 15 height 15
click at [853, 707] on span "Update associations for selected files" at bounding box center [835, 710] width 188 height 14
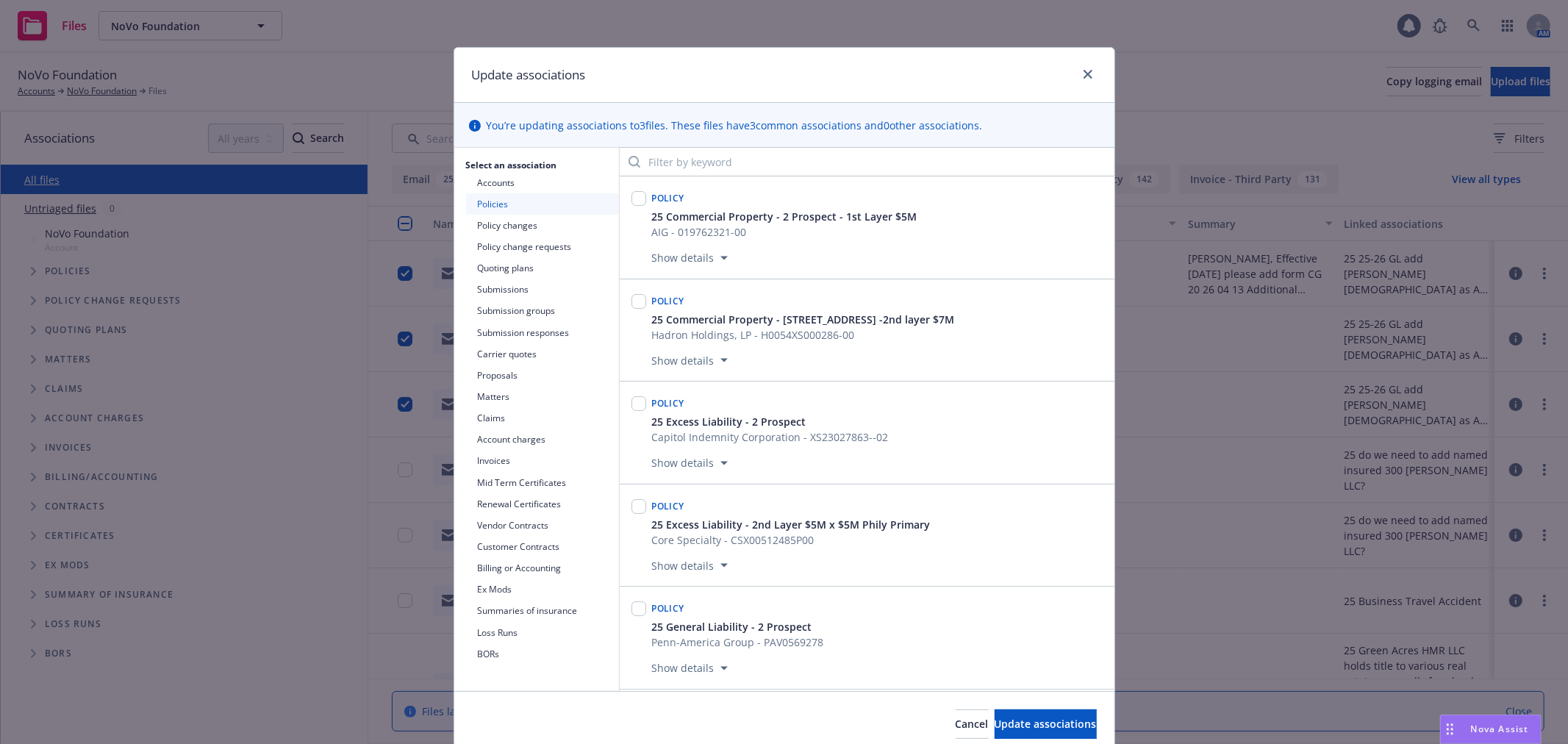
click at [530, 485] on button "Mid Term Certificates" at bounding box center [543, 482] width 153 height 22
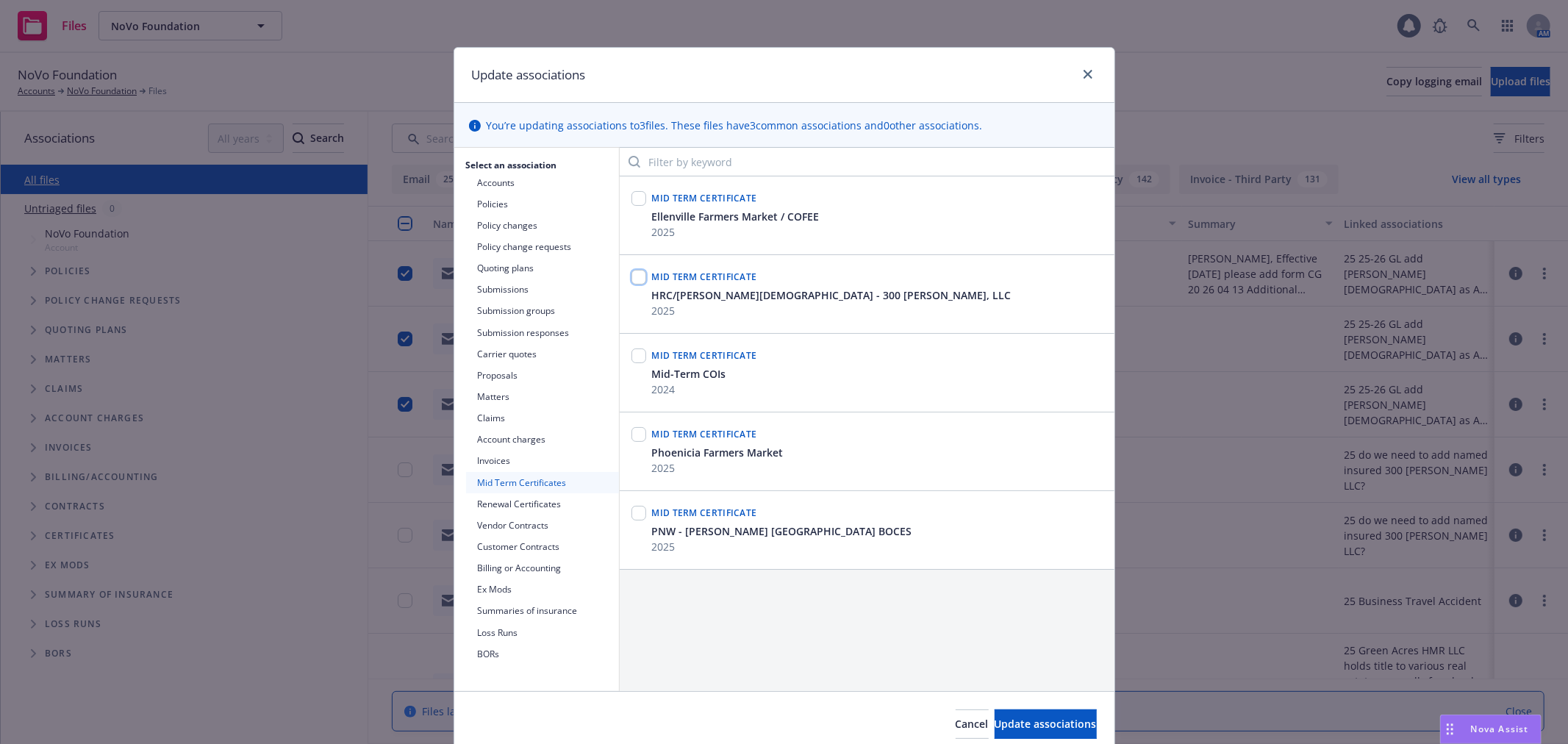
click at [632, 274] on input "checkbox" at bounding box center [639, 278] width 15 height 15
checkbox input "true"
click at [1022, 715] on button "Update associations" at bounding box center [1045, 723] width 102 height 29
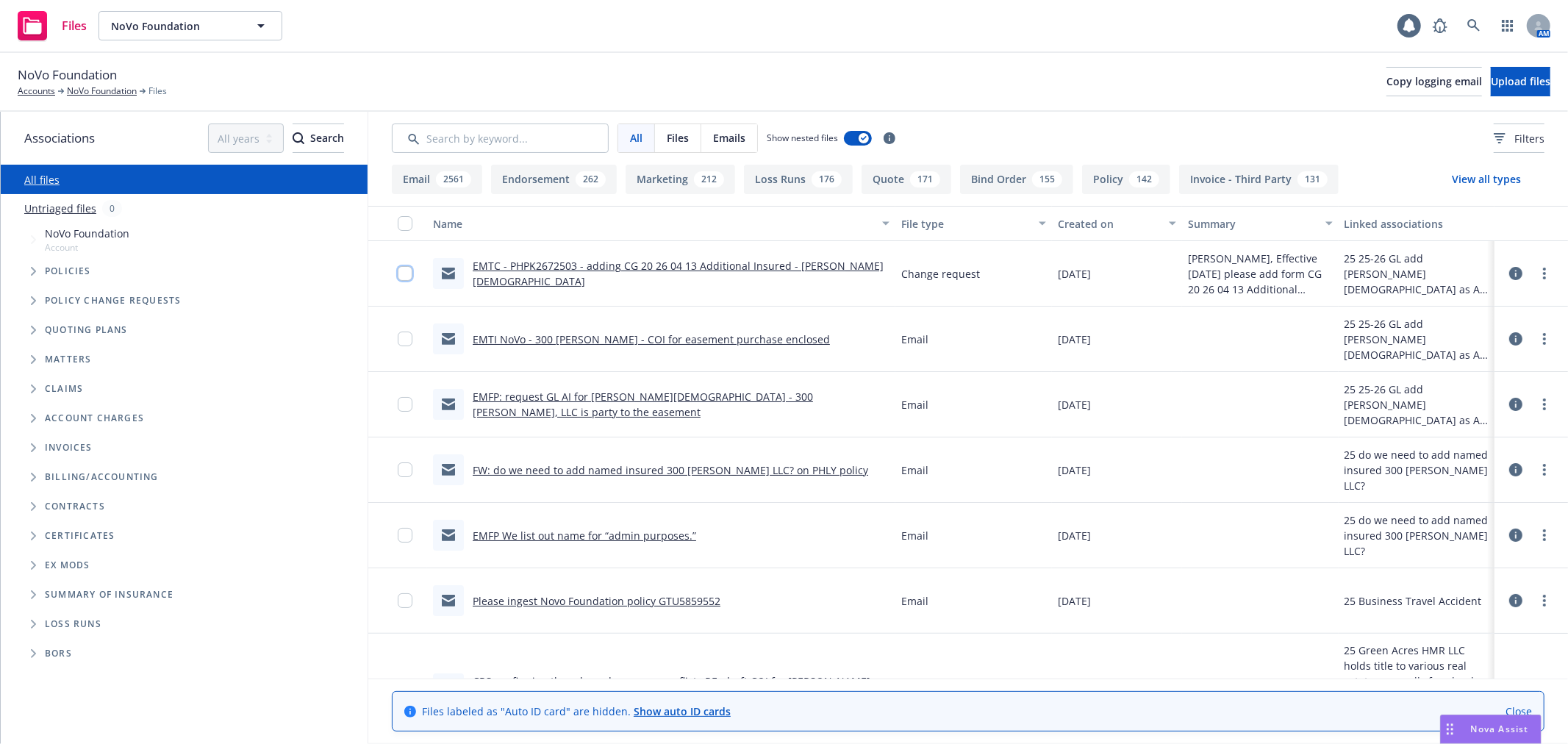
click at [405, 272] on input "checkbox" at bounding box center [405, 274] width 15 height 15
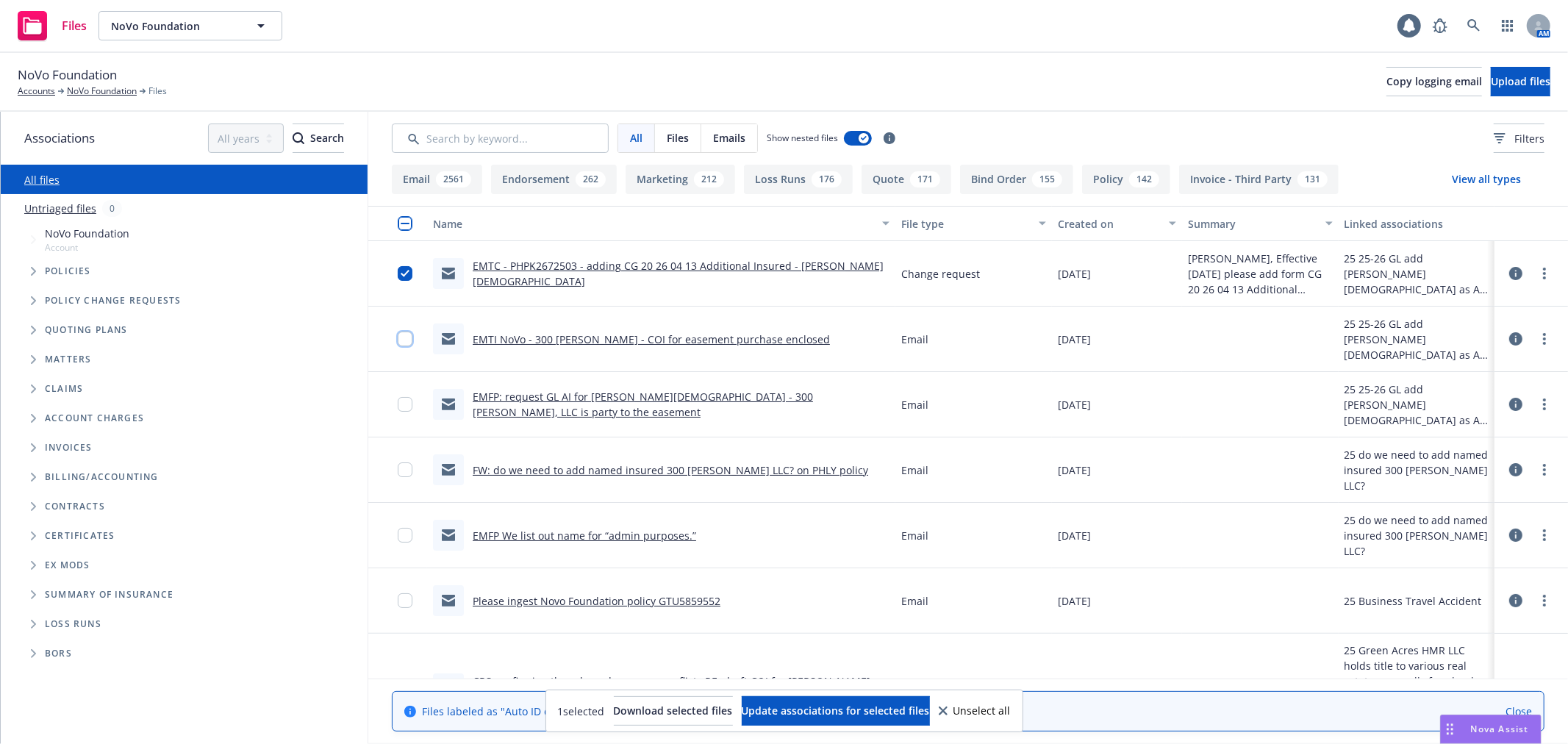
click at [404, 344] on input "checkbox" at bounding box center [405, 339] width 15 height 15
click at [405, 410] on input "checkbox" at bounding box center [405, 404] width 15 height 15
click at [388, 533] on div at bounding box center [397, 535] width 59 height 65
click at [400, 538] on input "checkbox" at bounding box center [405, 535] width 15 height 15
drag, startPoint x: 413, startPoint y: 470, endPoint x: 407, endPoint y: 469, distance: 6.1
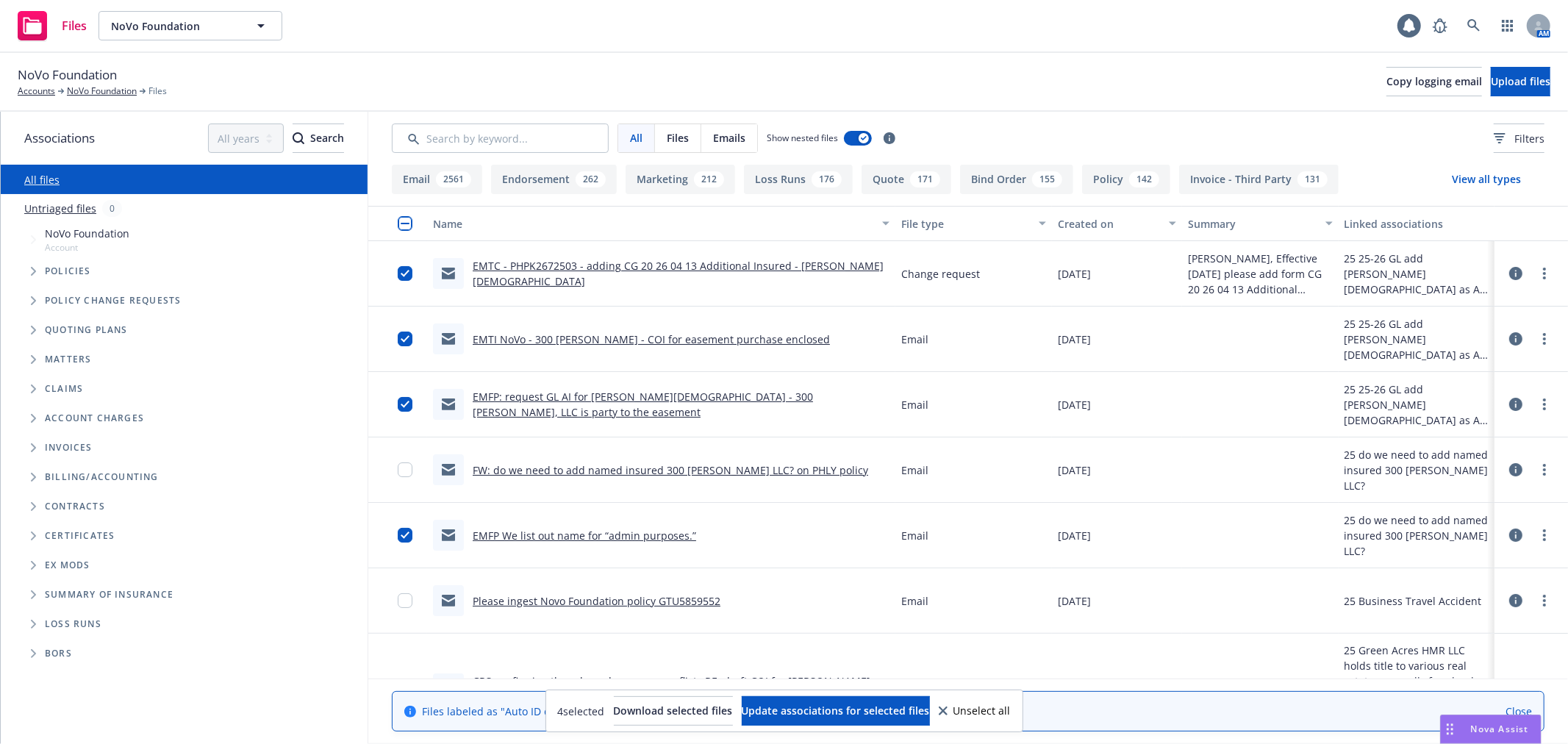
click at [413, 470] on div at bounding box center [409, 470] width 24 height 47
click at [407, 469] on input "checkbox" at bounding box center [405, 470] width 15 height 15
click at [899, 702] on button "Update associations for selected files" at bounding box center [835, 710] width 188 height 29
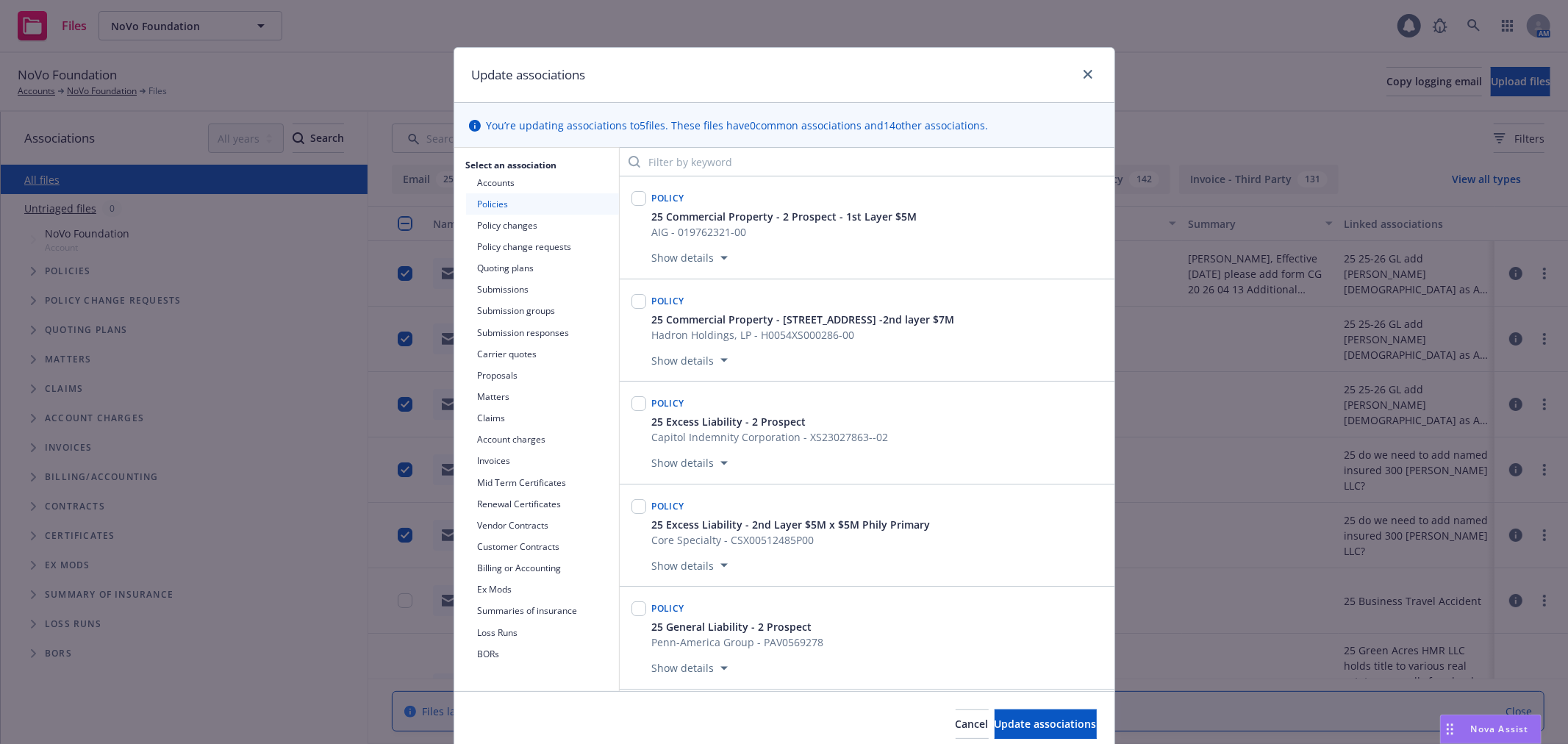
click at [516, 246] on button "Policy change requests" at bounding box center [543, 246] width 153 height 22
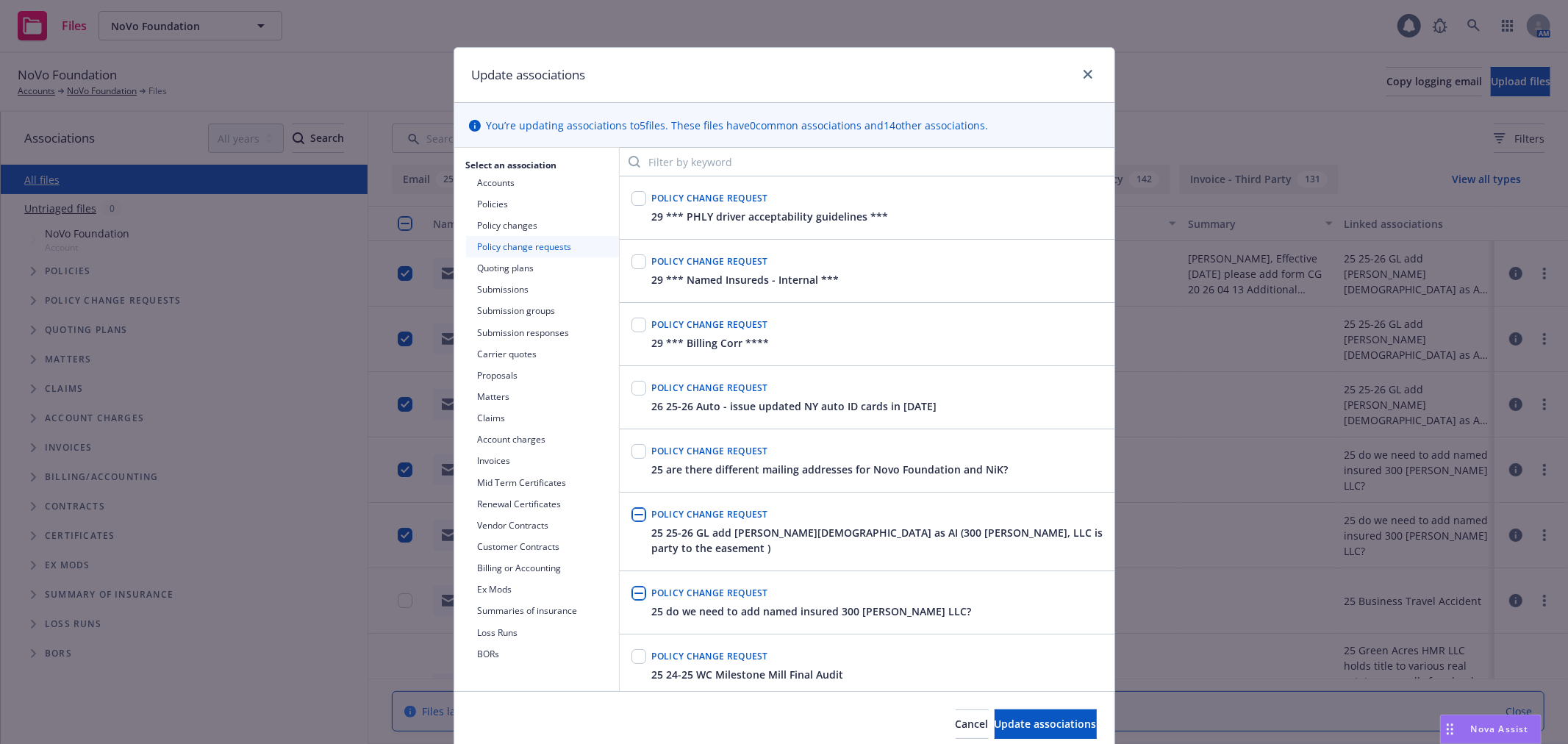
click at [633, 519] on input "checkbox" at bounding box center [639, 515] width 15 height 15
checkbox input "true"
click at [632, 262] on input "checkbox" at bounding box center [639, 262] width 15 height 15
checkbox input "true"
click at [632, 596] on input "checkbox" at bounding box center [639, 593] width 15 height 15
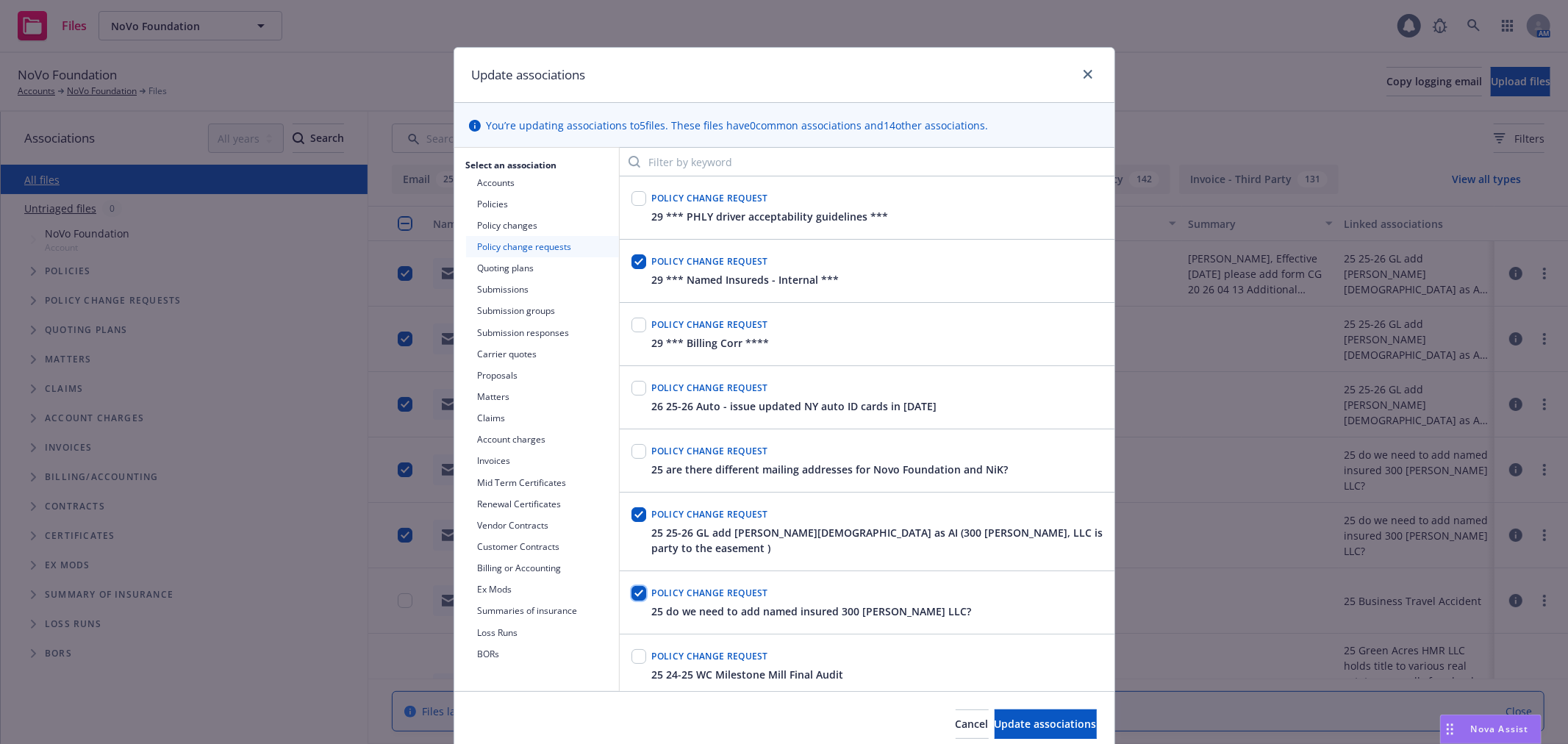
checkbox input "true"
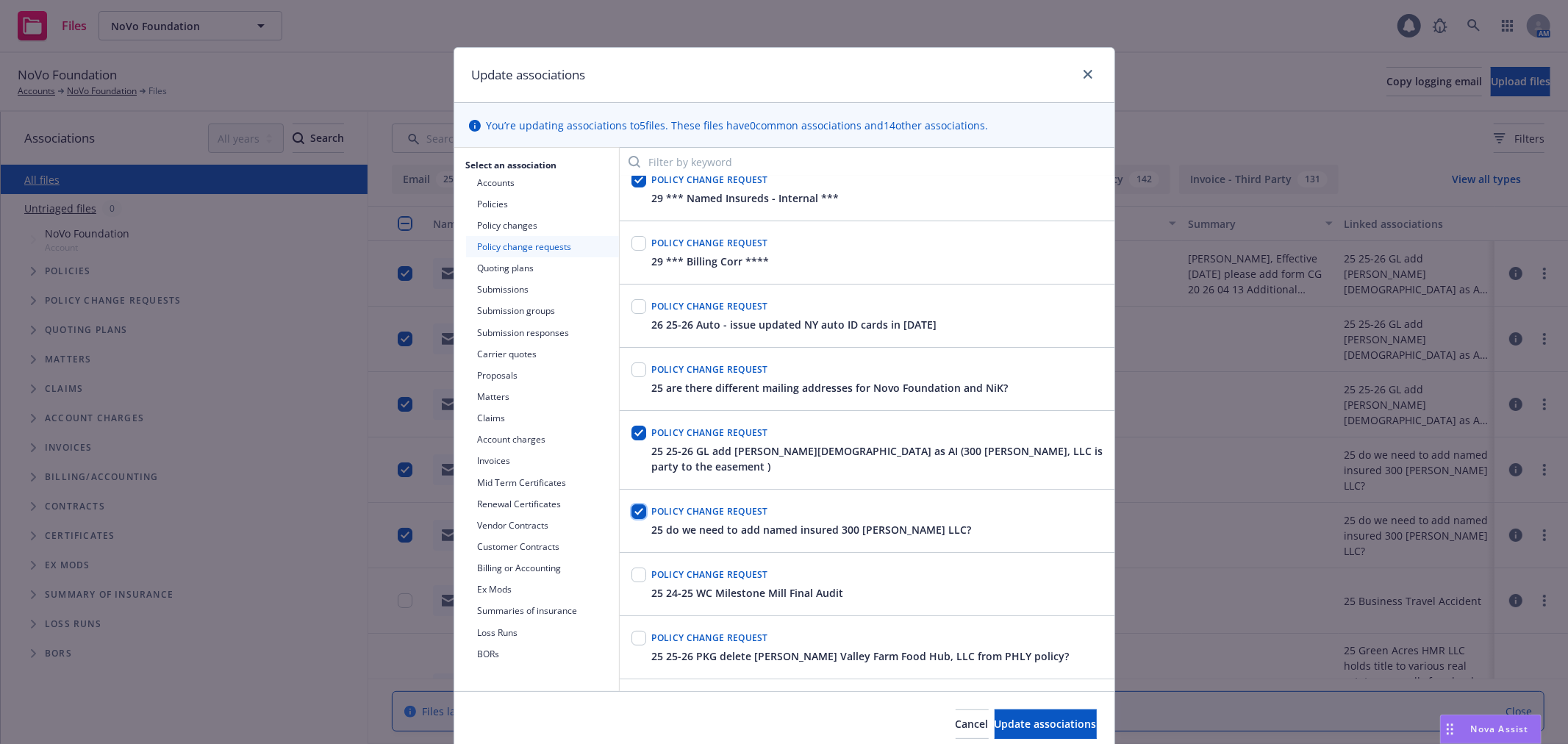
scroll to position [163, 0]
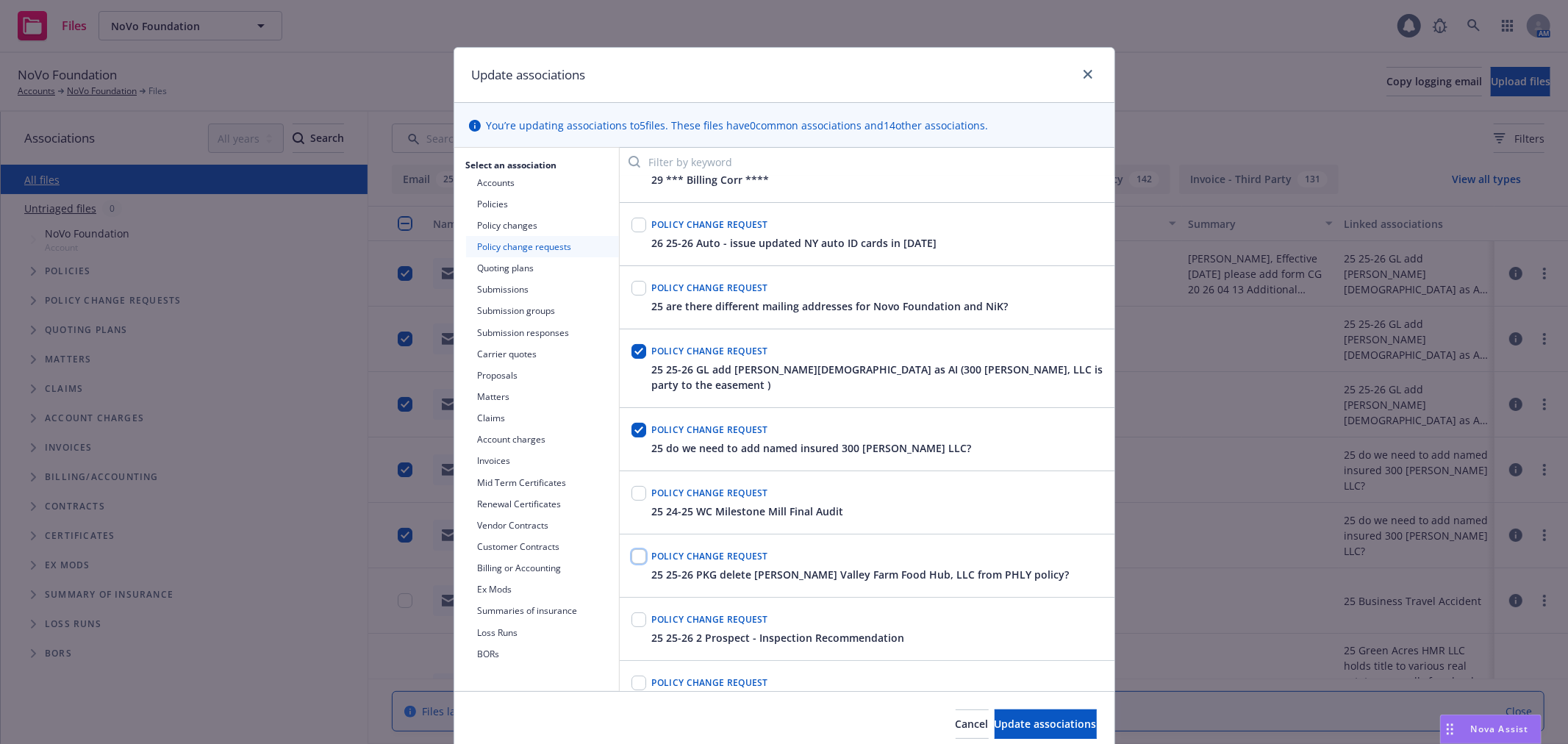
click at [632, 554] on input "checkbox" at bounding box center [639, 557] width 15 height 15
checkbox input "true"
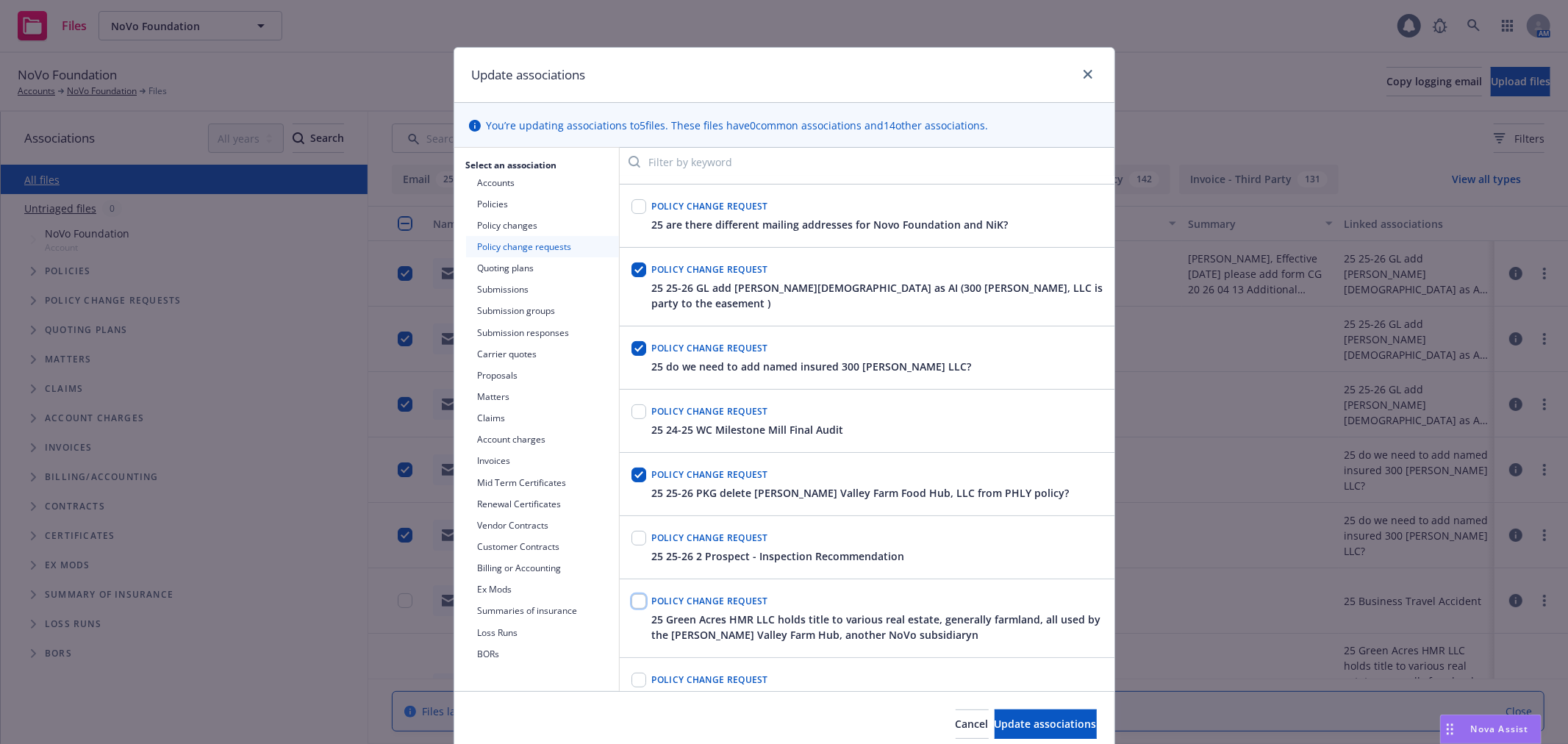
click at [634, 605] on input "checkbox" at bounding box center [639, 601] width 15 height 15
checkbox input "true"
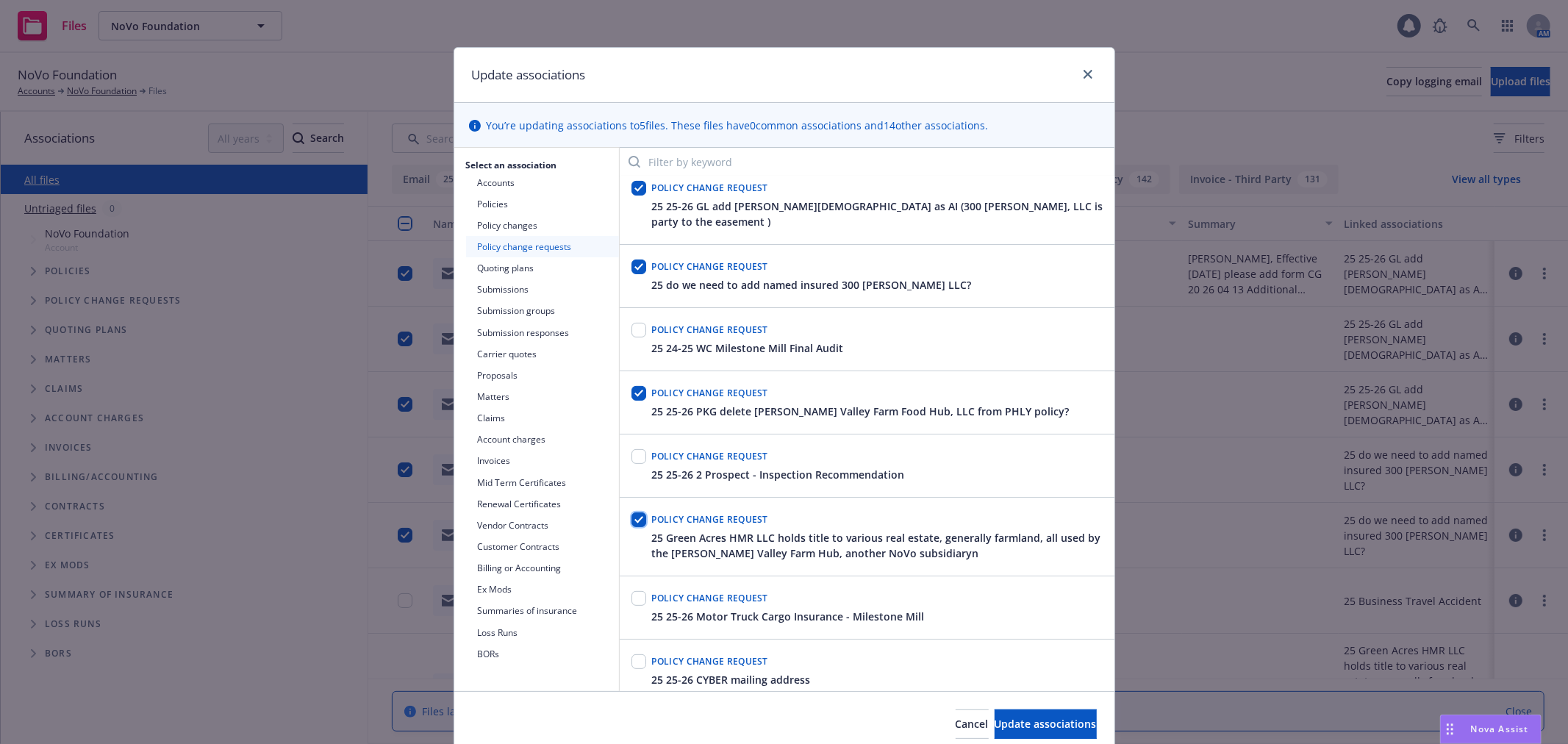
scroll to position [408, 0]
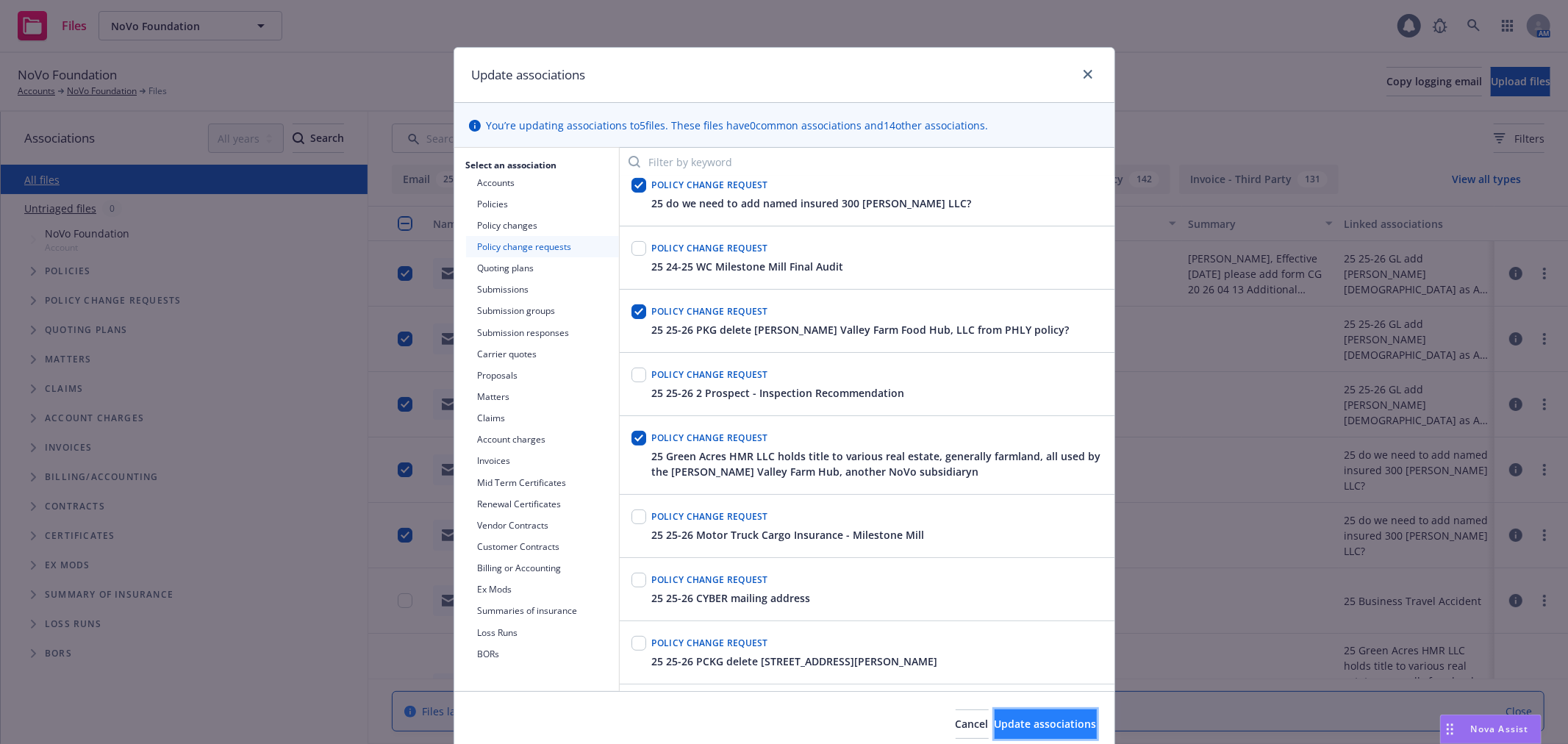
click at [1039, 723] on span "Update associations" at bounding box center [1045, 723] width 102 height 14
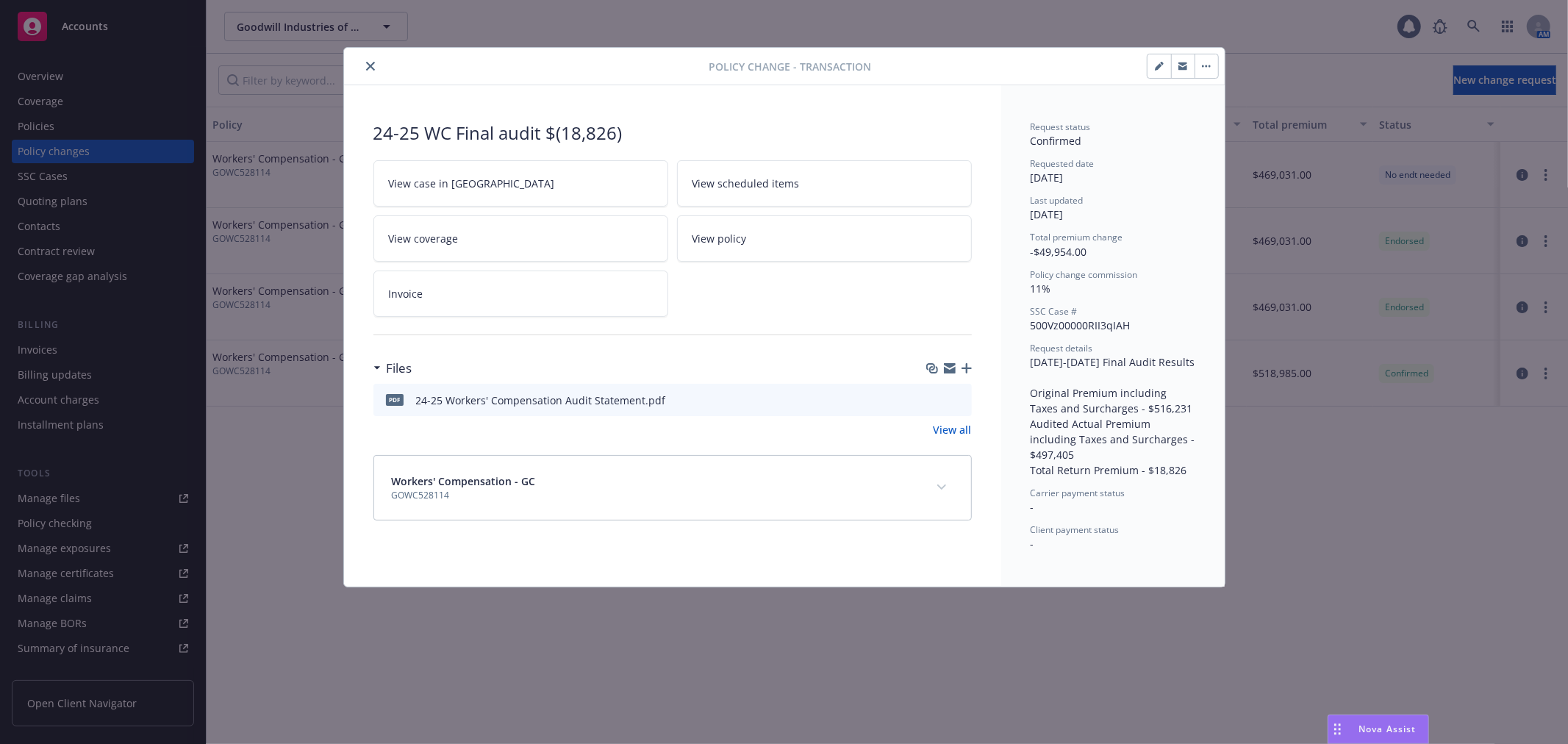
drag, startPoint x: 372, startPoint y: 61, endPoint x: 379, endPoint y: 63, distance: 7.3
click at [371, 61] on icon "close" at bounding box center [370, 65] width 8 height 8
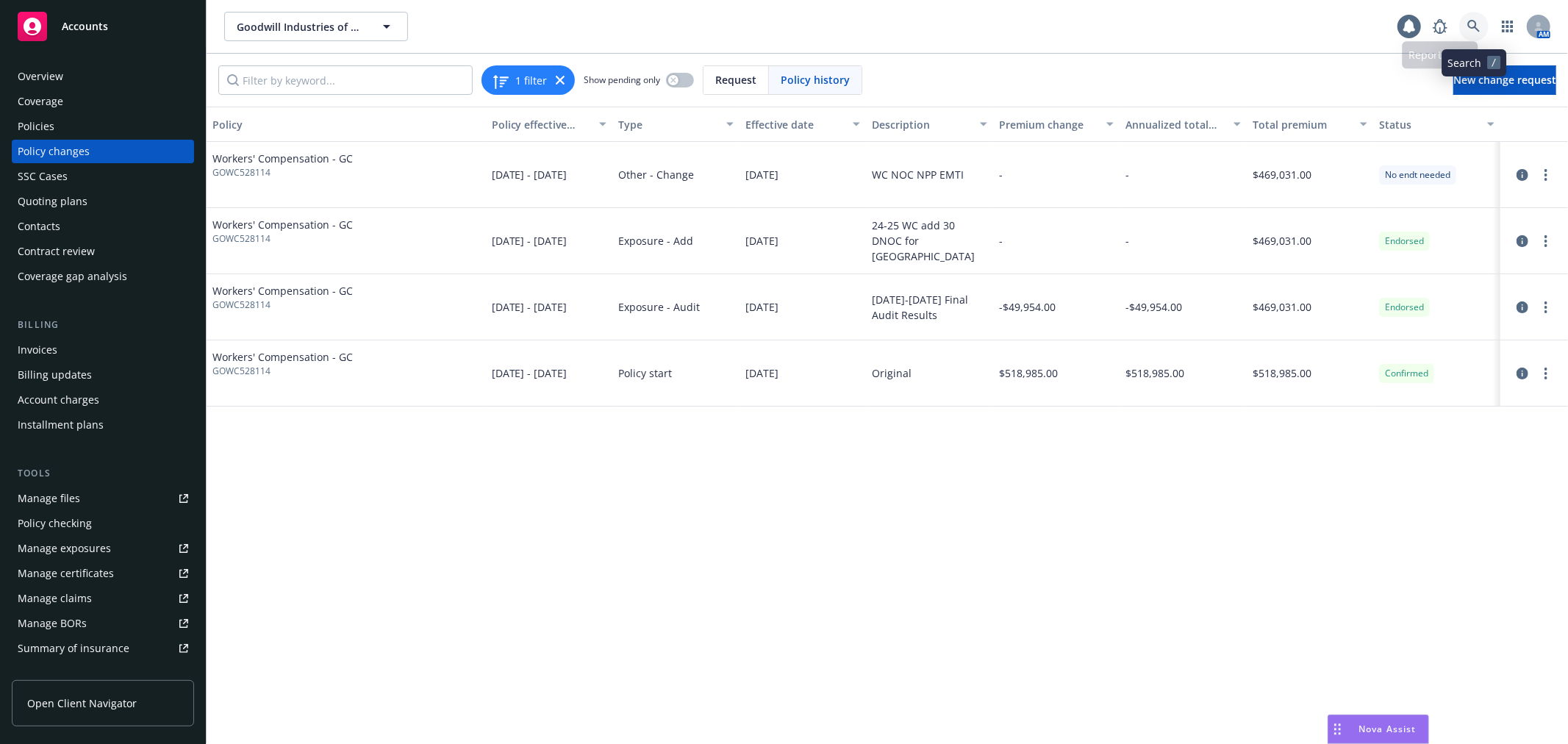
click at [1478, 18] on link at bounding box center [1473, 25] width 29 height 29
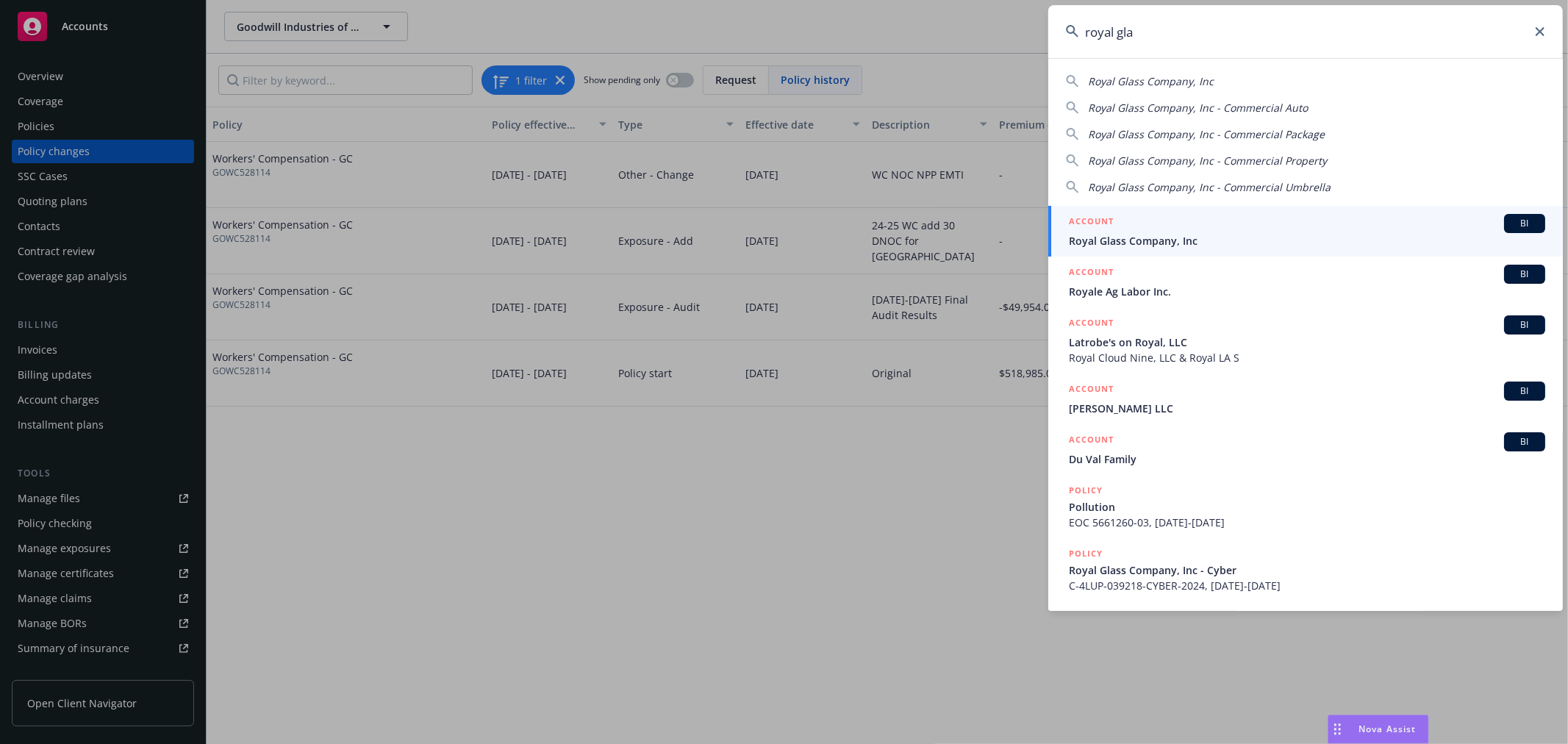
type input "royal gla"
click at [1211, 241] on span "Royal Glass Company, Inc" at bounding box center [1307, 241] width 476 height 15
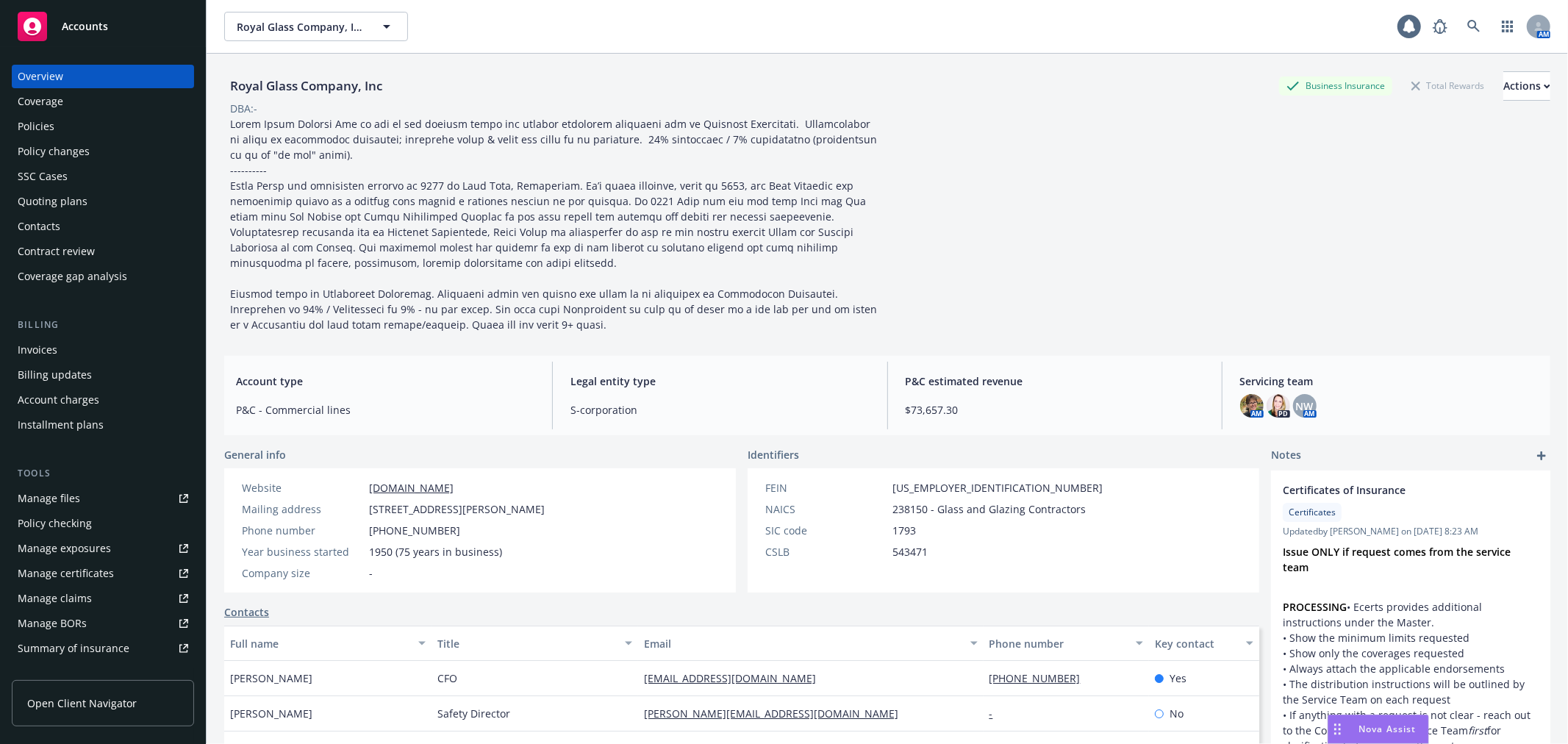
click at [116, 569] on link "Manage certificates" at bounding box center [102, 573] width 182 height 24
click at [116, 145] on div "Policy changes" at bounding box center [103, 151] width 171 height 24
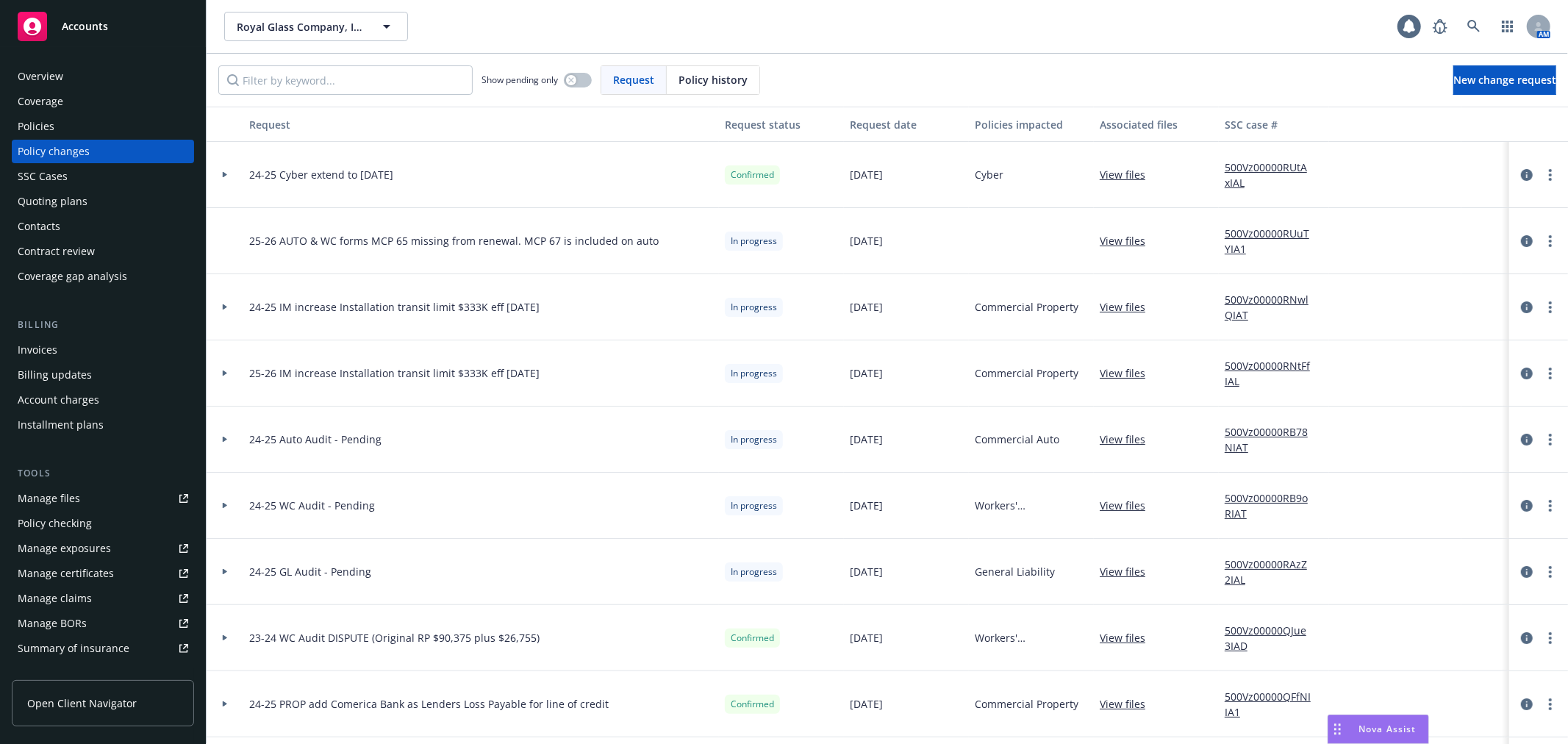
click at [228, 373] on div at bounding box center [225, 372] width 25 height 5
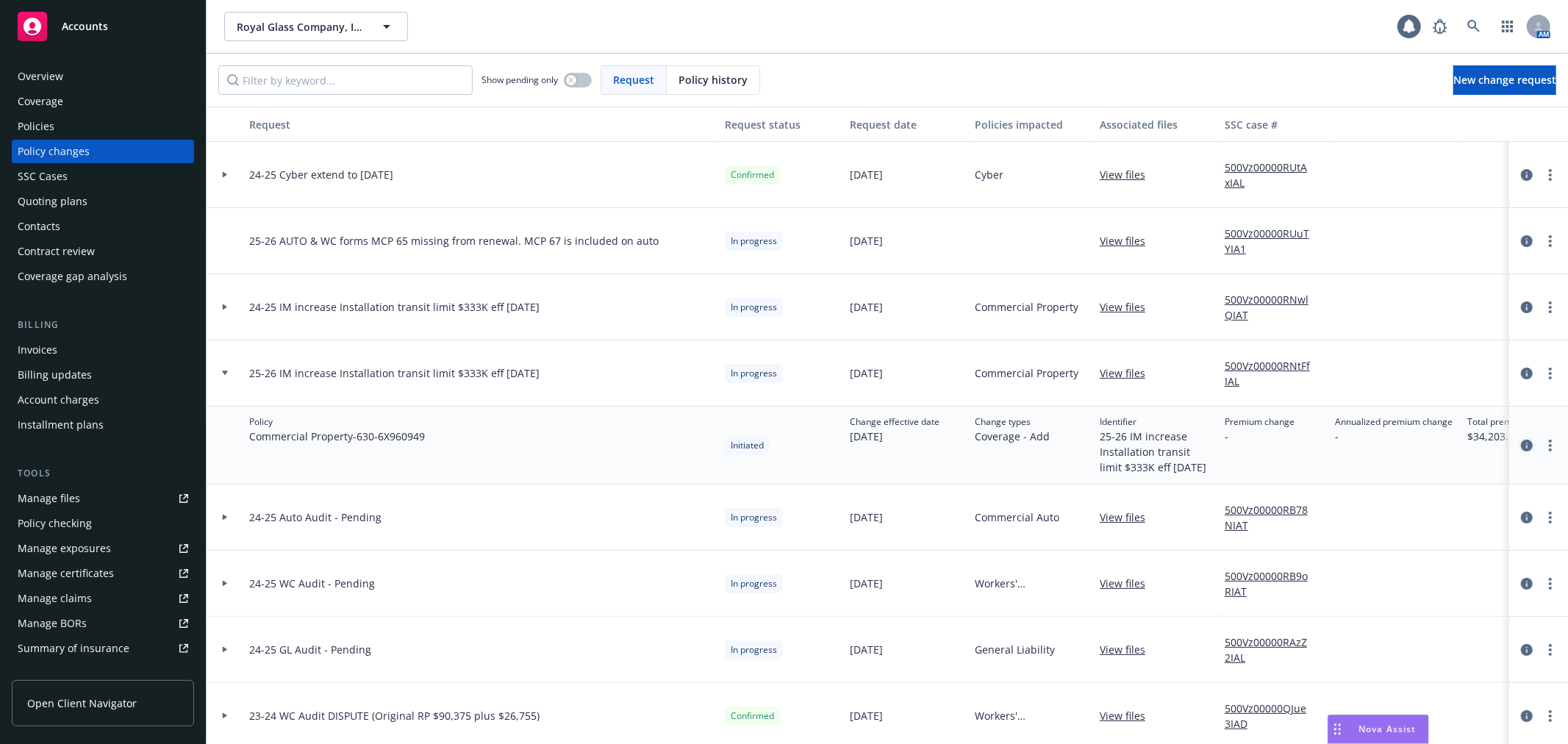
click at [1521, 446] on icon "circleInformation" at bounding box center [1526, 446] width 11 height 11
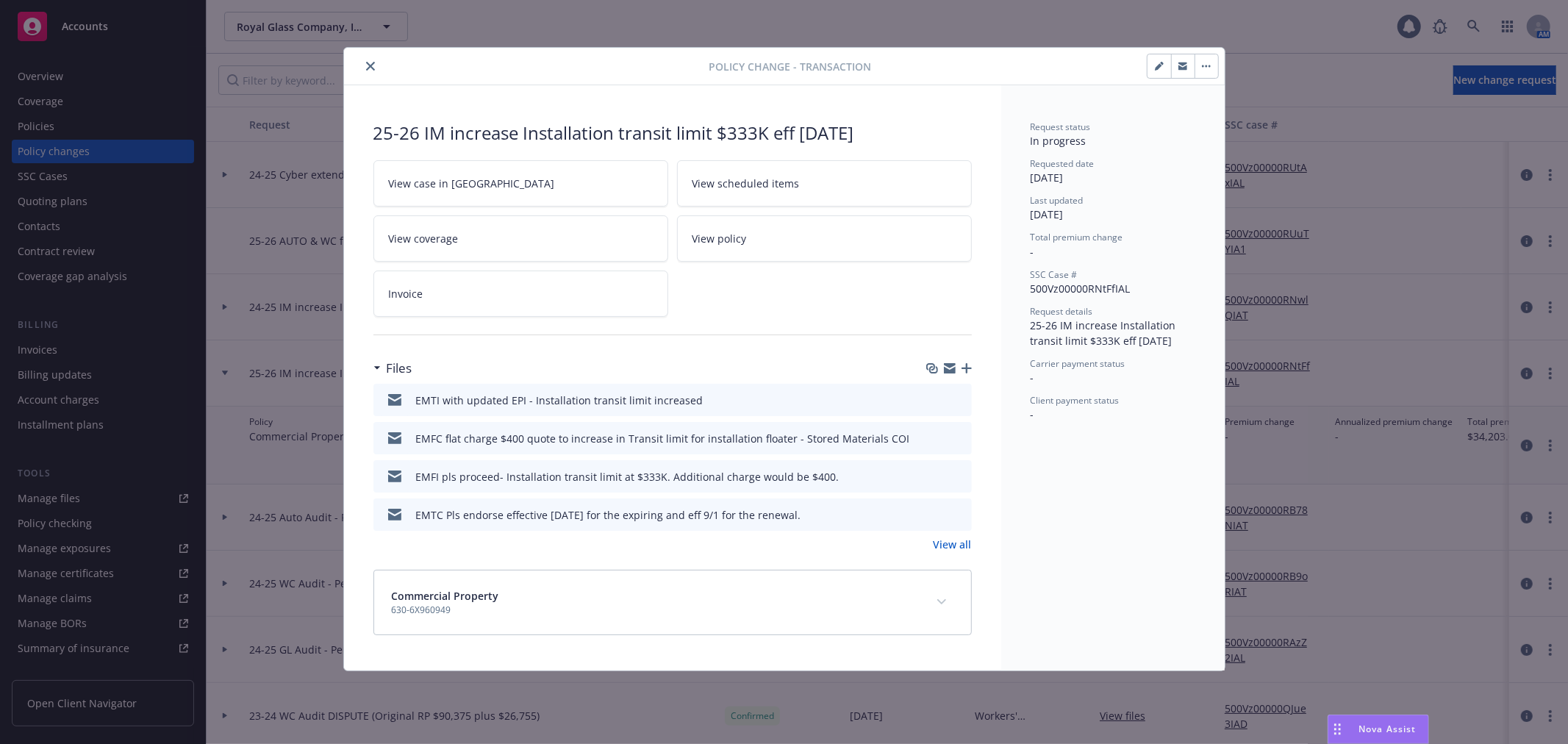
click at [961, 537] on link "View all" at bounding box center [953, 544] width 38 height 15
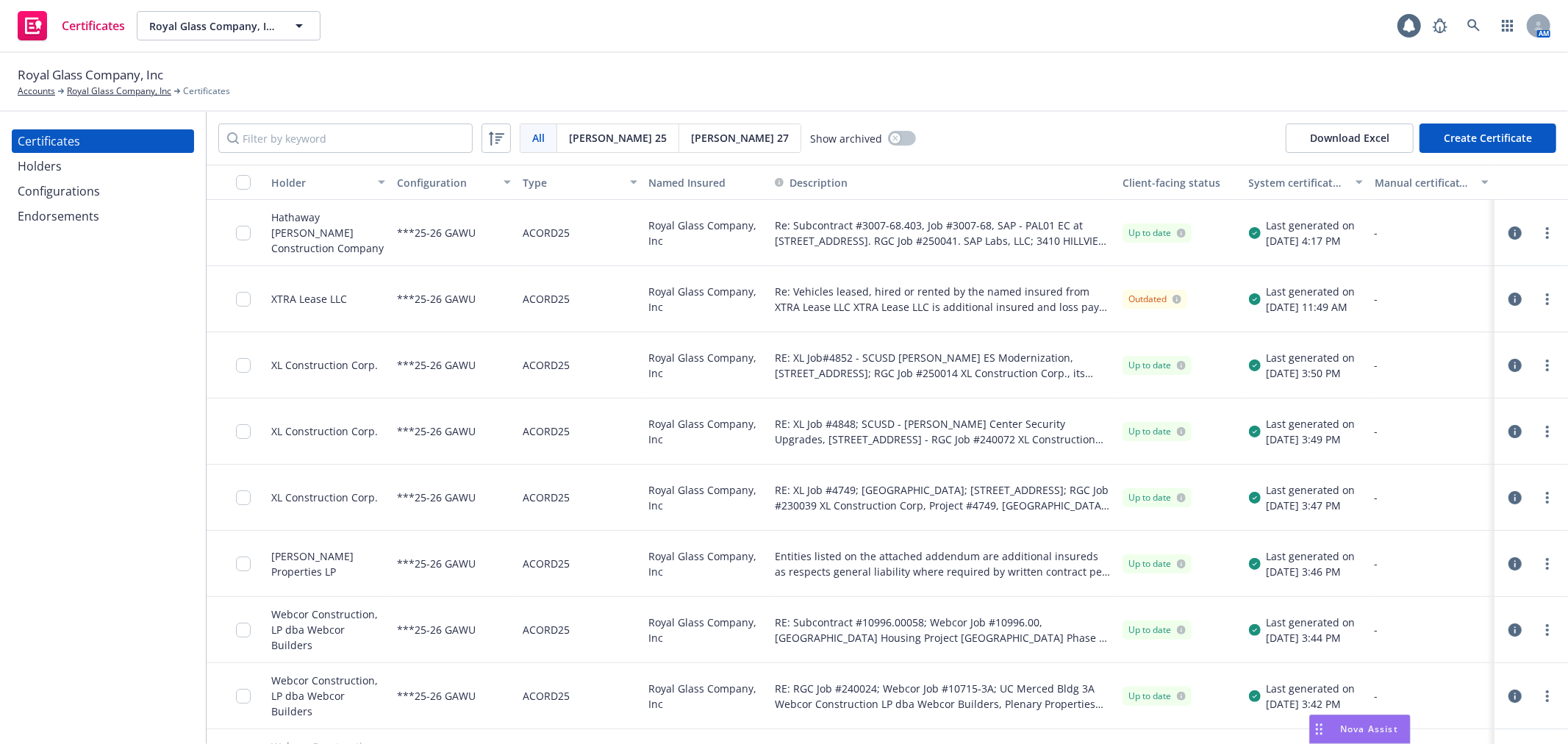
click at [679, 145] on div "[PERSON_NAME] 27" at bounding box center [739, 139] width 121 height 28
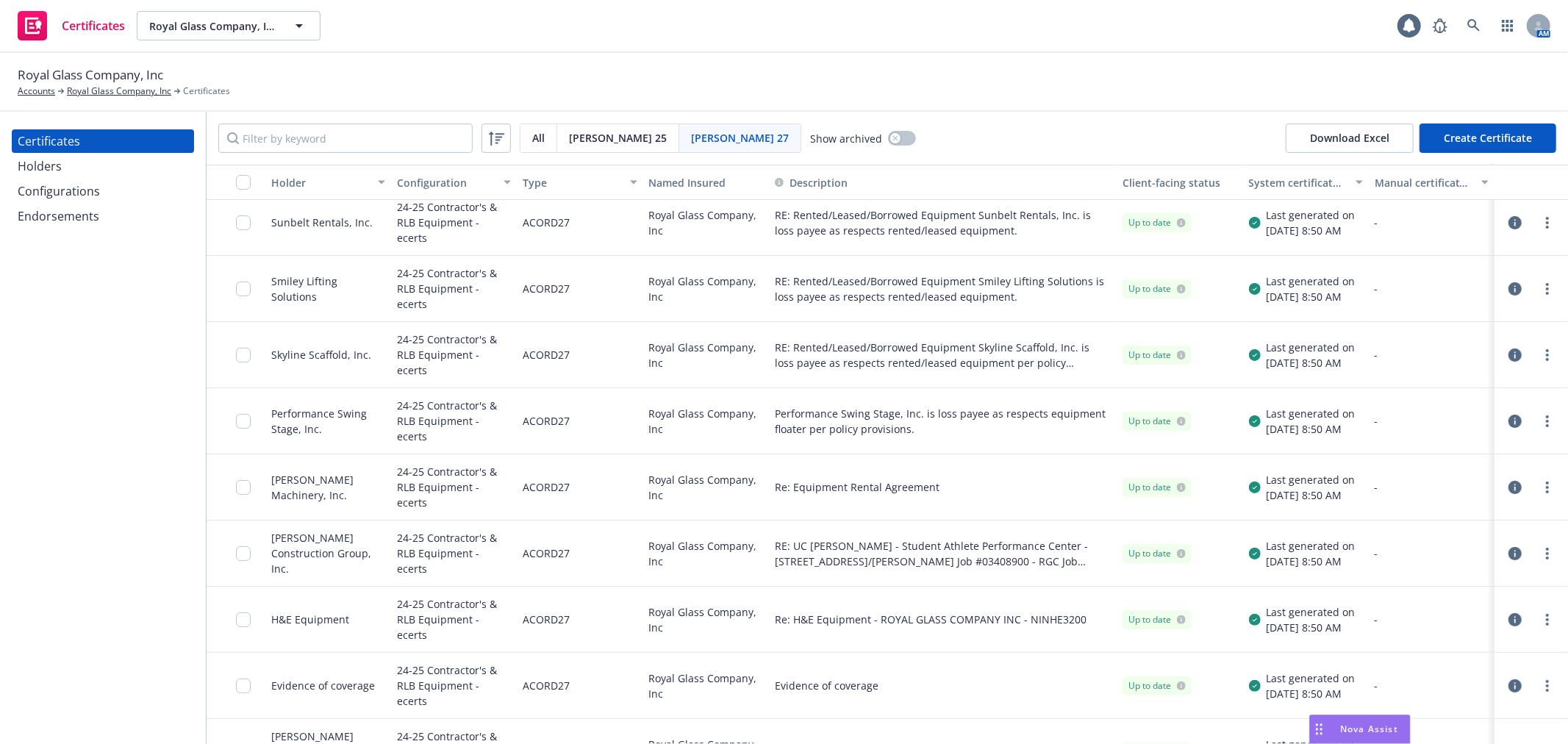
scroll to position [245, 0]
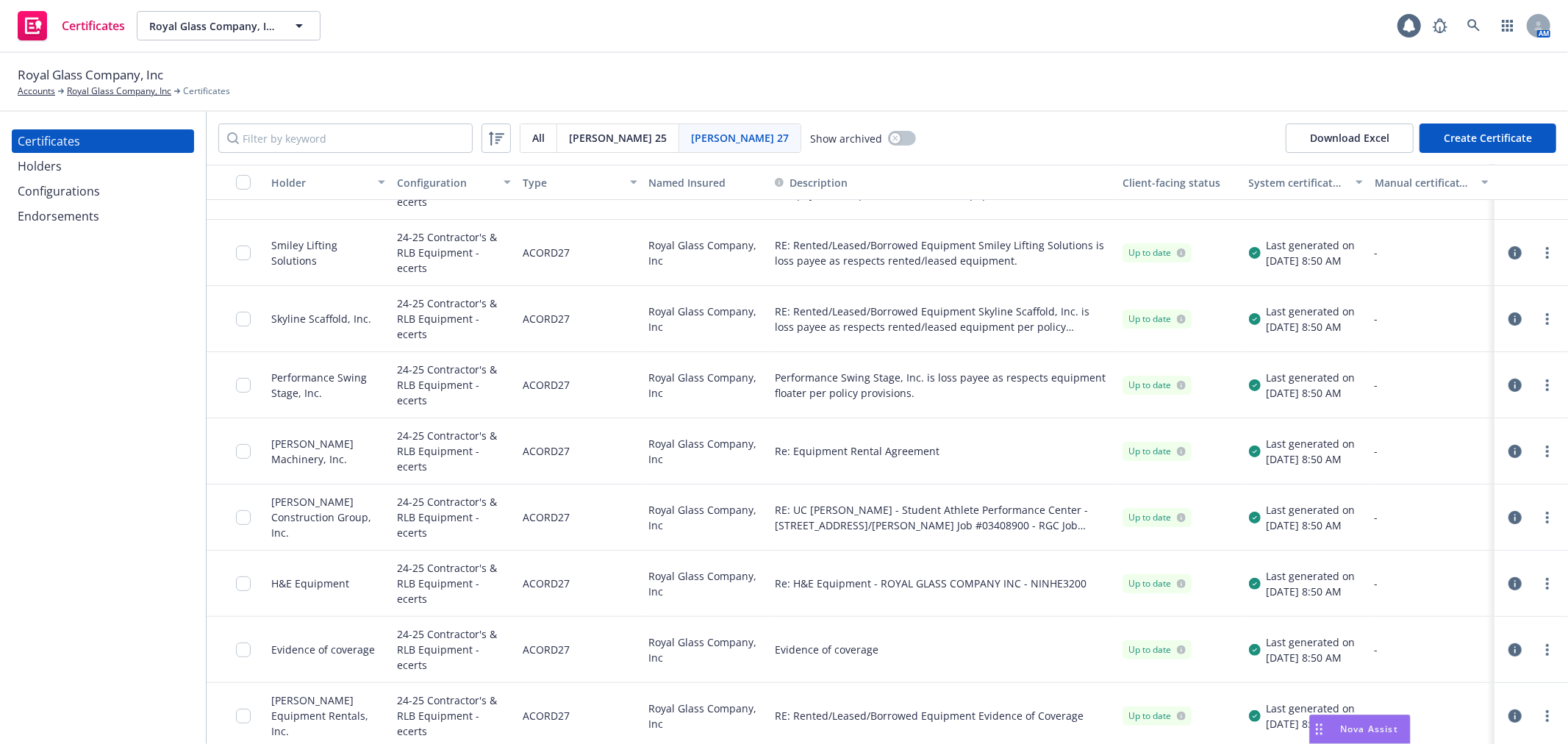
click at [1509, 513] on icon "button" at bounding box center [1515, 517] width 13 height 13
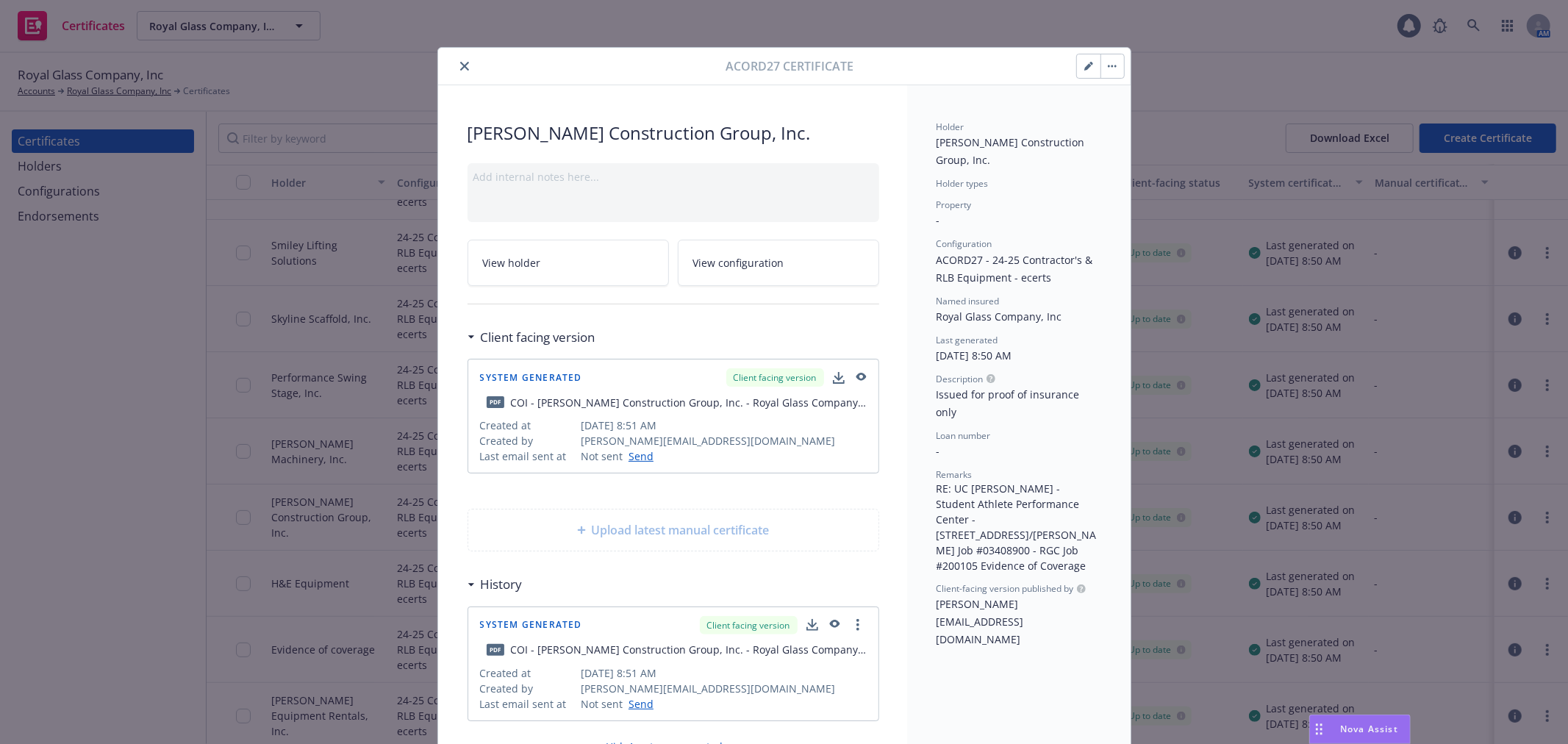
click at [855, 373] on icon "button" at bounding box center [860, 377] width 10 height 8
click at [462, 66] on icon "close" at bounding box center [464, 65] width 8 height 8
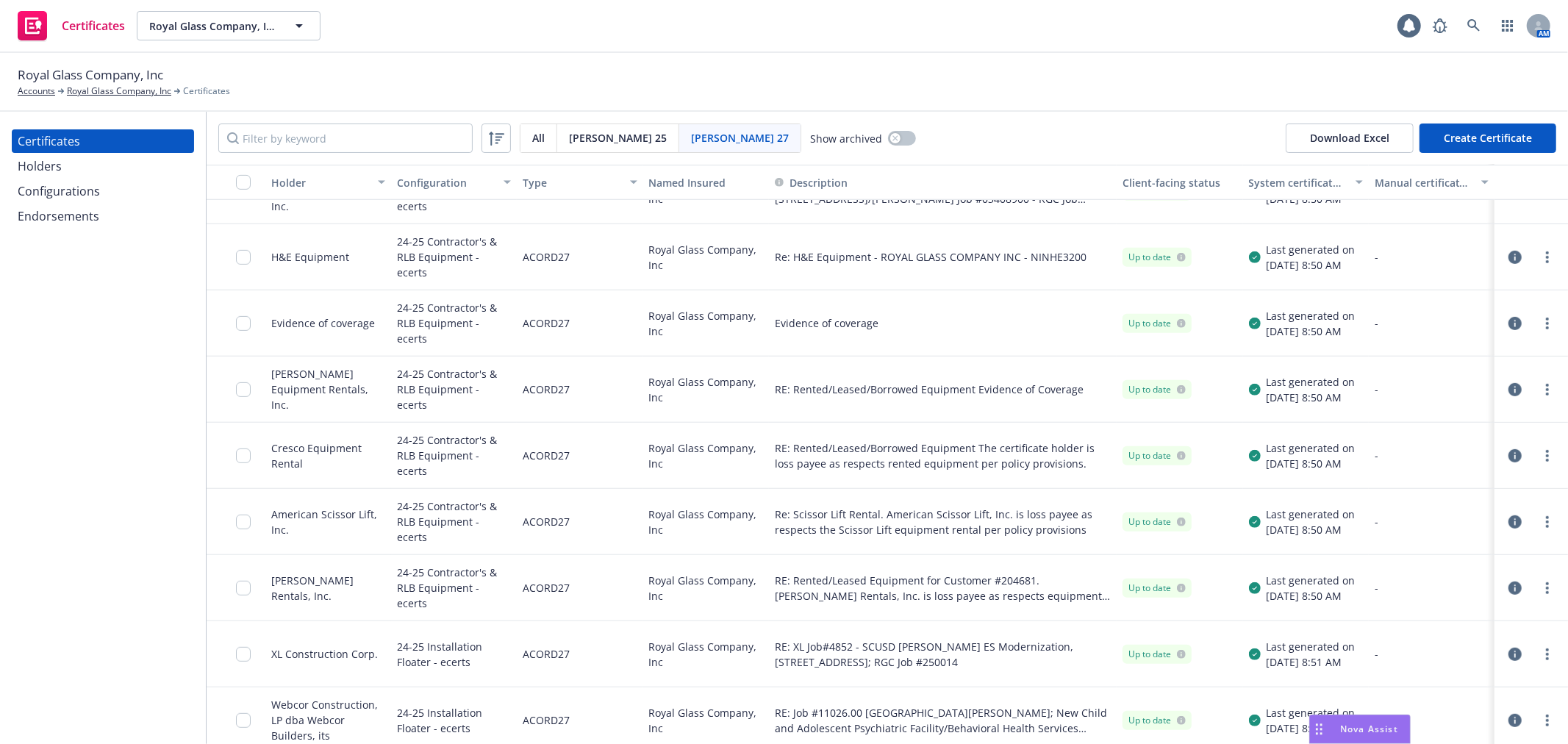
scroll to position [652, 0]
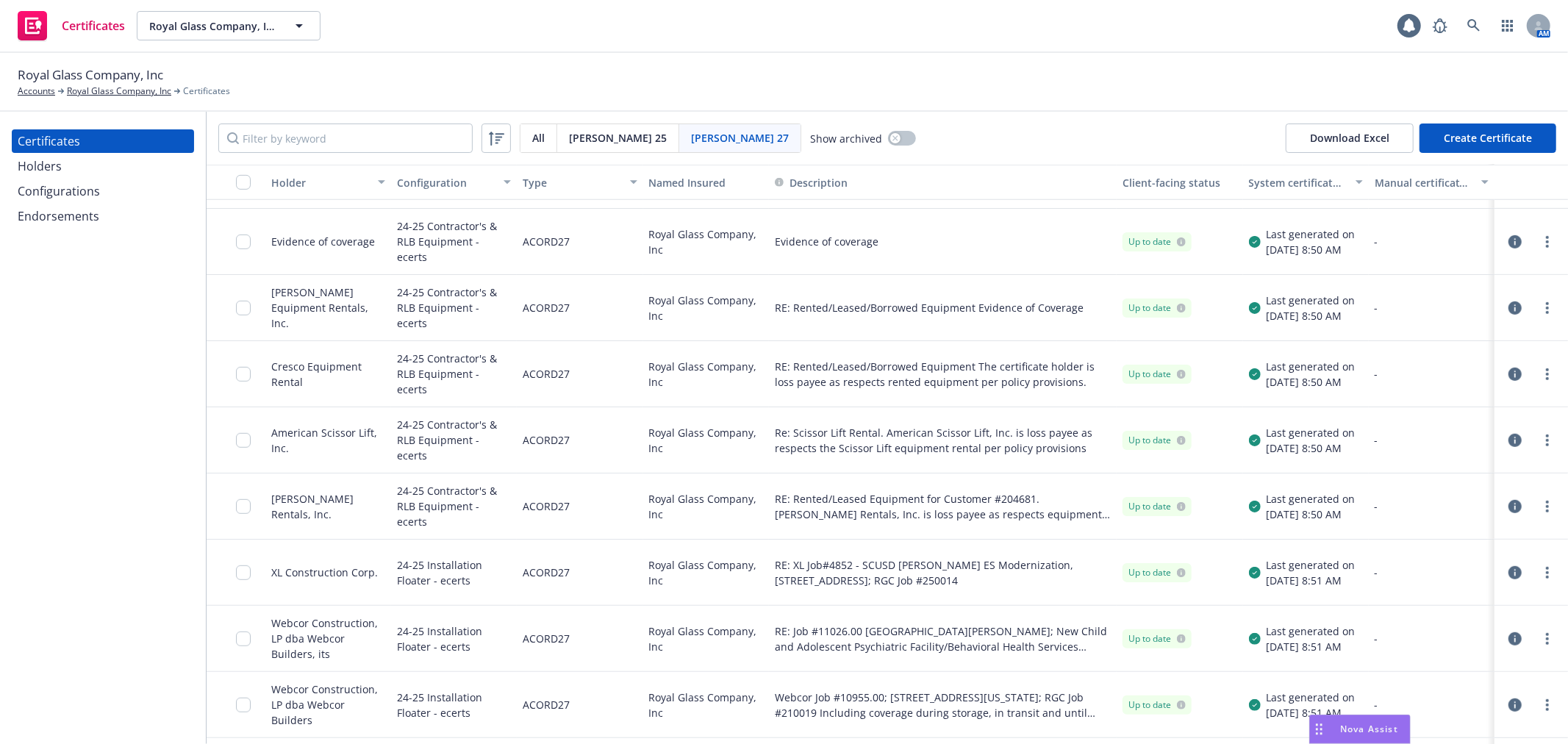
click at [1509, 639] on icon "button" at bounding box center [1515, 639] width 13 height 13
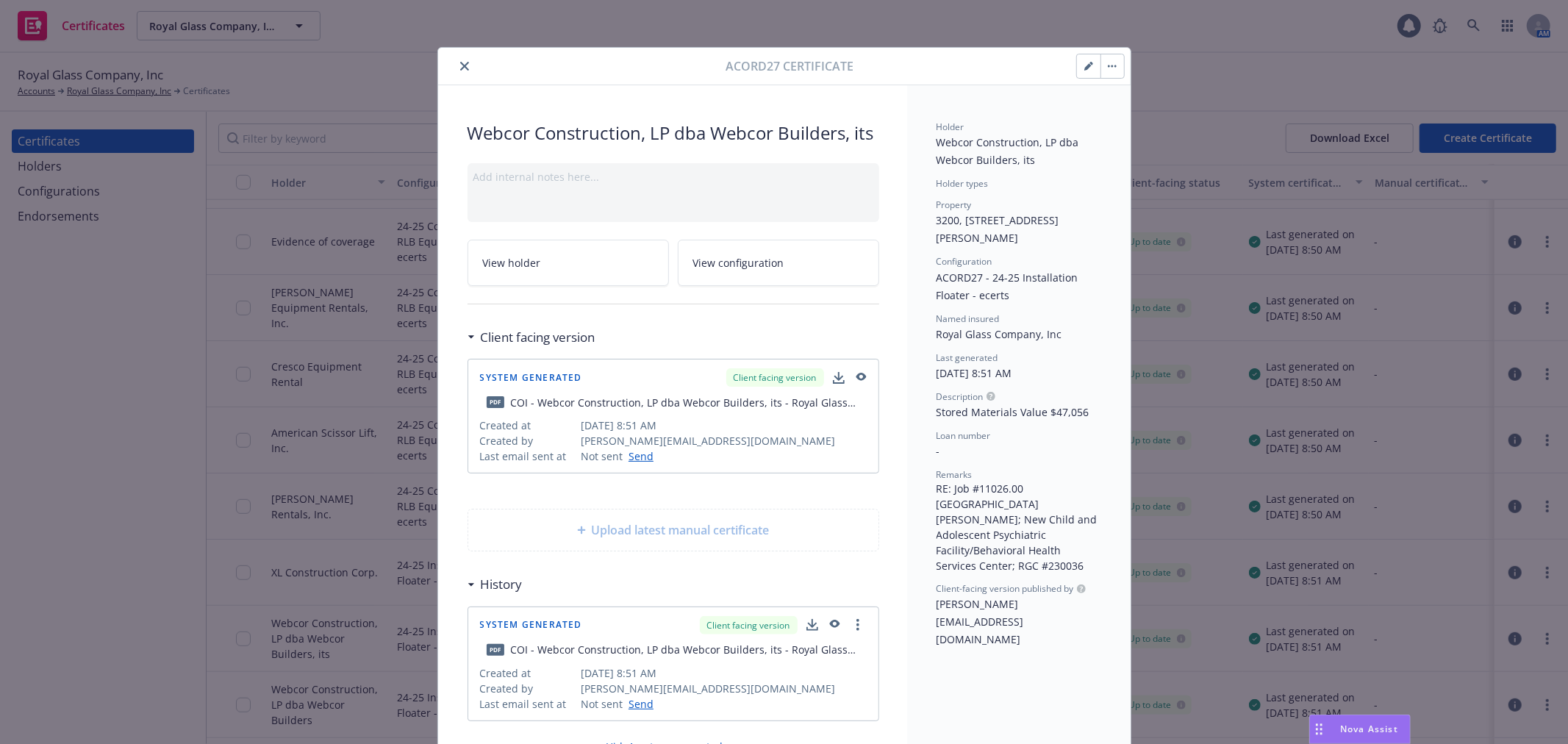
click at [853, 373] on icon "button" at bounding box center [860, 378] width 13 height 10
click at [460, 66] on icon "close" at bounding box center [464, 65] width 8 height 8
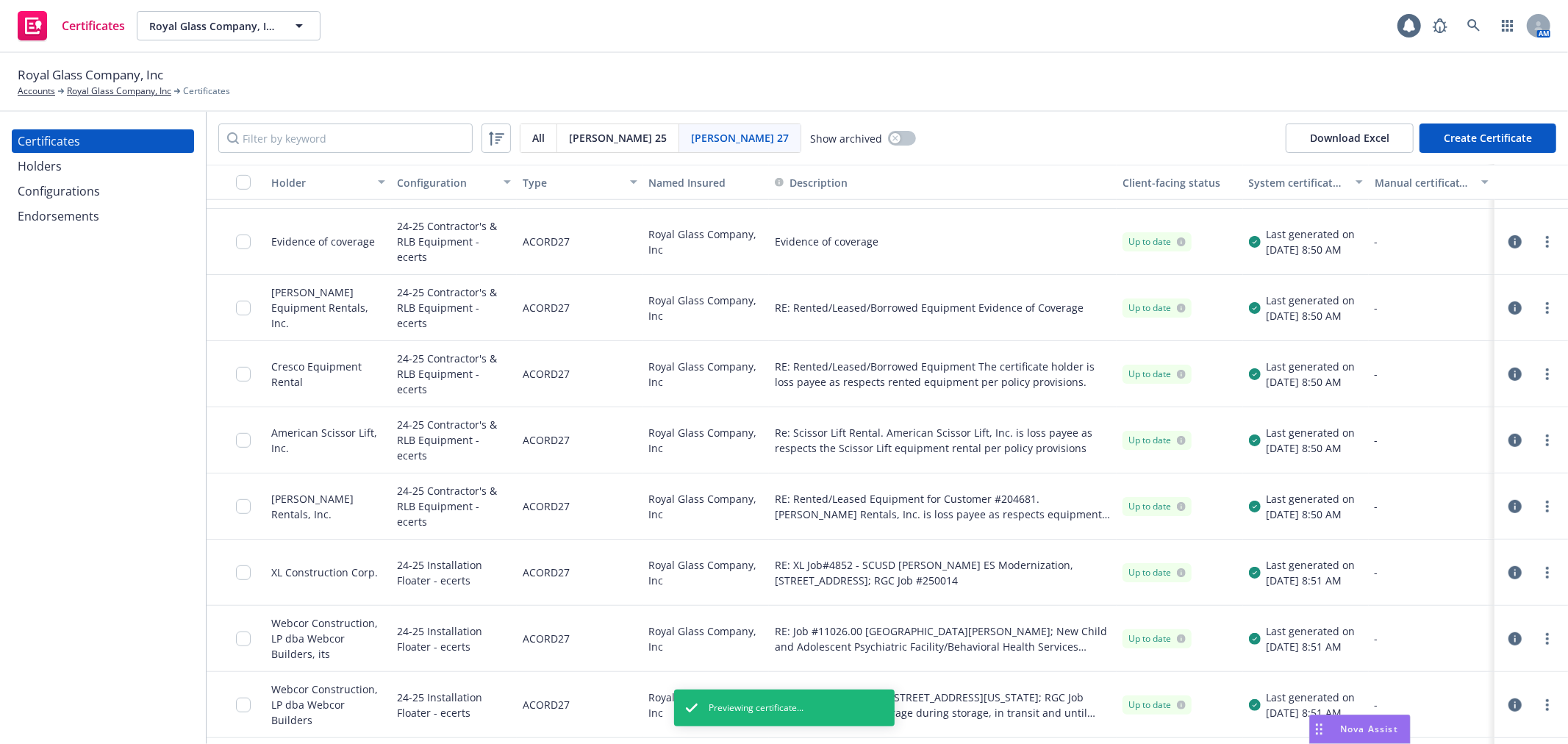
click at [128, 189] on div "Configurations" at bounding box center [103, 191] width 171 height 24
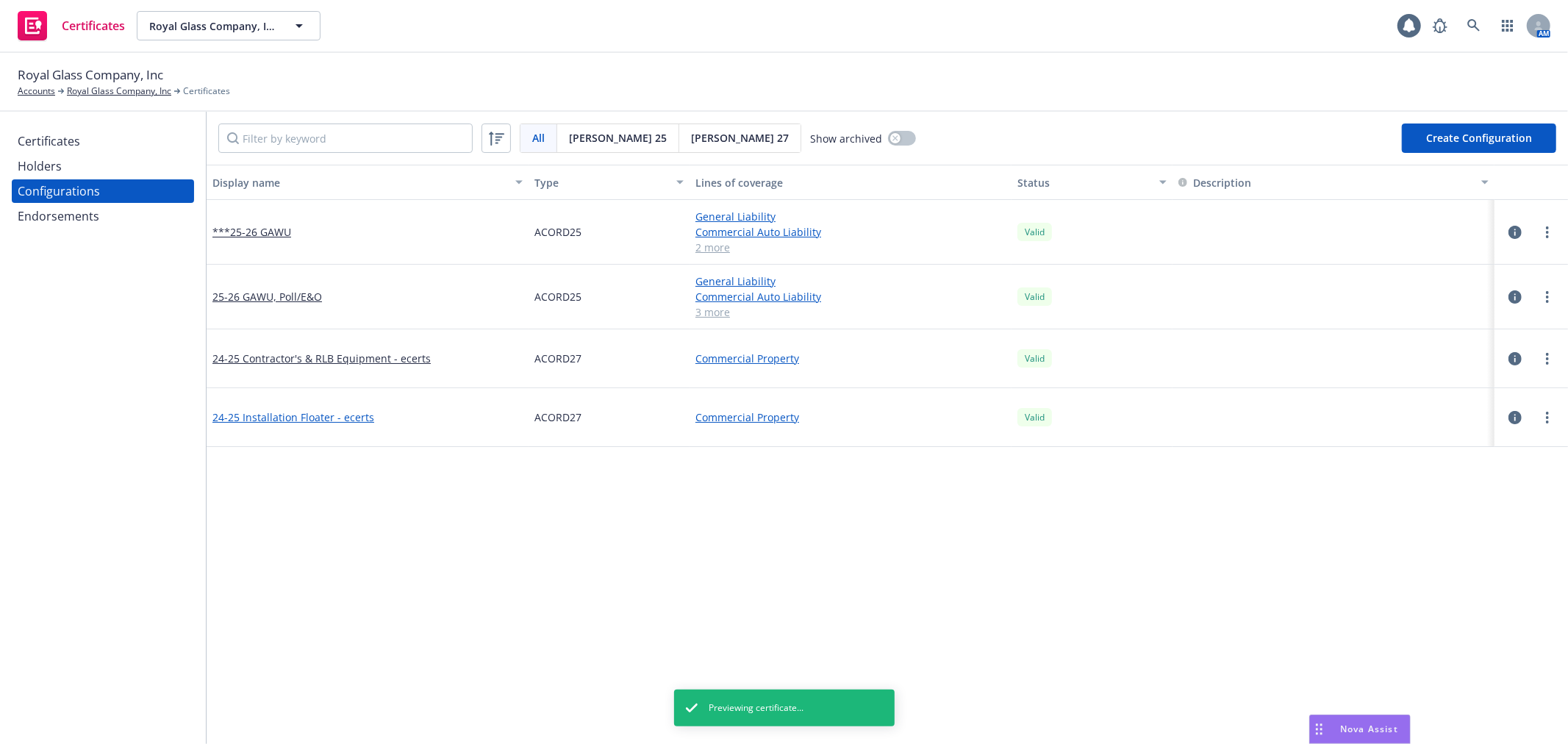
click at [311, 410] on link "24-25 Installation Floater - ecerts" at bounding box center [293, 417] width 161 height 15
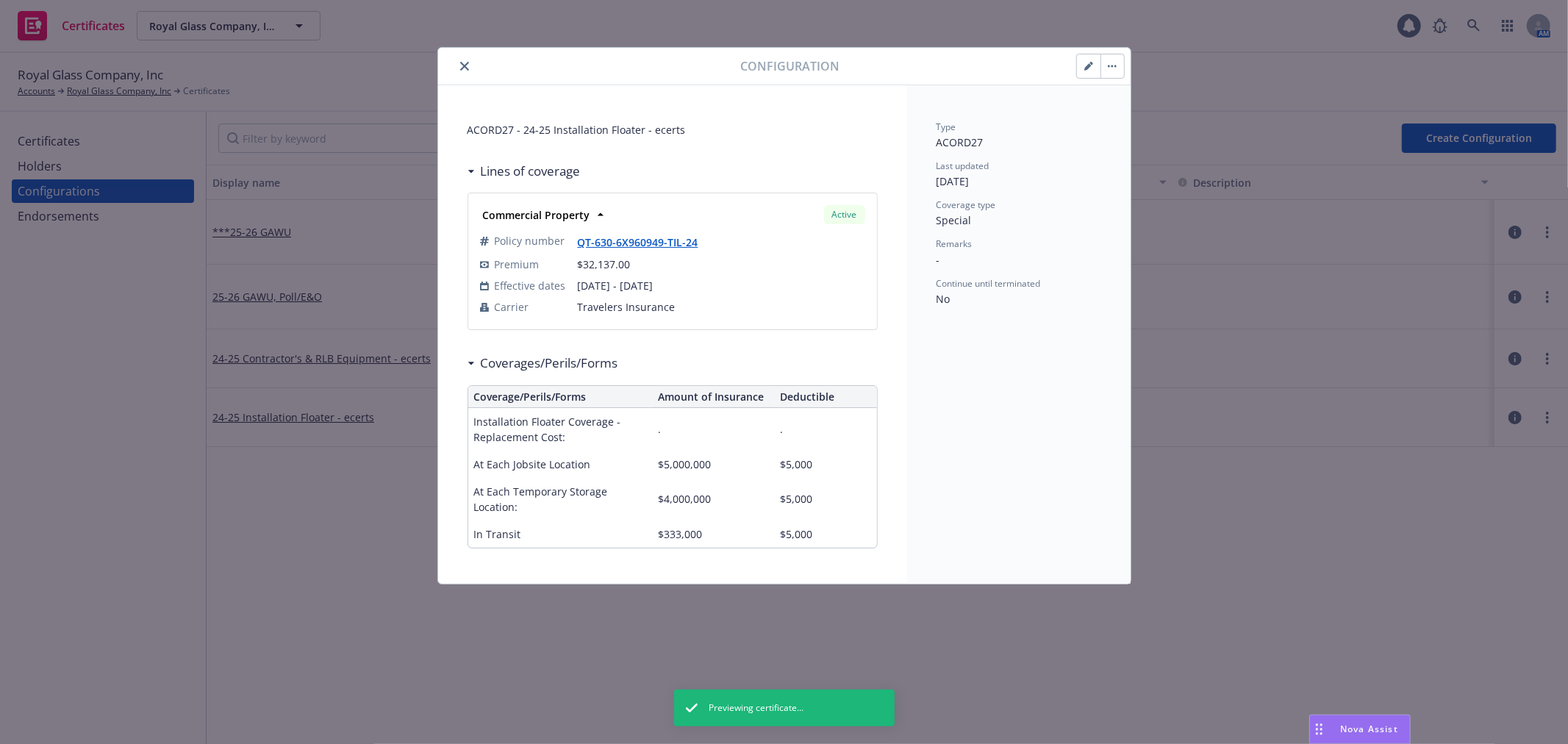
click at [1096, 61] on button "button" at bounding box center [1088, 66] width 24 height 24
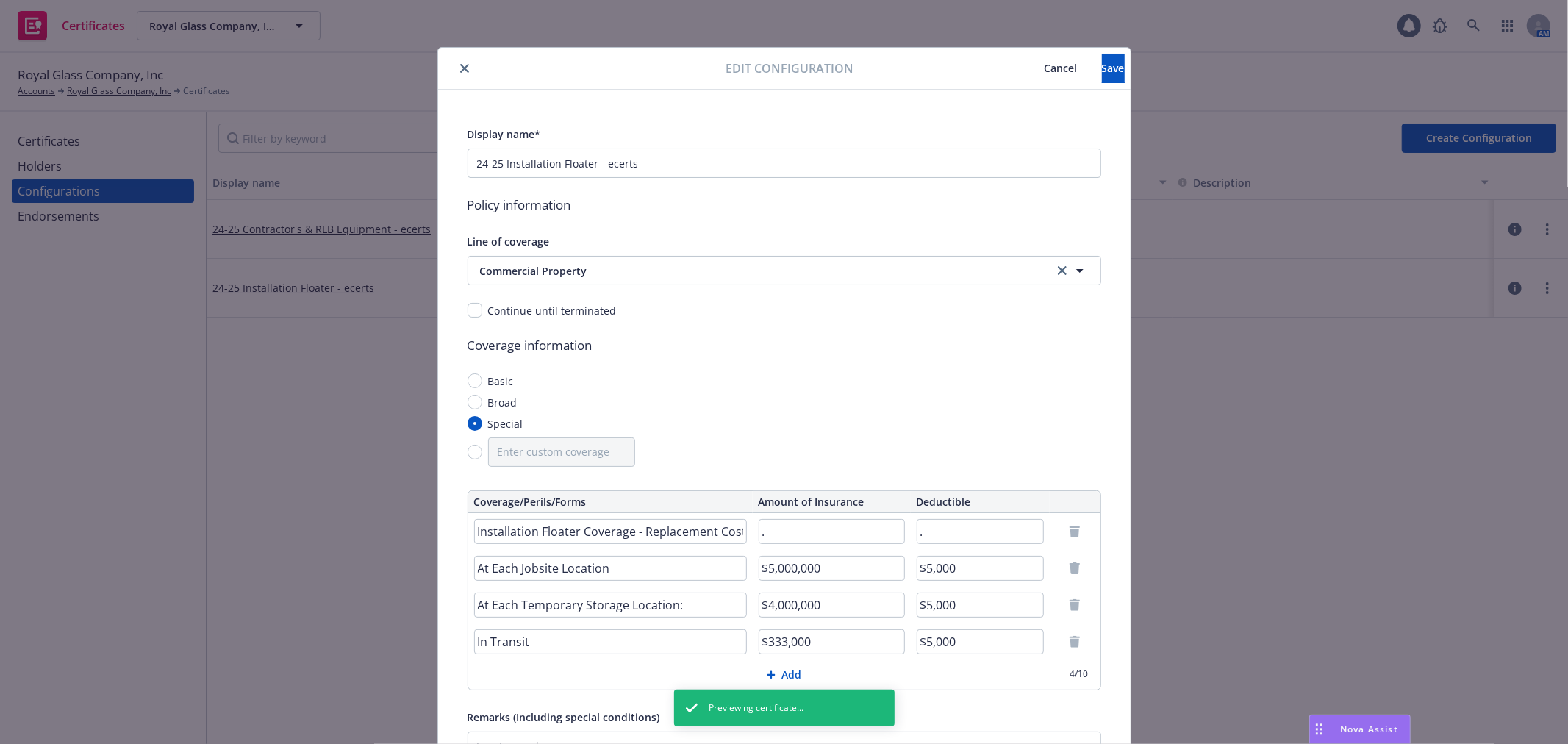
click at [775, 642] on input "$333,000" at bounding box center [831, 641] width 146 height 25
click at [779, 641] on input "$333,000" at bounding box center [831, 641] width 146 height 25
type input "$130,000"
click at [1102, 69] on span "Save" at bounding box center [1113, 68] width 23 height 14
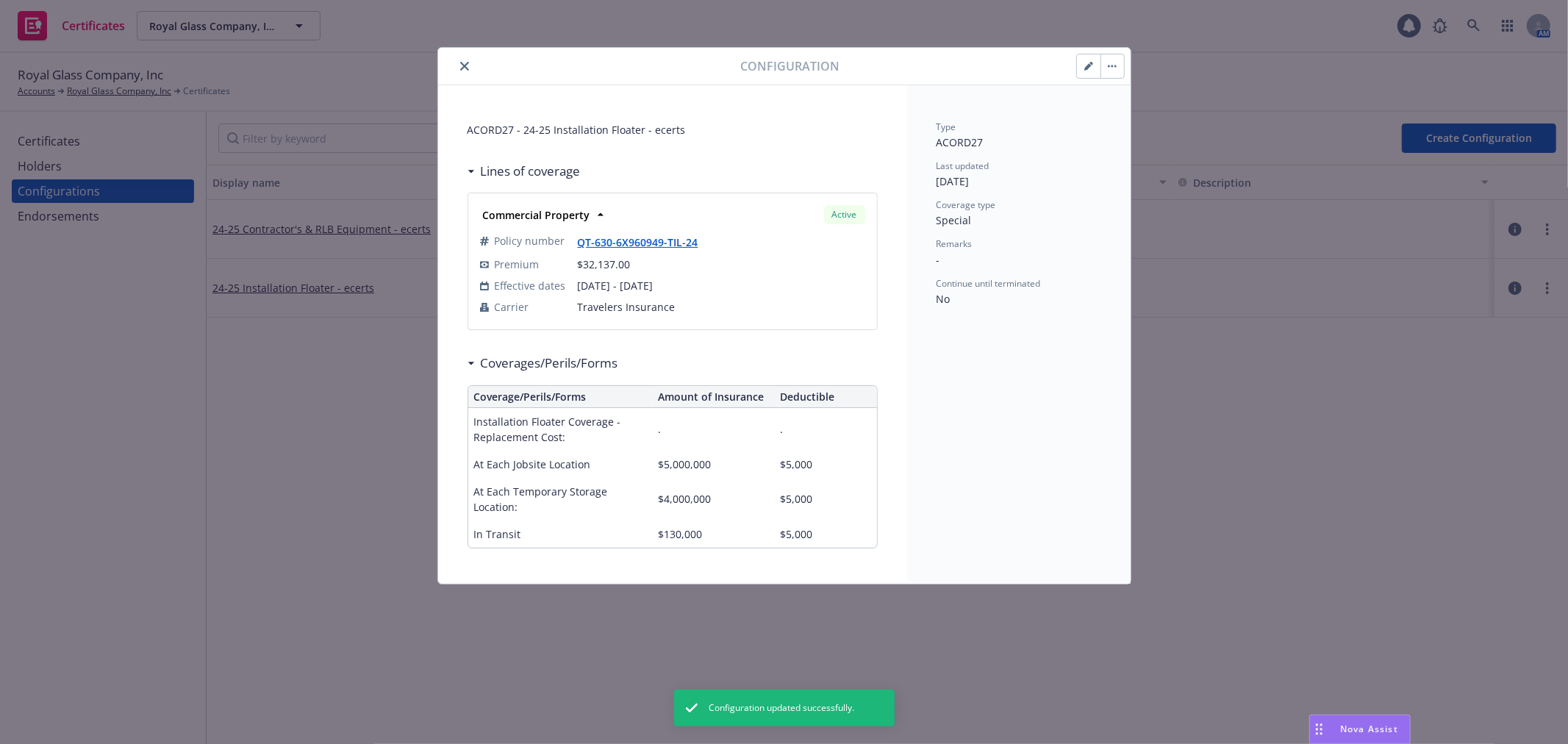
click at [464, 67] on icon "close" at bounding box center [464, 65] width 8 height 8
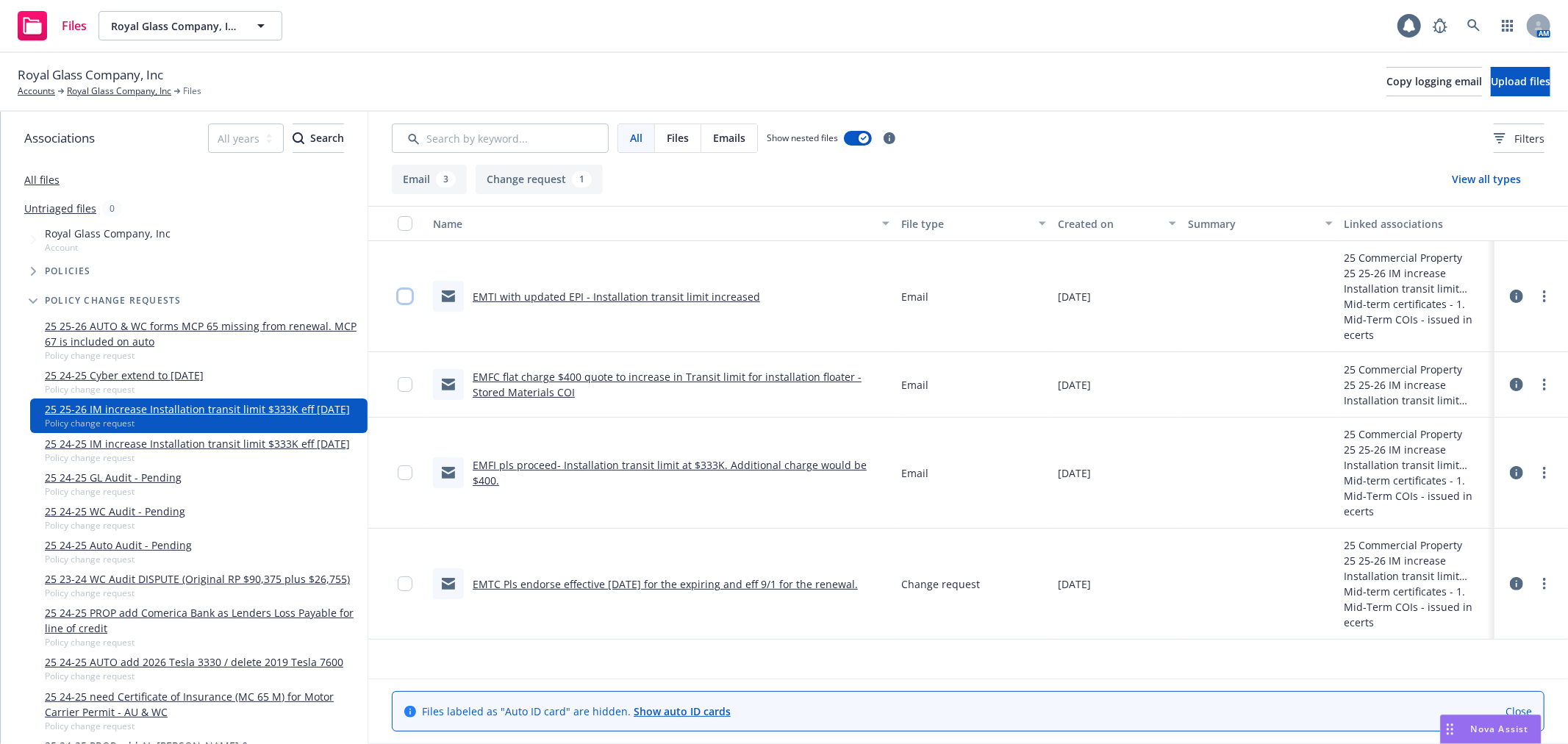
click at [407, 289] on input "checkbox" at bounding box center [405, 296] width 15 height 15
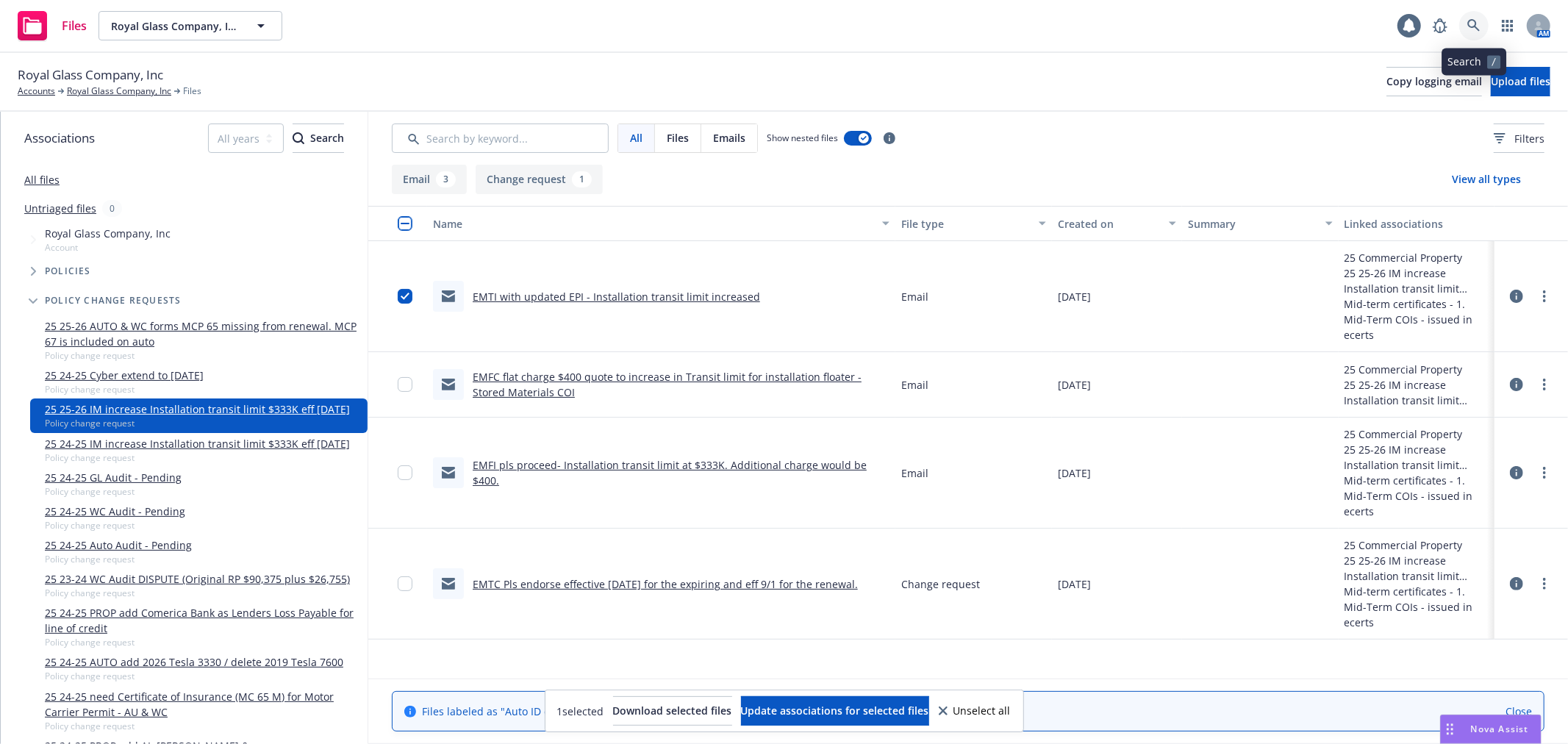
click at [1481, 32] on link at bounding box center [1473, 25] width 29 height 29
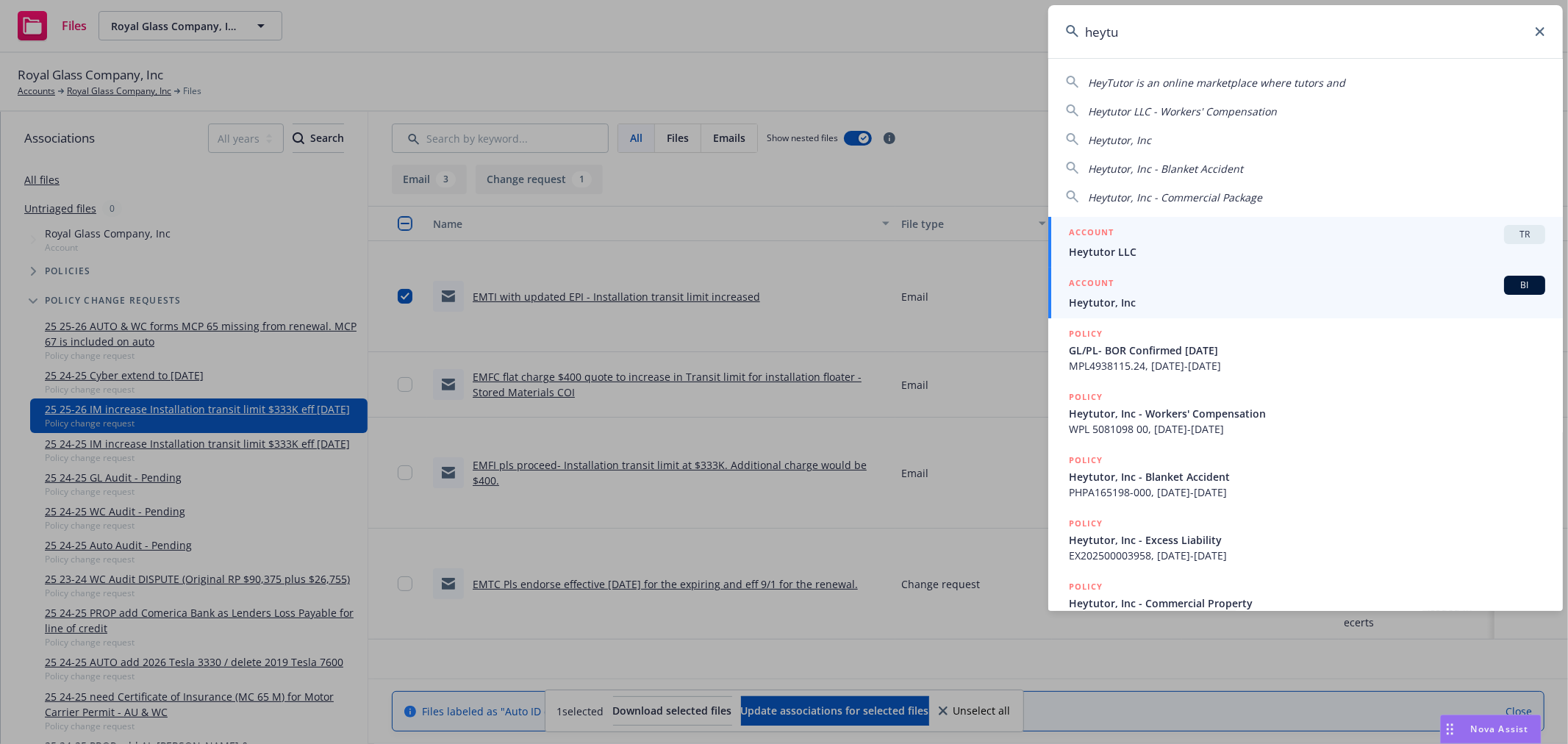
type input "heytu"
click at [1208, 302] on span "Heytutor, Inc" at bounding box center [1307, 302] width 476 height 15
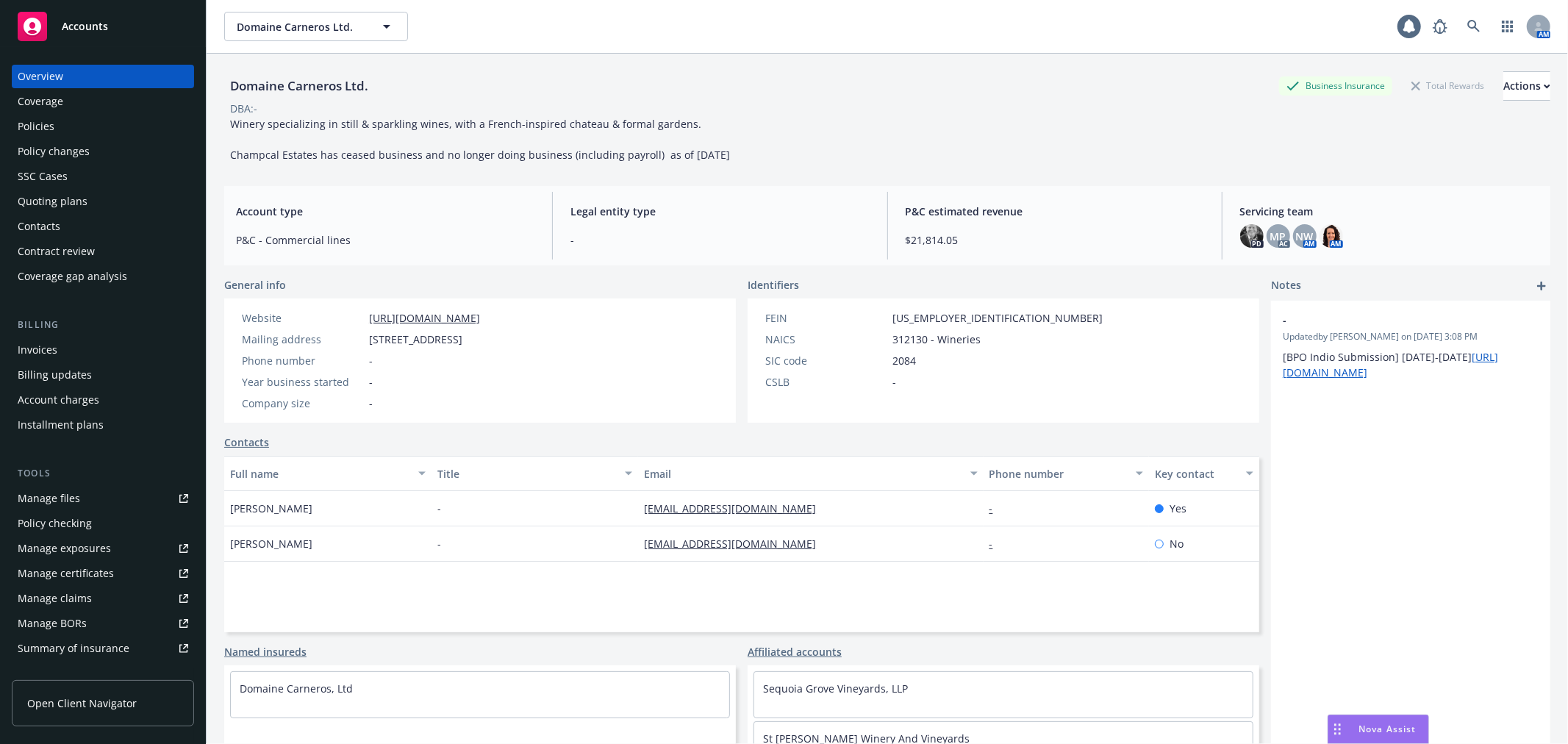
click at [126, 150] on div "Policy changes" at bounding box center [103, 151] width 171 height 24
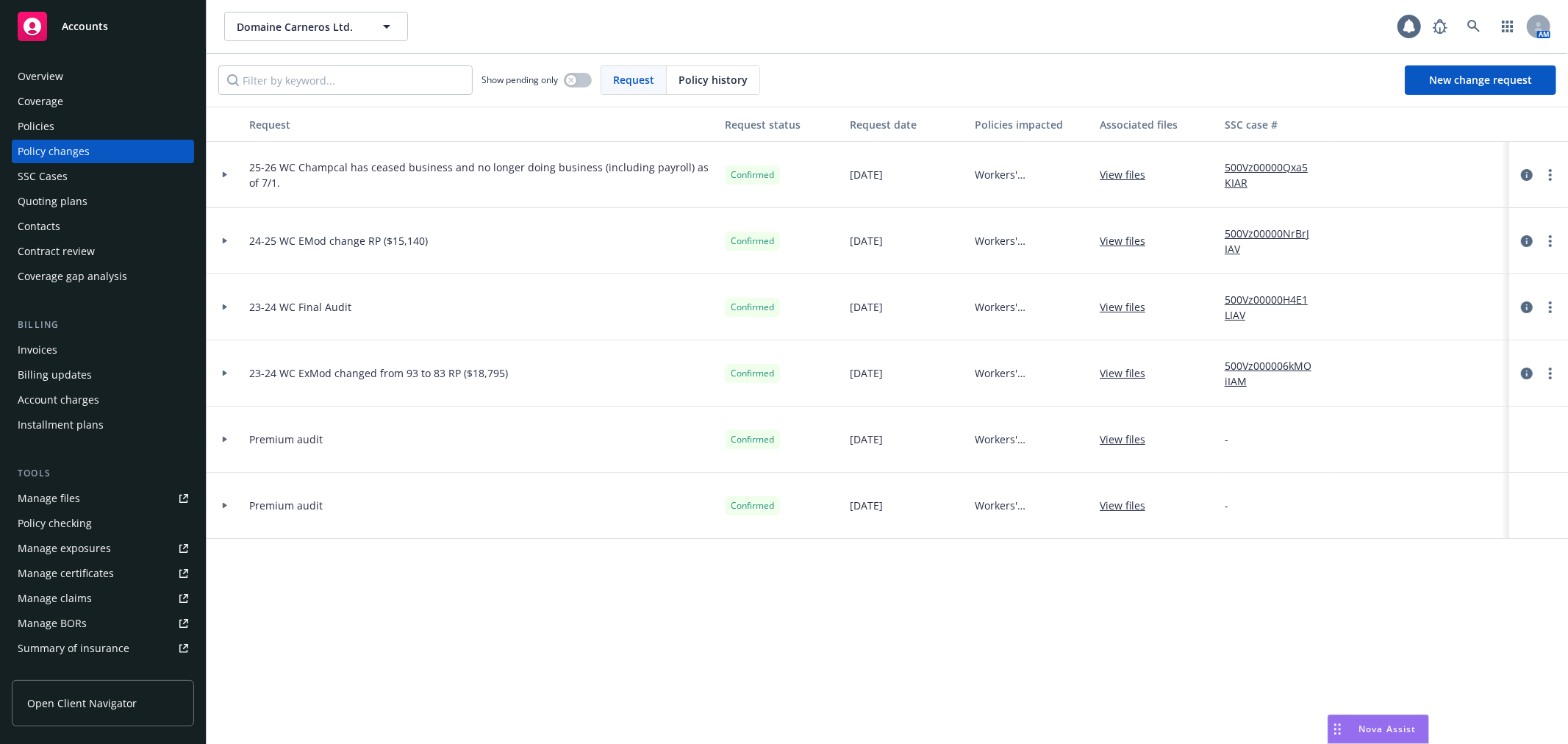
click at [221, 178] on div at bounding box center [225, 175] width 37 height 66
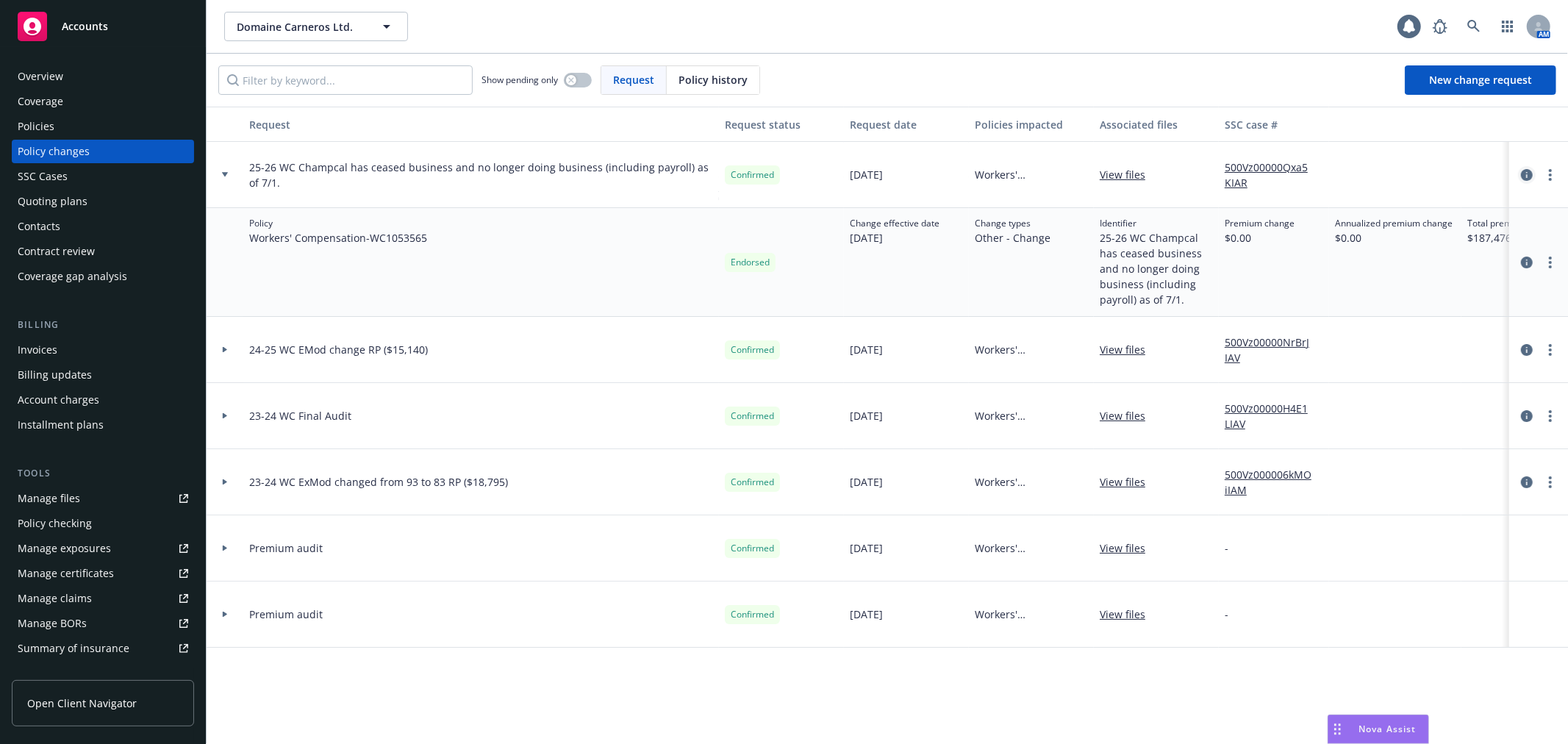
click at [1531, 172] on icon "circleInformation" at bounding box center [1526, 175] width 11 height 11
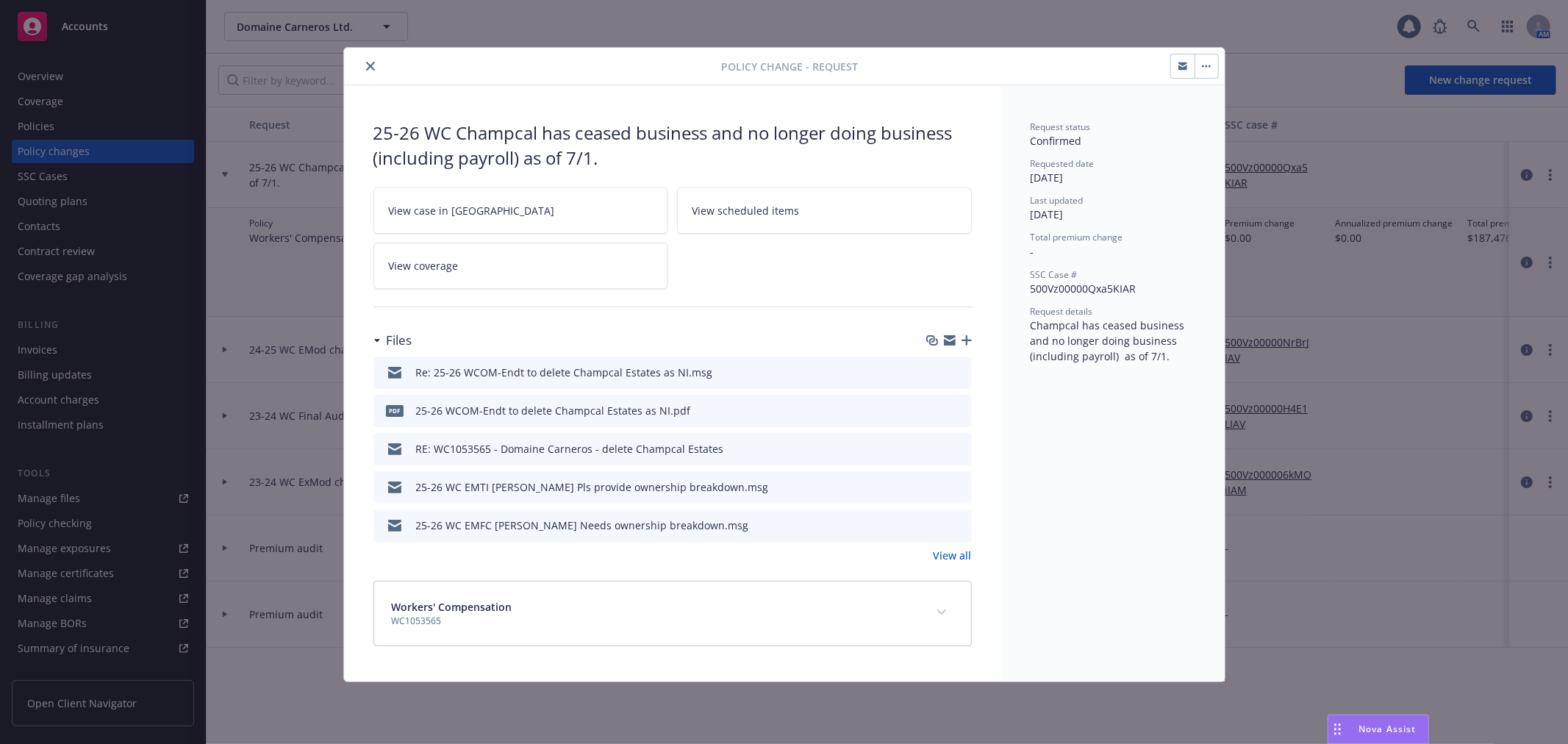
click at [961, 410] on icon "preview file" at bounding box center [957, 409] width 13 height 10
click at [961, 371] on icon "preview file" at bounding box center [957, 371] width 13 height 10
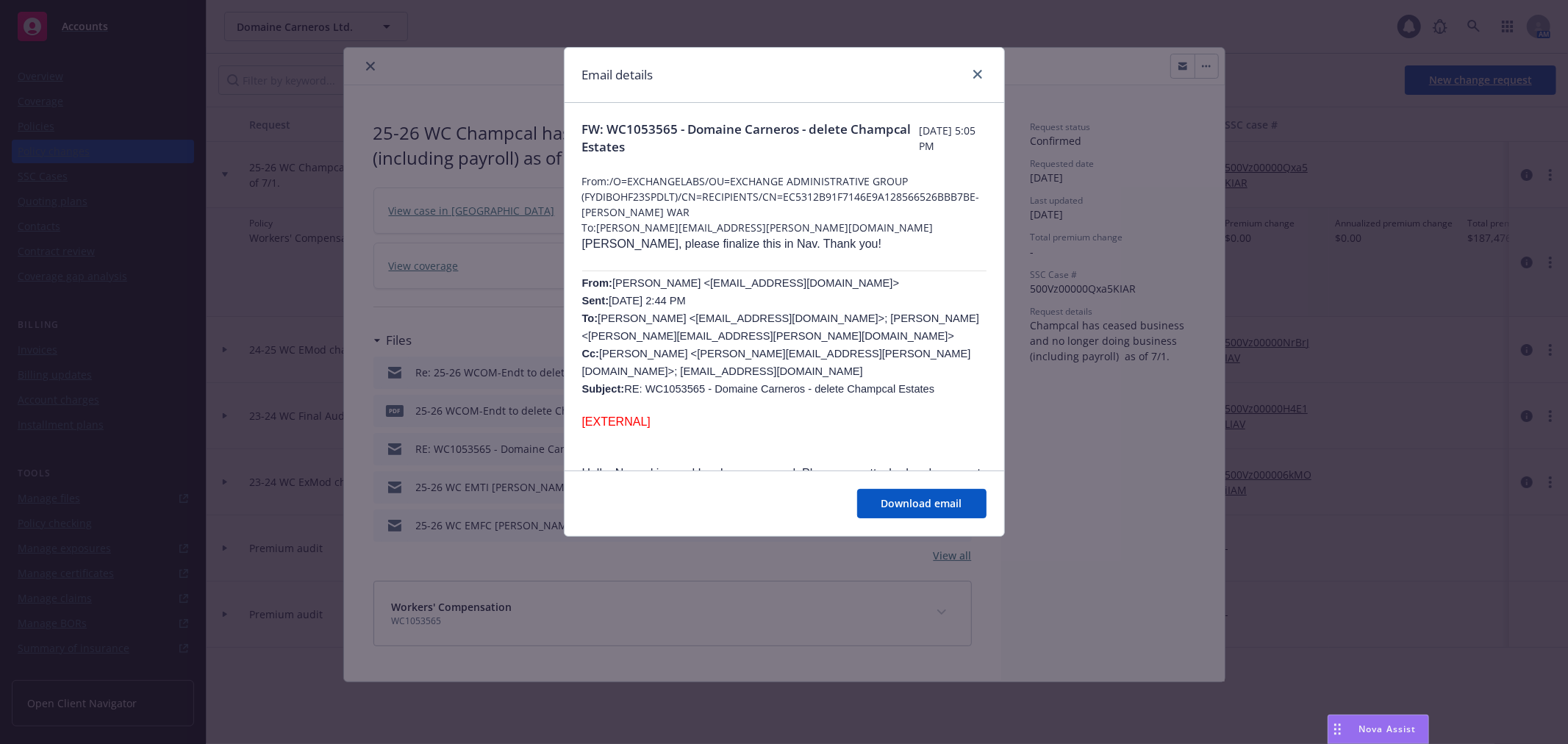
click at [978, 63] on div "Email details" at bounding box center [784, 76] width 440 height 55
click at [973, 76] on icon "close" at bounding box center [977, 74] width 8 height 8
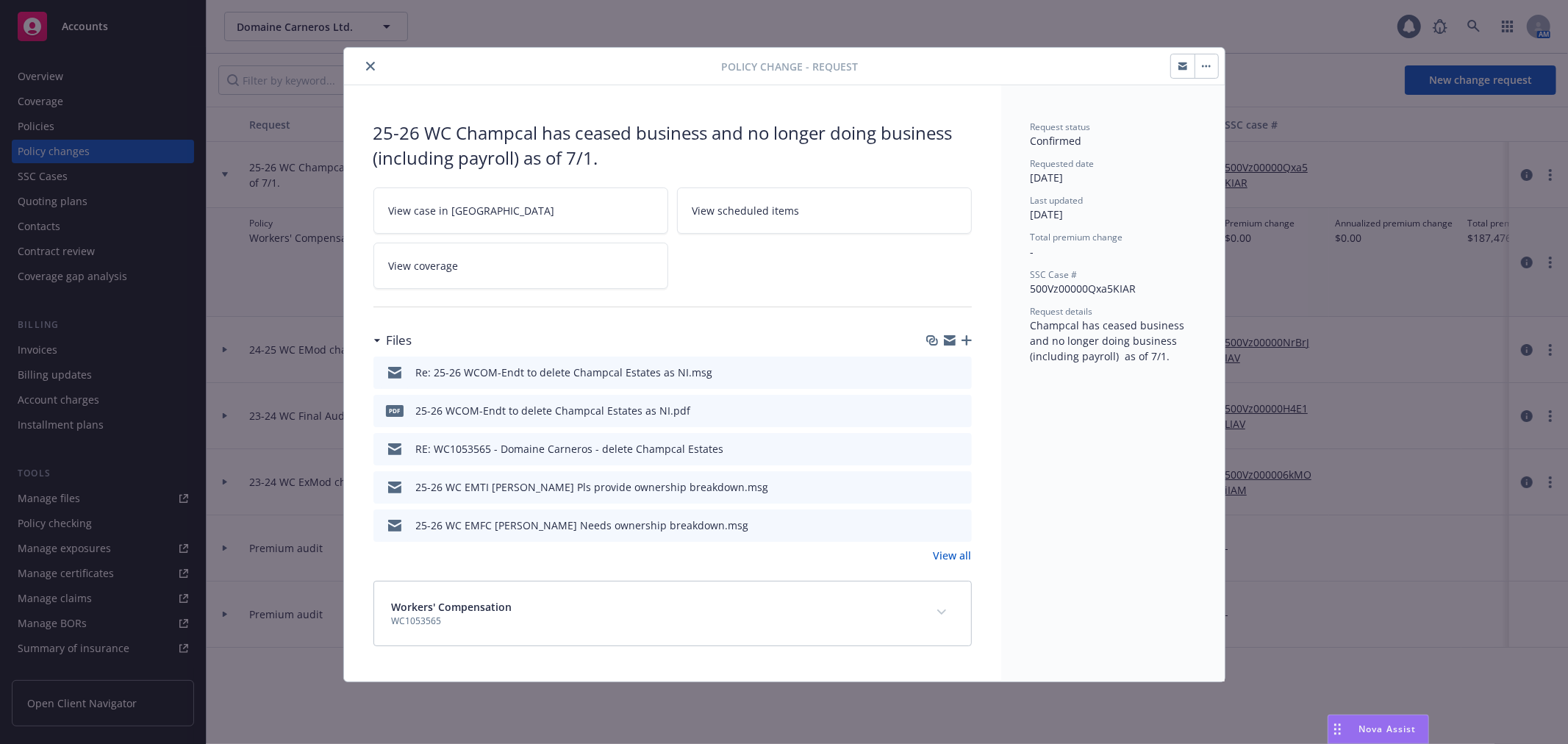
click at [367, 64] on icon "close" at bounding box center [370, 65] width 8 height 8
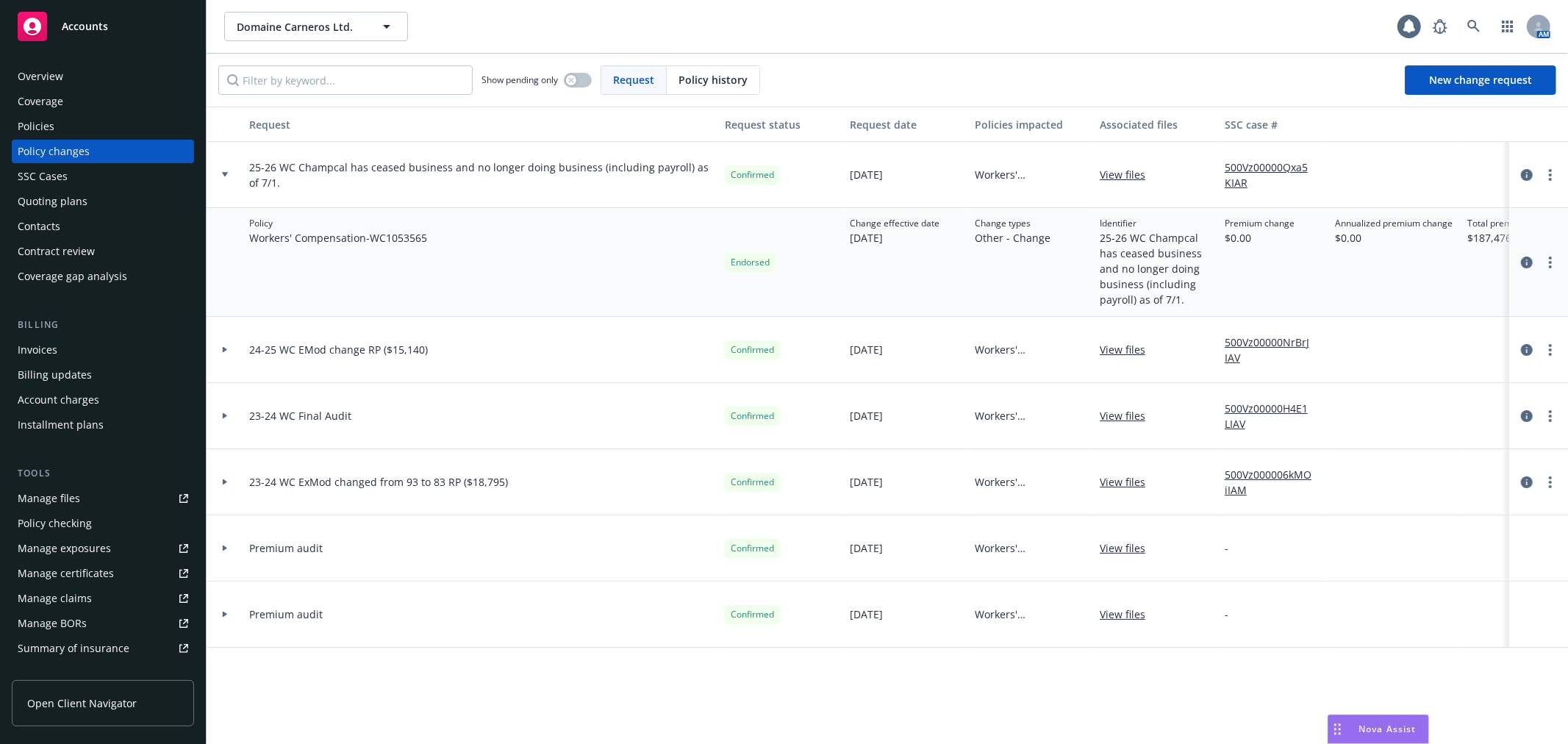
click at [91, 174] on div "SSC Cases" at bounding box center [103, 176] width 171 height 24
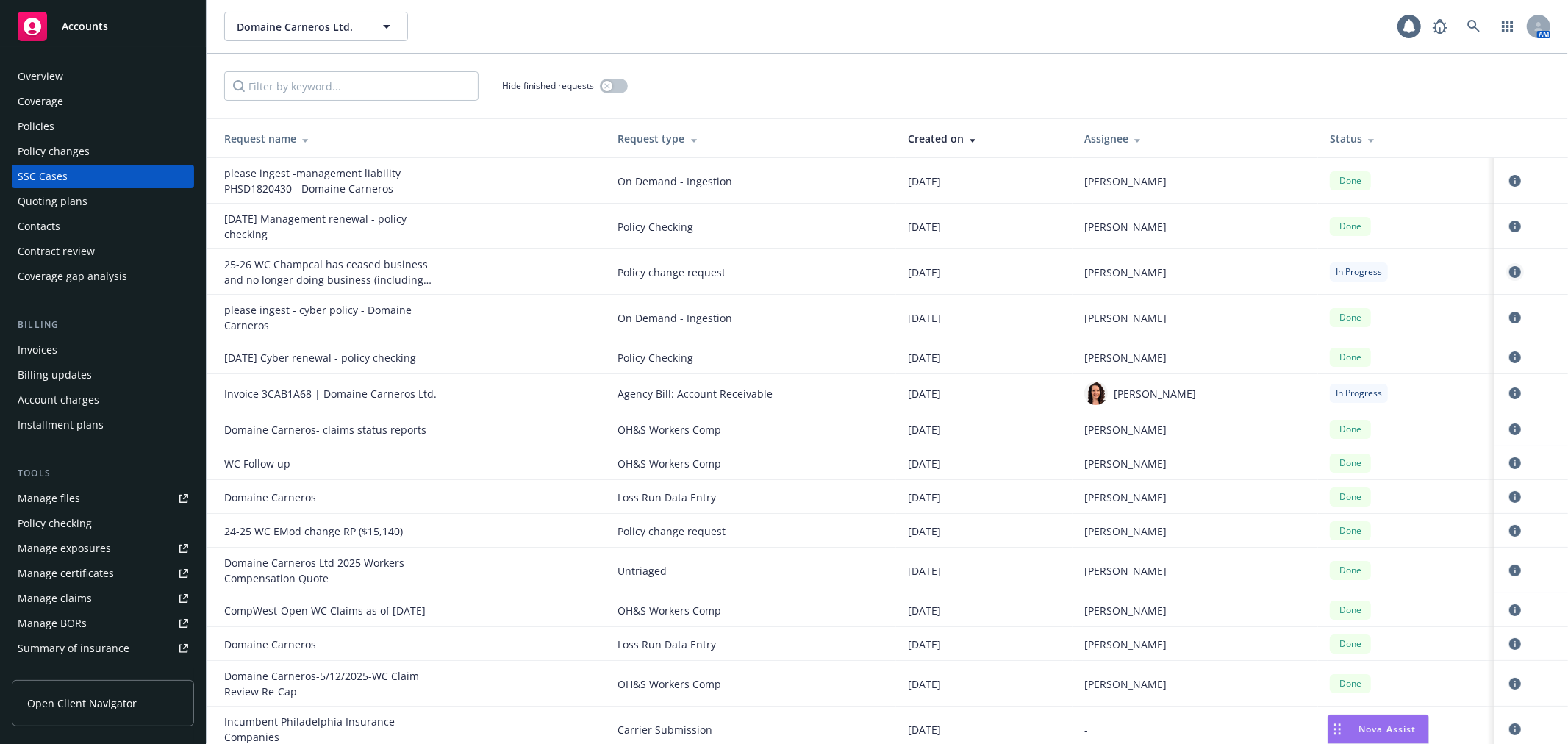
click at [1509, 270] on icon "circleInformation" at bounding box center [1514, 272] width 11 height 11
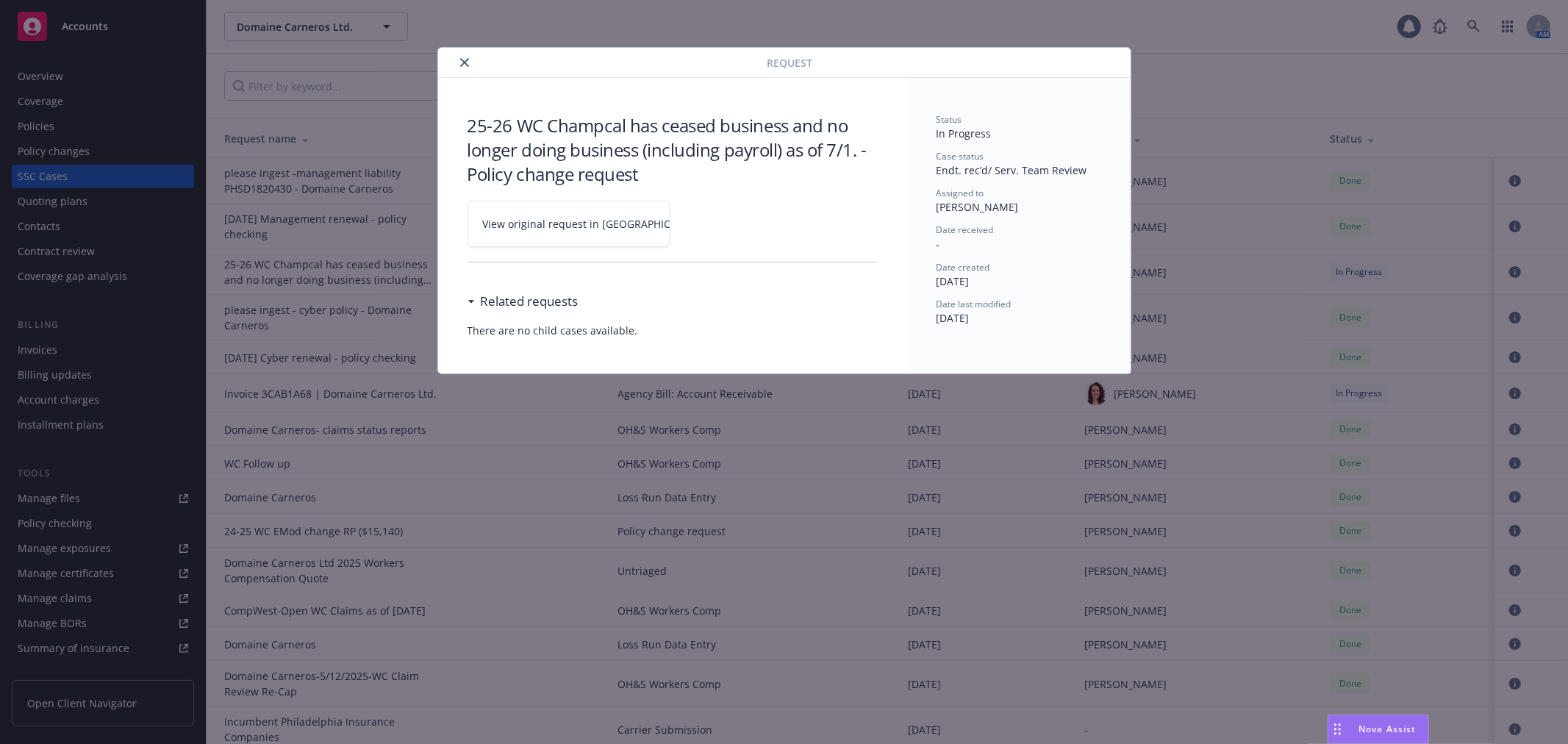
click at [560, 231] on link "View original request in [GEOGRAPHIC_DATA]" at bounding box center [568, 224] width 203 height 46
